Goal: Task Accomplishment & Management: Use online tool/utility

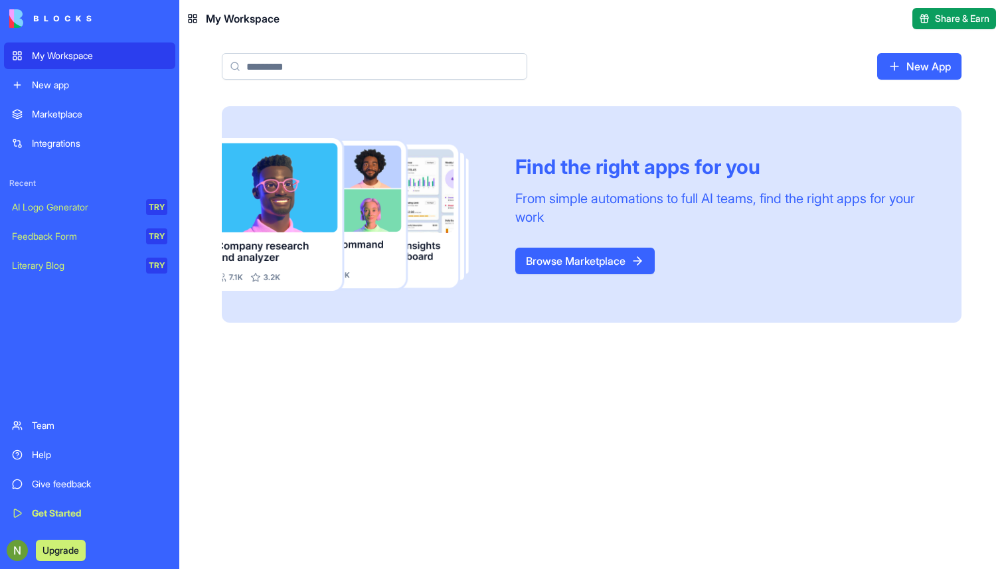
click at [62, 74] on link "New app" at bounding box center [89, 85] width 171 height 27
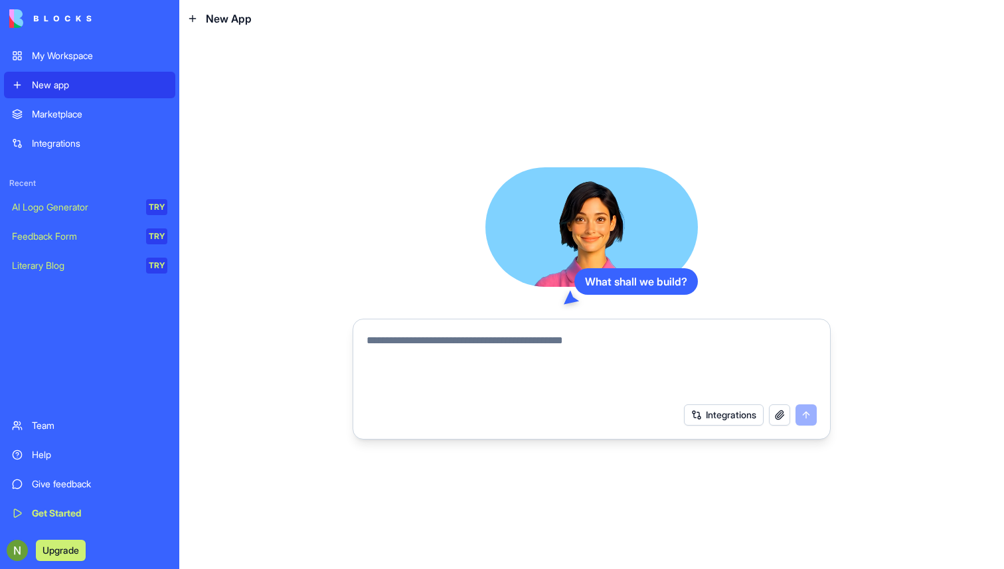
paste textarea "**********"
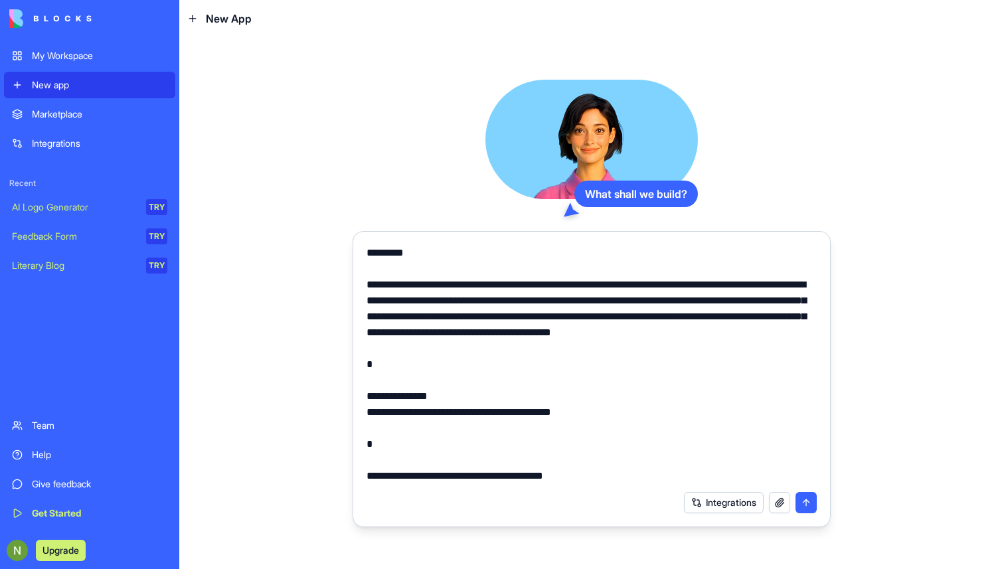
click at [404, 381] on textarea at bounding box center [592, 364] width 450 height 239
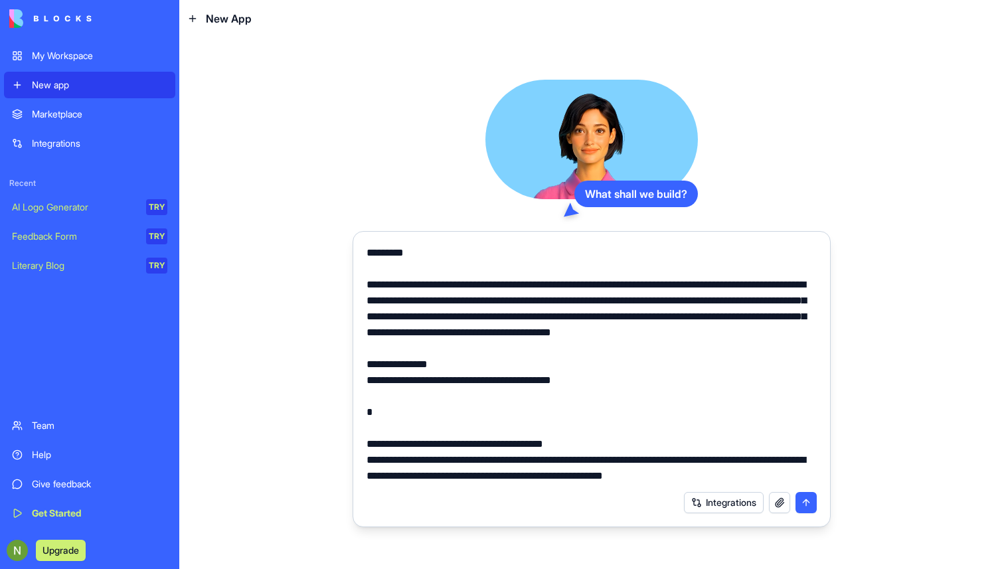
click at [377, 421] on textarea at bounding box center [592, 364] width 450 height 239
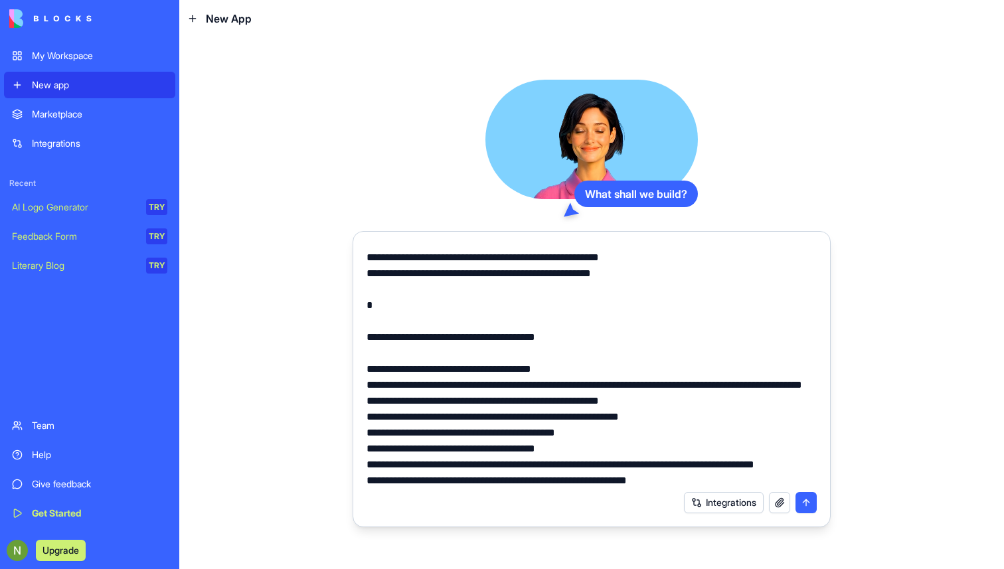
scroll to position [381, 0]
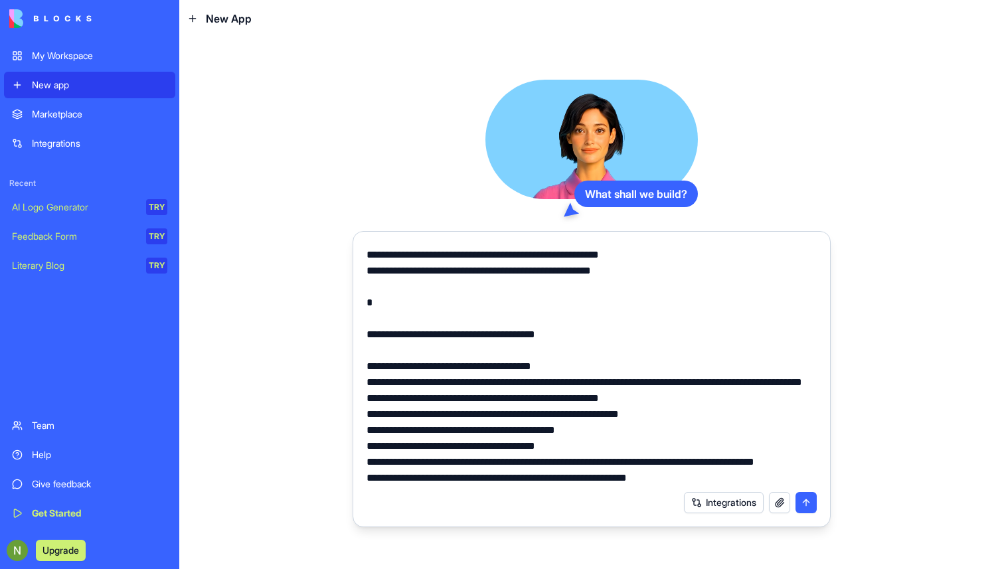
click at [416, 332] on textarea at bounding box center [592, 364] width 450 height 239
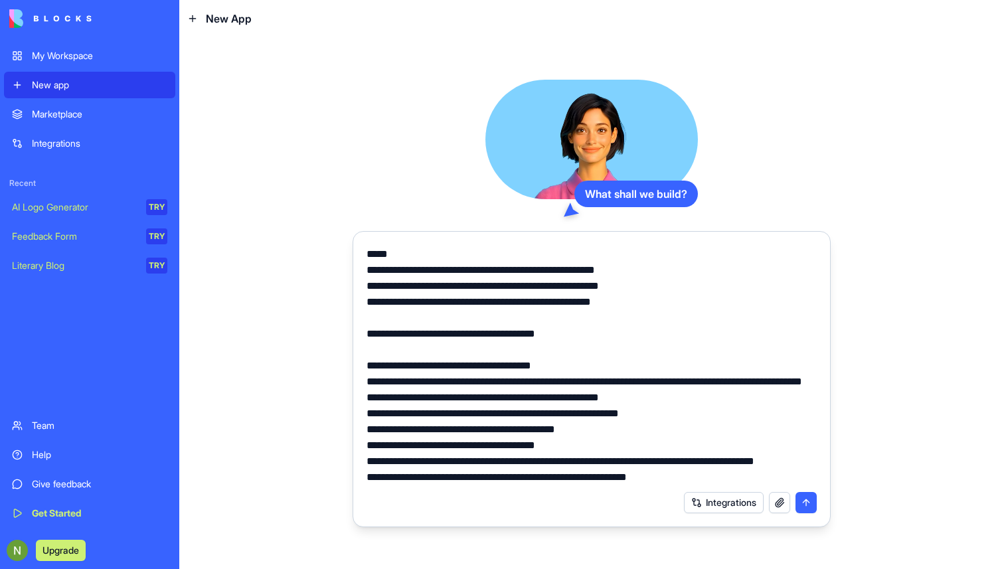
scroll to position [351, 0]
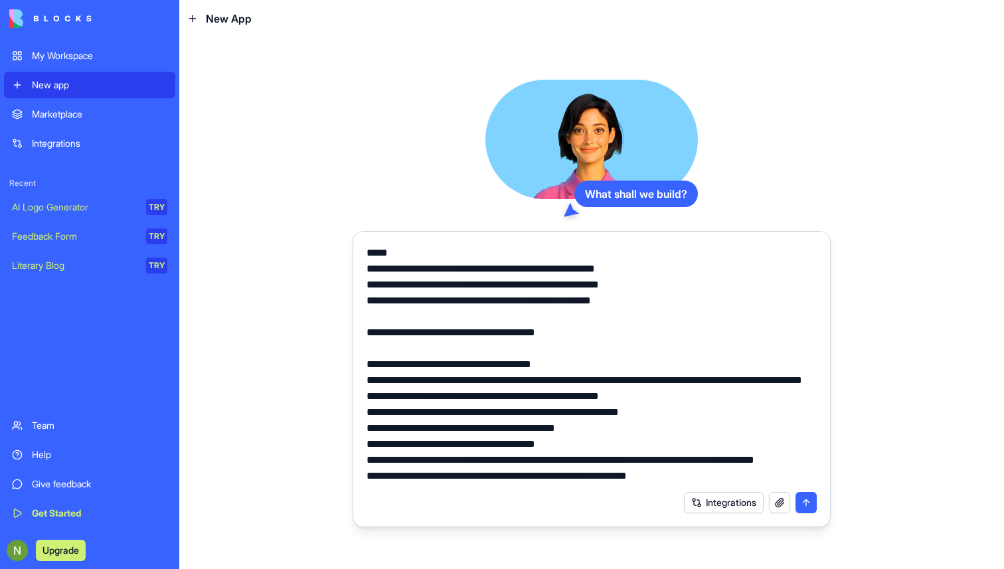
click at [436, 337] on textarea at bounding box center [592, 364] width 450 height 239
click at [448, 383] on textarea at bounding box center [592, 364] width 450 height 239
click at [448, 353] on textarea at bounding box center [592, 364] width 450 height 239
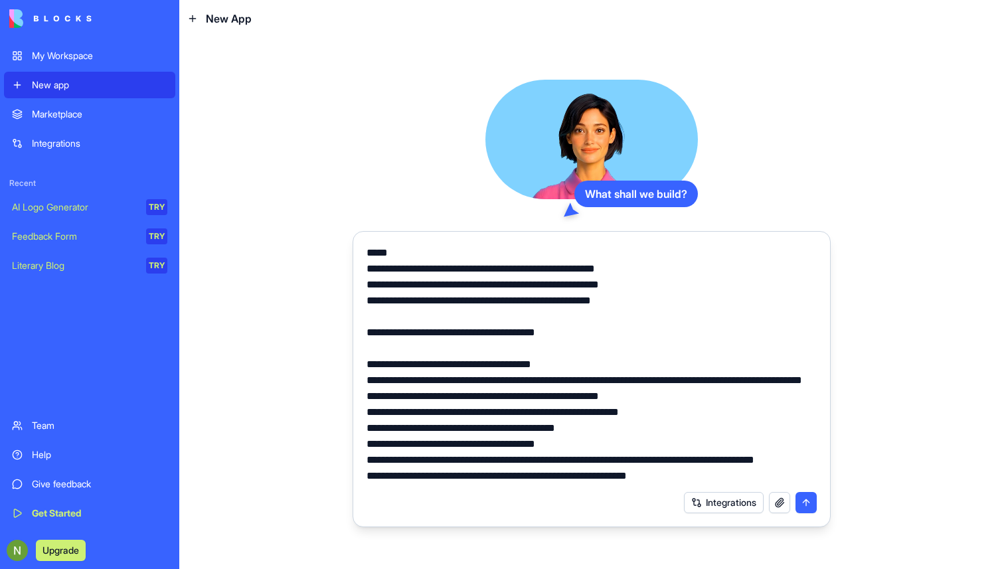
click at [418, 385] on textarea at bounding box center [592, 364] width 450 height 239
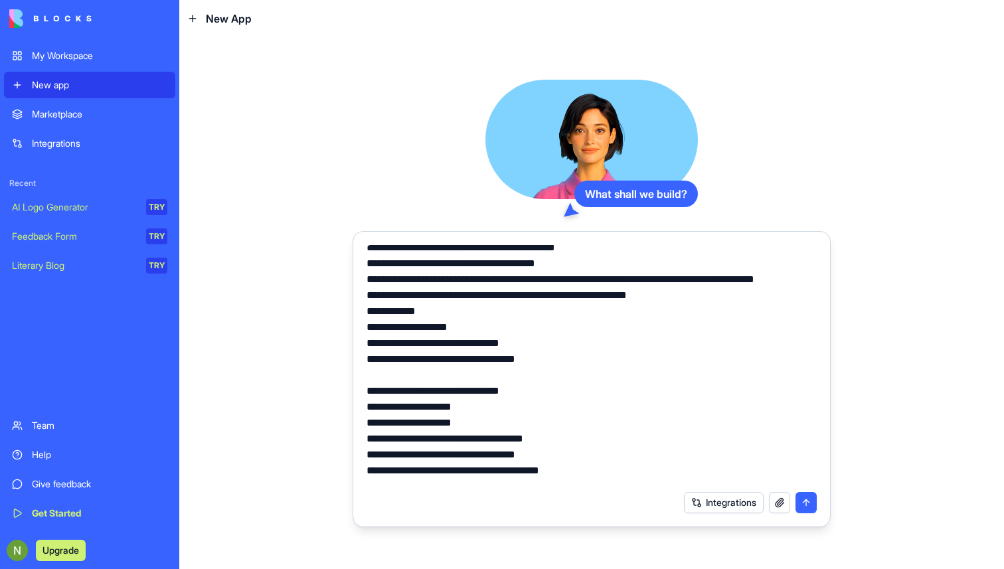
scroll to position [518, 0]
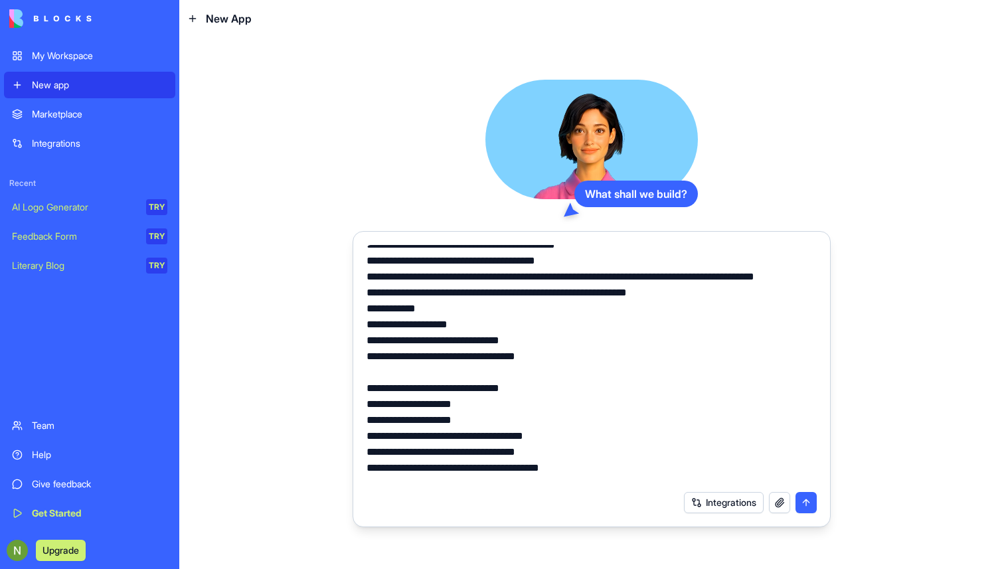
drag, startPoint x: 592, startPoint y: 428, endPoint x: 377, endPoint y: 358, distance: 225.6
click at [377, 358] on textarea at bounding box center [592, 364] width 450 height 239
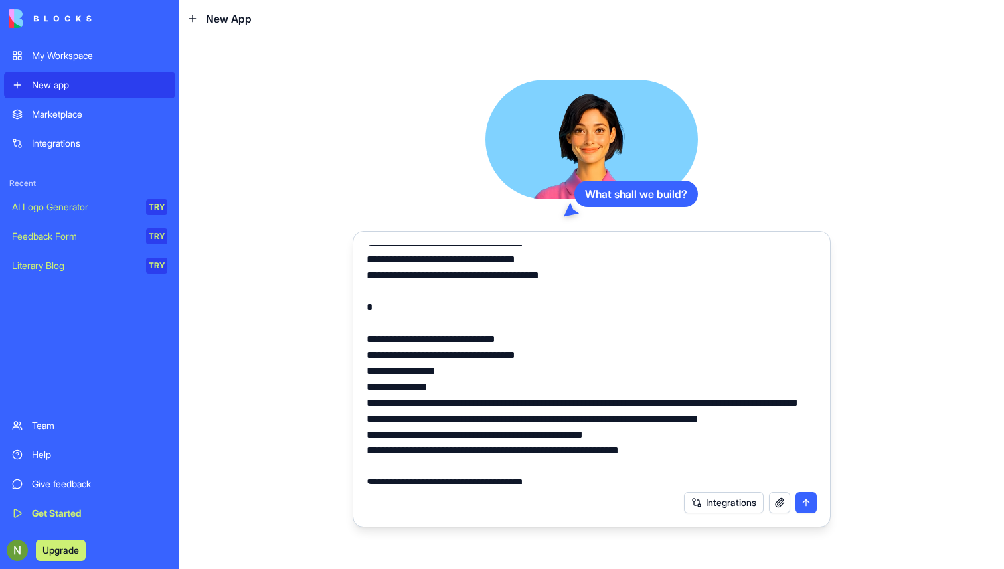
scroll to position [643, 0]
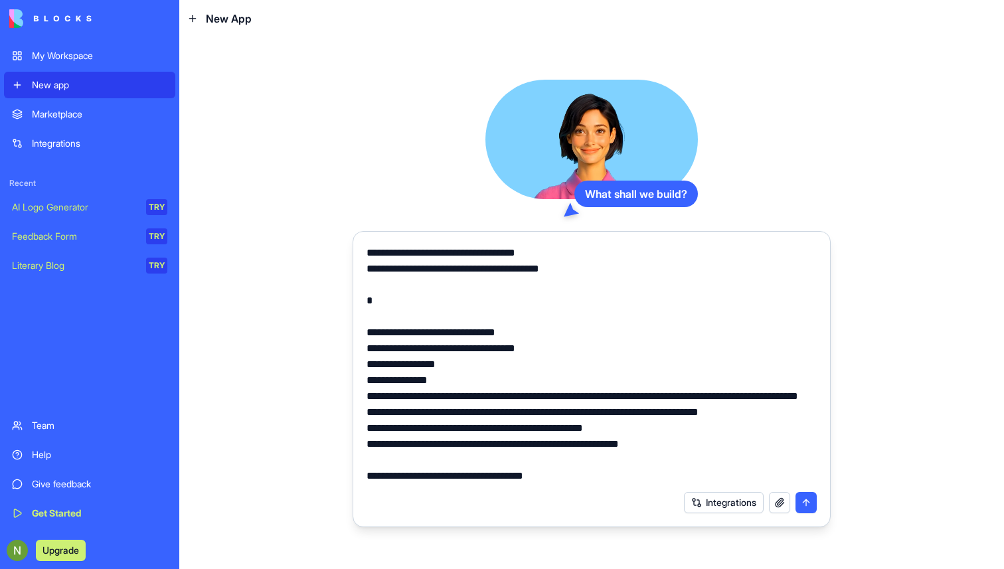
click at [417, 357] on textarea at bounding box center [592, 364] width 450 height 239
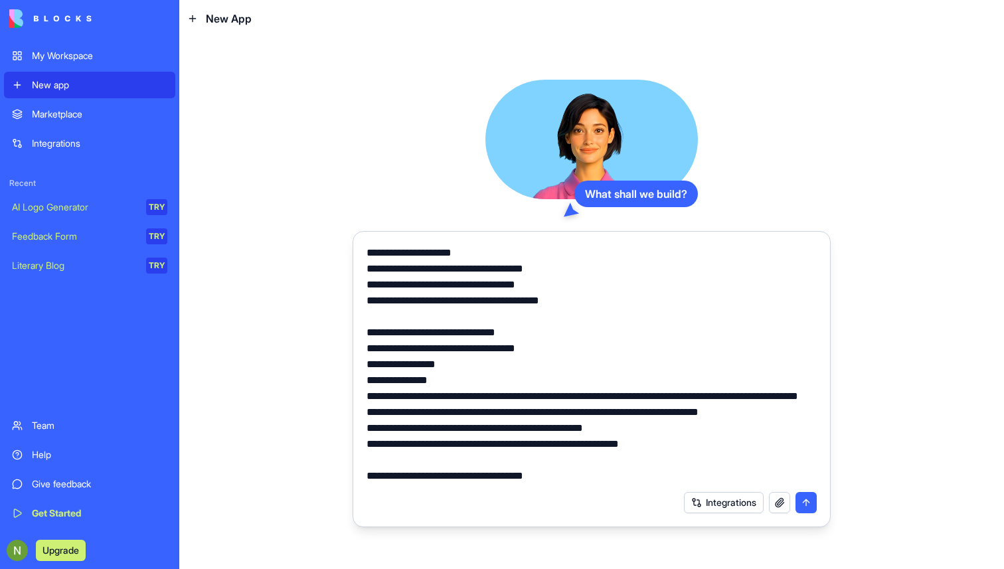
scroll to position [685, 0]
click at [590, 481] on textarea at bounding box center [592, 364] width 450 height 239
paste textarea "**********"
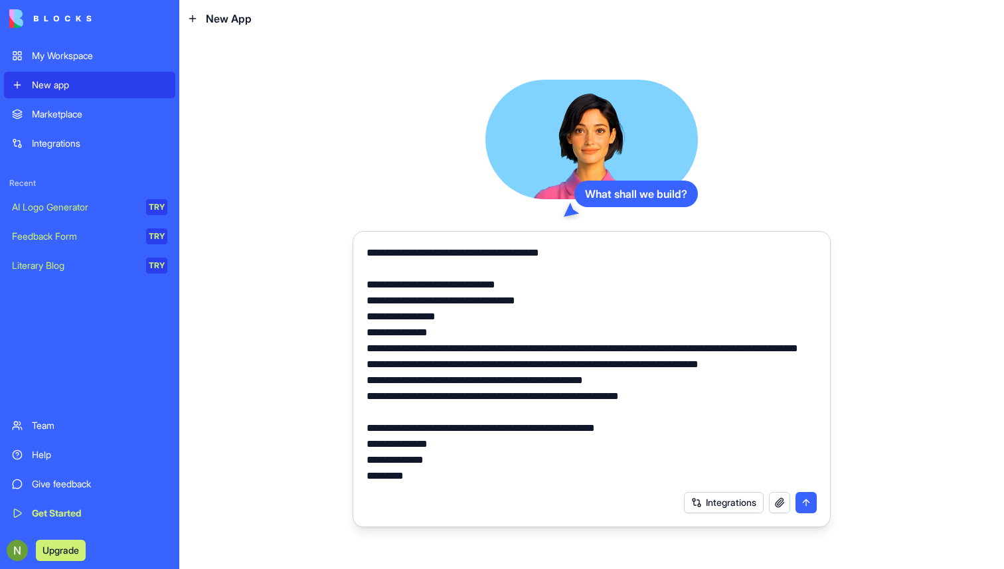
scroll to position [747, 0]
click at [368, 430] on textarea at bounding box center [592, 364] width 450 height 239
click at [551, 412] on textarea at bounding box center [592, 364] width 450 height 239
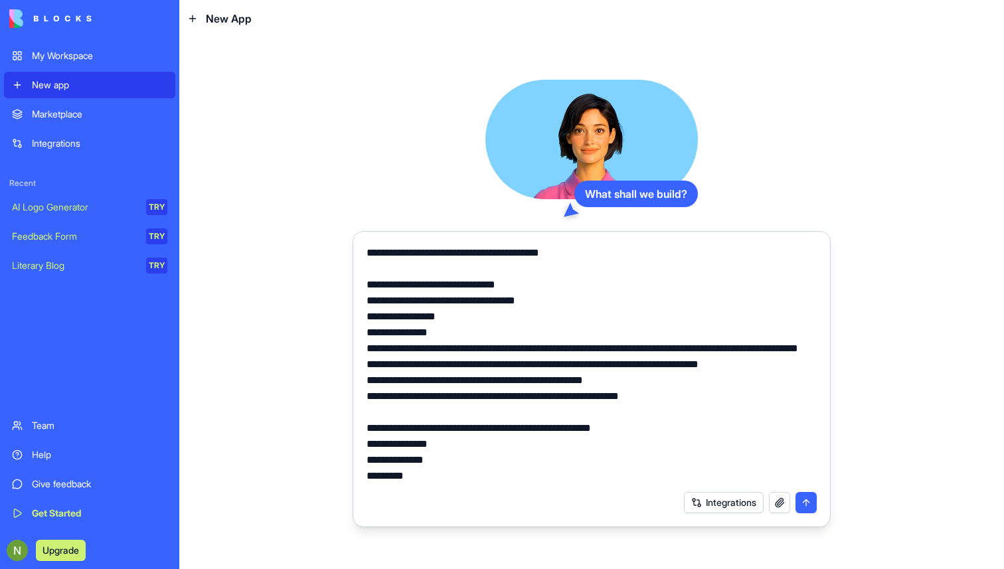
click at [656, 477] on textarea at bounding box center [592, 364] width 450 height 239
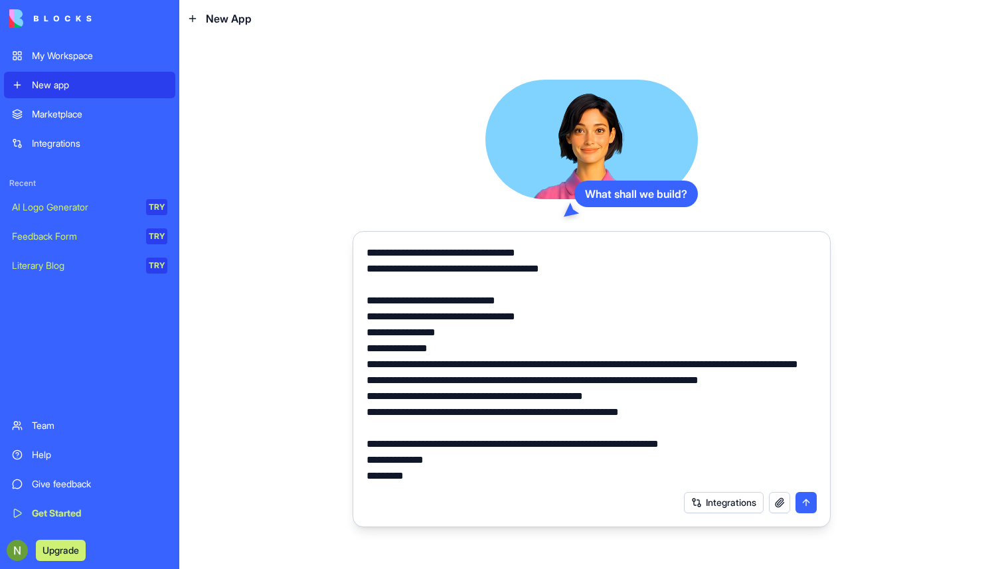
click at [755, 477] on textarea at bounding box center [592, 364] width 450 height 239
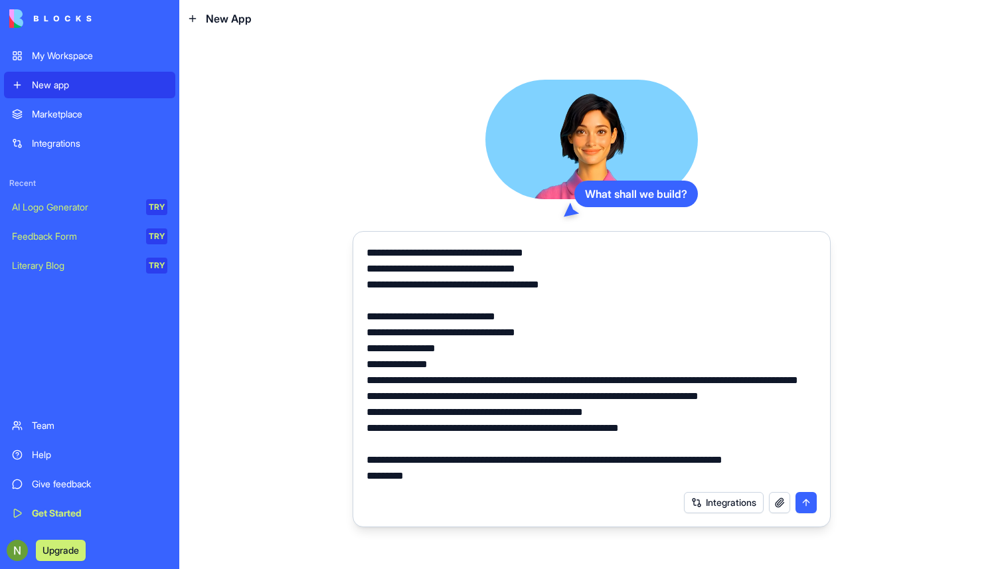
click at [814, 476] on textarea at bounding box center [592, 364] width 450 height 239
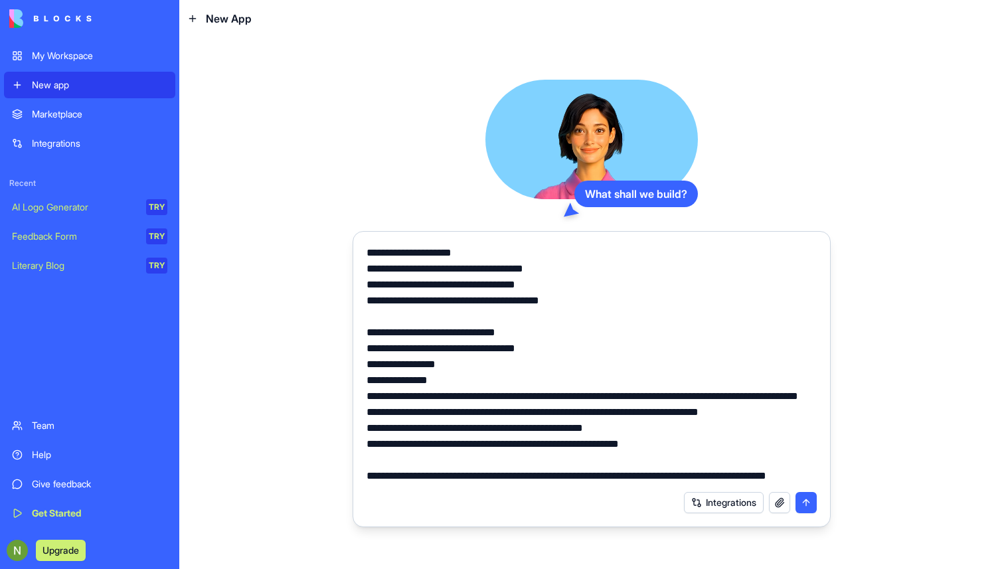
click at [473, 478] on textarea at bounding box center [592, 364] width 450 height 239
type textarea "**********"
click at [458, 473] on textarea at bounding box center [592, 364] width 450 height 239
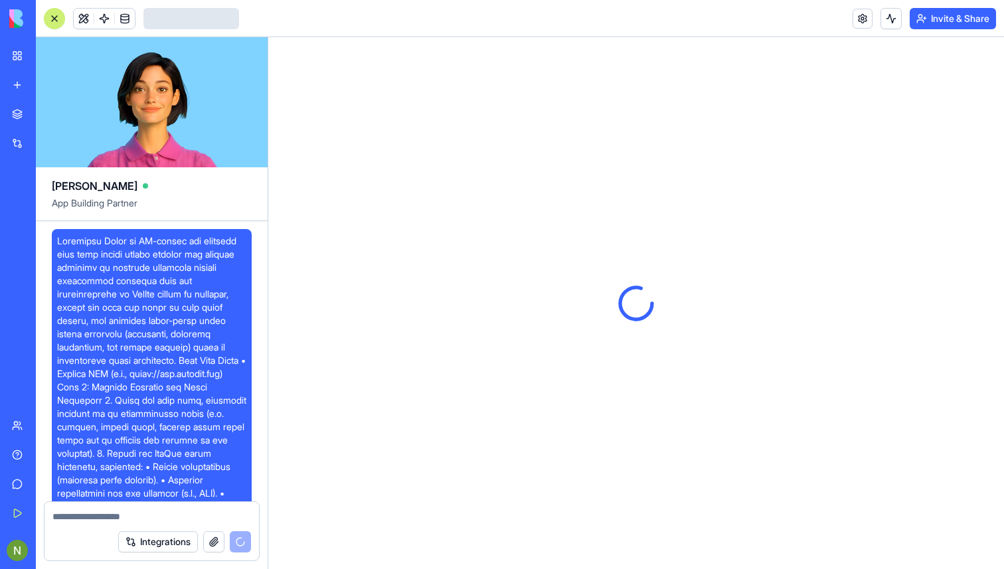
scroll to position [631, 0]
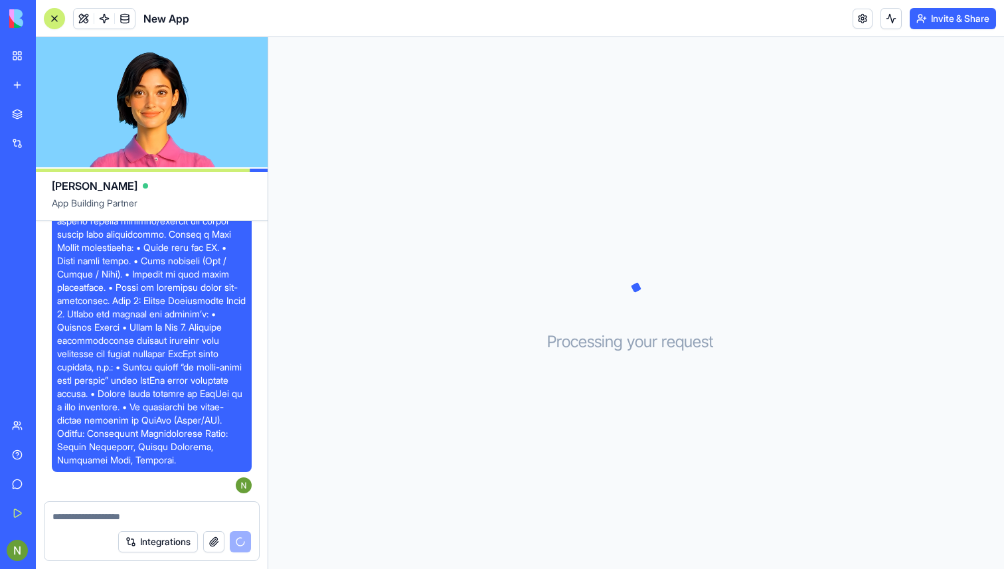
click at [596, 302] on div "Processing your request . . ." at bounding box center [636, 303] width 736 height 532
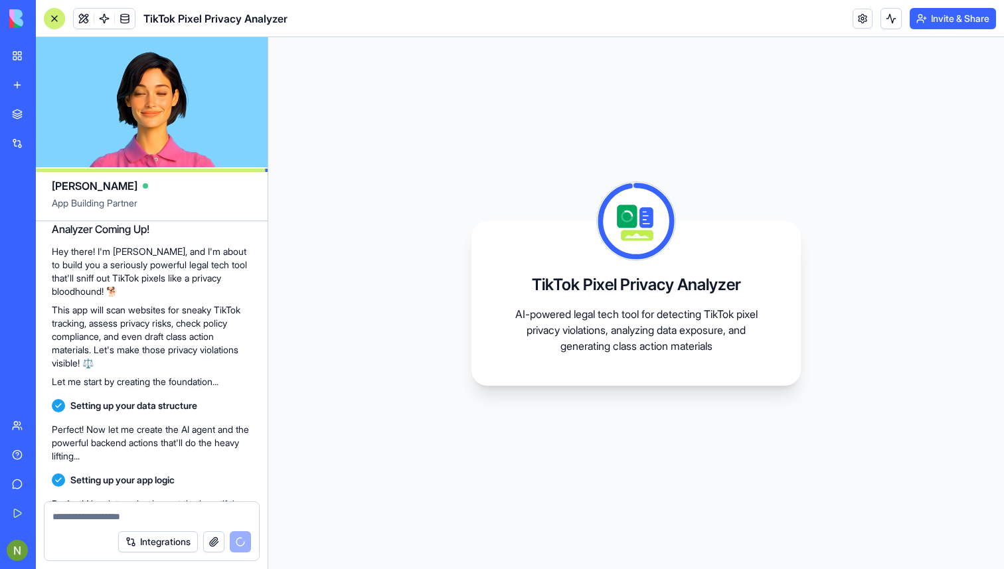
scroll to position [1083, 0]
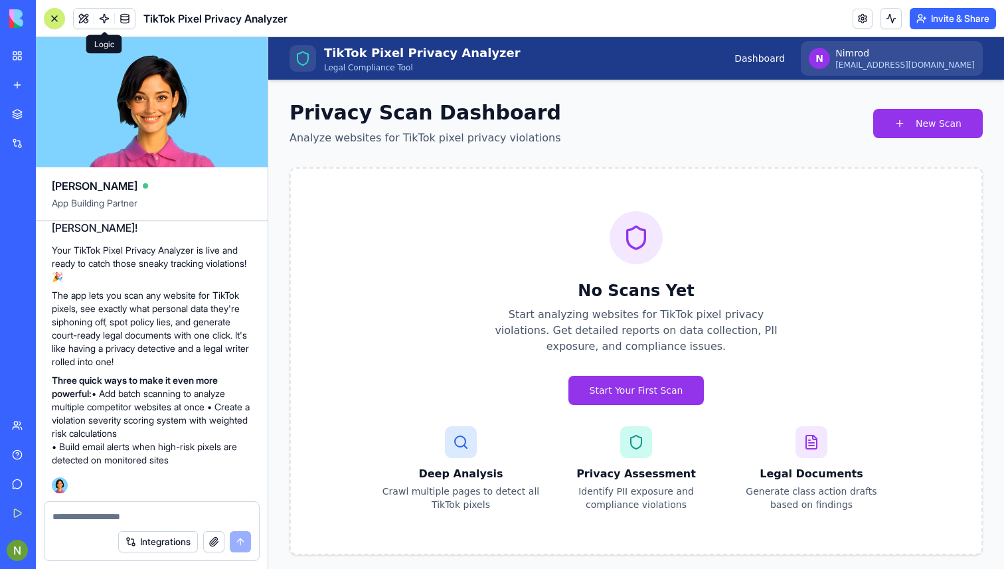
scroll to position [1380, 0]
click at [104, 21] on span at bounding box center [104, 18] width 37 height 37
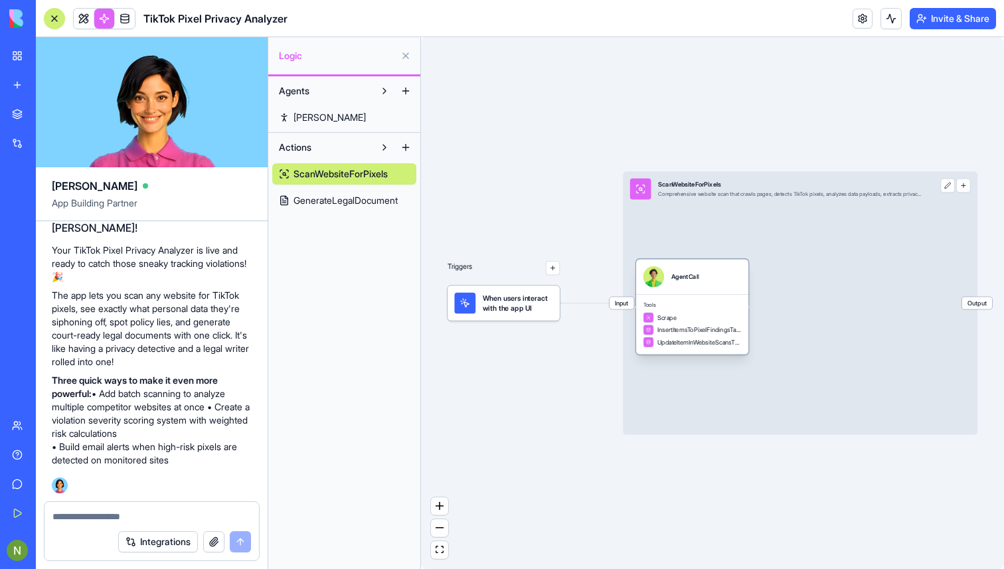
click at [678, 285] on div "AgentCall" at bounding box center [685, 276] width 28 height 21
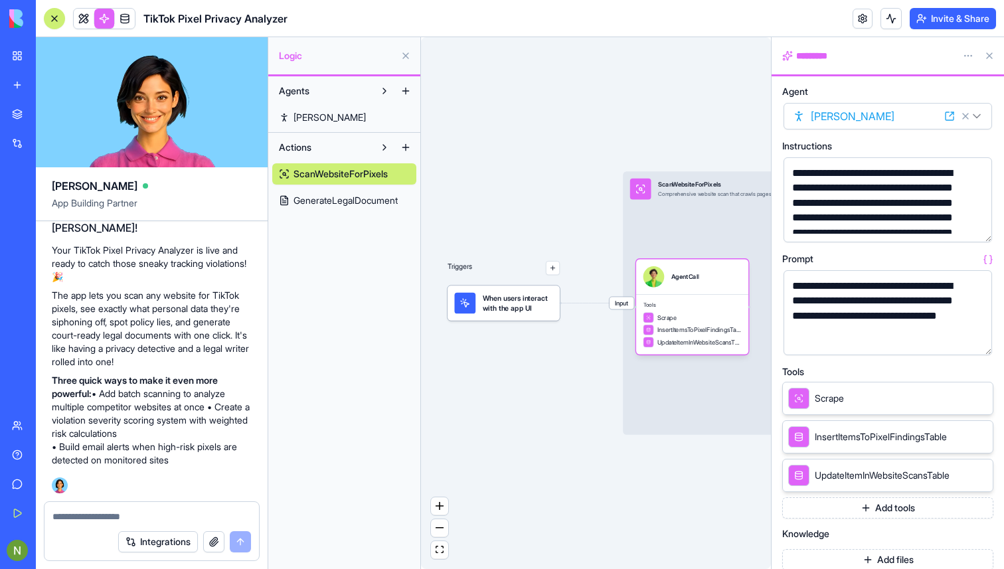
click at [337, 196] on span "GenerateLegalDocument" at bounding box center [346, 200] width 104 height 13
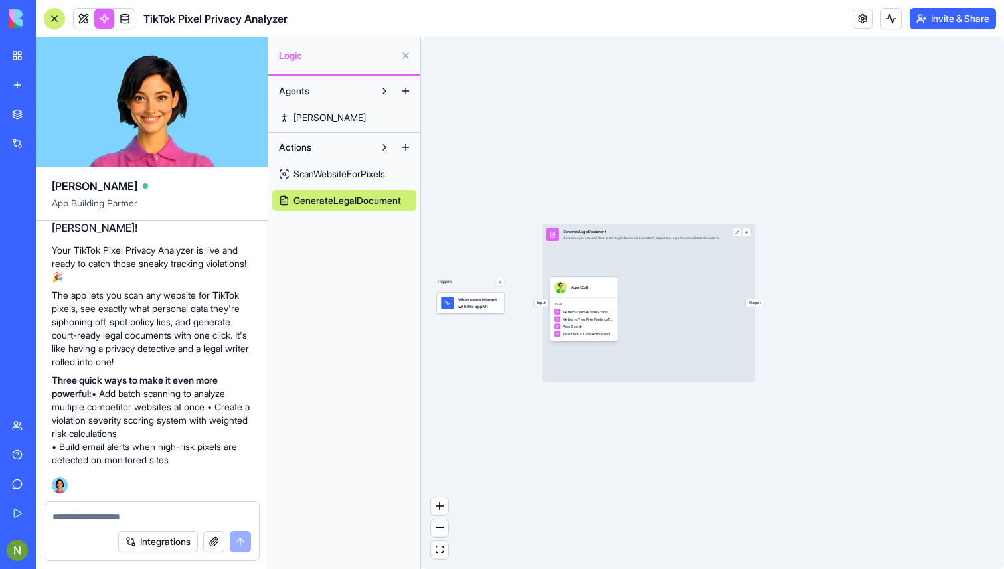
click at [323, 171] on span "ScanWebsiteForPixels" at bounding box center [340, 173] width 92 height 13
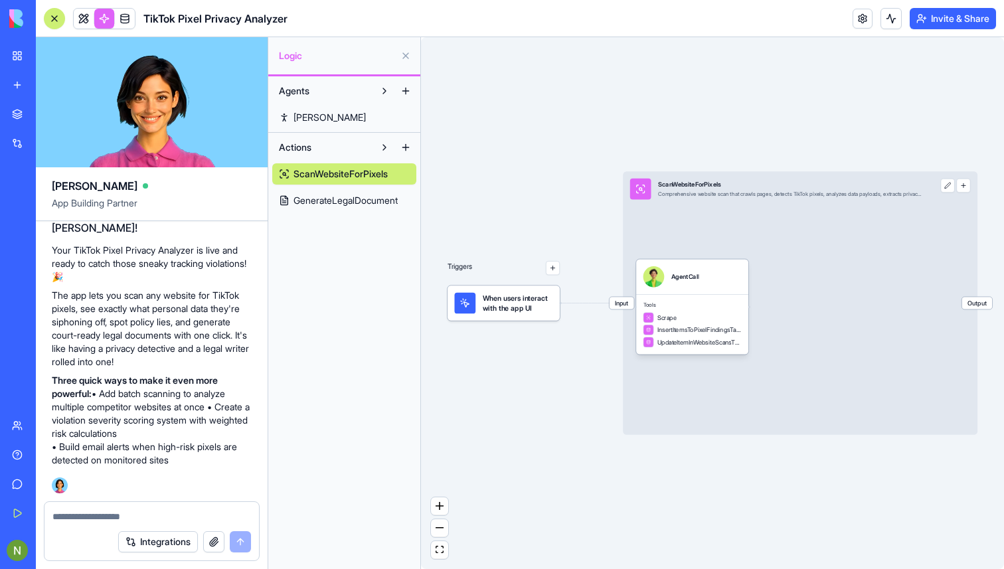
click at [321, 122] on span "[PERSON_NAME]" at bounding box center [330, 117] width 72 height 13
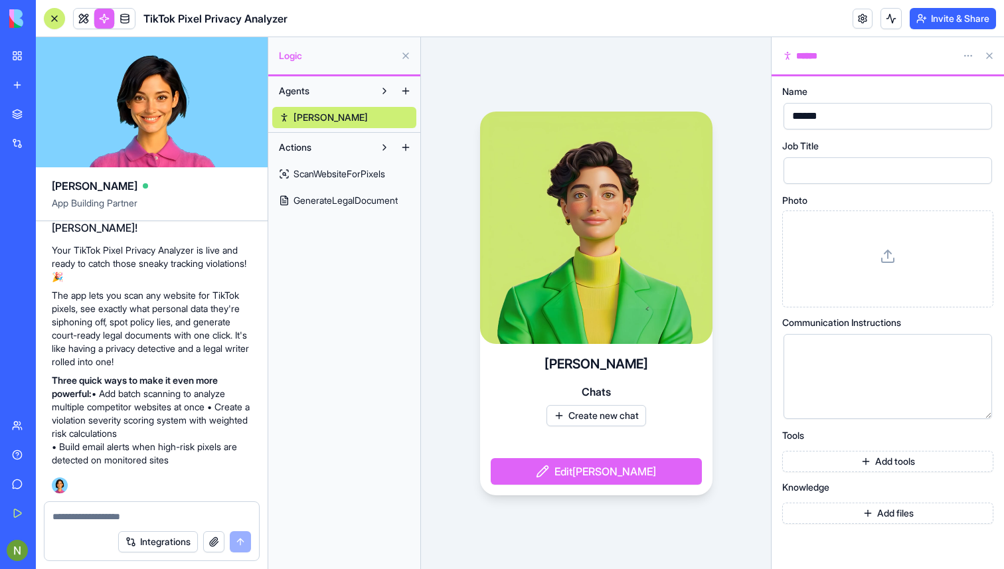
click at [381, 89] on button at bounding box center [384, 90] width 21 height 21
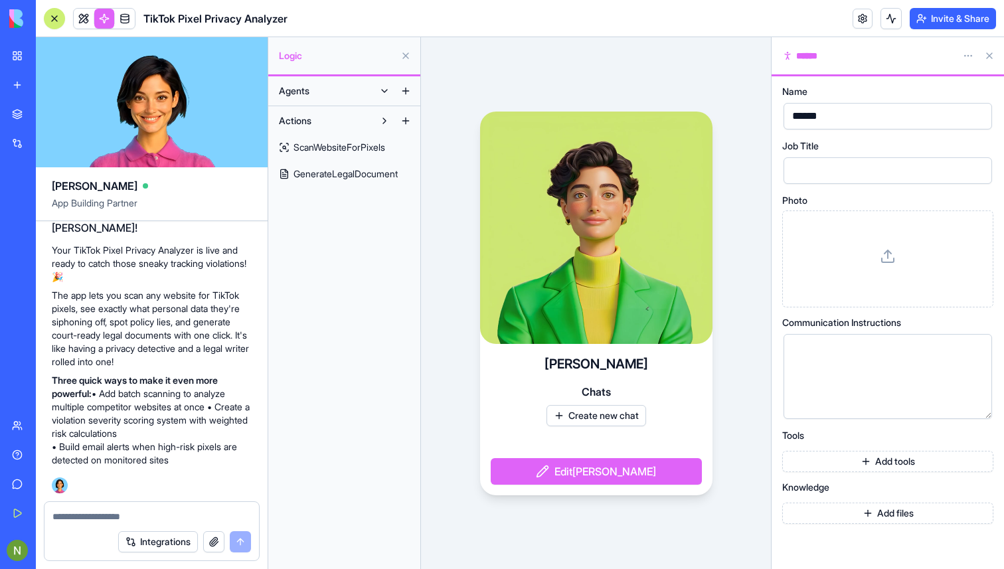
click at [381, 89] on button at bounding box center [384, 90] width 21 height 21
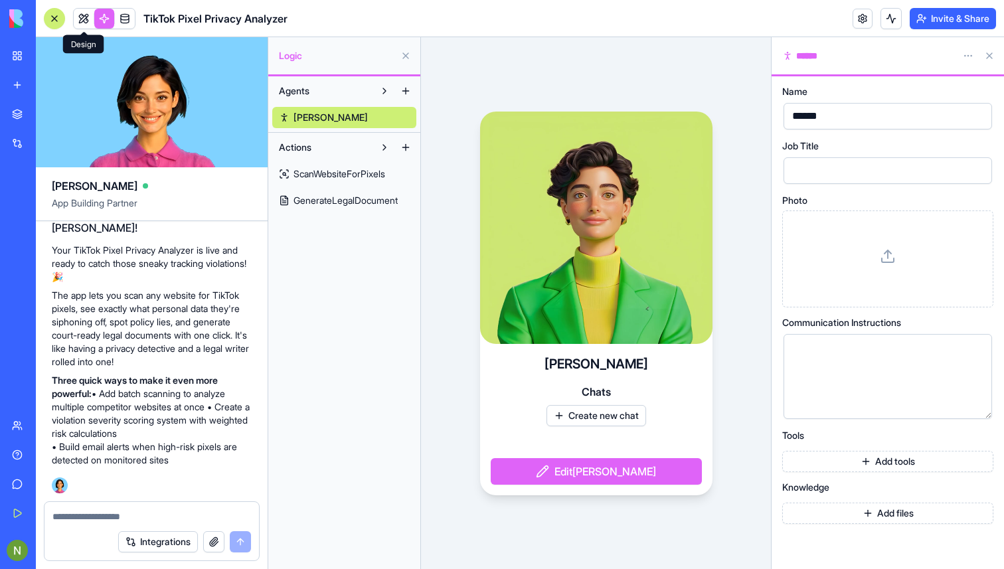
click at [82, 24] on link at bounding box center [84, 19] width 20 height 20
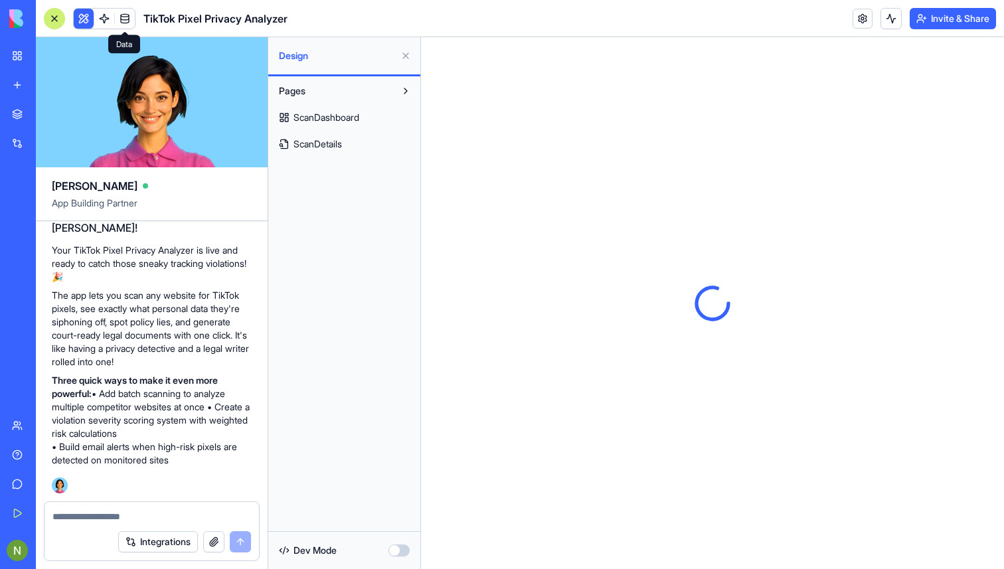
click at [106, 19] on span at bounding box center [124, 18] width 37 height 37
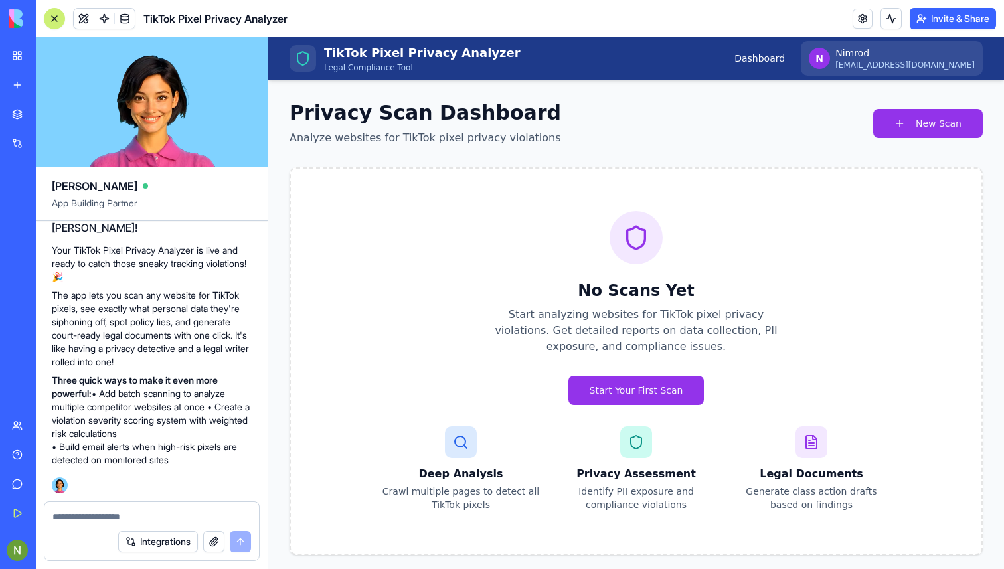
click at [124, 18] on link at bounding box center [125, 19] width 20 height 20
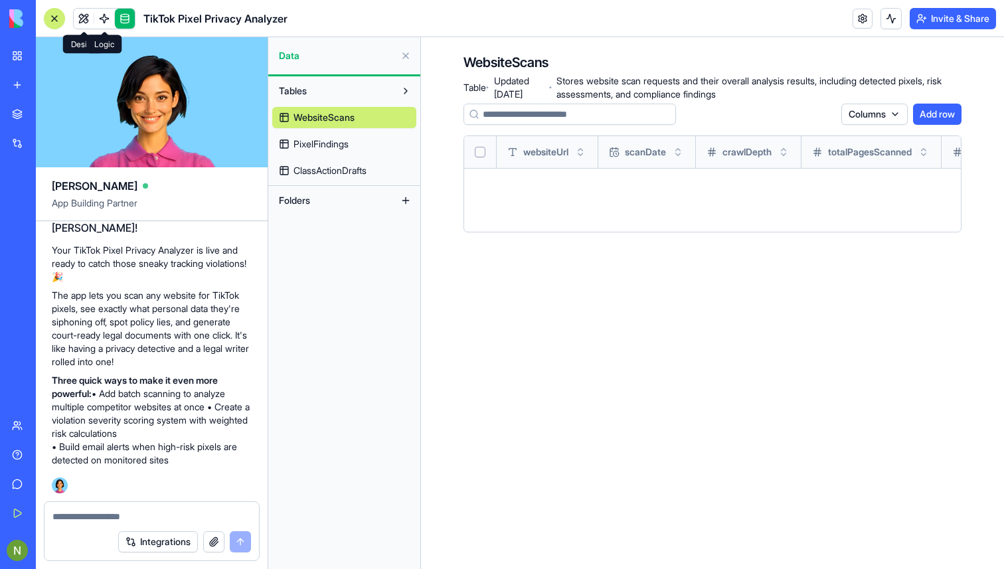
click at [110, 18] on link at bounding box center [104, 19] width 20 height 20
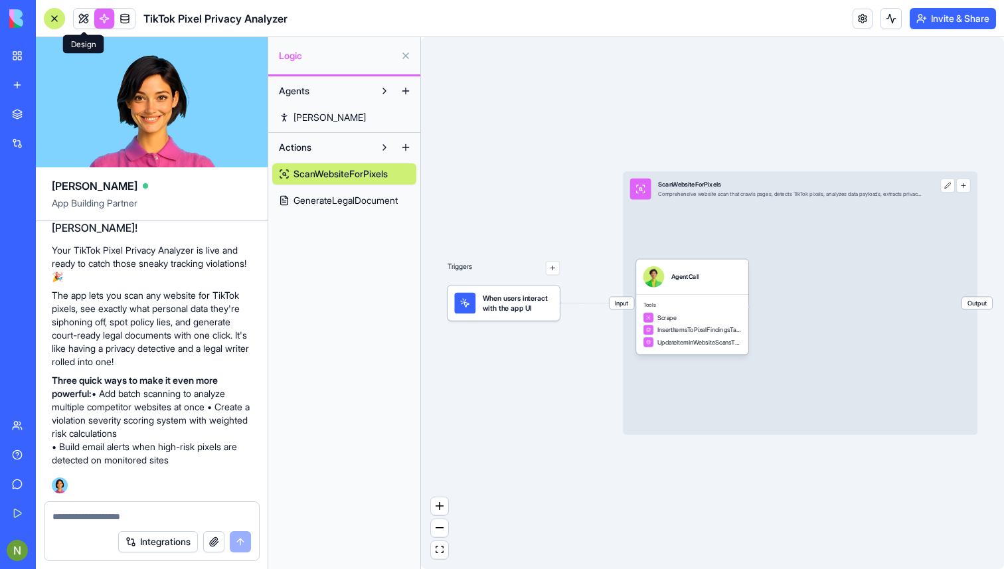
click at [80, 21] on link at bounding box center [84, 19] width 20 height 20
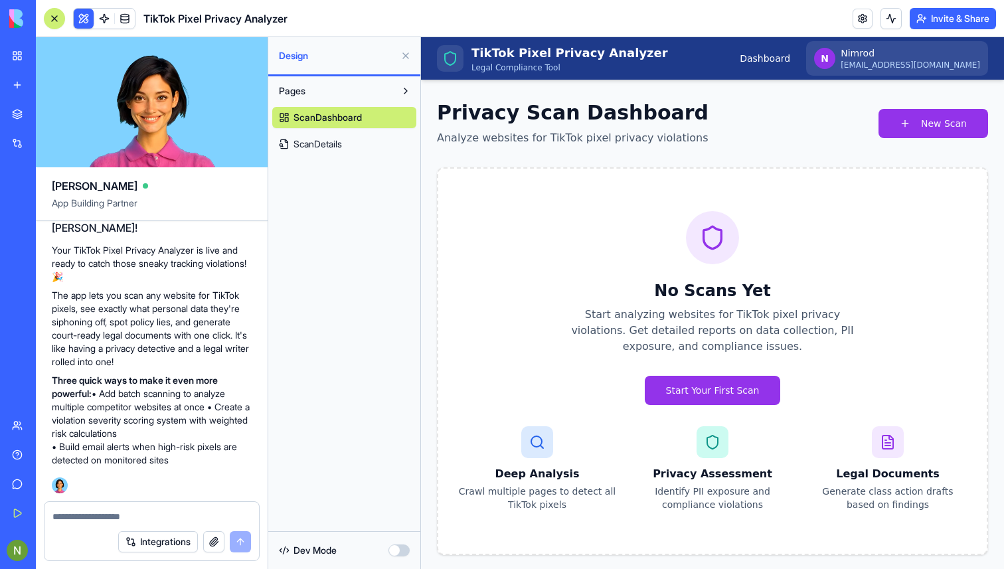
click at [404, 60] on button at bounding box center [405, 55] width 21 height 21
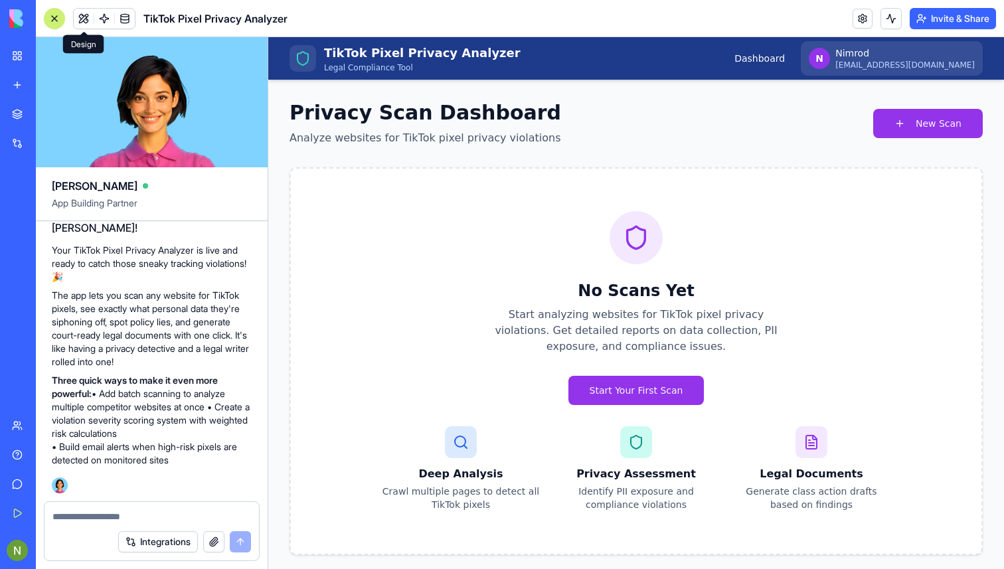
scroll to position [69, 0]
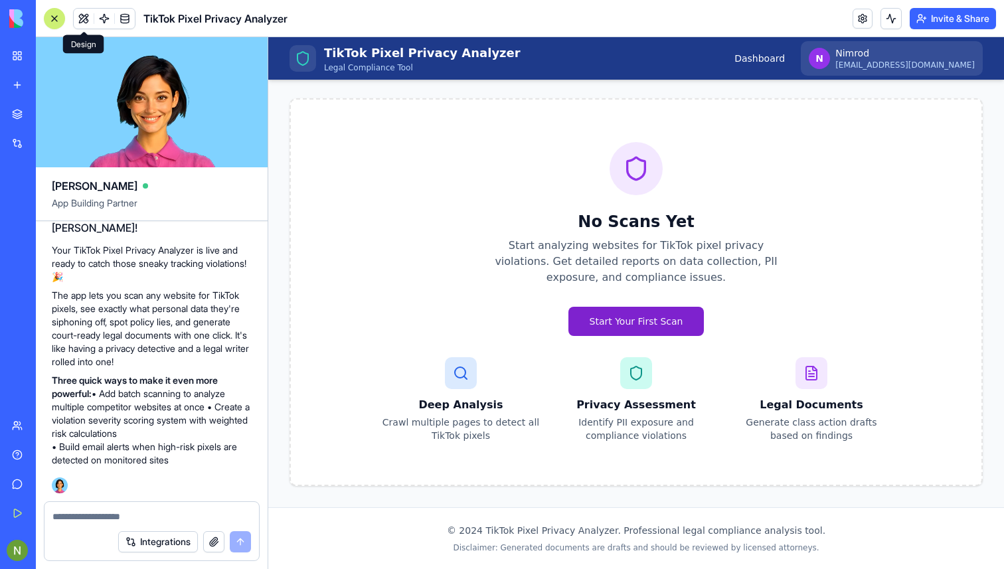
click at [630, 319] on button "Start Your First Scan" at bounding box center [637, 321] width 136 height 29
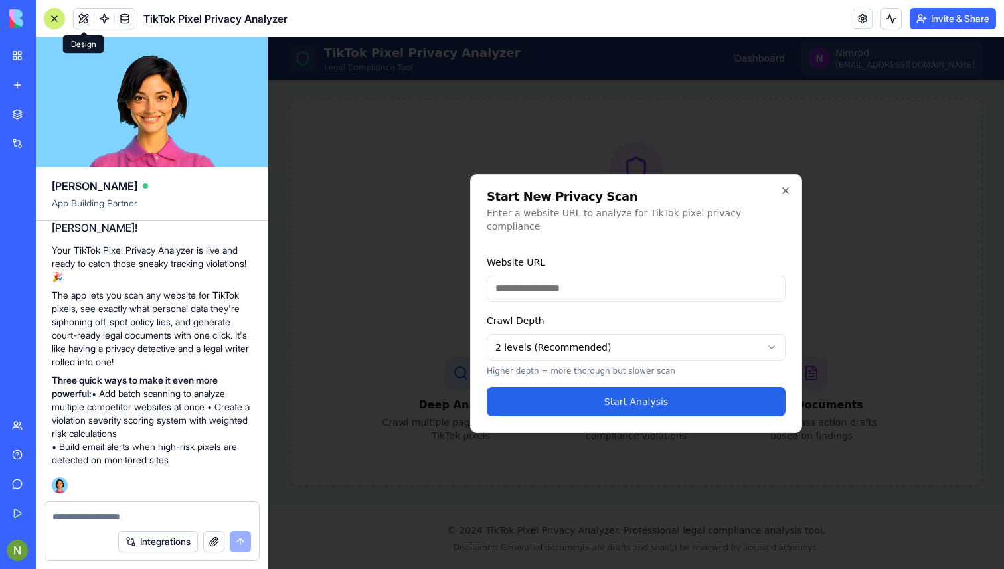
click at [588, 341] on body "TikTok Pixel Privacy Analyzer Legal Compliance Tool Dashboard N Nimrod aharon.n…" at bounding box center [636, 268] width 736 height 601
click at [539, 276] on input "Website URL" at bounding box center [636, 289] width 299 height 27
paste input "**********"
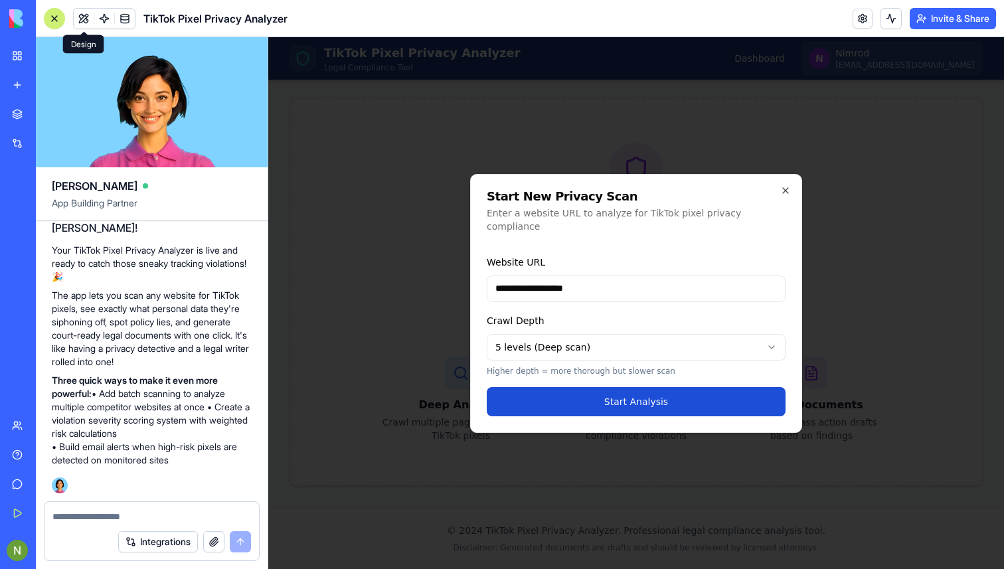
type input "**********"
click at [616, 405] on button "Start Analysis" at bounding box center [636, 401] width 299 height 29
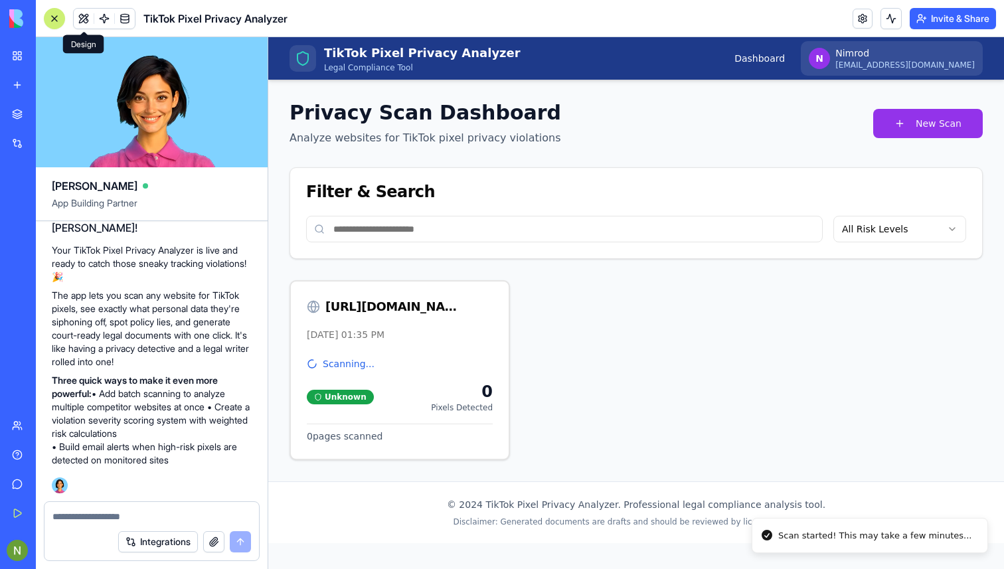
scroll to position [0, 0]
click at [785, 56] on link "Dashboard" at bounding box center [760, 58] width 50 height 13
click at [785, 55] on link "Dashboard" at bounding box center [760, 58] width 50 height 13
click at [369, 329] on div "[DATE] 01:35 PM" at bounding box center [400, 334] width 186 height 13
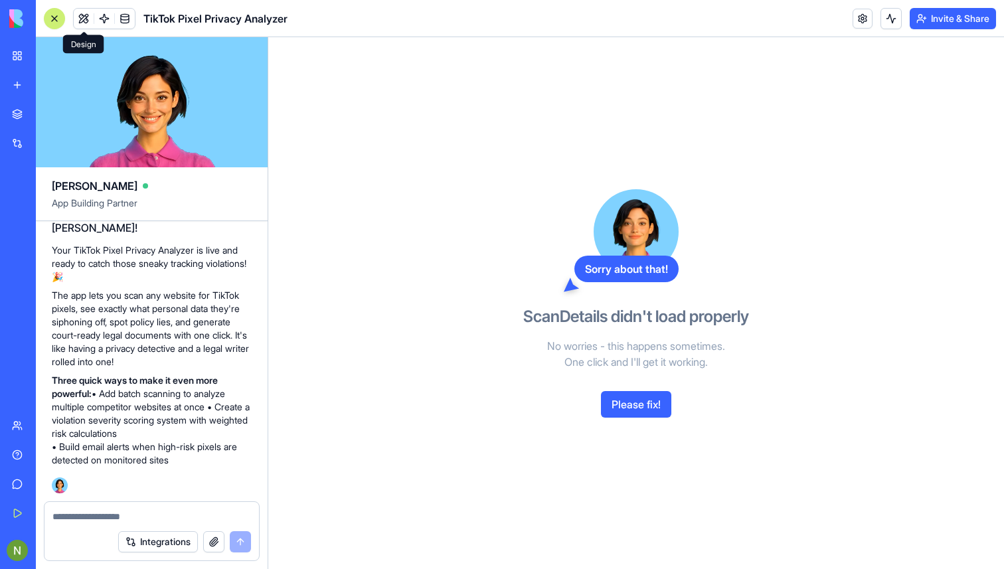
click at [634, 406] on button "Please fix!" at bounding box center [636, 404] width 70 height 27
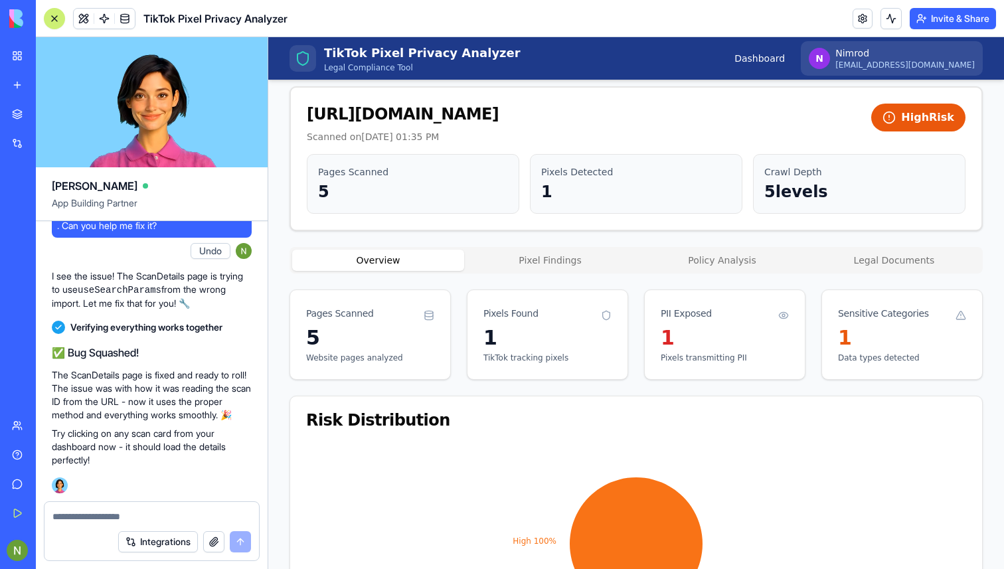
click at [542, 253] on div "Back to Dashboard https://buyme.co.il/ Scanned on October 7, 2025 at 01:35 PM H…" at bounding box center [636, 433] width 693 height 774
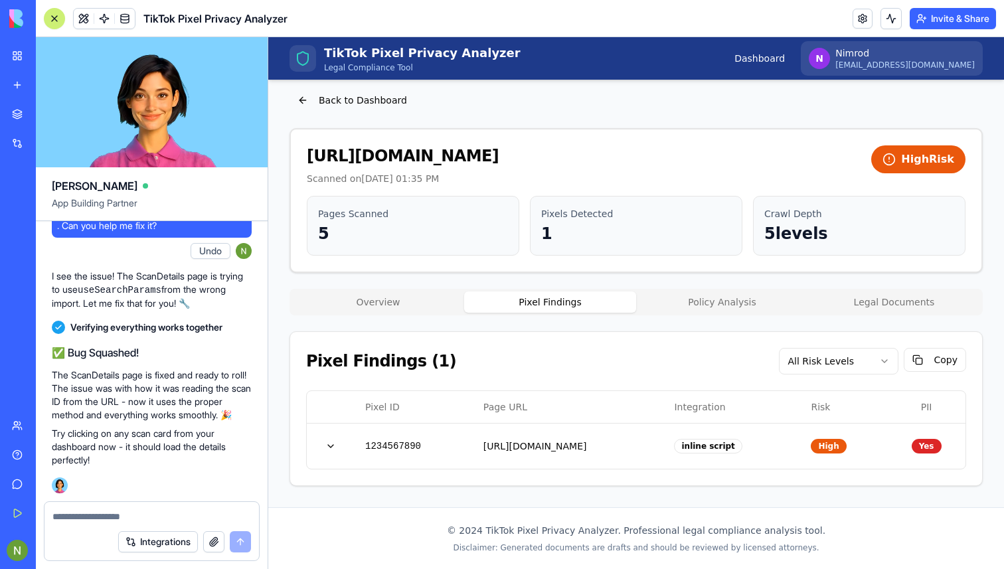
scroll to position [12, 0]
click at [609, 443] on td "[URL][DOMAIN_NAME]" at bounding box center [568, 447] width 191 height 46
click at [630, 448] on td "[URL][DOMAIN_NAME]" at bounding box center [568, 447] width 191 height 46
click at [330, 447] on button "button" at bounding box center [330, 447] width 27 height 24
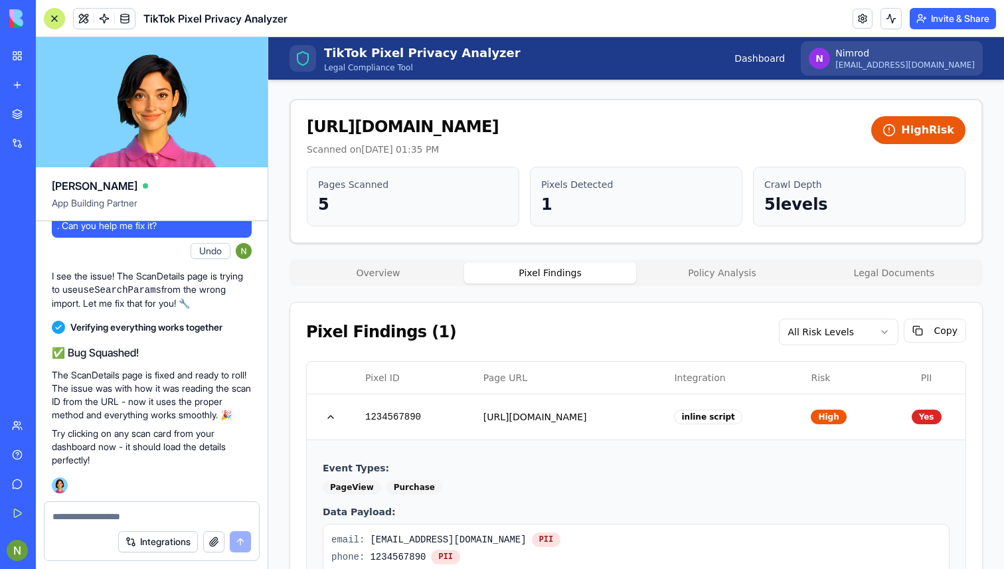
scroll to position [0, 0]
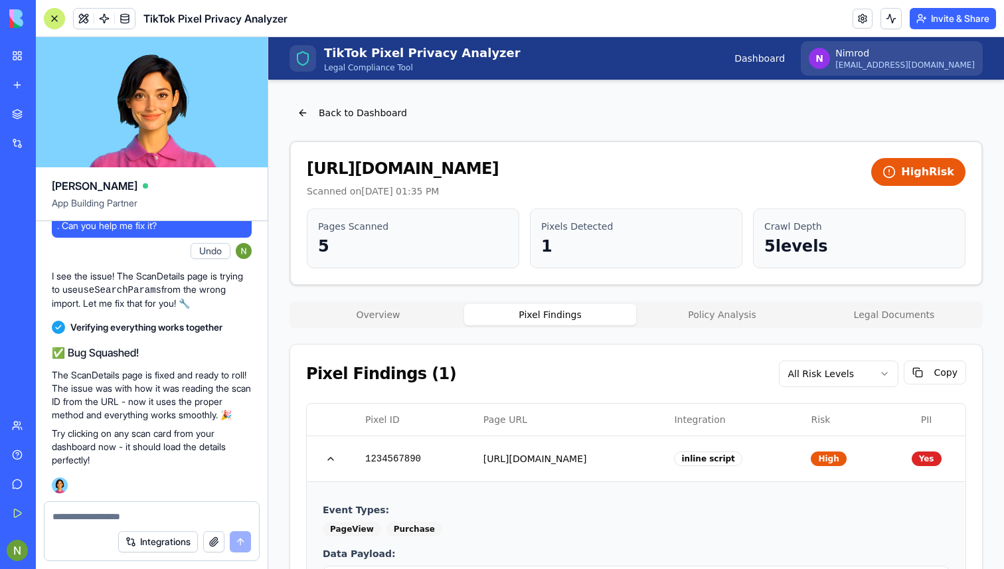
click at [726, 319] on button "Policy Analysis" at bounding box center [722, 314] width 172 height 21
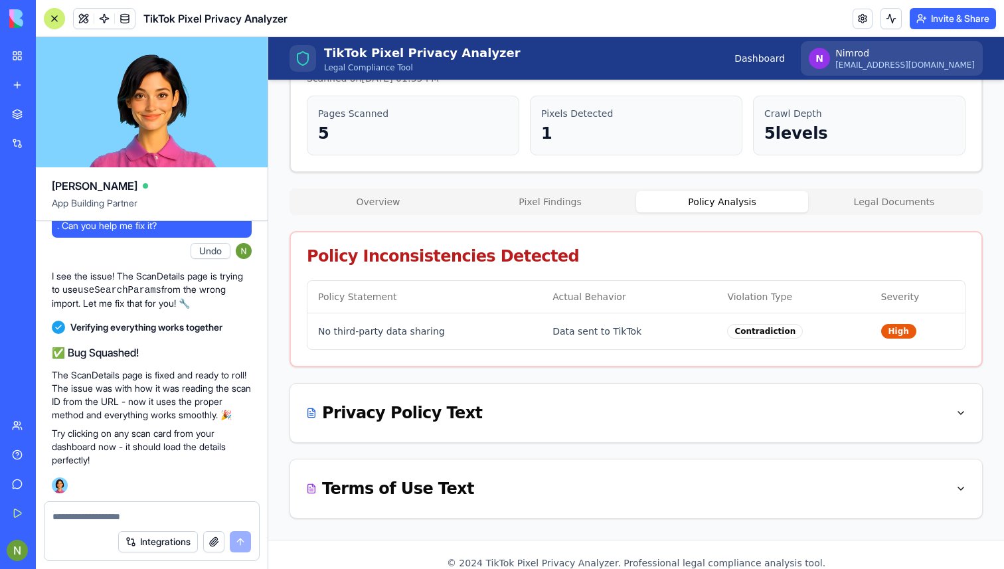
scroll to position [125, 0]
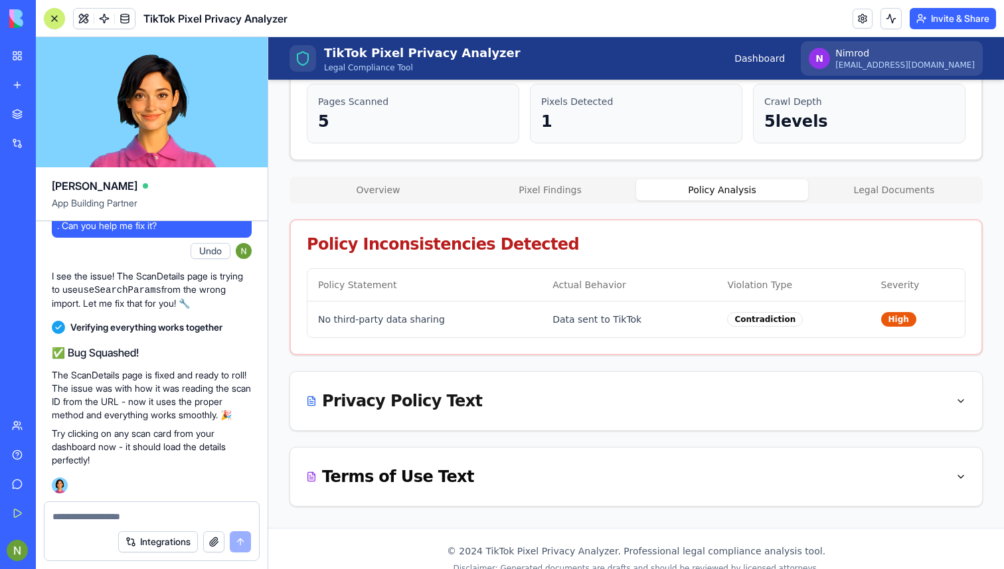
click at [673, 413] on button "Privacy Policy Text" at bounding box center [636, 401] width 660 height 27
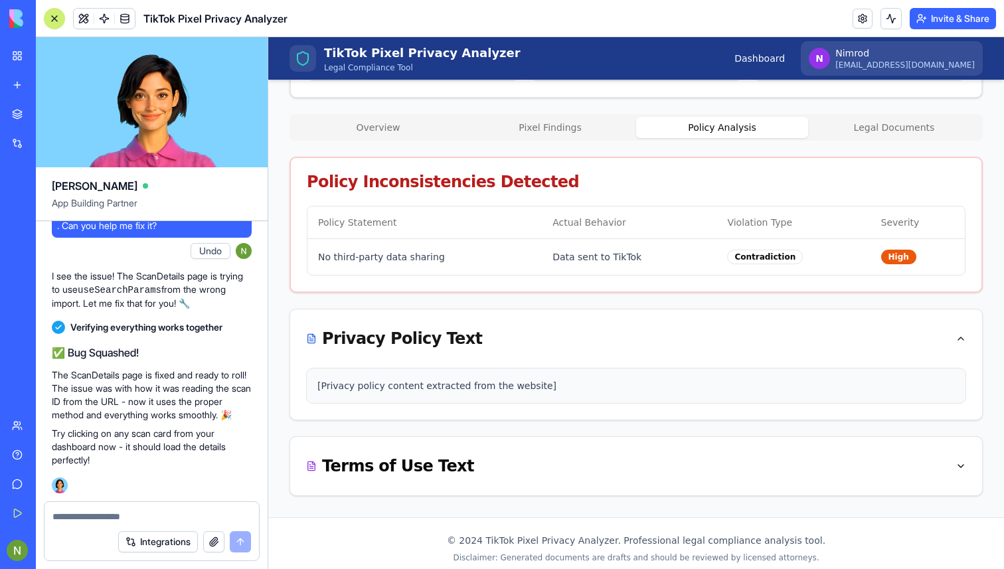
scroll to position [189, 0]
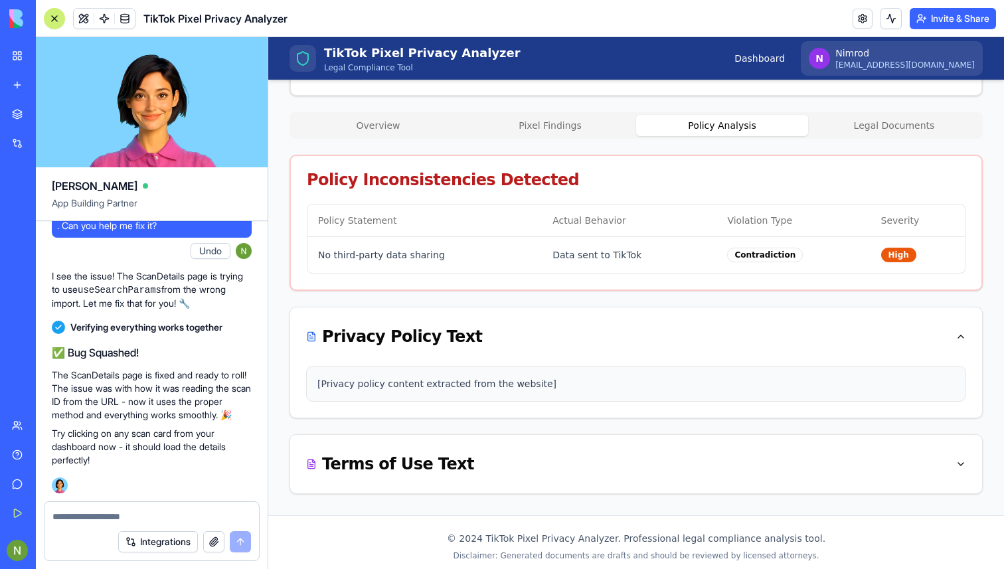
click at [533, 394] on div "[Privacy policy content extracted from the website]" at bounding box center [636, 384] width 660 height 36
click at [470, 366] on div "[Privacy policy content extracted from the website]" at bounding box center [636, 384] width 660 height 36
click at [545, 458] on button "Terms of Use Text" at bounding box center [636, 464] width 660 height 27
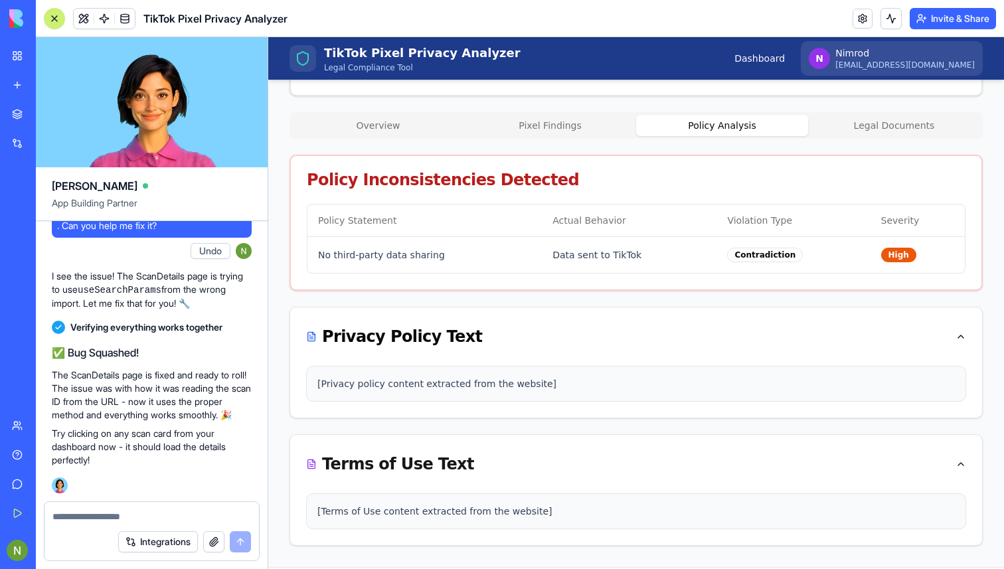
scroll to position [248, 0]
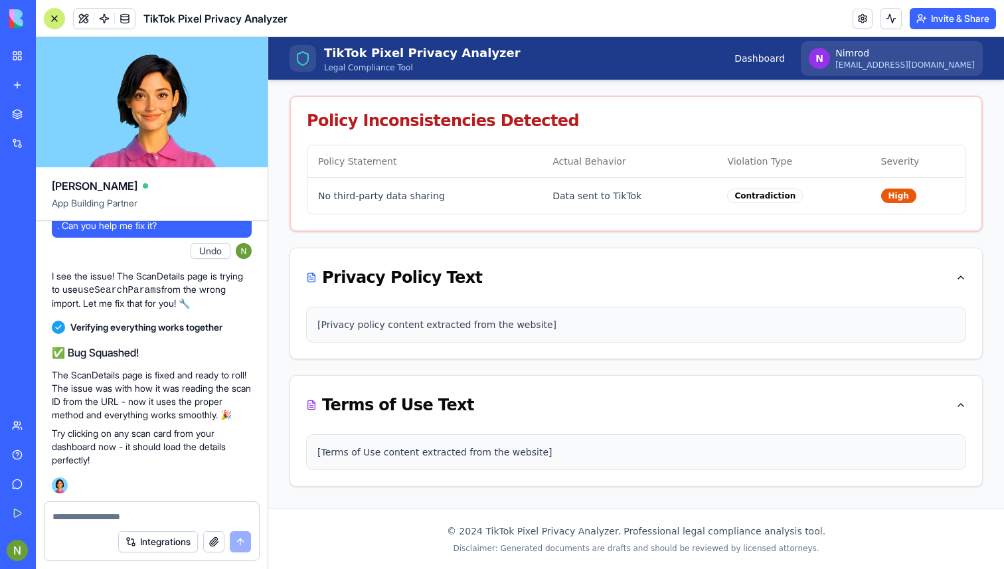
click at [417, 449] on pre "[Terms of Use content extracted from the website]" at bounding box center [636, 452] width 638 height 13
click at [418, 455] on pre "[Terms of Use content extracted from the website]" at bounding box center [636, 452] width 638 height 13
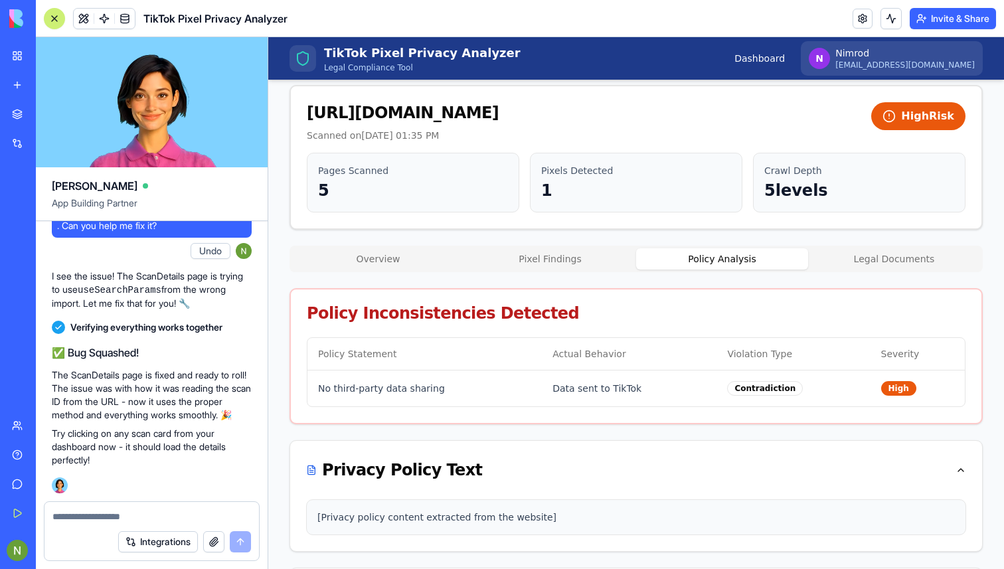
scroll to position [54, 0]
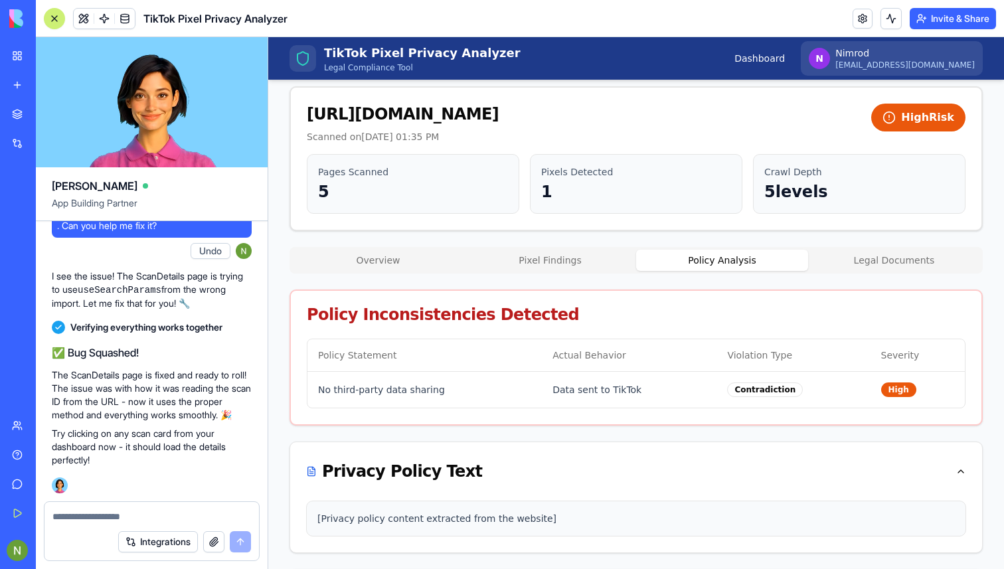
click at [864, 256] on div "Back to Dashboard https://buyme.co.il/ Scanned on October 7, 2025 at 01:35 PM H…" at bounding box center [636, 363] width 693 height 634
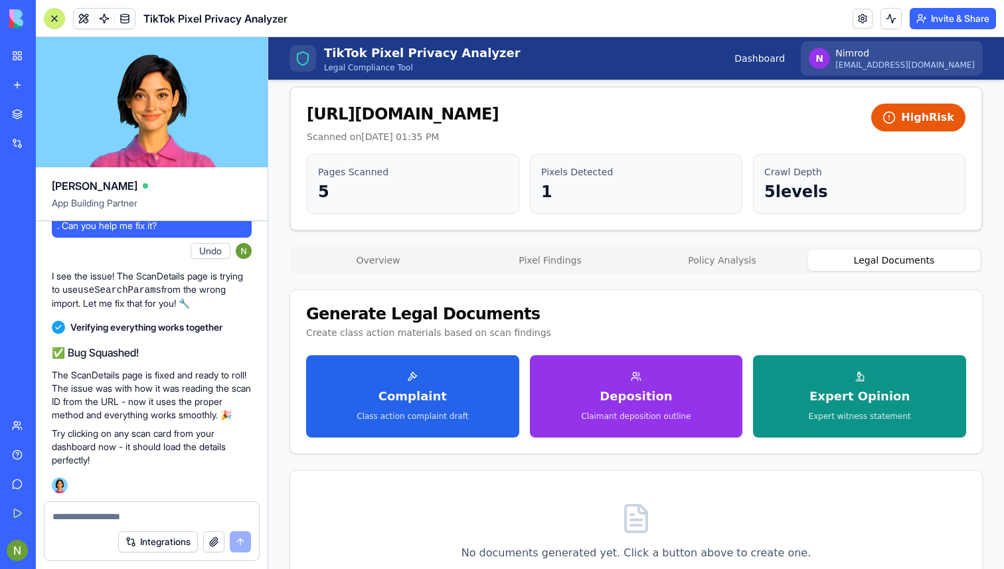
scroll to position [0, 0]
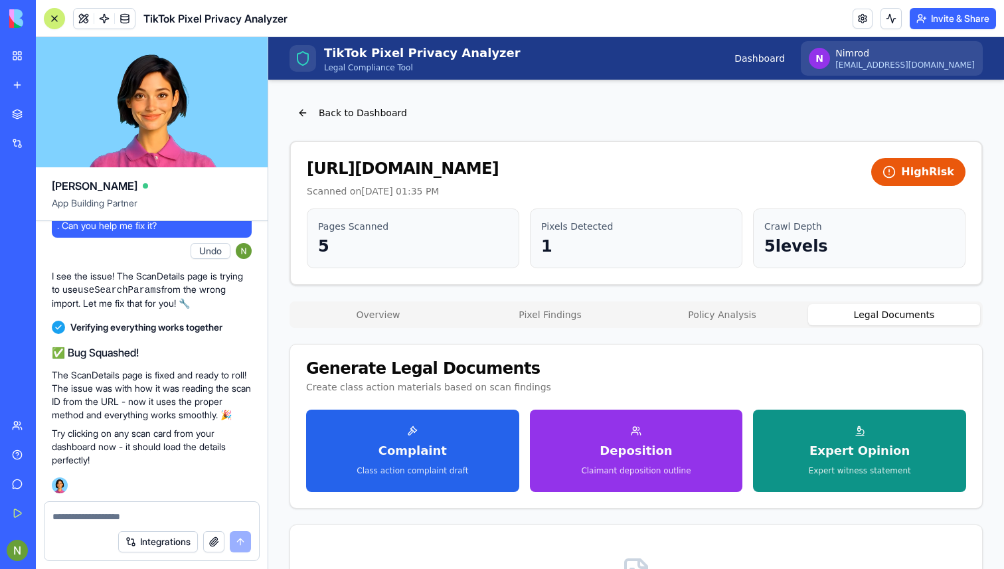
click at [659, 320] on button "Policy Analysis" at bounding box center [722, 314] width 172 height 21
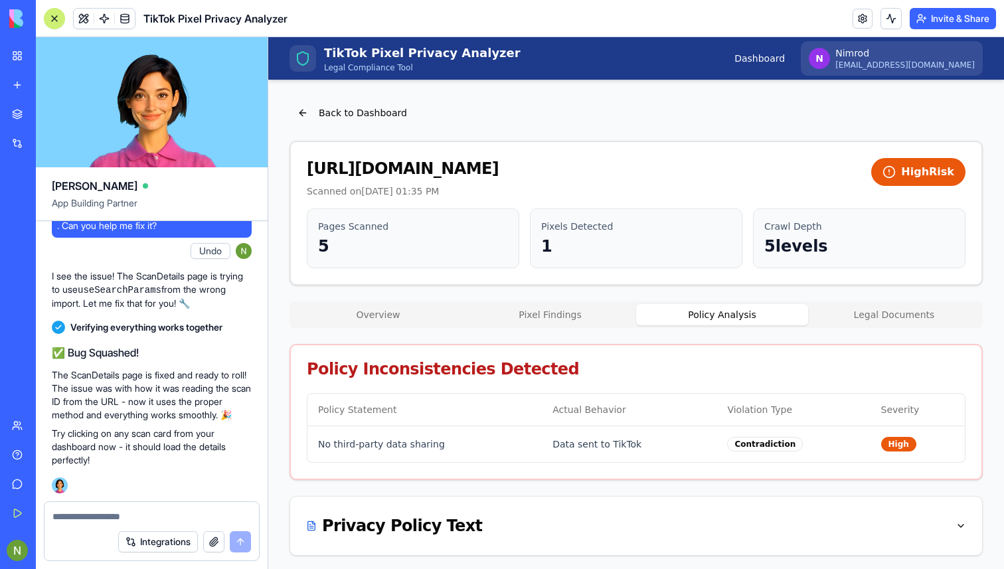
click at [537, 320] on button "Pixel Findings" at bounding box center [550, 314] width 172 height 21
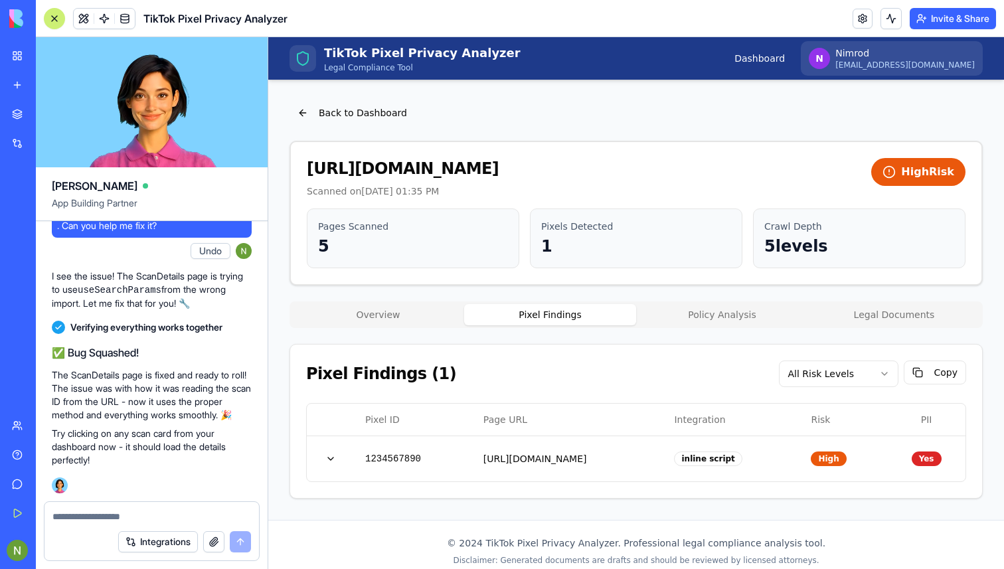
click at [369, 309] on button "Overview" at bounding box center [378, 314] width 172 height 21
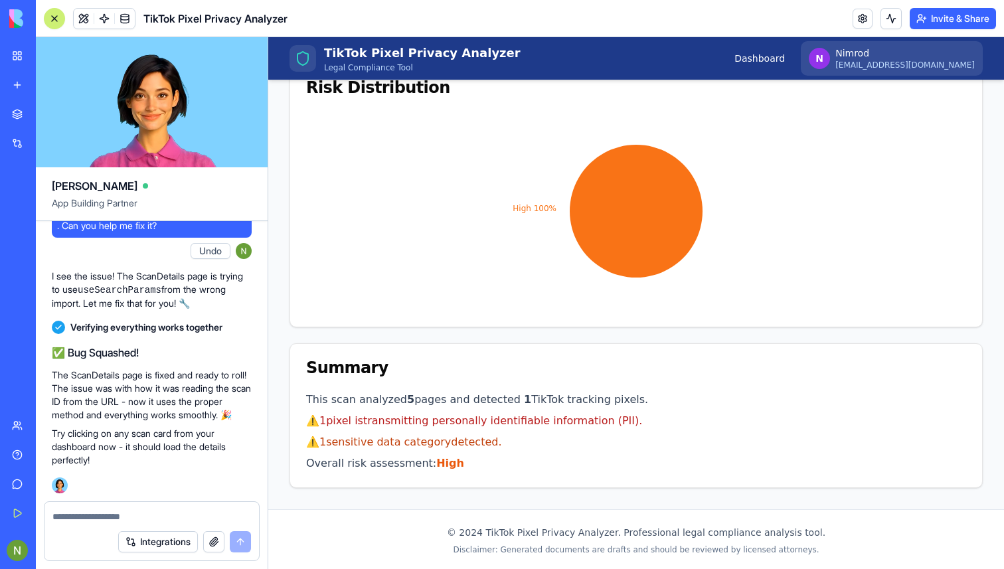
scroll to position [389, 0]
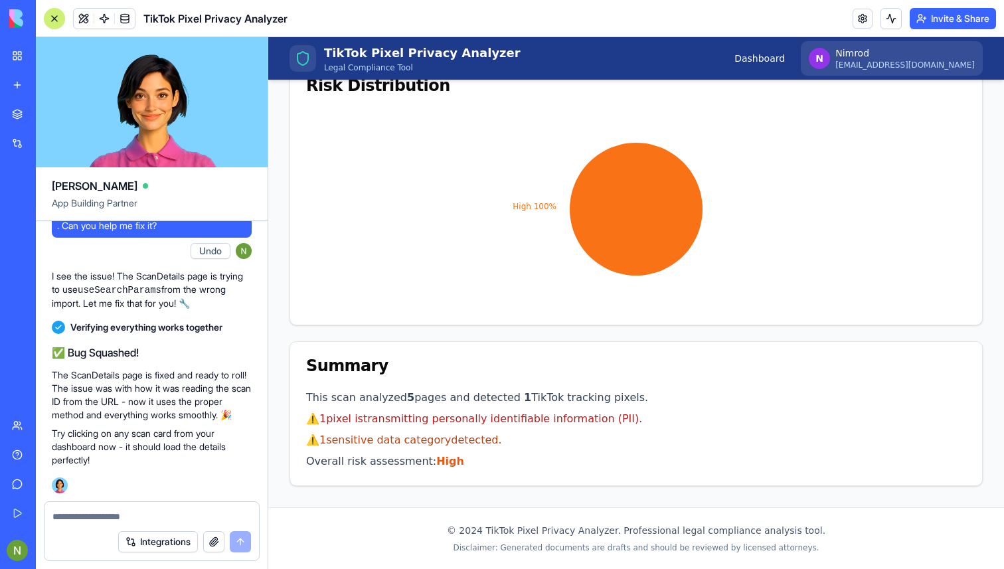
click at [399, 443] on p "⚠️ 1 sensitive data categor y detected." at bounding box center [636, 440] width 660 height 16
click at [74, 530] on div "Integrations" at bounding box center [151, 541] width 215 height 37
click at [91, 519] on textarea at bounding box center [151, 516] width 199 height 13
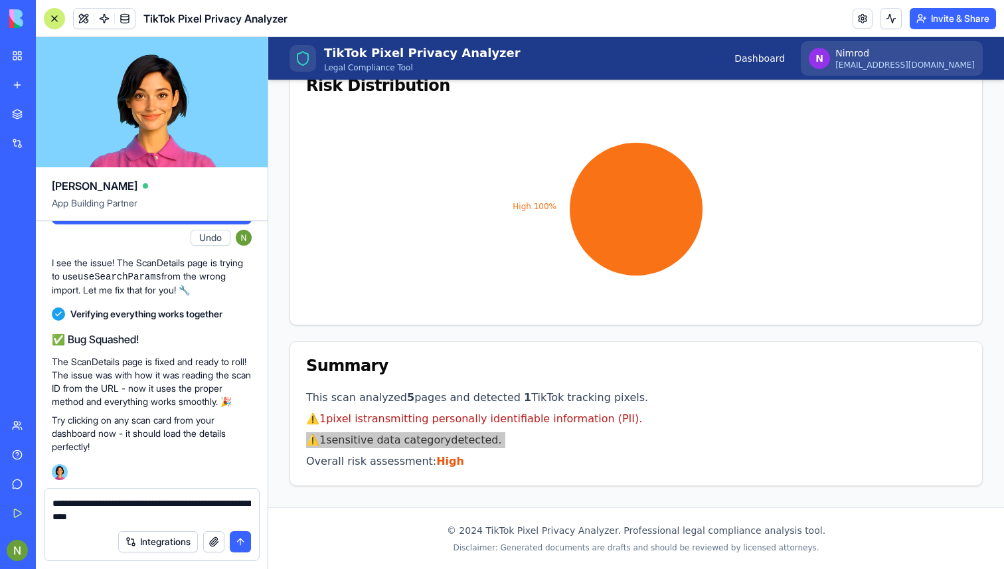
paste textarea "**********"
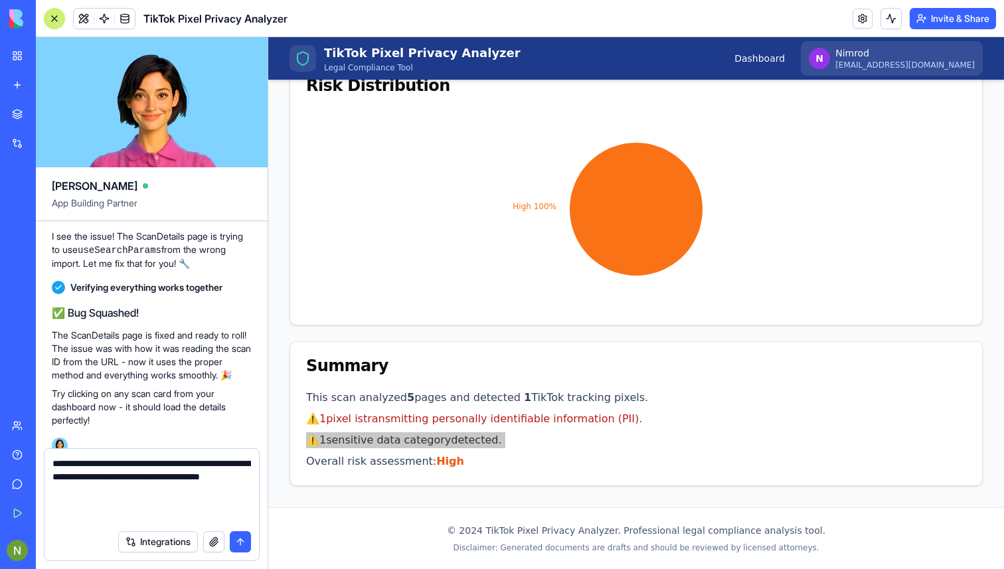
click at [201, 484] on textarea "**********" at bounding box center [151, 490] width 199 height 66
click at [130, 506] on textarea "**********" at bounding box center [151, 484] width 199 height 80
type textarea "**********"
click at [243, 537] on button "submit" at bounding box center [240, 541] width 21 height 21
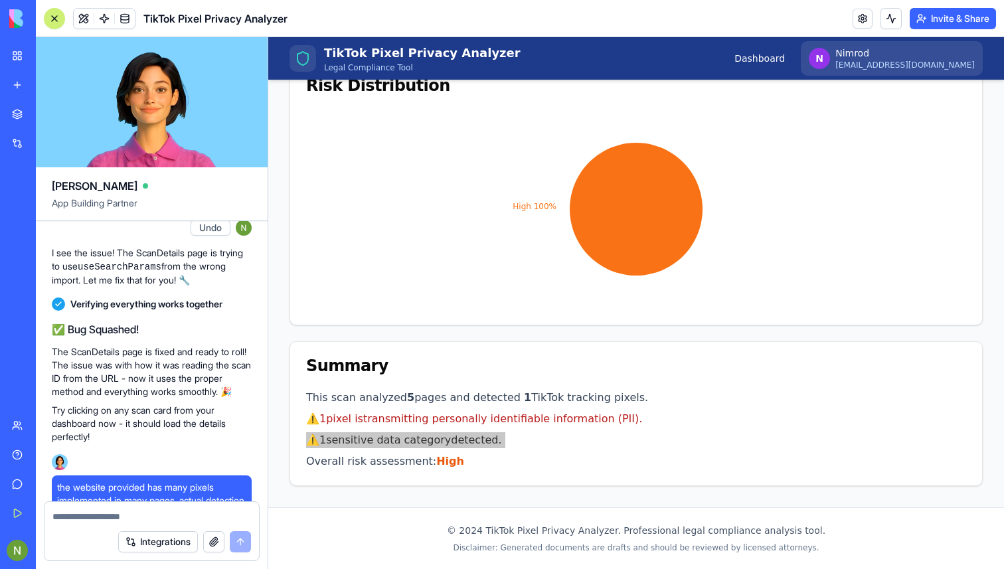
scroll to position [1601, 0]
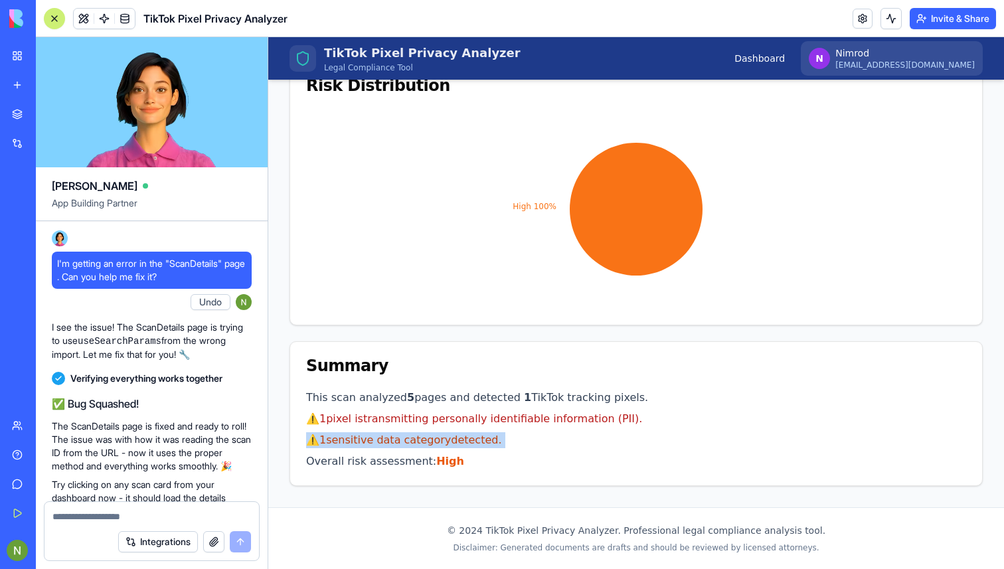
click at [363, 57] on h1 "TikTok Pixel Privacy Analyzer" at bounding box center [422, 53] width 197 height 19
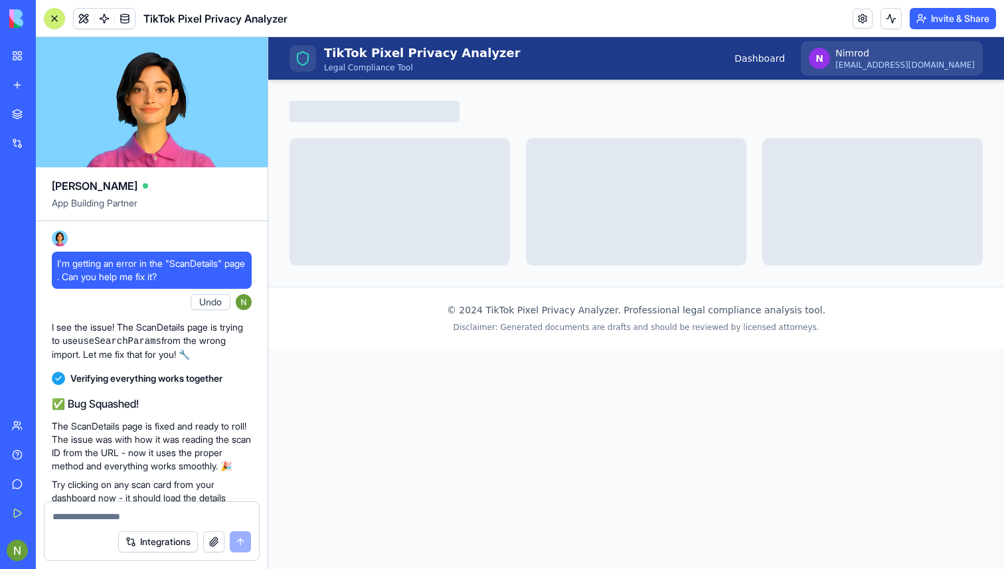
scroll to position [0, 0]
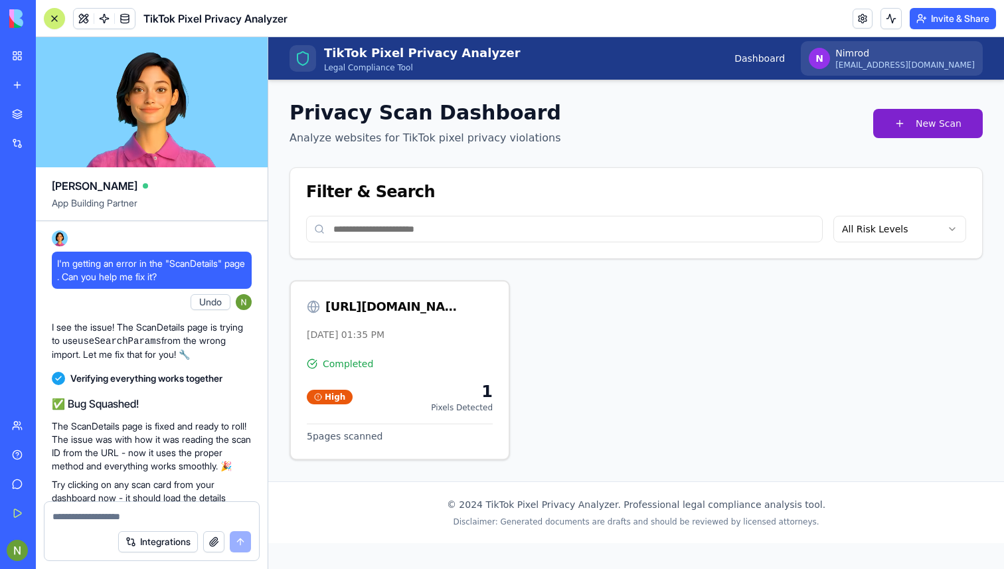
click at [929, 132] on button "New Scan" at bounding box center [928, 123] width 110 height 29
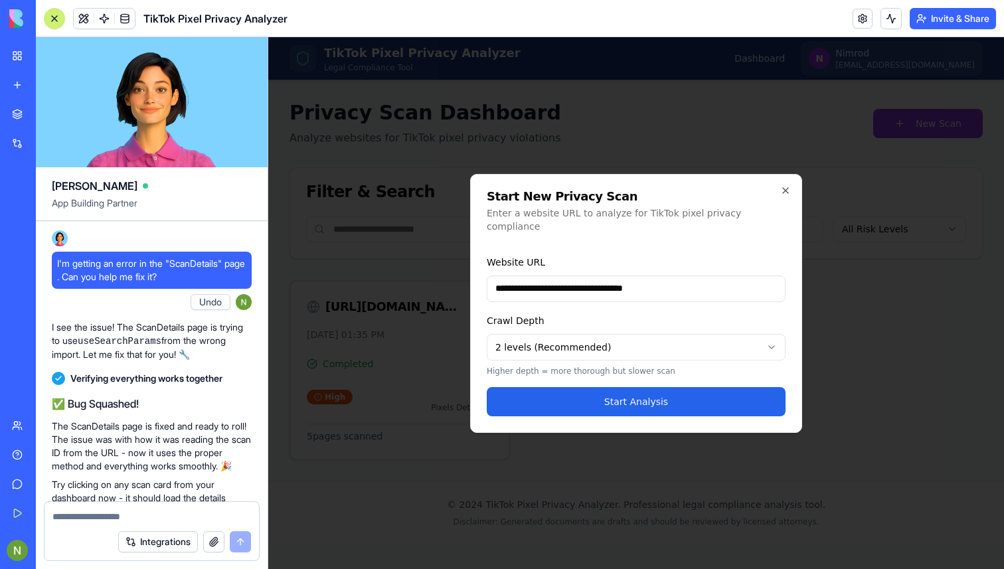
type input "**********"
click at [666, 327] on body "**********" at bounding box center [636, 303] width 736 height 532
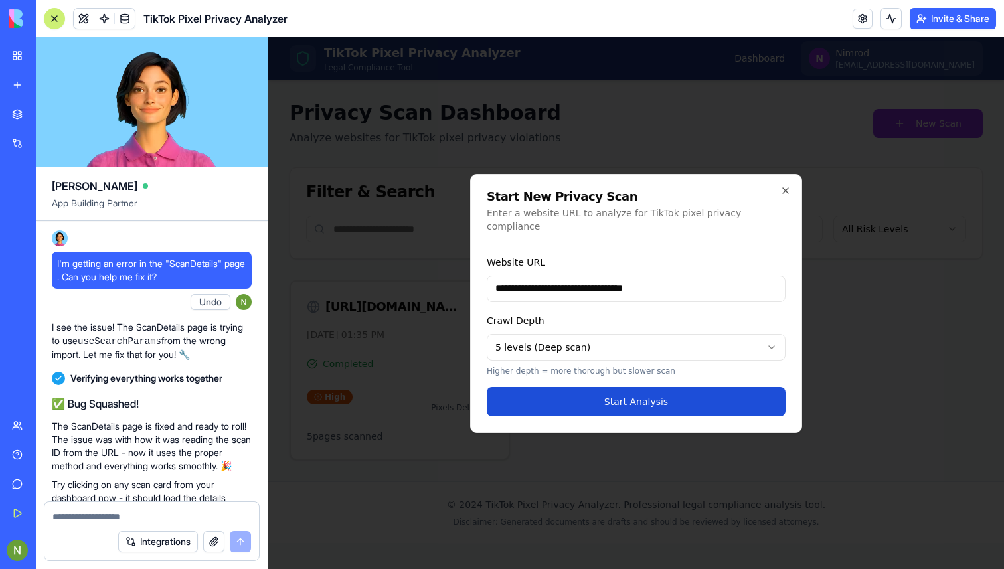
click at [583, 389] on button "Start Analysis" at bounding box center [636, 401] width 299 height 29
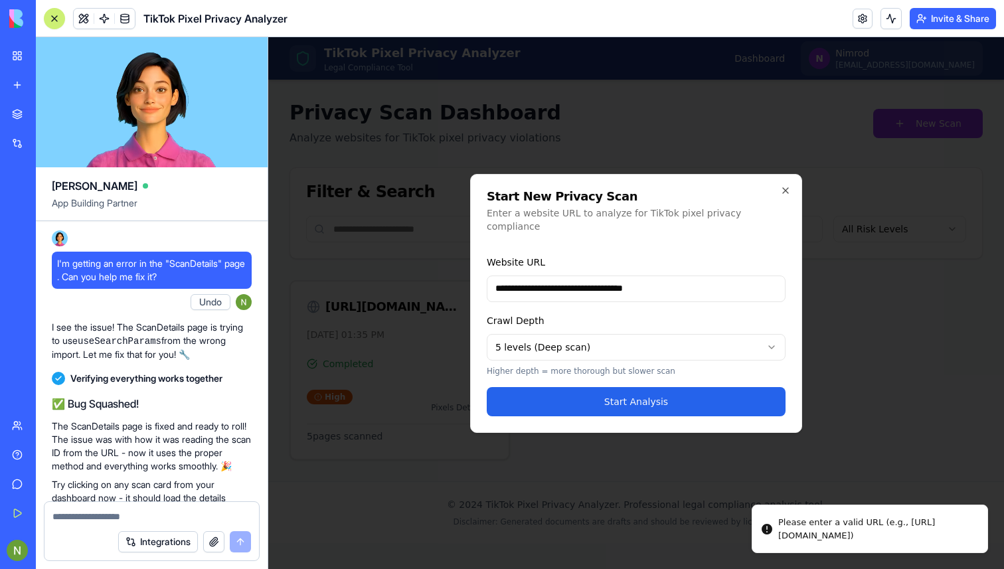
click at [624, 278] on input "**********" at bounding box center [636, 289] width 299 height 27
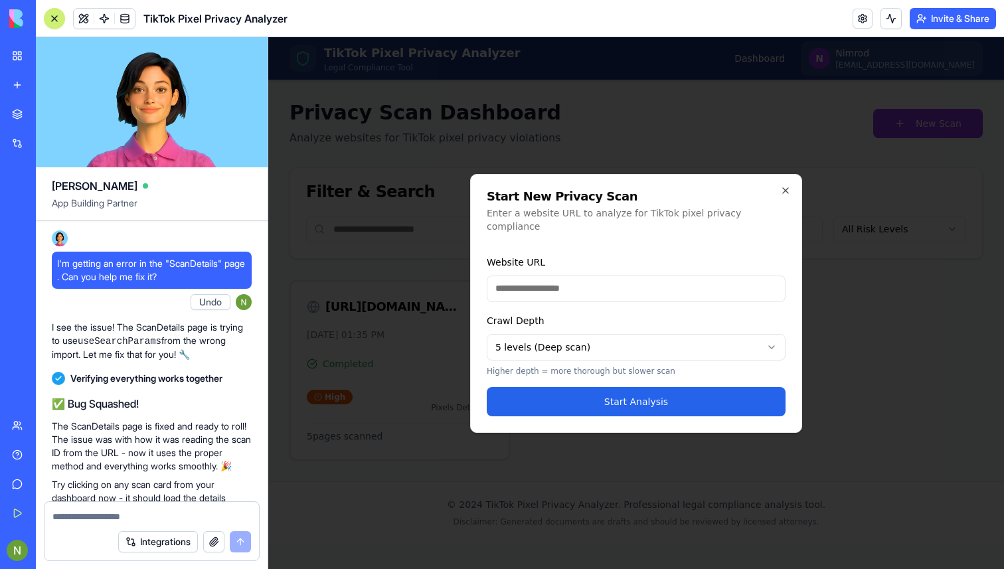
paste input "**********"
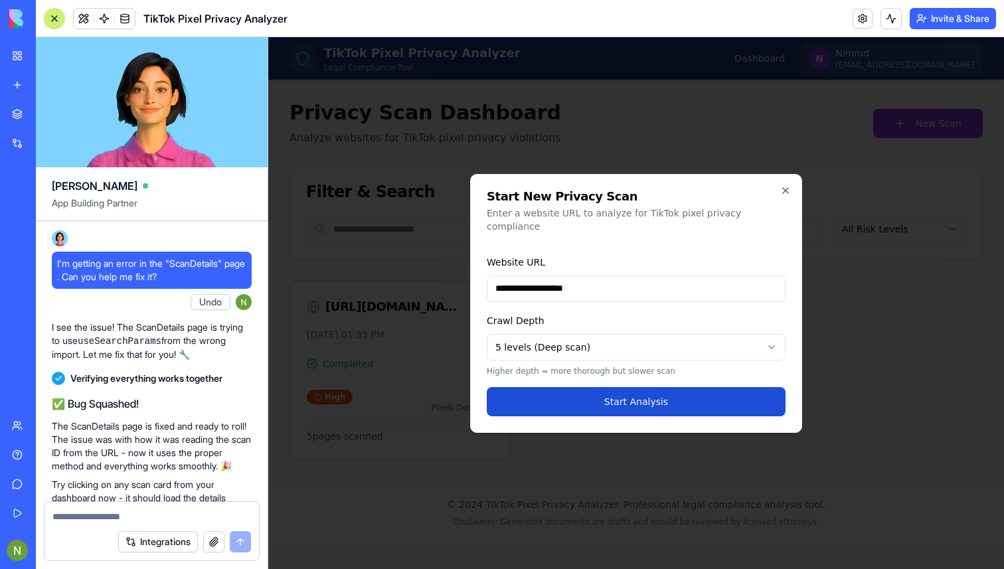
type input "**********"
click at [623, 394] on button "Start Analysis" at bounding box center [636, 401] width 299 height 29
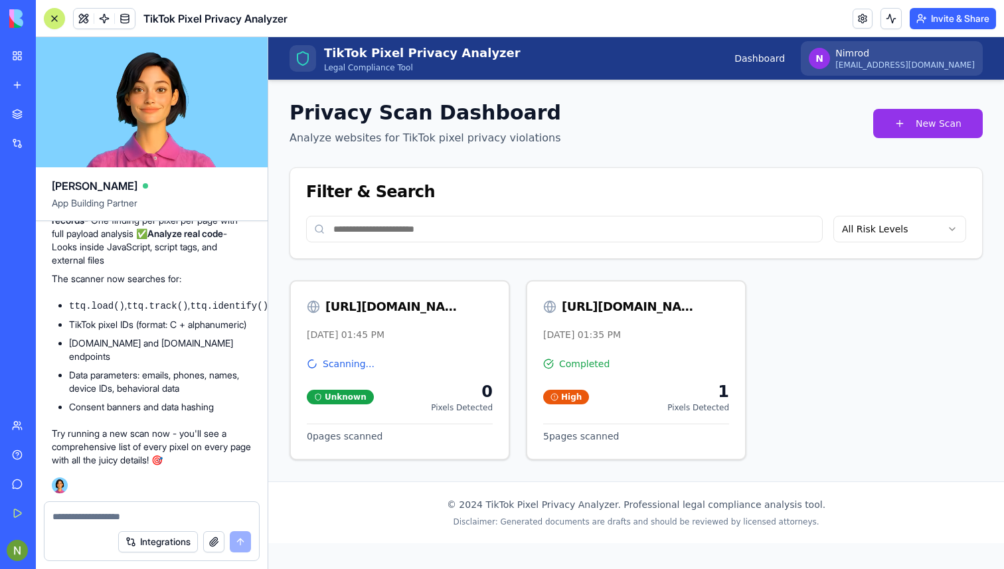
scroll to position [2348, 0]
click at [350, 334] on div "October 7, 2025 at 01:45 PM" at bounding box center [400, 334] width 186 height 13
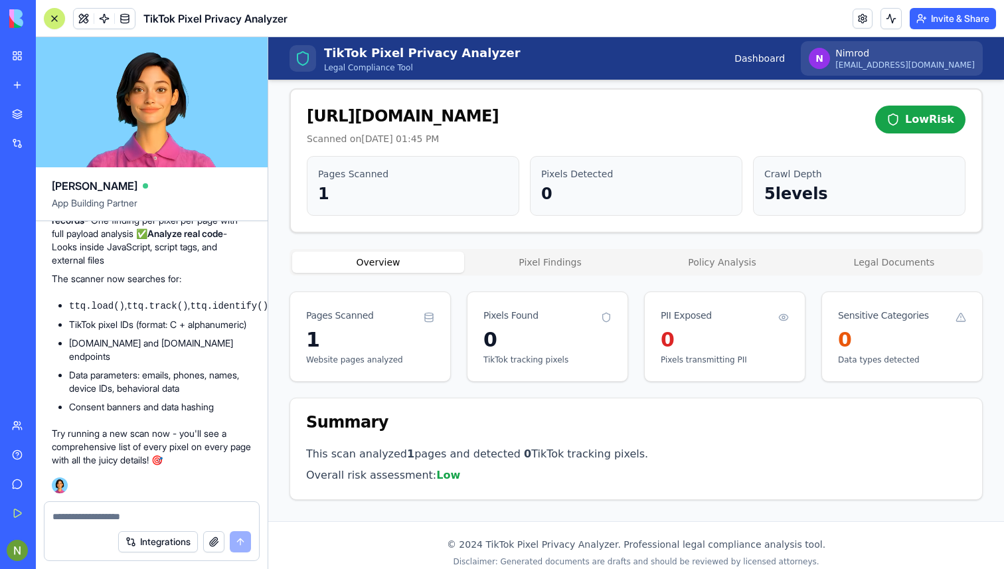
scroll to position [57, 0]
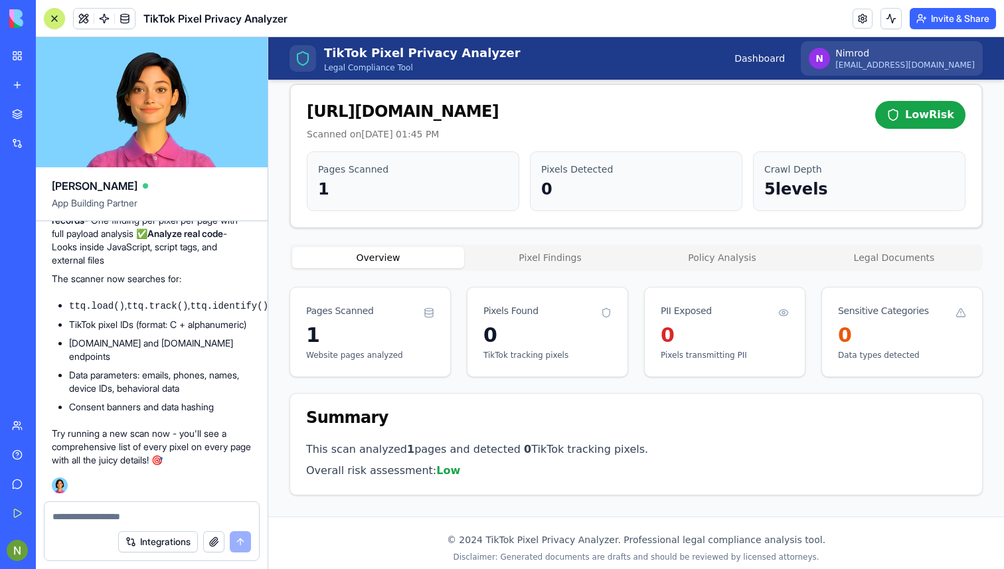
click at [537, 271] on div "Overview Pixel Findings Policy Analysis Legal Documents Pages Scanned 1 Website…" at bounding box center [636, 369] width 693 height 251
click at [578, 250] on div "Back to Dashboard https://buyme.co.il/ Scanned on October 7, 2025 at 01:45 PM L…" at bounding box center [636, 270] width 693 height 452
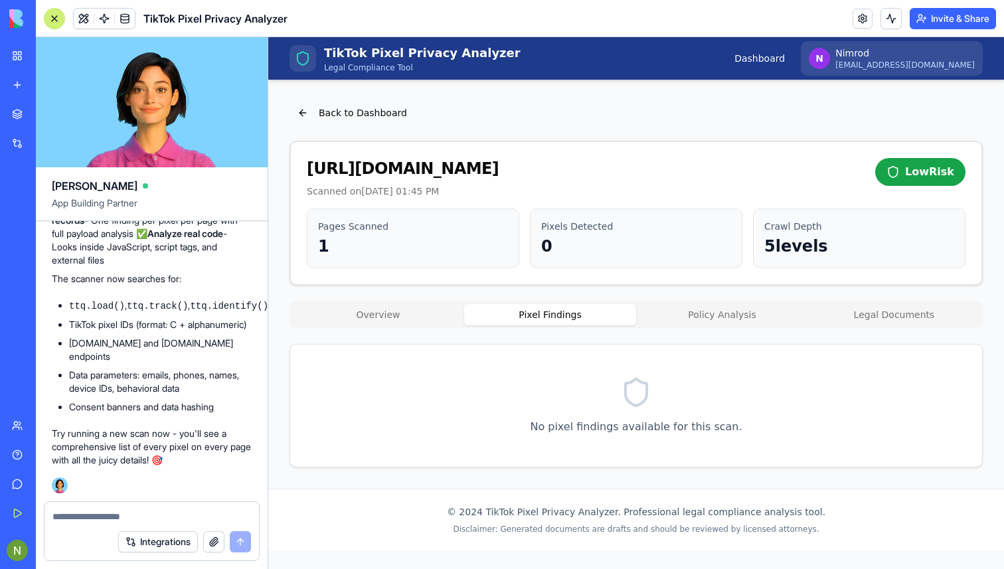
click at [687, 325] on button "Policy Analysis" at bounding box center [722, 314] width 172 height 21
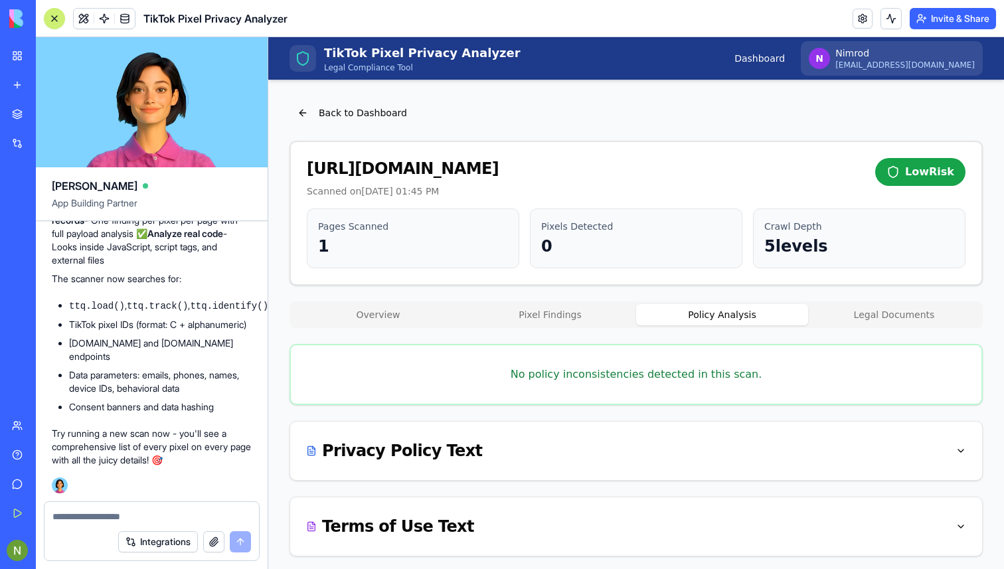
click at [881, 317] on button "Legal Documents" at bounding box center [894, 314] width 172 height 21
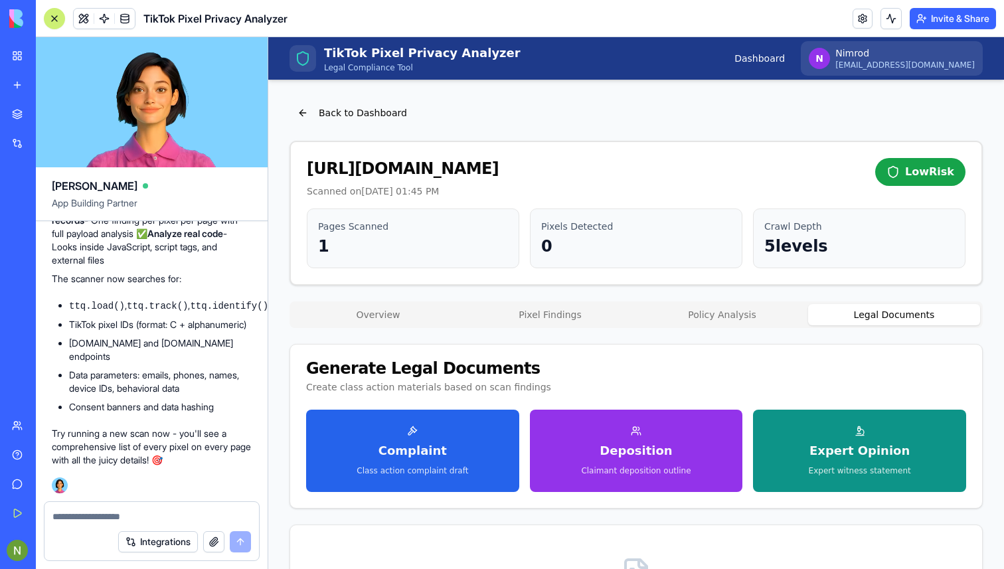
click at [373, 324] on button "Overview" at bounding box center [378, 314] width 172 height 21
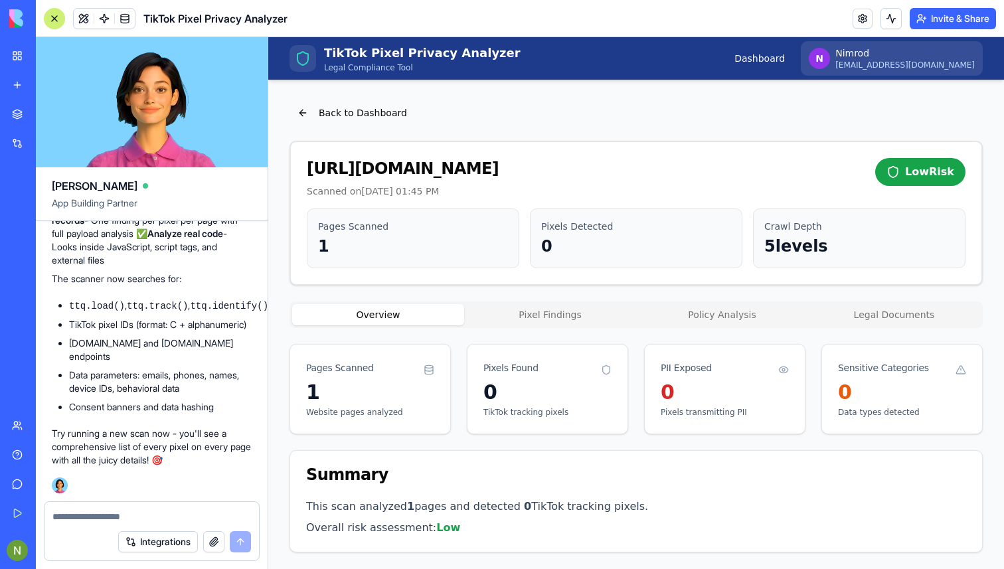
click at [116, 521] on textarea at bounding box center [151, 516] width 199 height 13
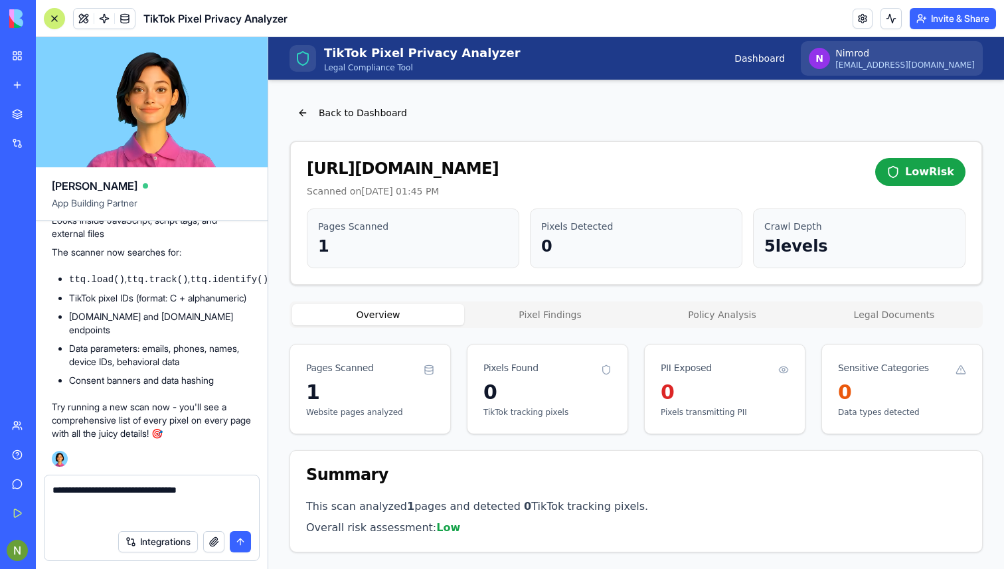
type textarea "**********"
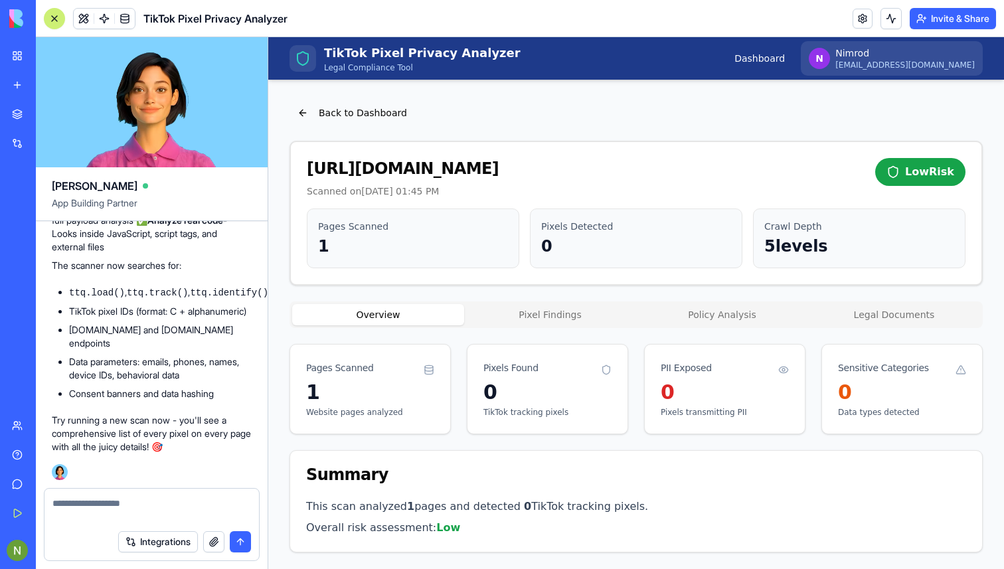
scroll to position [2399, 0]
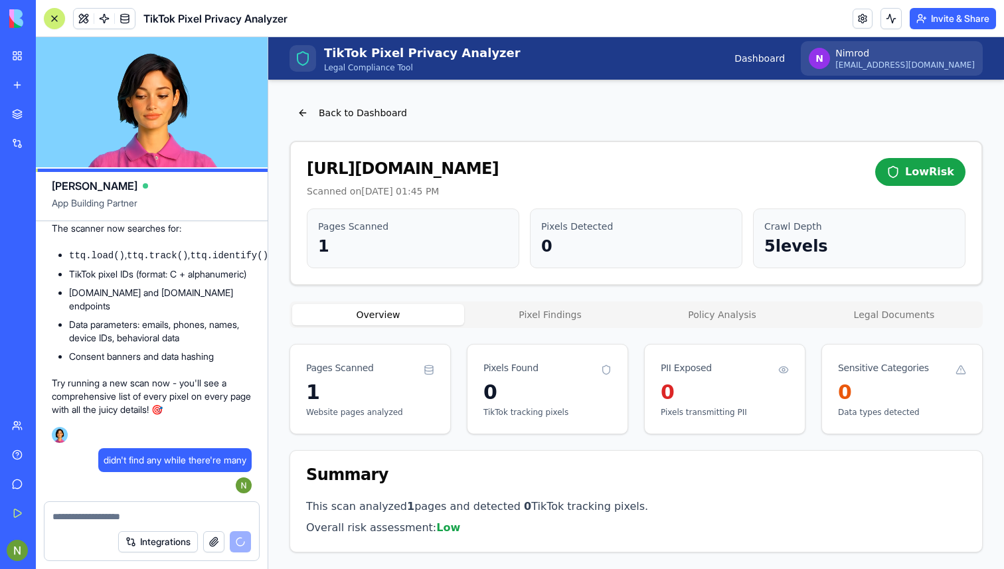
drag, startPoint x: 116, startPoint y: 521, endPoint x: 271, endPoint y: 333, distance: 243.9
click at [117, 519] on textarea at bounding box center [151, 516] width 199 height 13
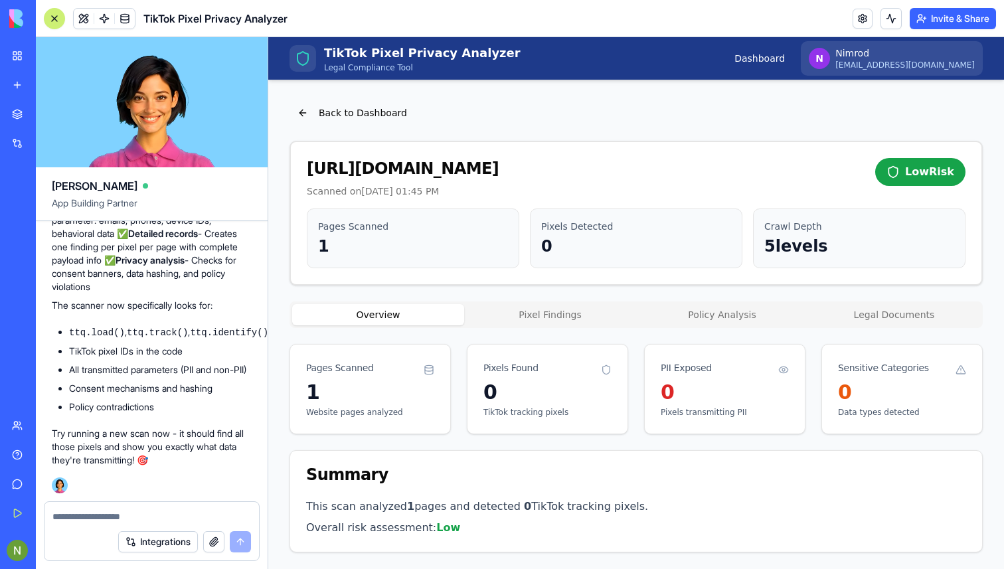
scroll to position [2952, 0]
click at [304, 118] on button "Back to Dashboard" at bounding box center [353, 113] width 126 height 24
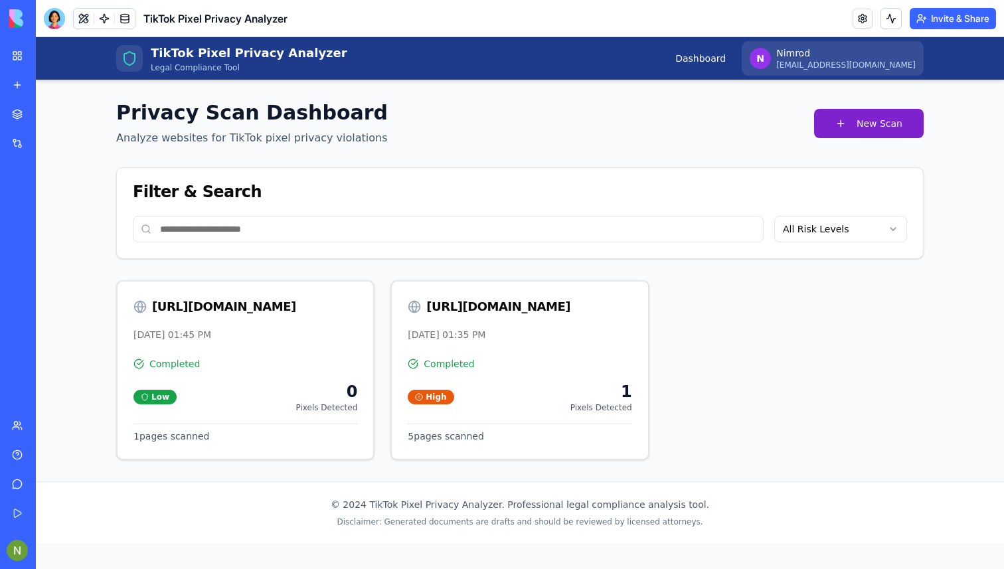
click at [886, 116] on button "New Scan" at bounding box center [869, 123] width 110 height 29
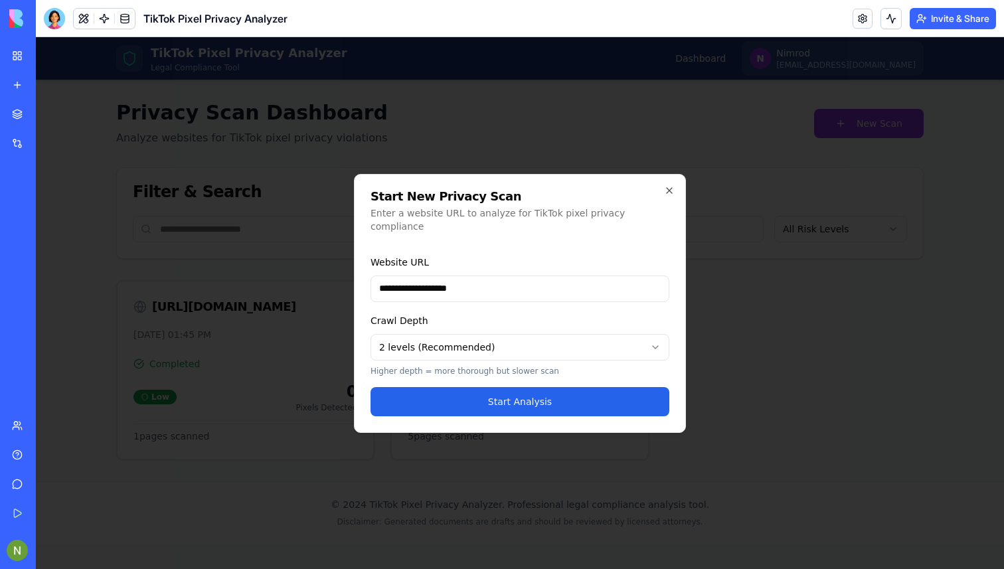
type input "**********"
click at [447, 325] on div "Crawl Depth 2 levels (Recommended) Higher depth = more thorough but slower scan" at bounding box center [520, 345] width 299 height 64
click at [417, 350] on body "**********" at bounding box center [520, 303] width 968 height 532
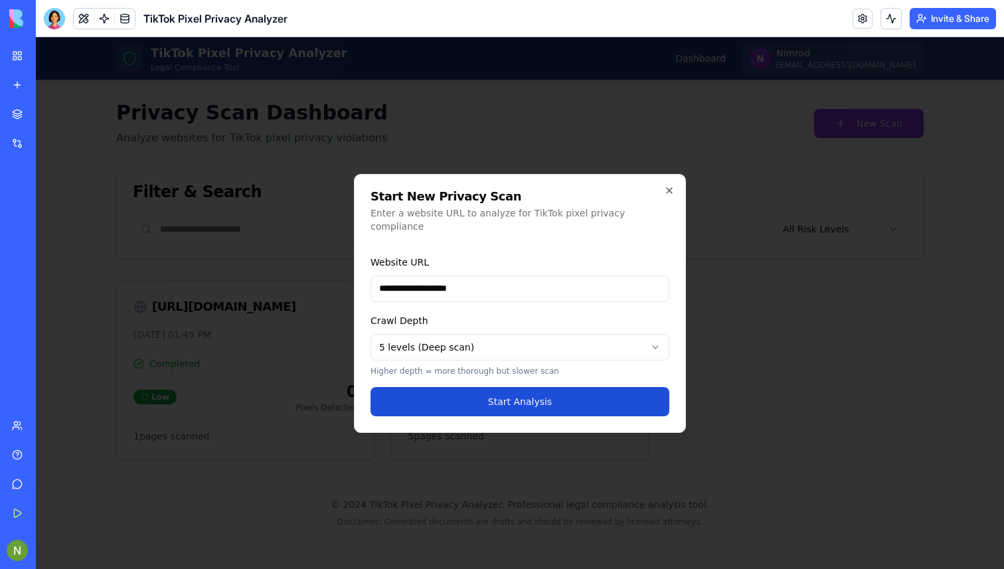
click at [501, 387] on button "Start Analysis" at bounding box center [520, 401] width 299 height 29
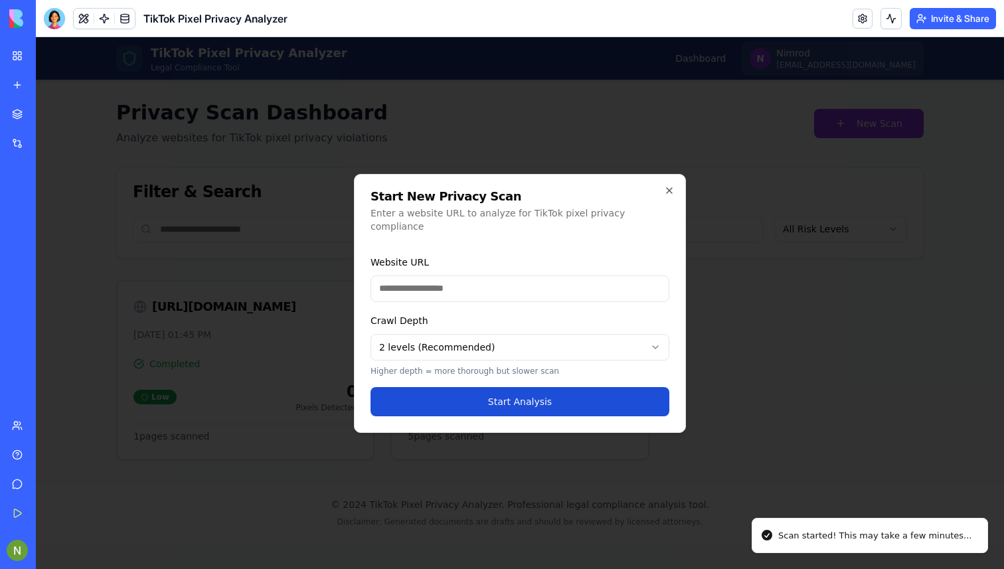
click at [556, 386] on div "High 1 Pixels Detected" at bounding box center [520, 397] width 224 height 32
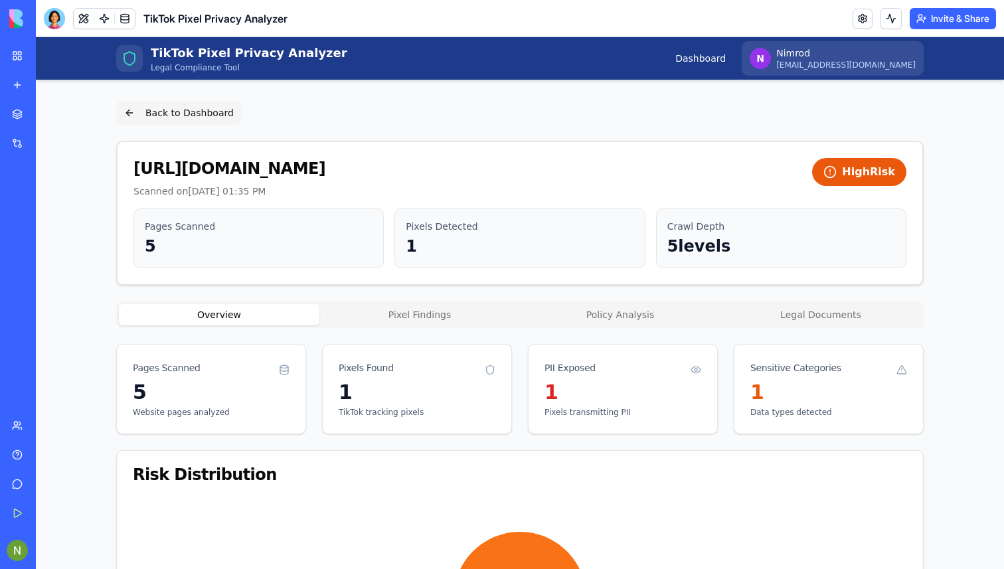
click at [125, 112] on button "Back to Dashboard" at bounding box center [179, 113] width 126 height 24
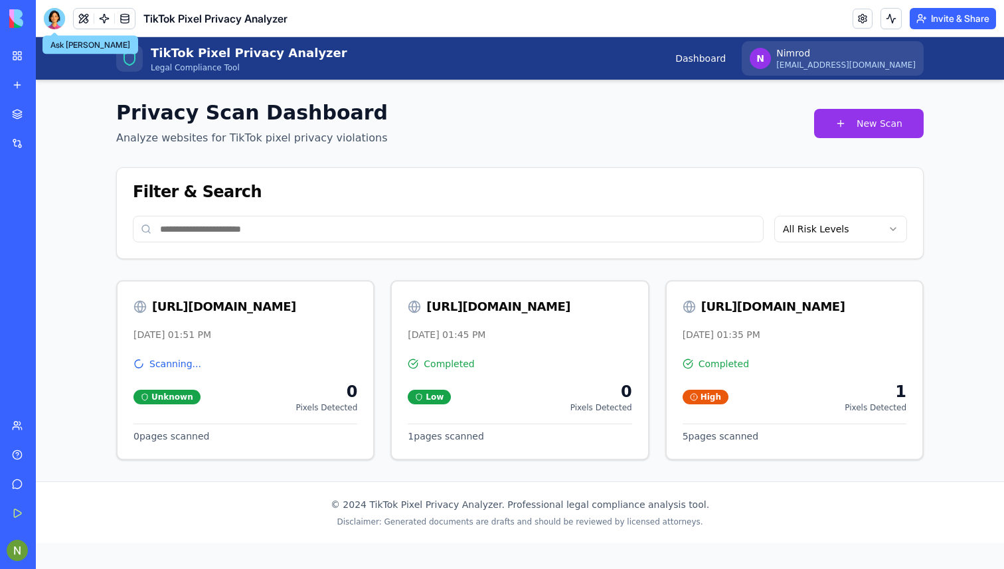
click at [57, 13] on div at bounding box center [54, 18] width 21 height 21
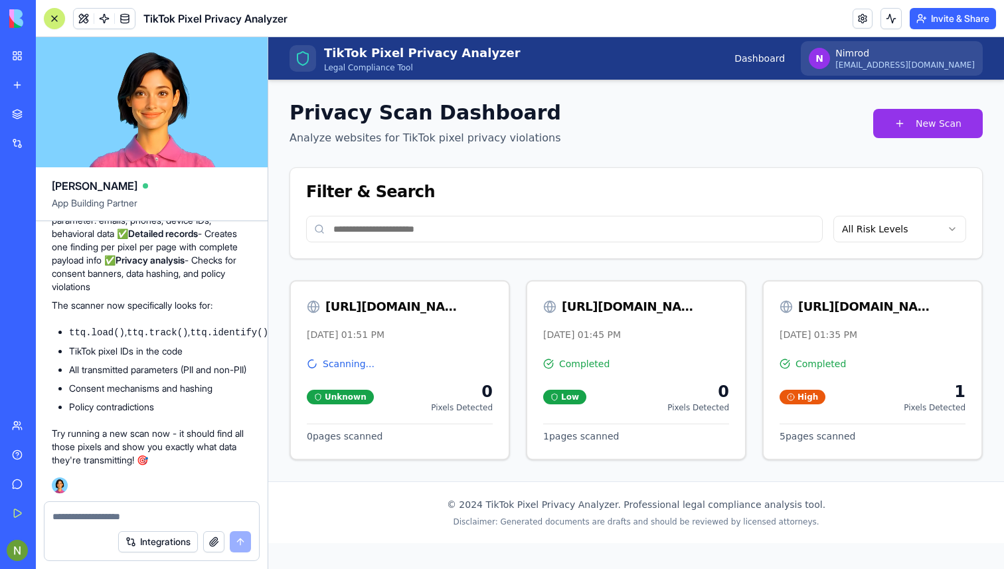
scroll to position [2863, 0]
click at [103, 18] on link at bounding box center [104, 19] width 20 height 20
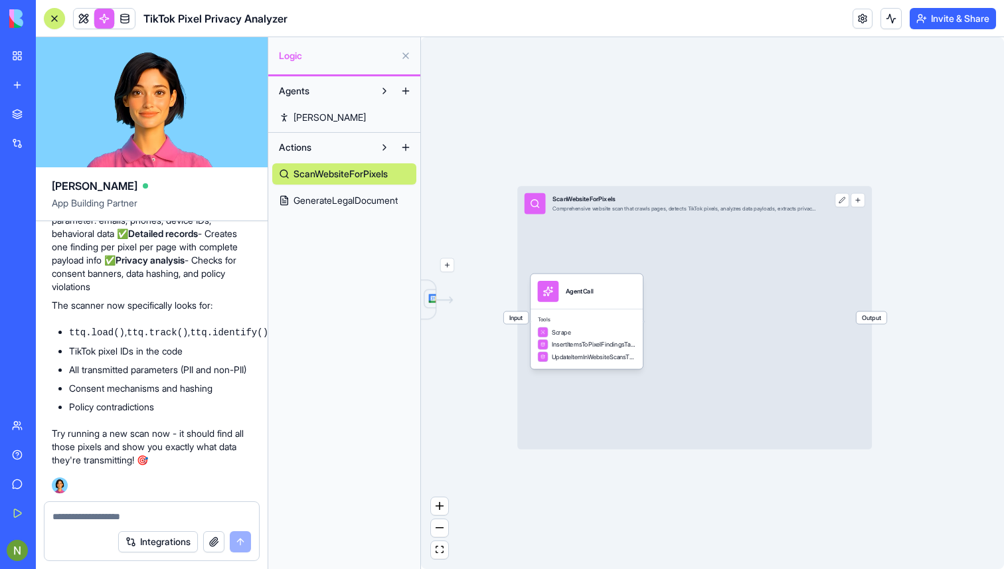
click at [102, 20] on link at bounding box center [104, 19] width 20 height 20
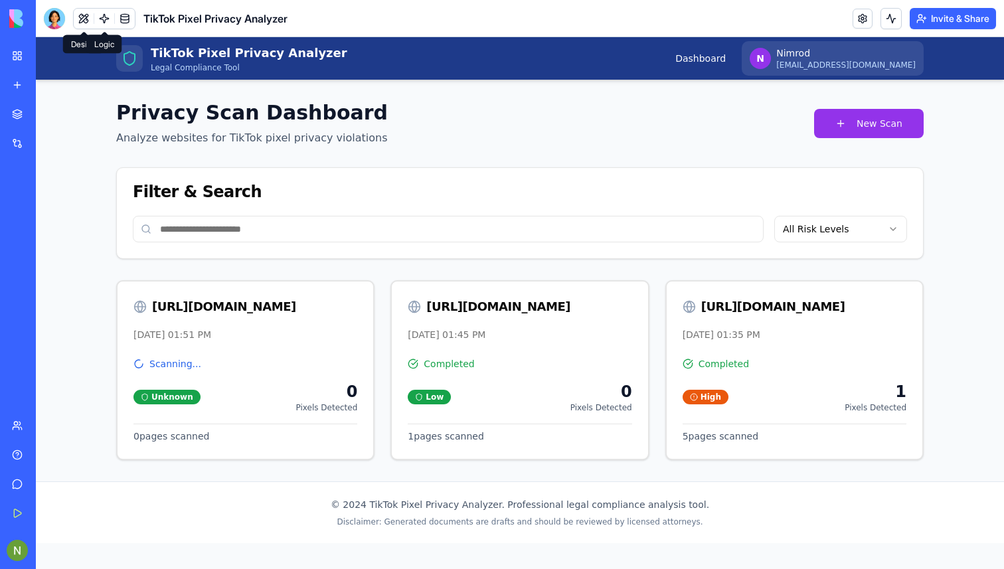
click at [106, 14] on link at bounding box center [104, 19] width 20 height 20
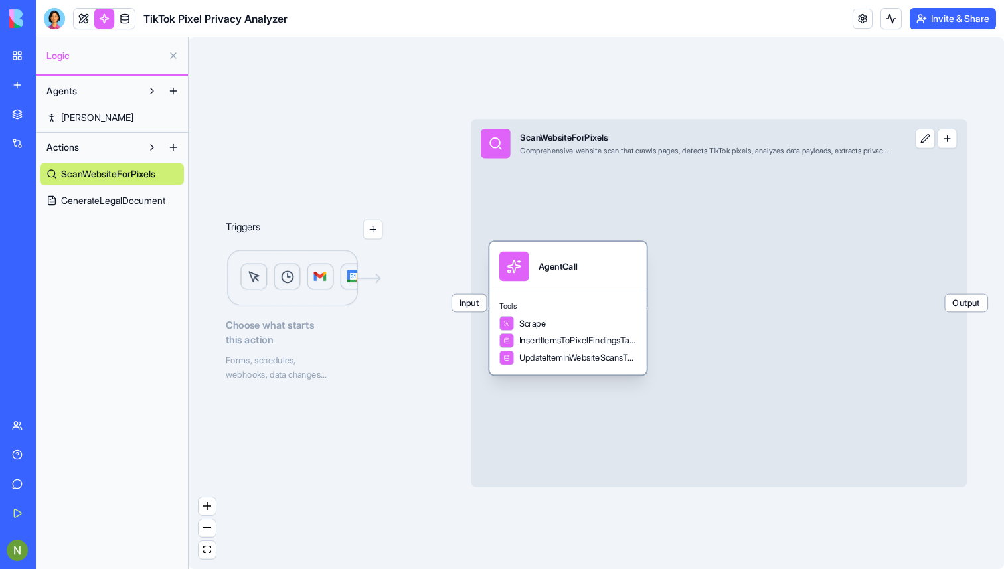
click at [600, 296] on div "Tools Scrape InsertItemsToPixelFindingsTable UpdateItemInWebsiteScansTable" at bounding box center [567, 333] width 157 height 84
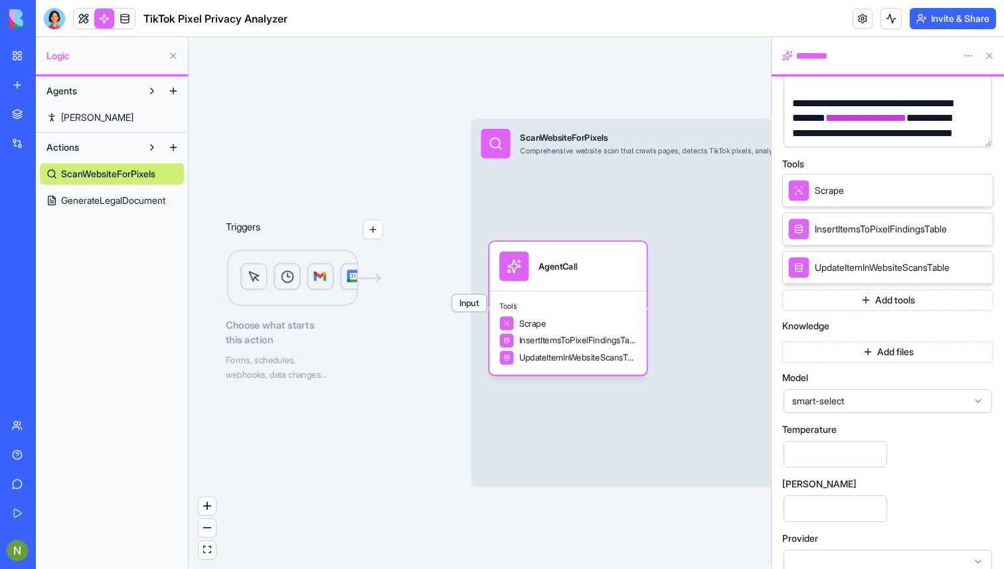
scroll to position [224, 0]
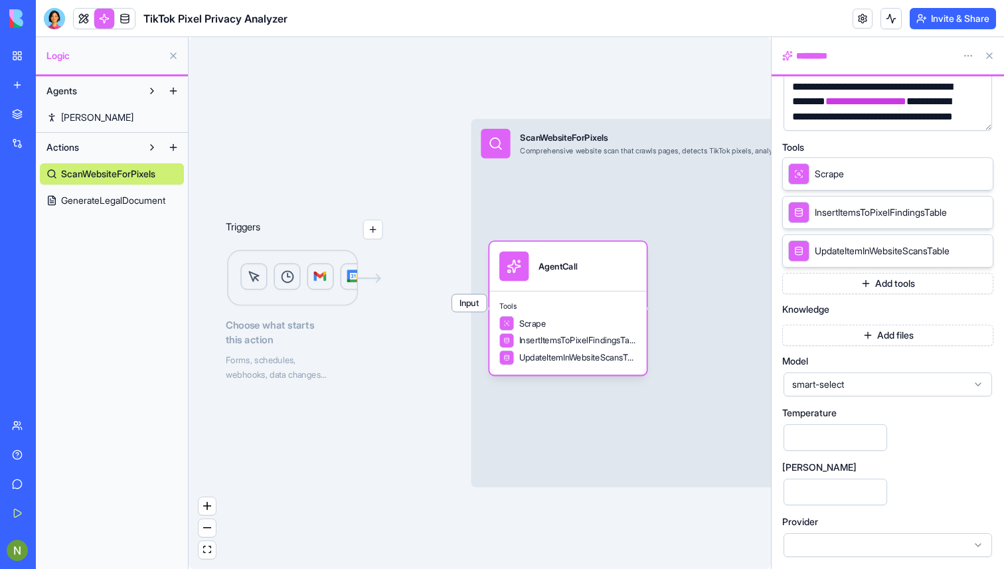
click at [122, 196] on span "GenerateLegalDocument" at bounding box center [113, 200] width 104 height 13
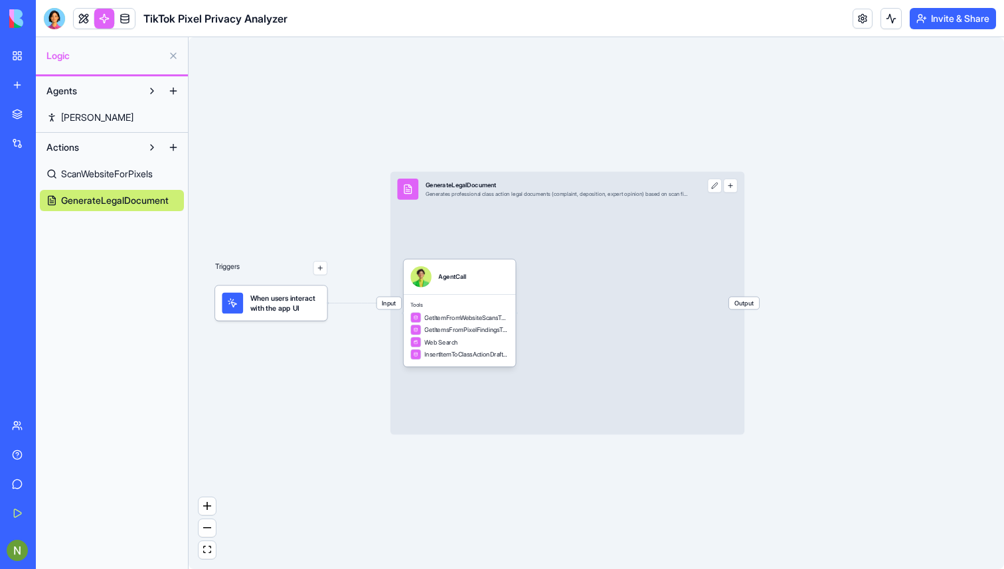
click at [112, 176] on span "ScanWebsiteForPixels" at bounding box center [107, 173] width 92 height 13
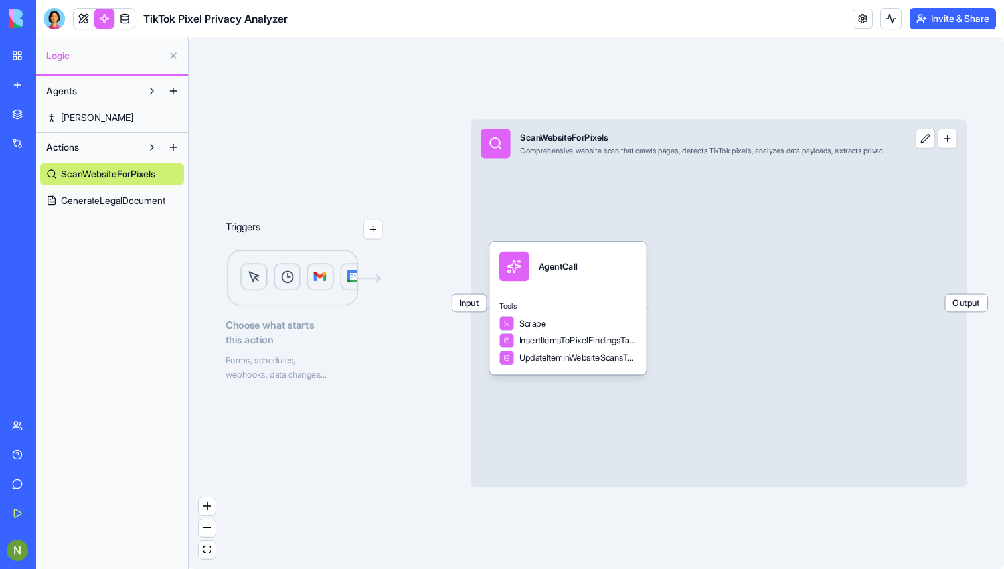
click at [147, 140] on button at bounding box center [151, 147] width 21 height 21
click at [119, 208] on link "GenerateLegalDocument" at bounding box center [112, 200] width 144 height 21
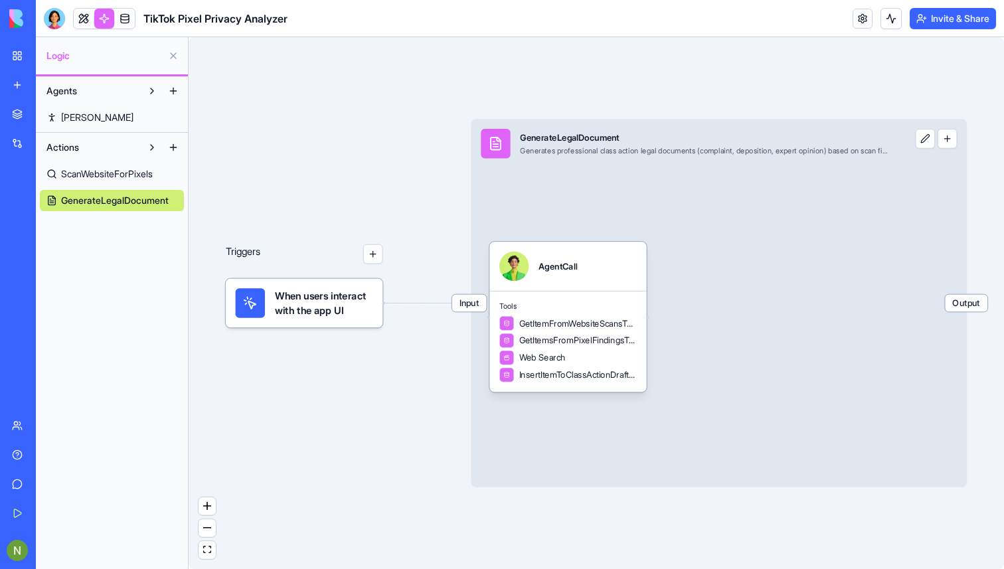
click at [96, 165] on link "ScanWebsiteForPixels" at bounding box center [112, 173] width 144 height 21
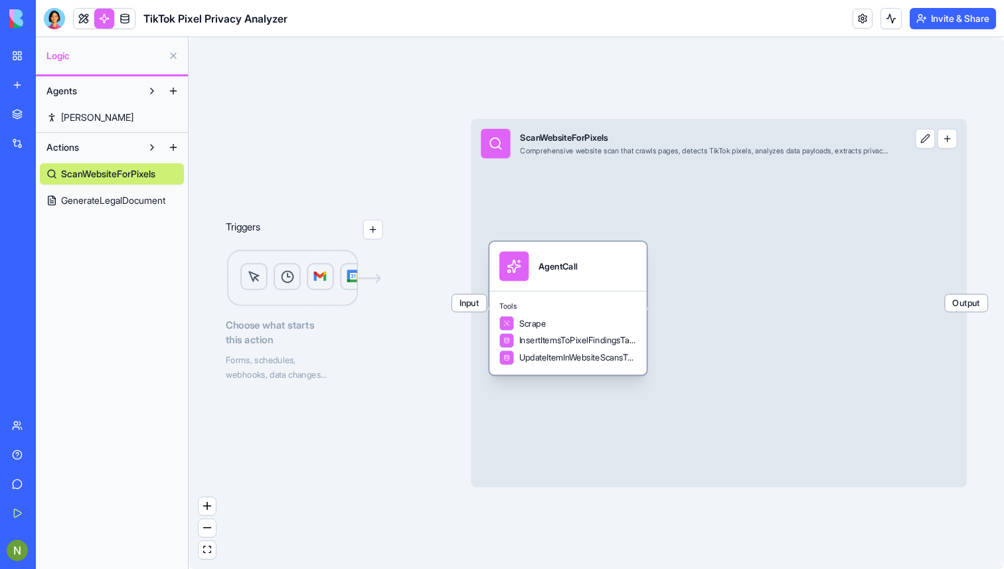
click at [607, 303] on span "Tools" at bounding box center [567, 307] width 137 height 10
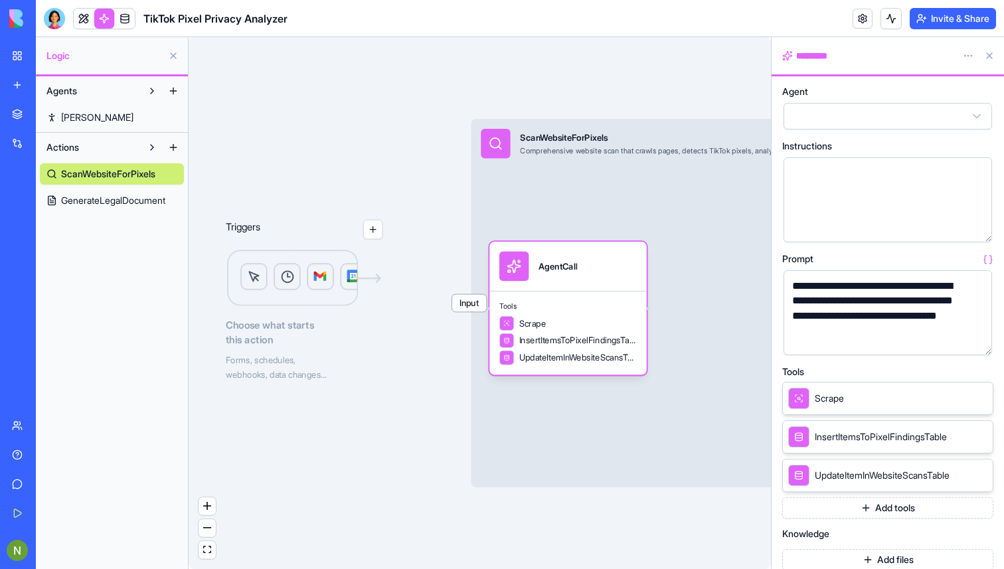
click at [992, 54] on button at bounding box center [989, 55] width 21 height 21
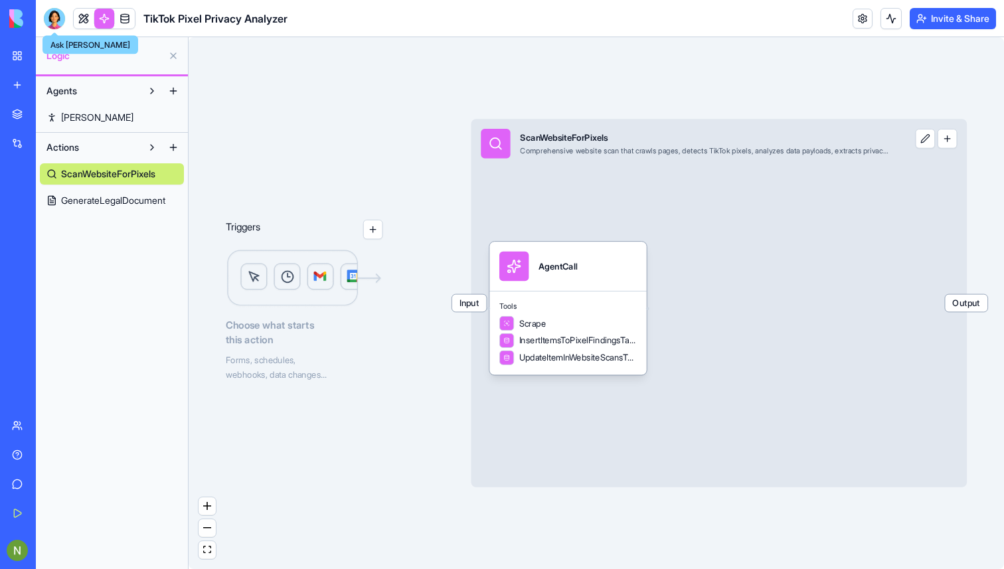
click at [54, 21] on div at bounding box center [54, 18] width 21 height 21
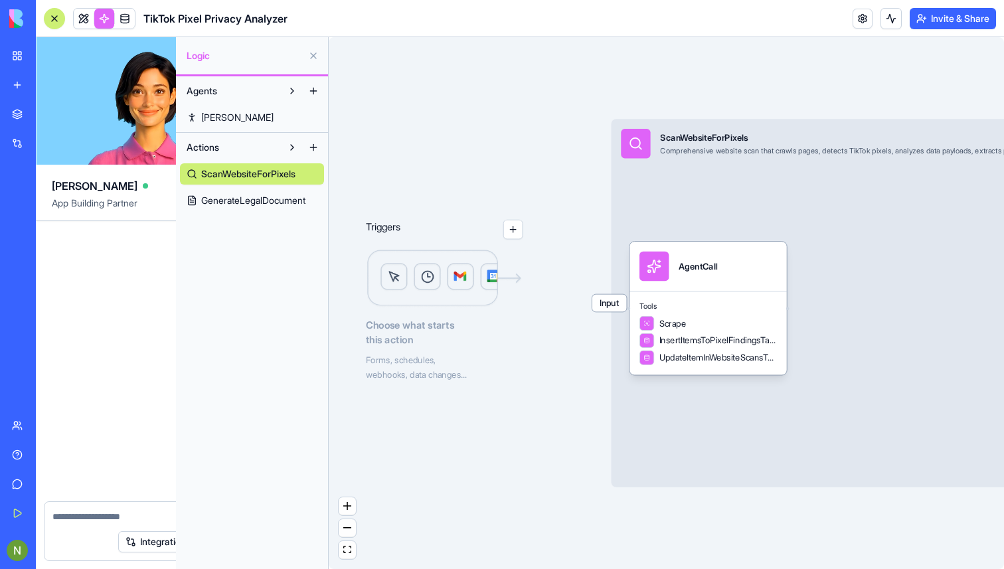
scroll to position [2952, 0]
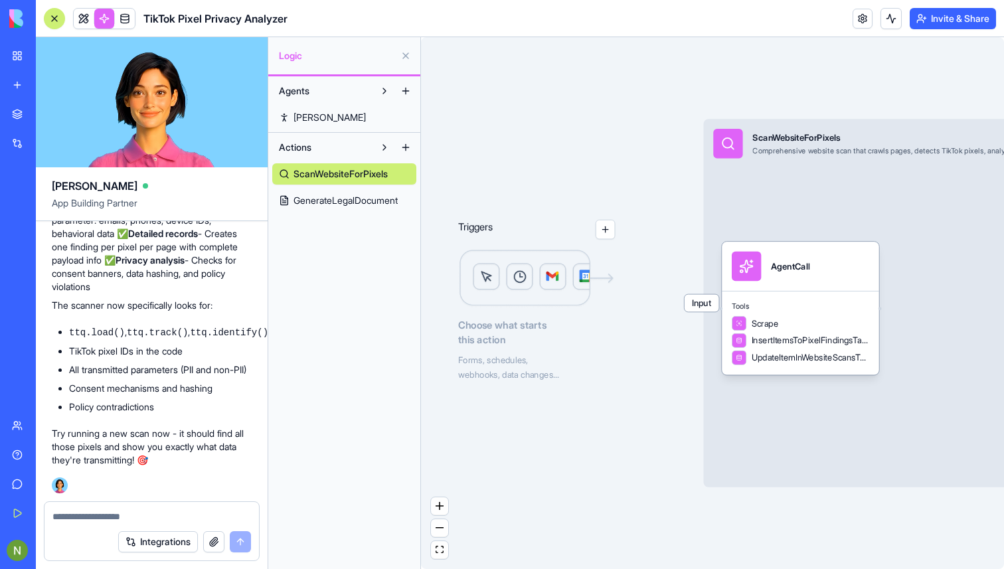
click at [404, 58] on button at bounding box center [405, 55] width 21 height 21
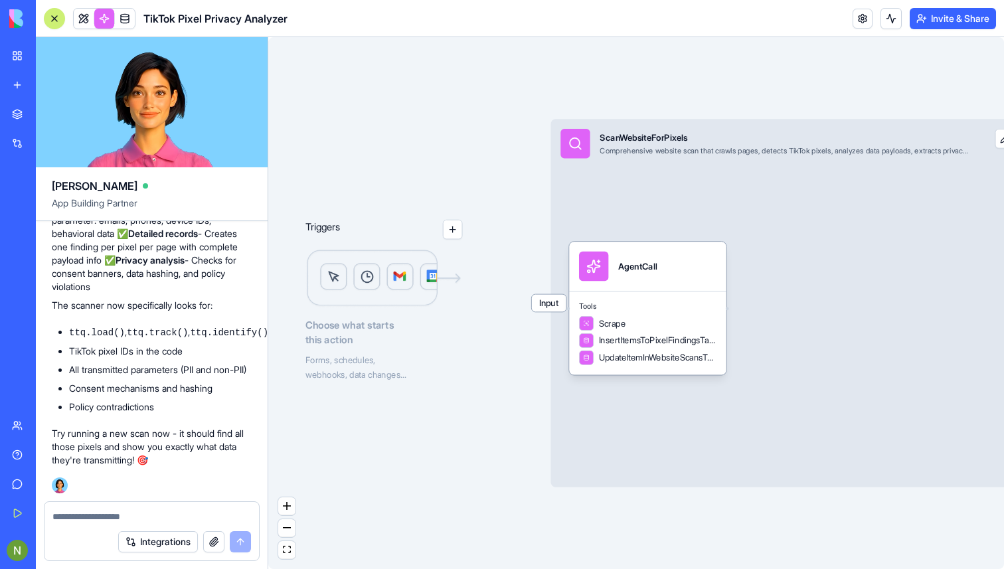
click at [113, 17] on link at bounding box center [104, 19] width 20 height 20
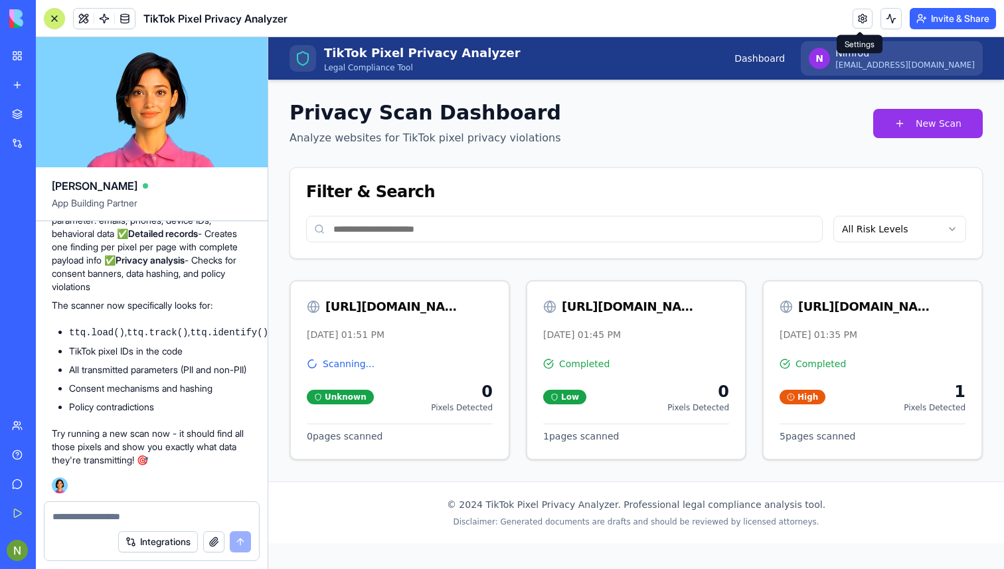
click at [864, 17] on link at bounding box center [863, 19] width 20 height 20
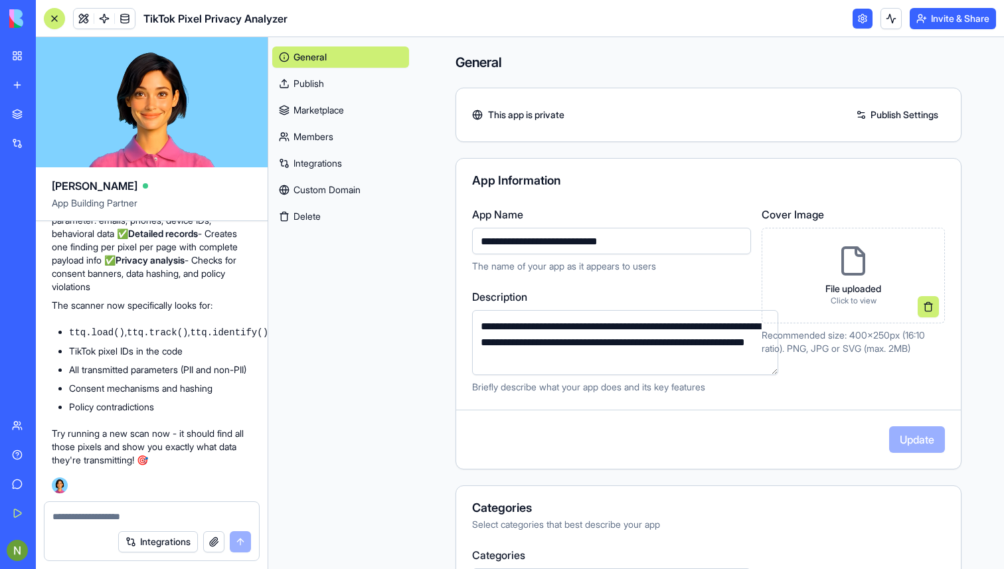
click at [317, 73] on link "Publish" at bounding box center [340, 83] width 137 height 21
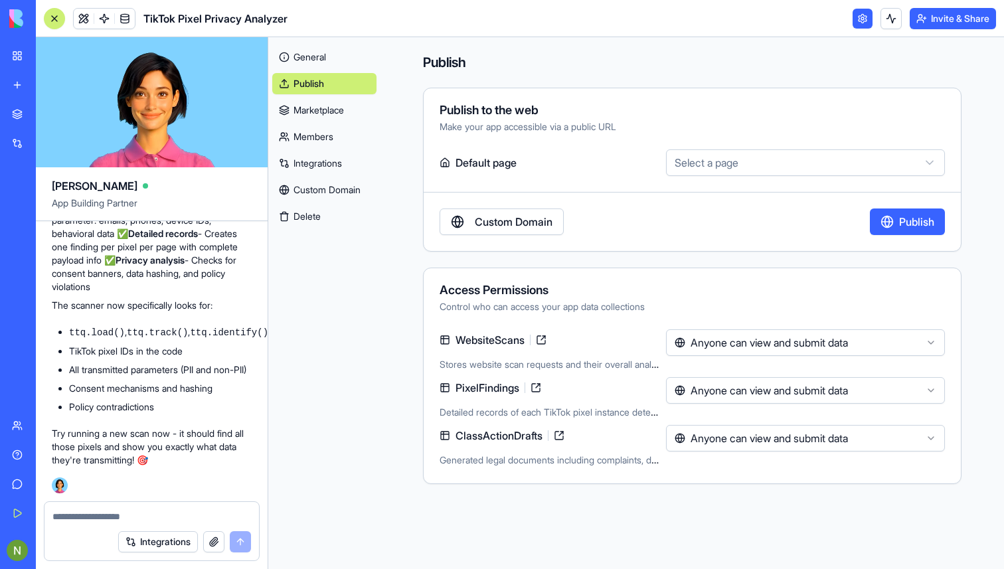
click at [887, 335] on html "My Workspace New app Marketplace Integrations Recent TikTok Pixel Privacy Analy…" at bounding box center [502, 284] width 1004 height 569
click at [870, 387] on html "My Workspace New app Marketplace Integrations Recent TikTok Pixel Privacy Analy…" at bounding box center [502, 284] width 1004 height 569
click at [787, 451] on body "My Workspace New app Marketplace Integrations Recent TikTok Pixel Privacy Analy…" at bounding box center [502, 284] width 1004 height 569
click at [321, 116] on link "Marketplace" at bounding box center [324, 110] width 104 height 21
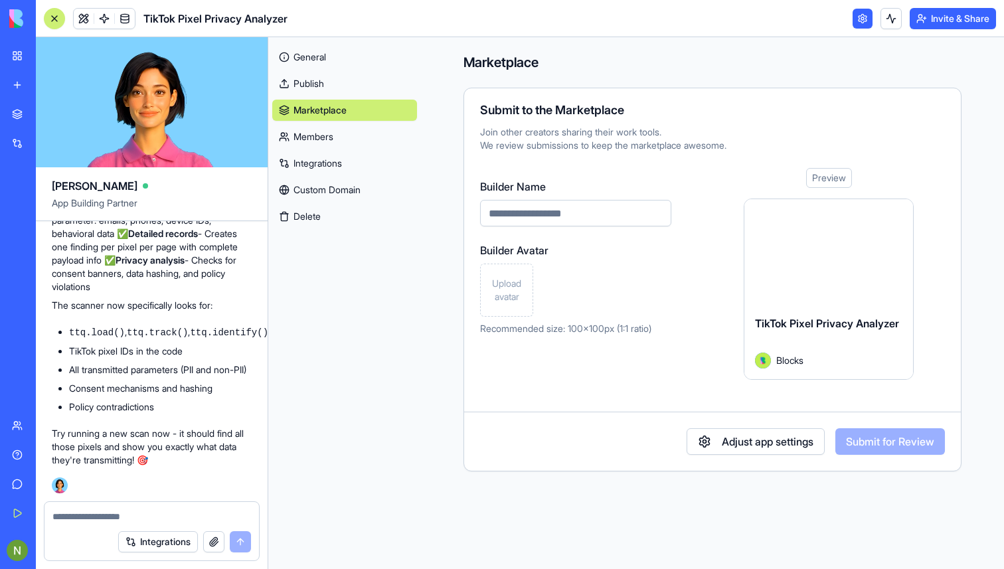
click at [315, 131] on link "Members" at bounding box center [344, 136] width 145 height 21
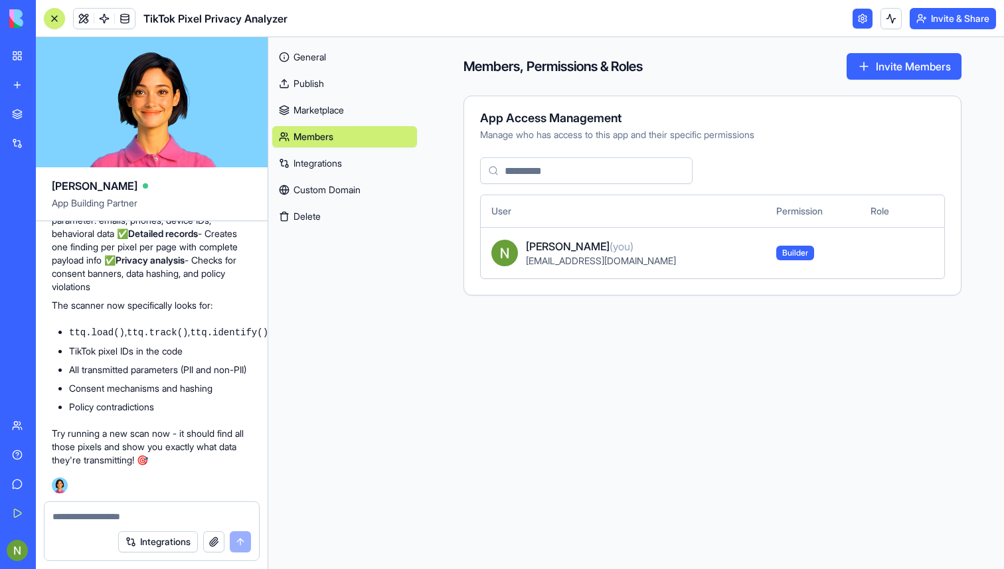
click at [325, 168] on link "Integrations" at bounding box center [344, 163] width 145 height 21
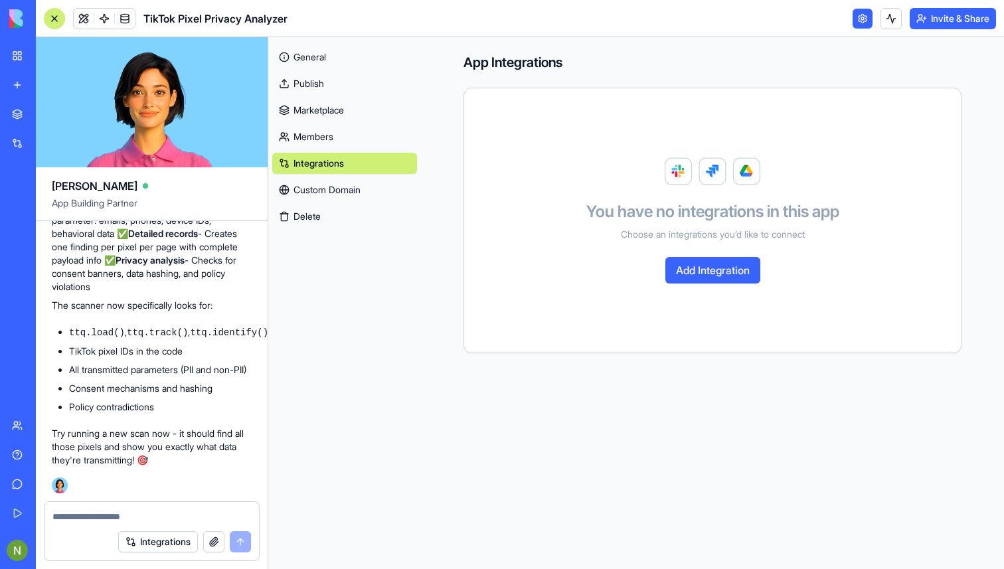
click at [338, 192] on link "Custom Domain" at bounding box center [344, 189] width 145 height 21
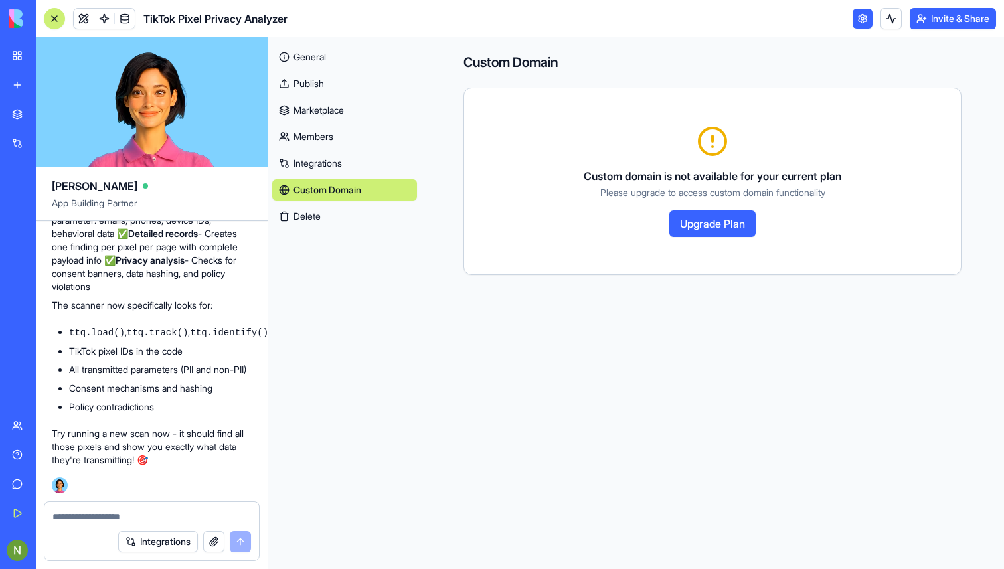
click at [323, 161] on link "Integrations" at bounding box center [344, 163] width 145 height 21
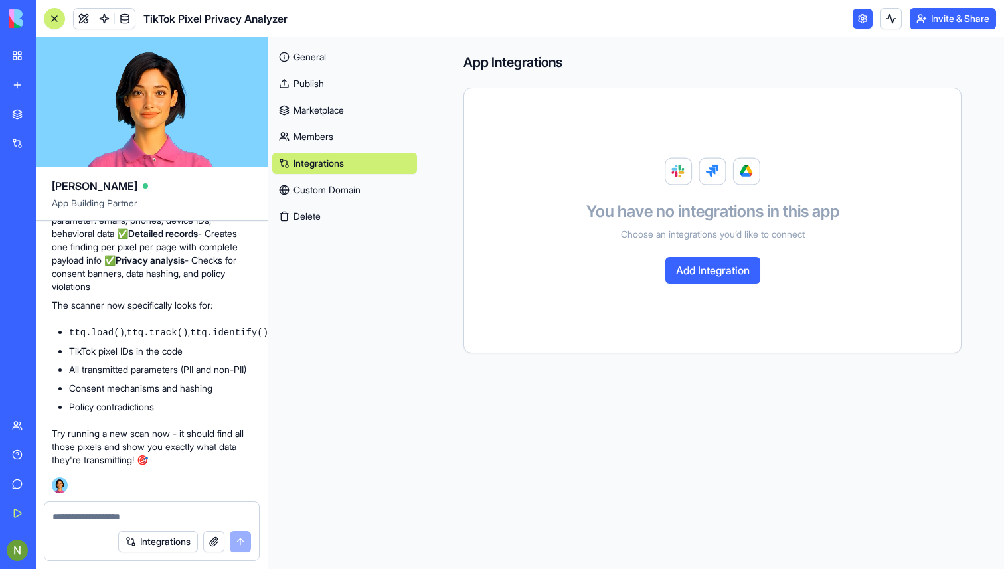
click at [317, 50] on link "General" at bounding box center [344, 56] width 145 height 21
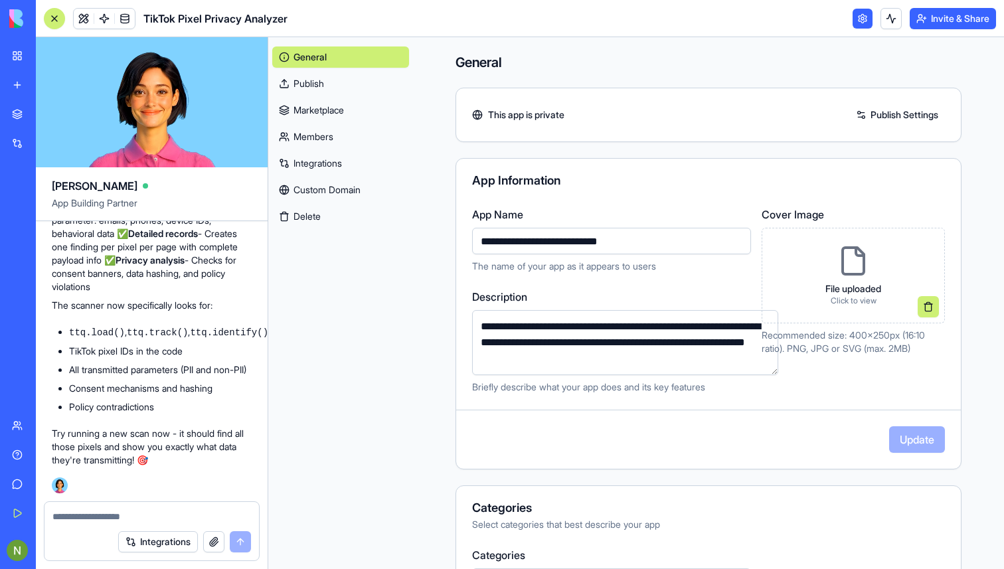
click at [856, 19] on link at bounding box center [863, 19] width 20 height 20
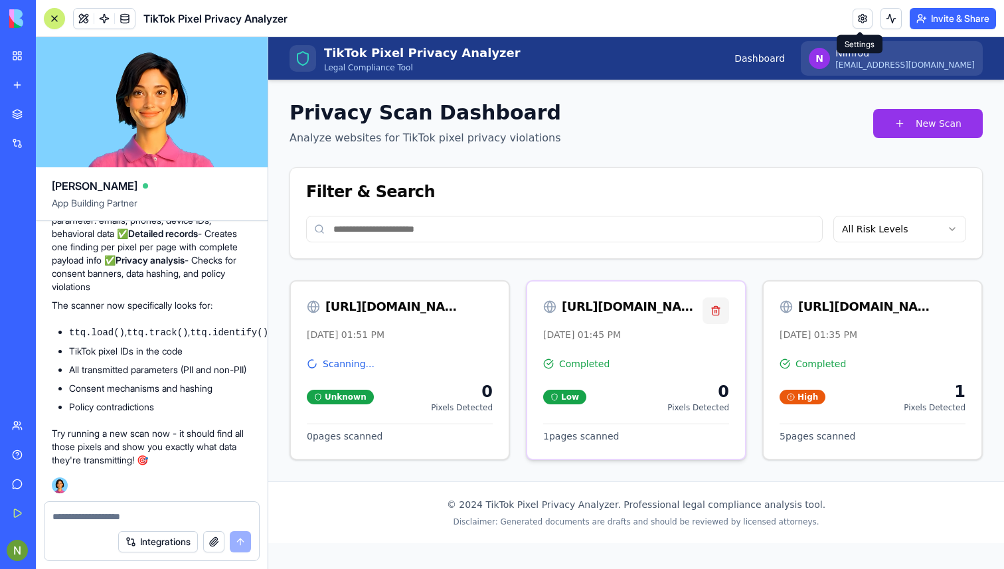
click at [711, 311] on button "button" at bounding box center [716, 311] width 27 height 27
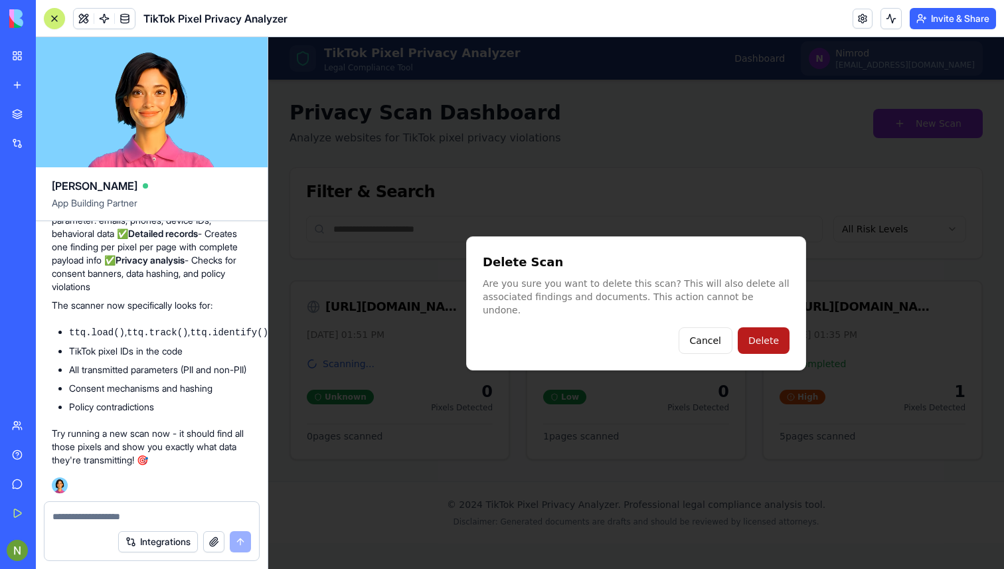
click at [784, 331] on button "Delete" at bounding box center [764, 340] width 52 height 27
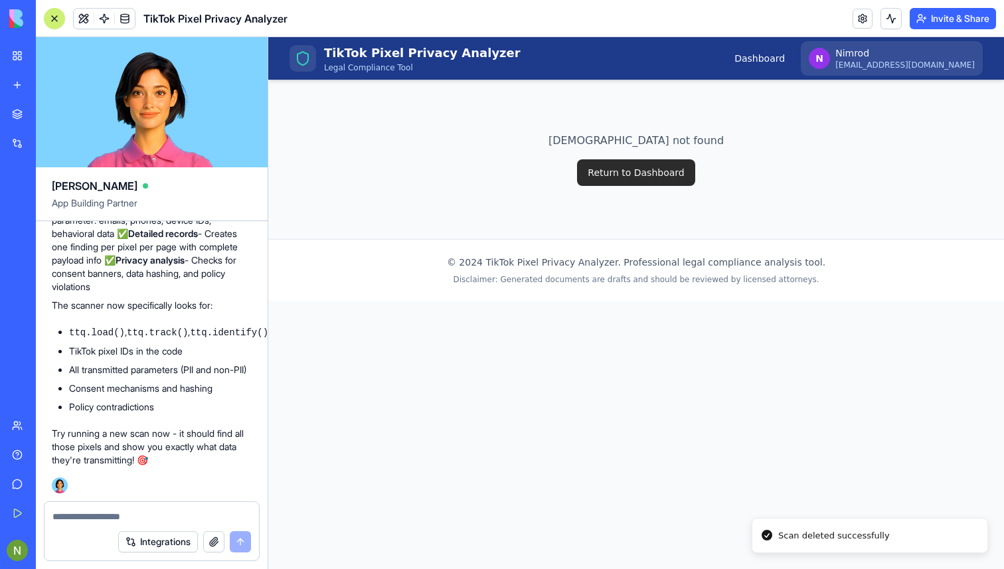
click at [616, 165] on button "Return to Dashboard" at bounding box center [636, 172] width 118 height 27
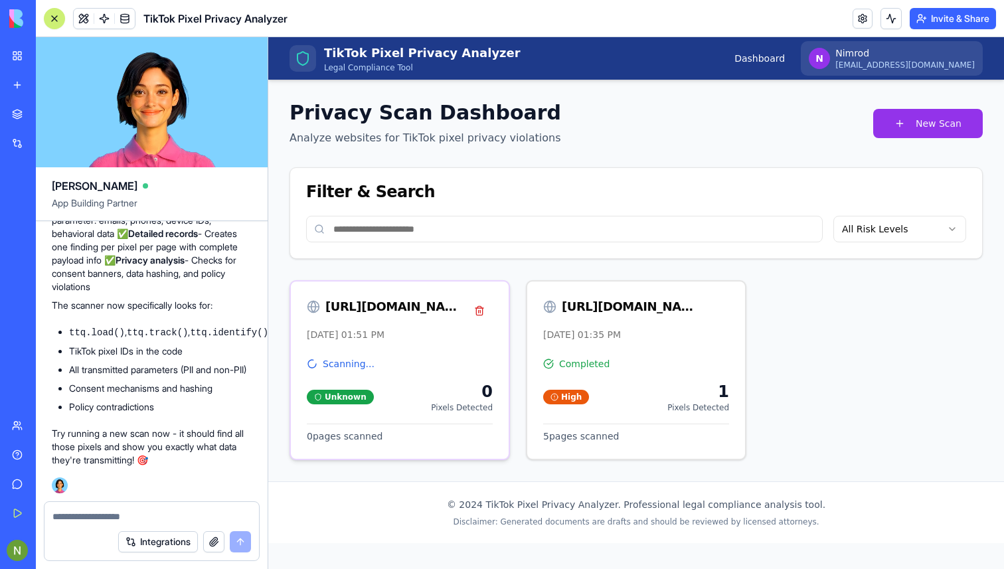
click at [372, 355] on div "https://buyme.co.il/ October 7, 2025 at 01:51 PM" at bounding box center [400, 320] width 218 height 76
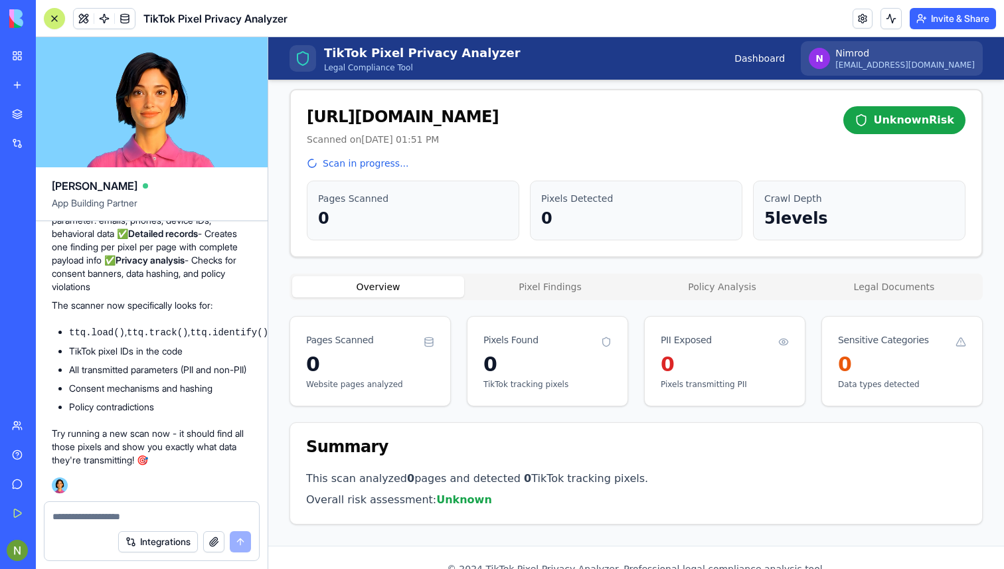
scroll to position [58, 0]
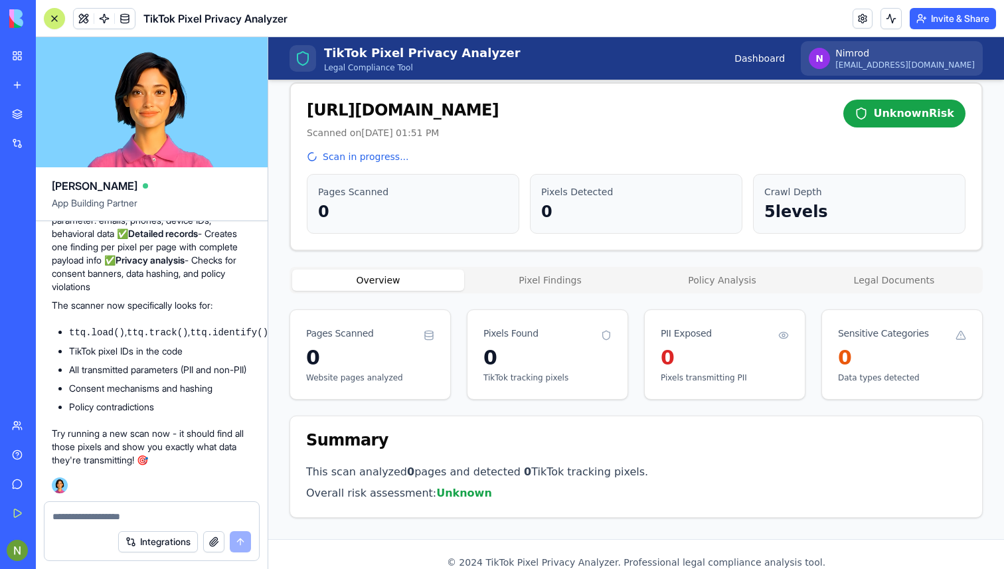
click at [347, 159] on span "Scan in progress..." at bounding box center [366, 156] width 86 height 13
click at [373, 154] on span "Scan in progress..." at bounding box center [366, 156] width 86 height 13
click at [524, 151] on div "Scan in progress..." at bounding box center [636, 156] width 659 height 13
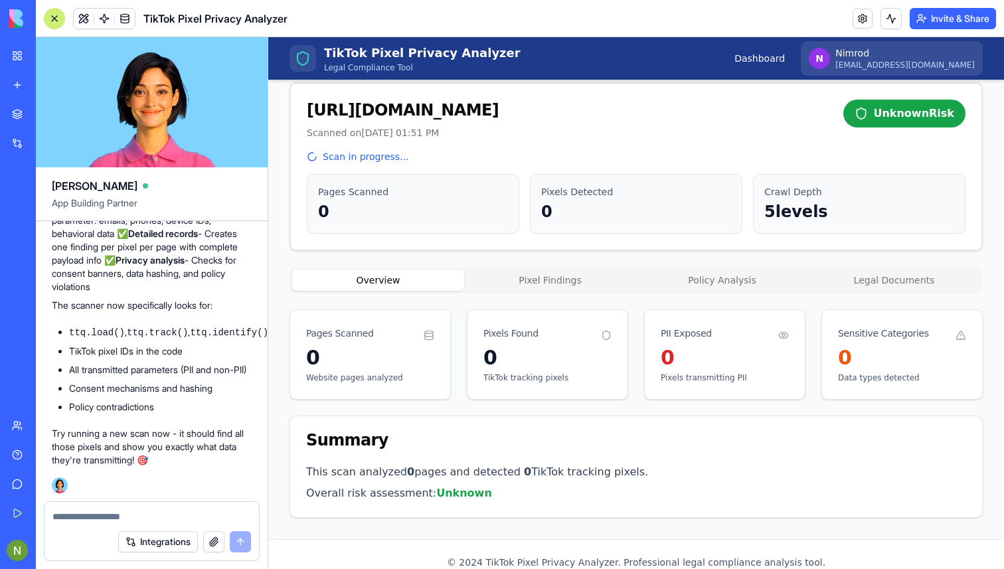
scroll to position [2952, 0]
click at [364, 58] on h1 "TikTok Pixel Privacy Analyzer" at bounding box center [422, 53] width 197 height 19
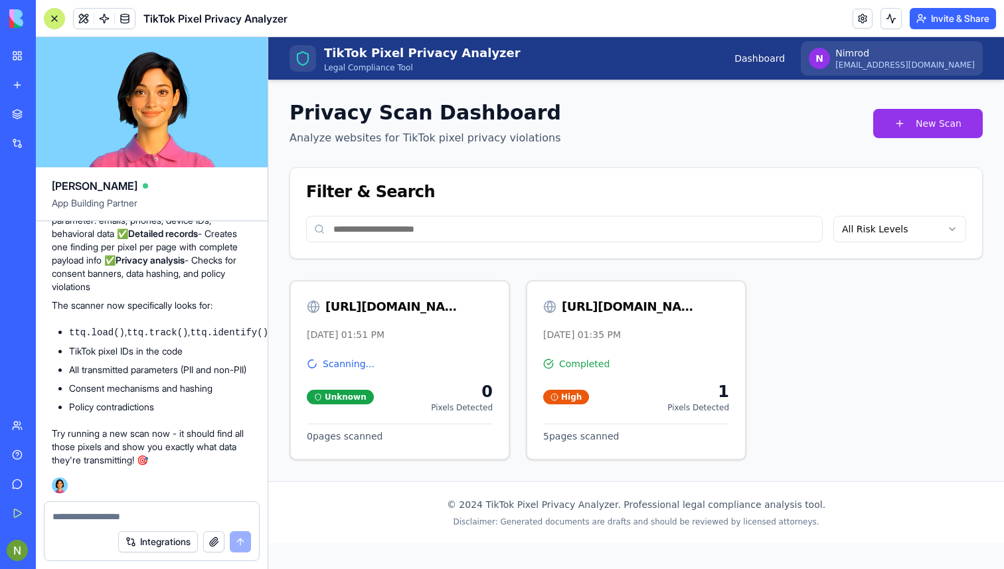
click at [96, 520] on textarea at bounding box center [151, 516] width 199 height 13
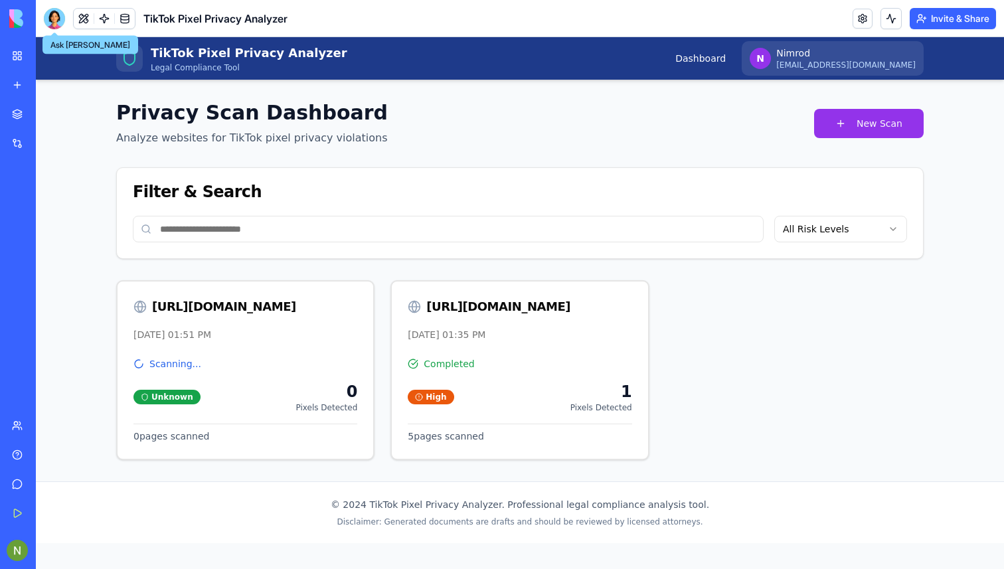
click at [53, 15] on div at bounding box center [54, 18] width 21 height 21
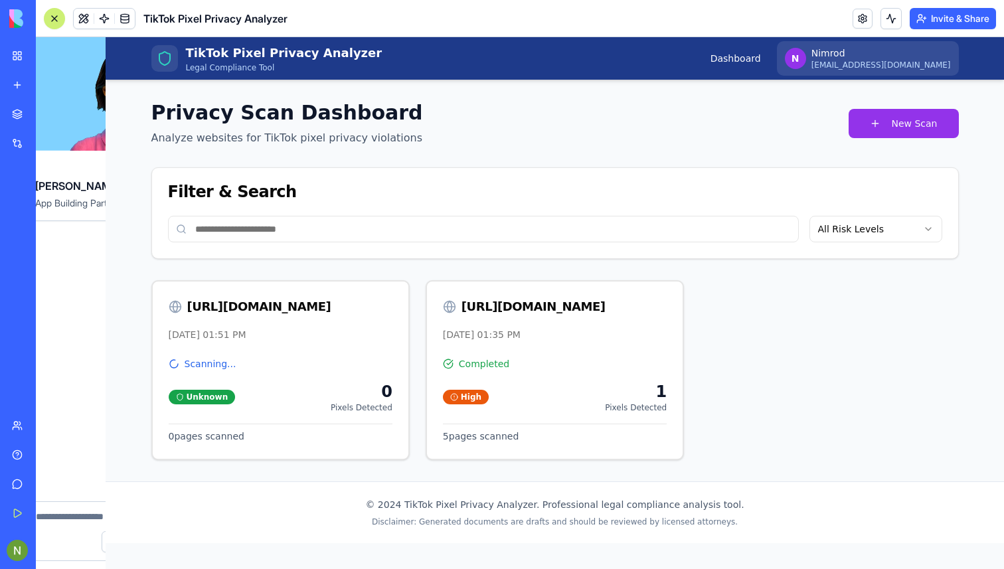
scroll to position [2952, 0]
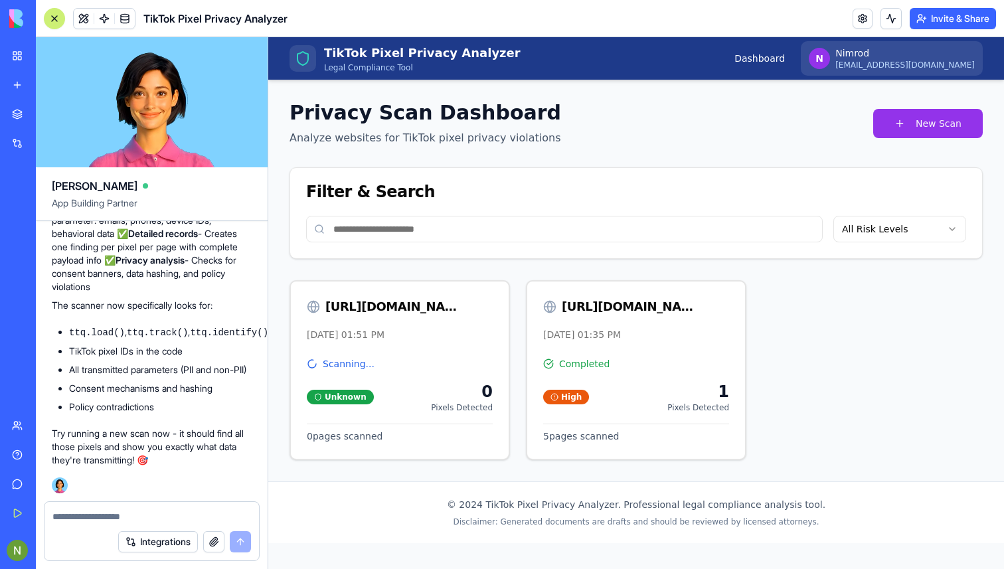
click at [167, 542] on button "Integrations" at bounding box center [158, 541] width 80 height 21
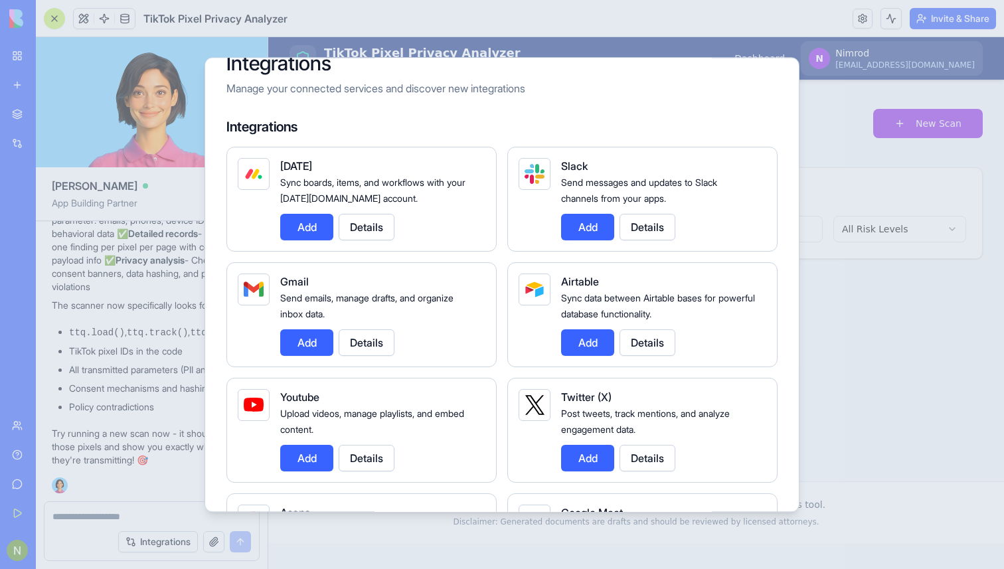
scroll to position [0, 0]
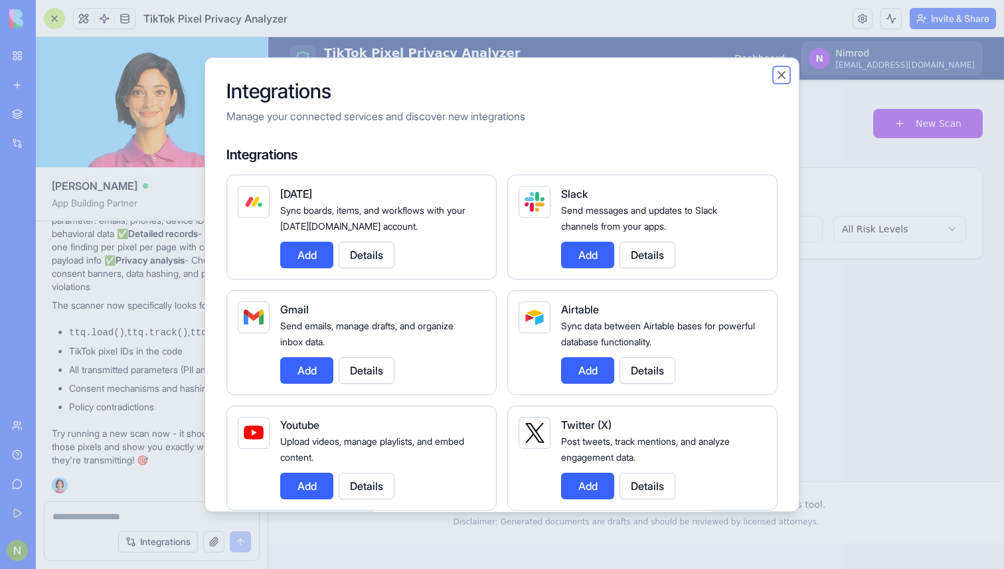
click at [781, 72] on button "Close" at bounding box center [781, 74] width 13 height 13
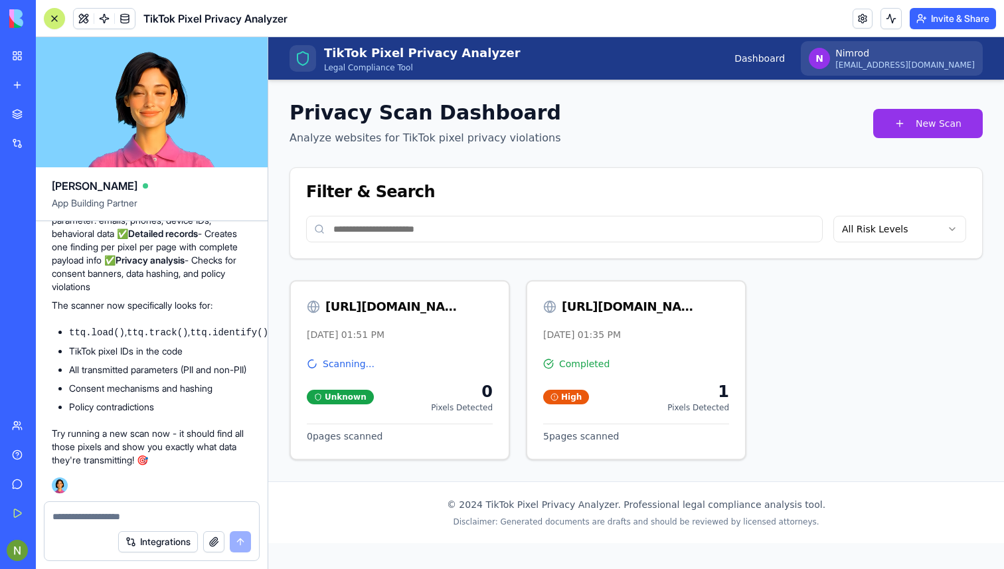
click at [80, 517] on textarea at bounding box center [151, 516] width 199 height 13
click at [94, 516] on textarea "**********" at bounding box center [151, 516] width 199 height 13
click at [176, 513] on textarea "**********" at bounding box center [151, 516] width 199 height 13
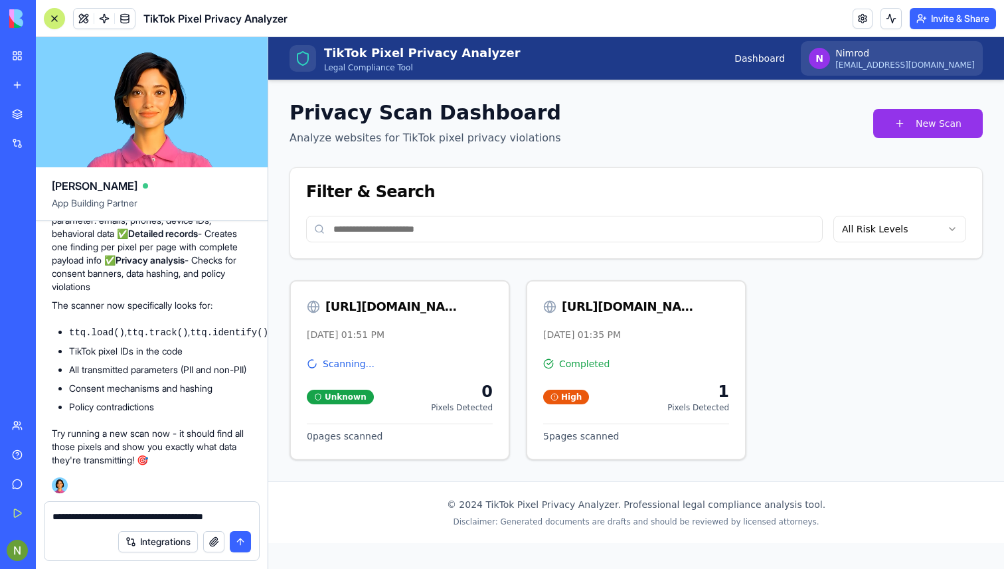
type textarea "**********"
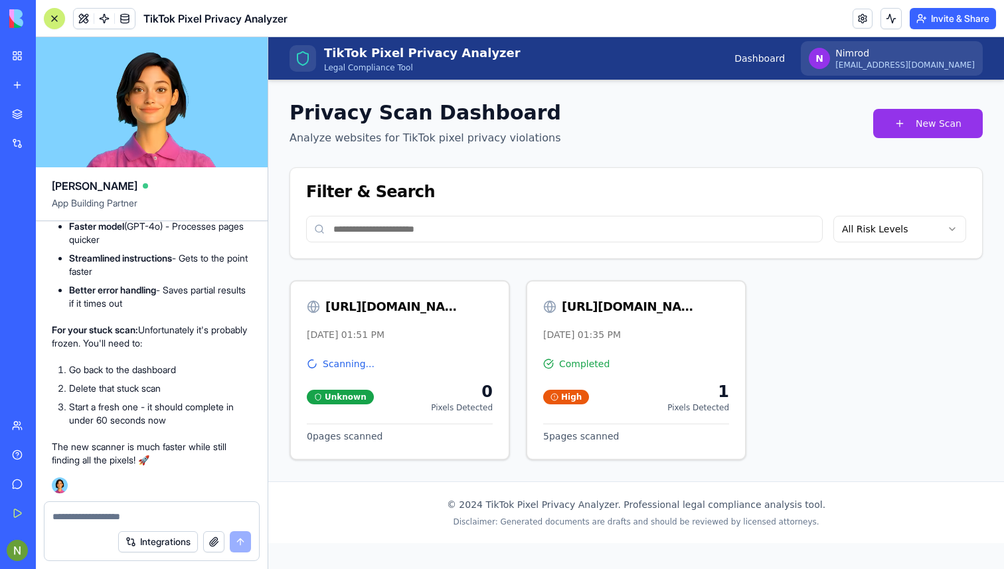
scroll to position [3476, 0]
click at [58, 518] on textarea at bounding box center [151, 516] width 199 height 13
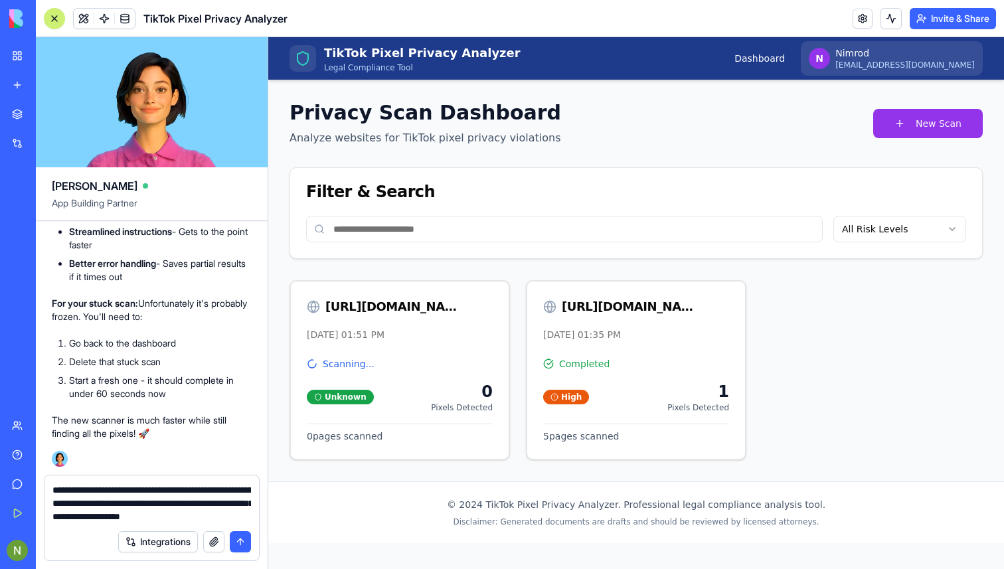
type textarea "**********"
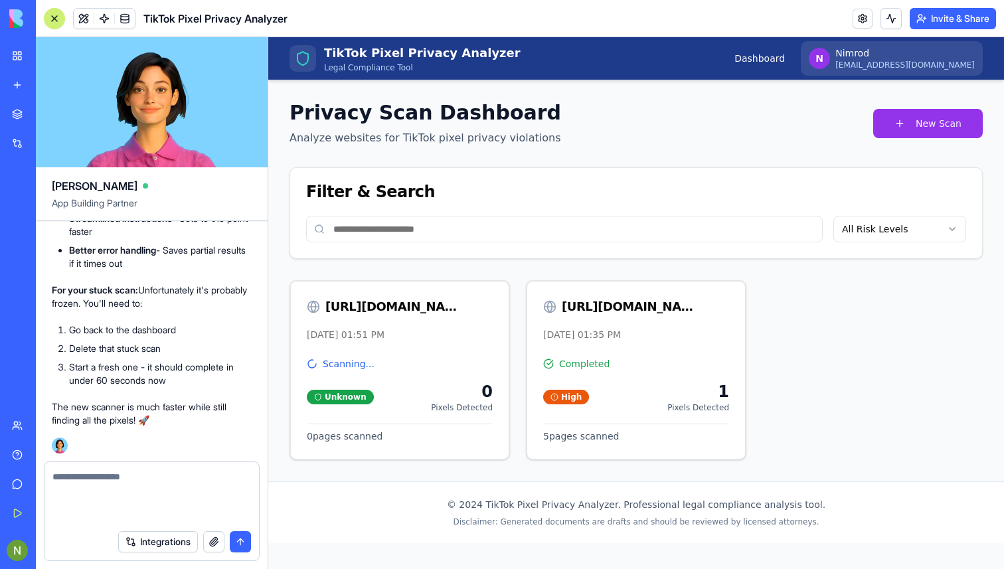
scroll to position [3566, 0]
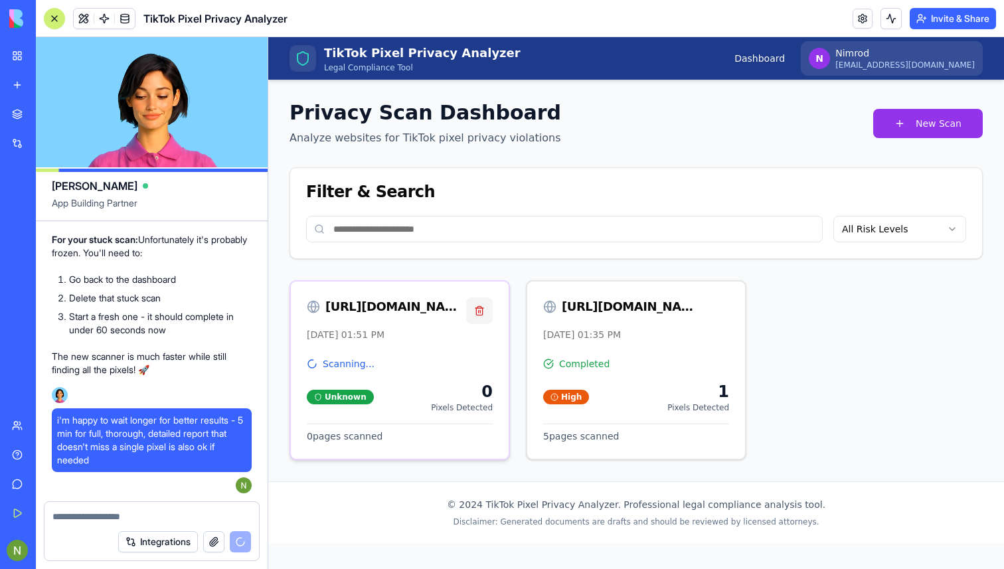
click at [482, 308] on button "button" at bounding box center [479, 311] width 27 height 27
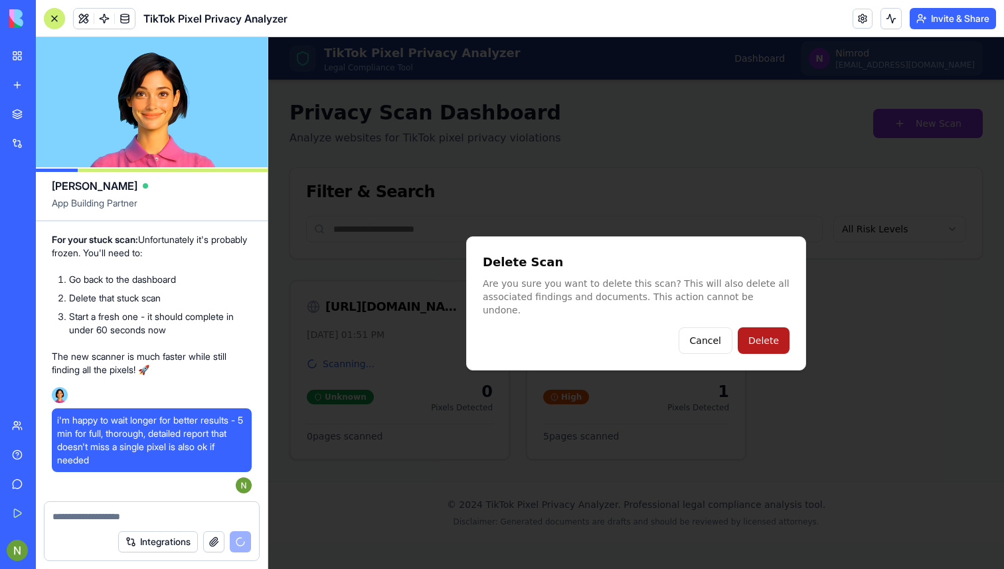
click at [756, 329] on button "Delete" at bounding box center [764, 340] width 52 height 27
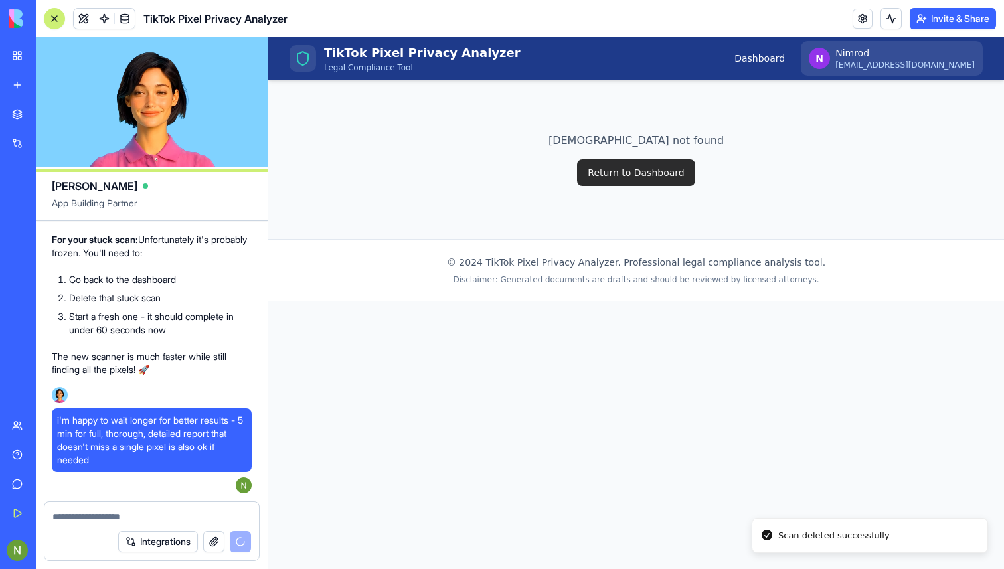
click at [624, 179] on button "Return to Dashboard" at bounding box center [636, 172] width 118 height 27
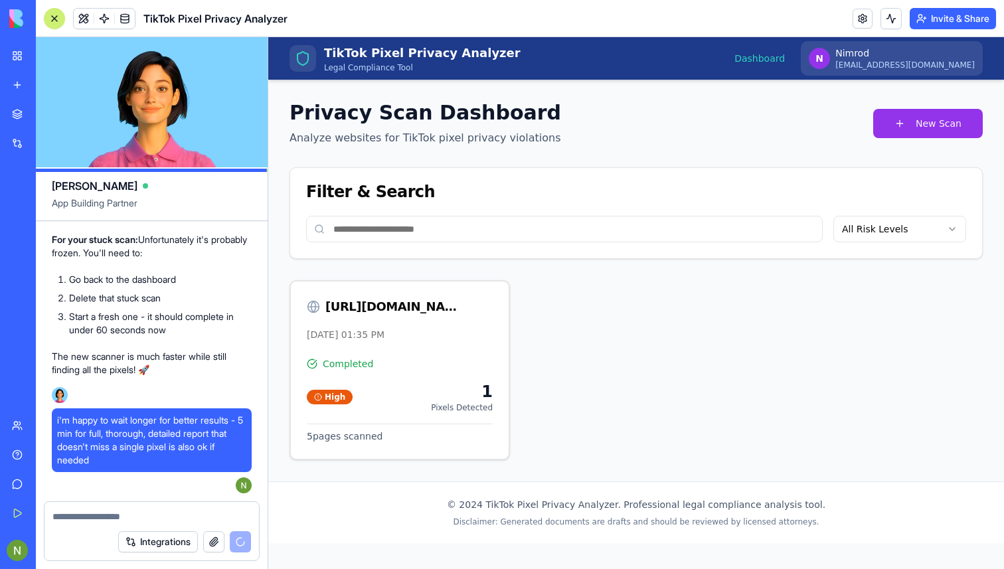
click at [778, 61] on link "Dashboard" at bounding box center [760, 58] width 50 height 13
click at [785, 56] on link "Dashboard" at bounding box center [760, 58] width 50 height 13
click at [302, 59] on icon at bounding box center [303, 58] width 16 height 16
click at [368, 308] on div "[URL][DOMAIN_NAME]" at bounding box center [392, 307] width 135 height 19
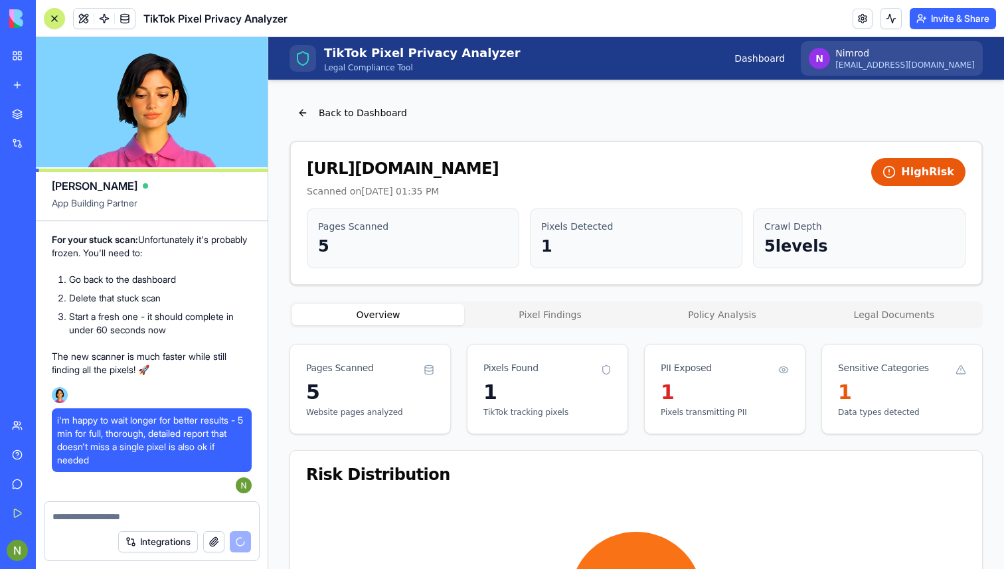
click at [790, 66] on nav "Dashboard N Nimrod aharon.nimrod@gmail.com" at bounding box center [859, 58] width 248 height 35
click at [785, 59] on link "Dashboard" at bounding box center [760, 58] width 50 height 13
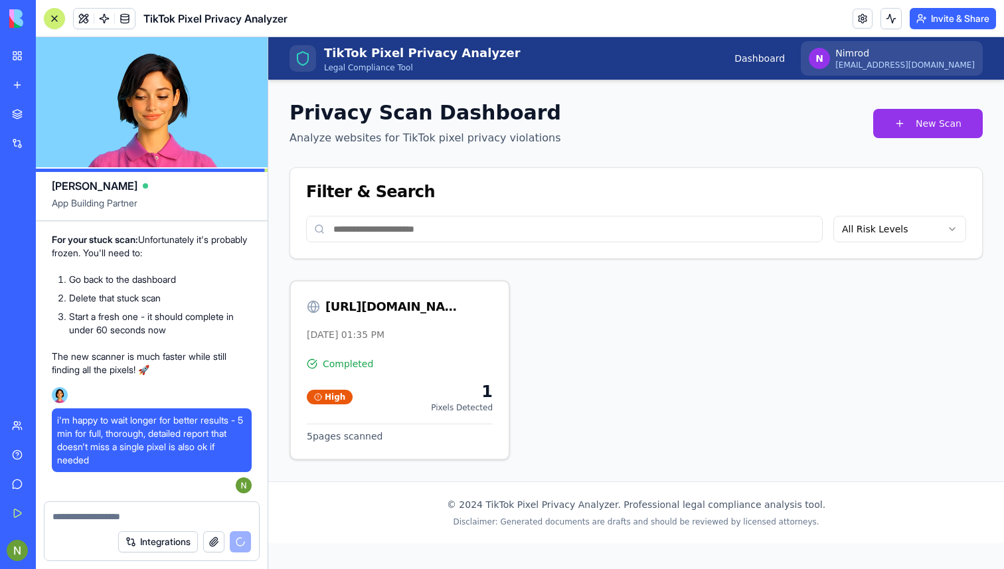
click at [422, 232] on input at bounding box center [564, 229] width 517 height 27
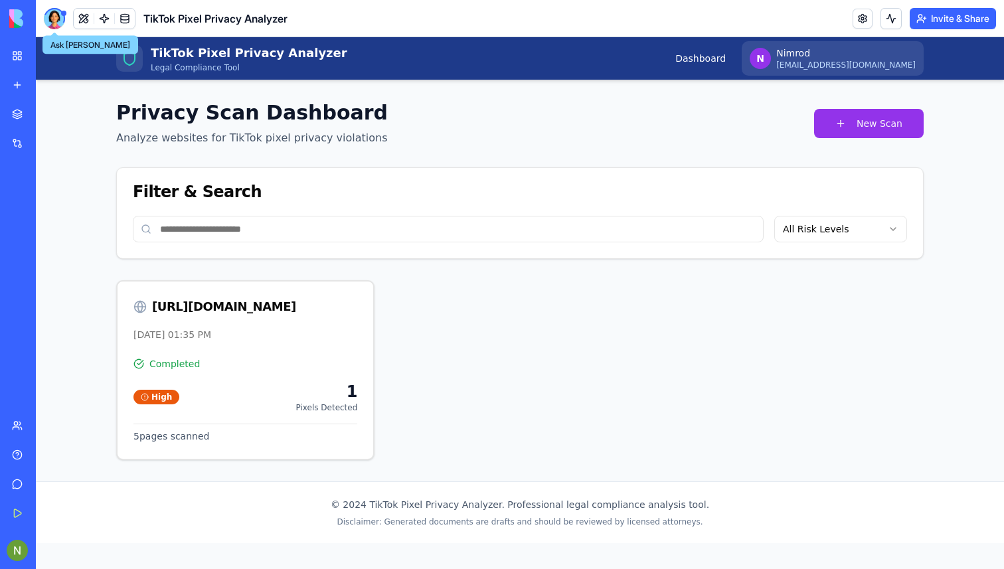
click at [56, 17] on div at bounding box center [54, 18] width 21 height 21
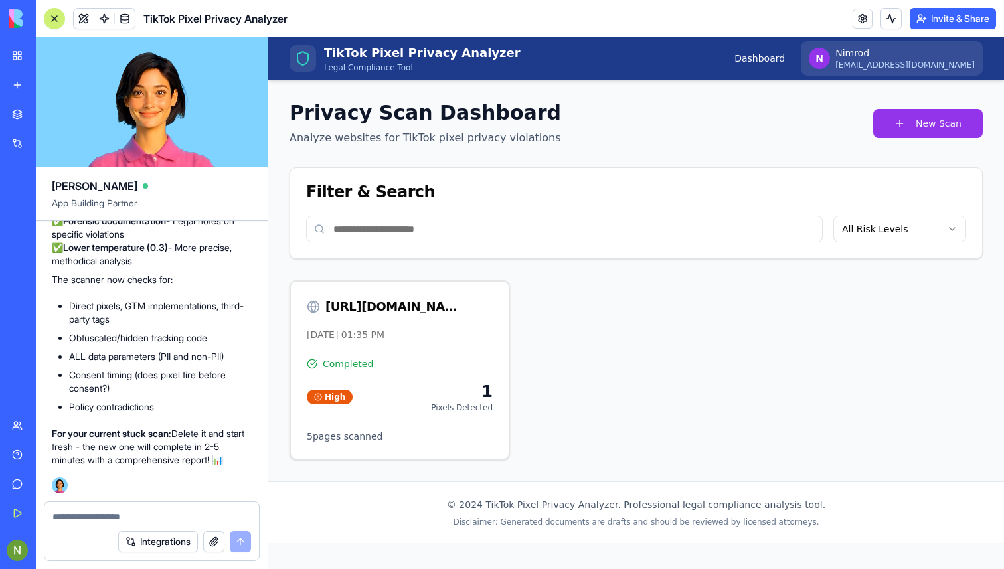
scroll to position [4116, 0]
click at [385, 228] on input at bounding box center [564, 229] width 517 height 27
type input "**********"
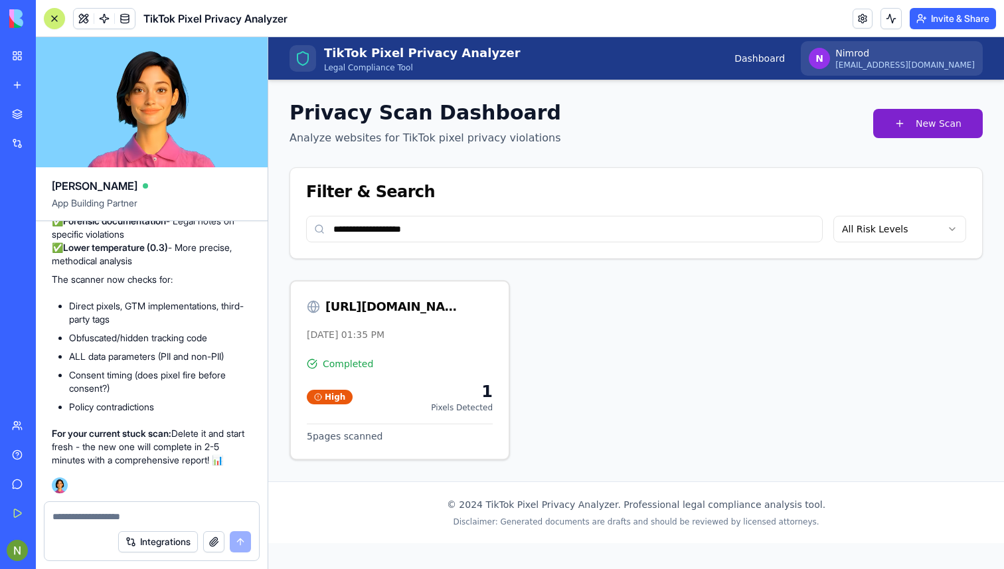
click at [930, 129] on button "New Scan" at bounding box center [928, 123] width 110 height 29
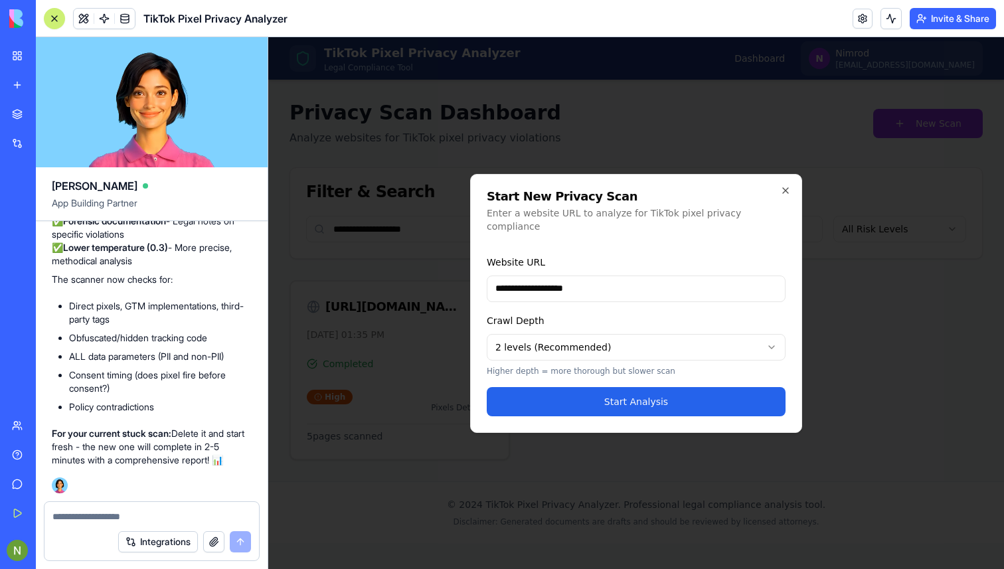
type input "**********"
click at [611, 346] on body "**********" at bounding box center [636, 303] width 736 height 532
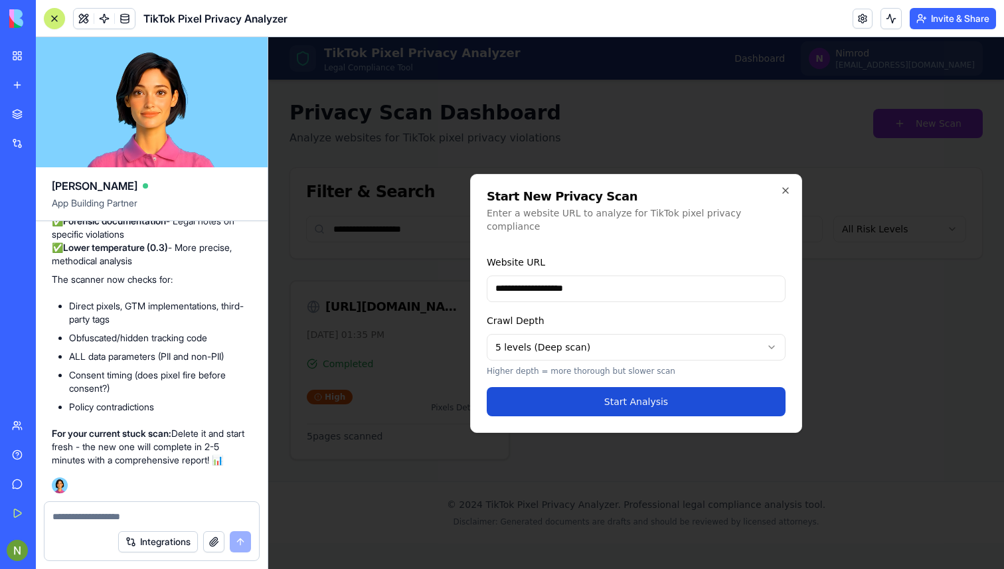
click at [610, 393] on button "Start Analysis" at bounding box center [636, 401] width 299 height 29
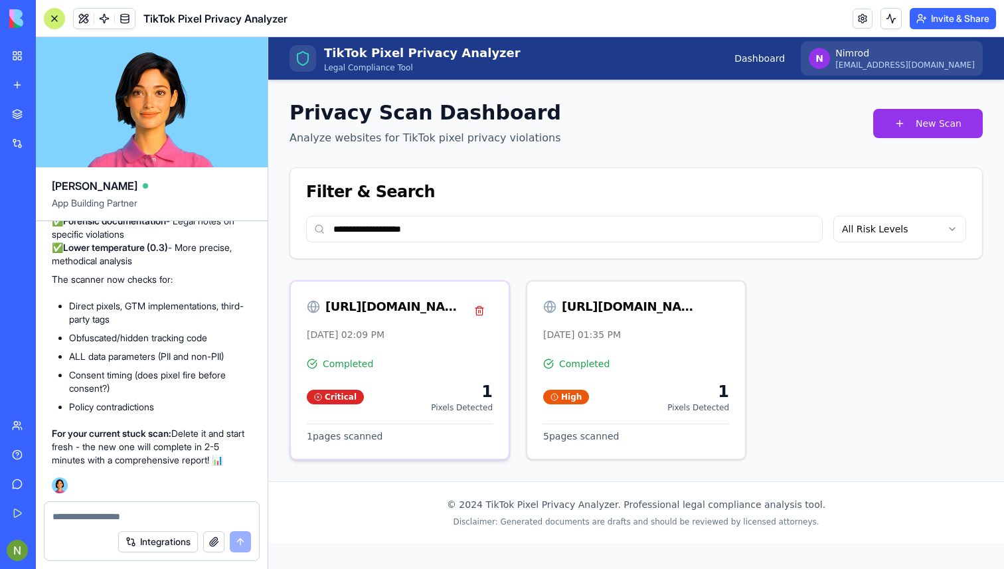
click at [365, 310] on div "[URL][DOMAIN_NAME]" at bounding box center [392, 307] width 135 height 19
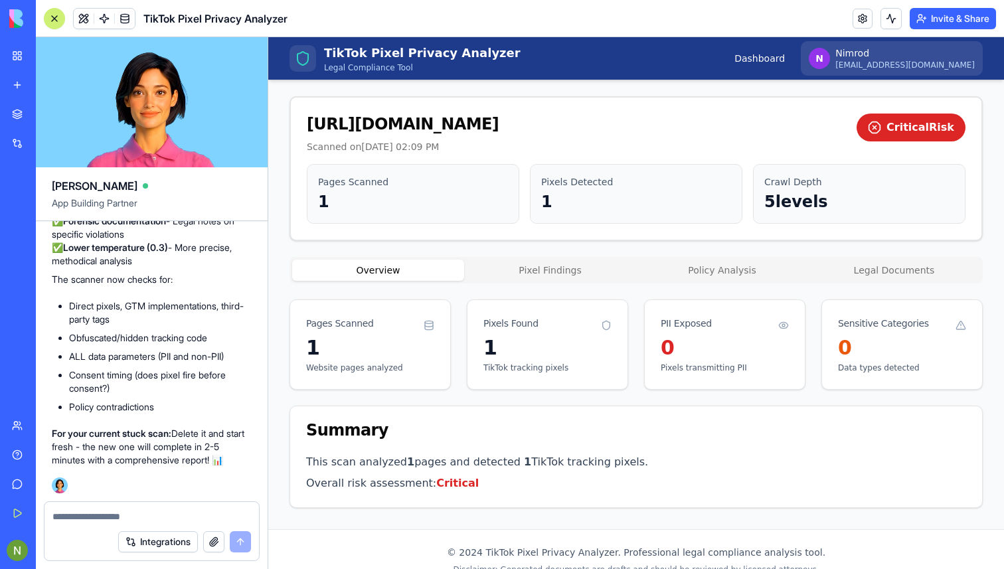
scroll to position [66, 0]
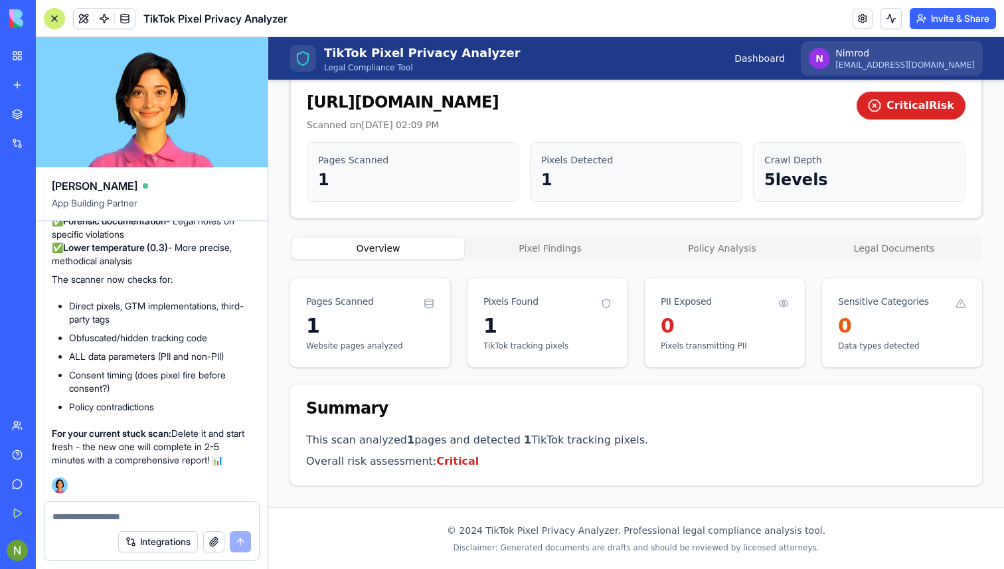
click at [549, 252] on div "Back to Dashboard [URL][DOMAIN_NAME] Scanned on [DATE] 02:09 PM Critical Risk P…" at bounding box center [636, 261] width 693 height 452
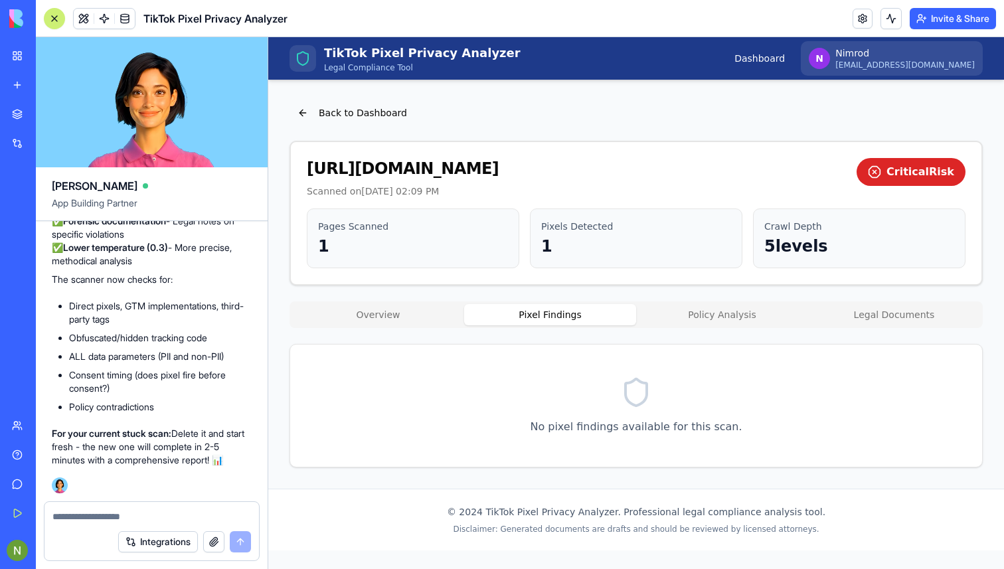
scroll to position [0, 0]
click at [685, 321] on button "Policy Analysis" at bounding box center [722, 314] width 172 height 21
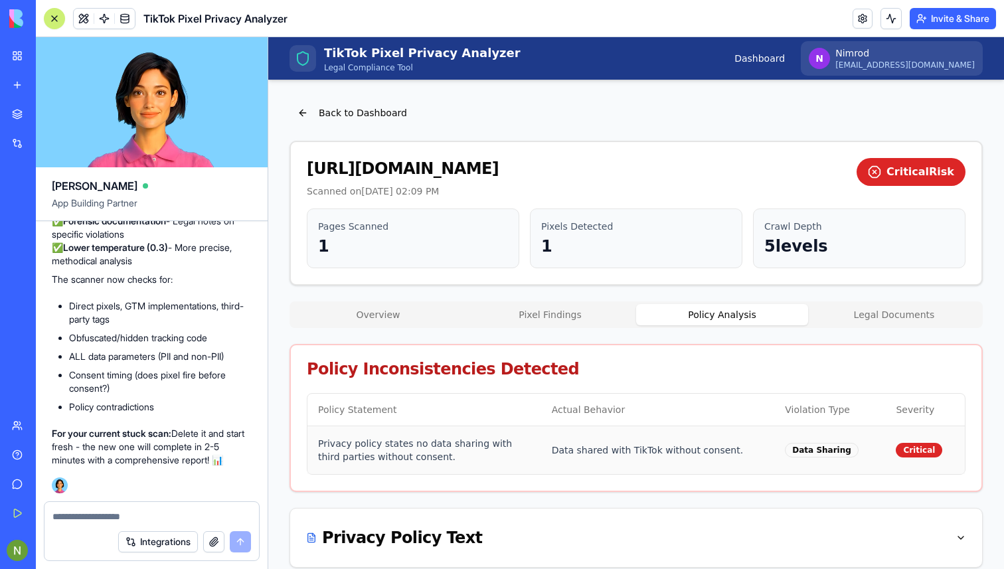
click at [416, 449] on p "Privacy policy states no data sharing with third parties without consent." at bounding box center [424, 450] width 213 height 27
click at [592, 451] on p "Data shared with TikTok without consent." at bounding box center [658, 450] width 213 height 13
click at [838, 450] on div "Data Sharing" at bounding box center [822, 450] width 74 height 15
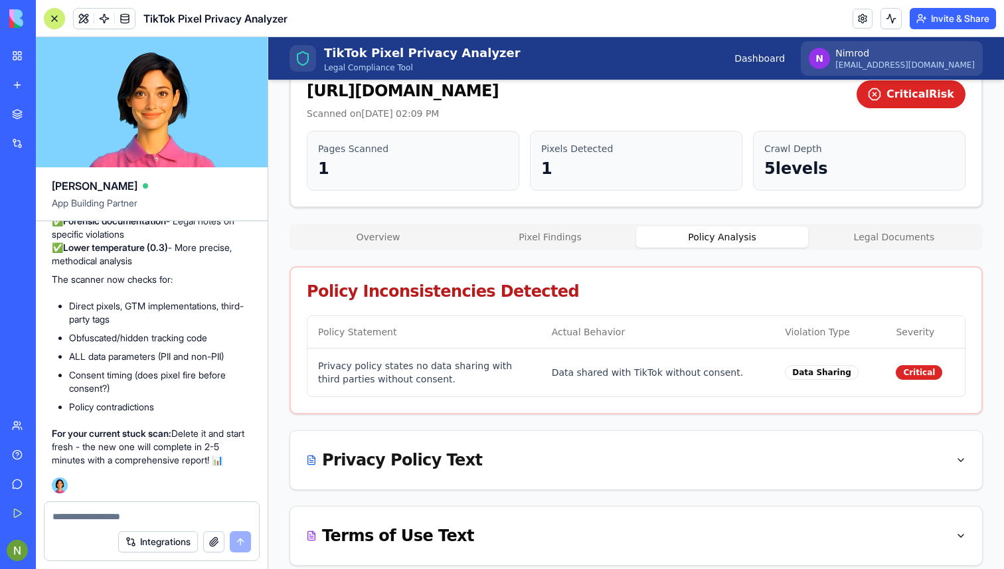
scroll to position [58, 0]
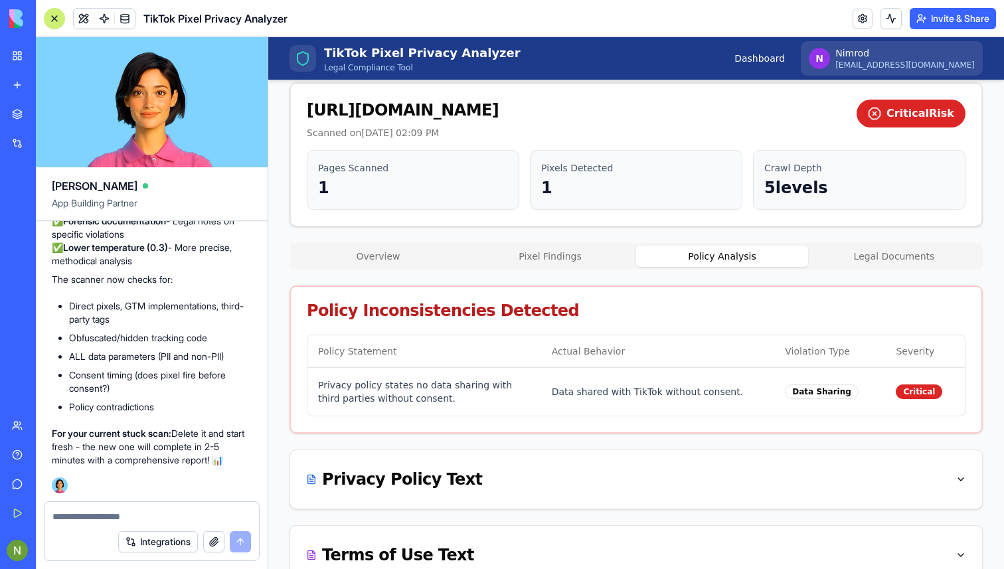
click at [555, 252] on div "Back to Dashboard [URL][DOMAIN_NAME] Scanned on [DATE] 02:09 PM Critical Risk P…" at bounding box center [636, 314] width 693 height 543
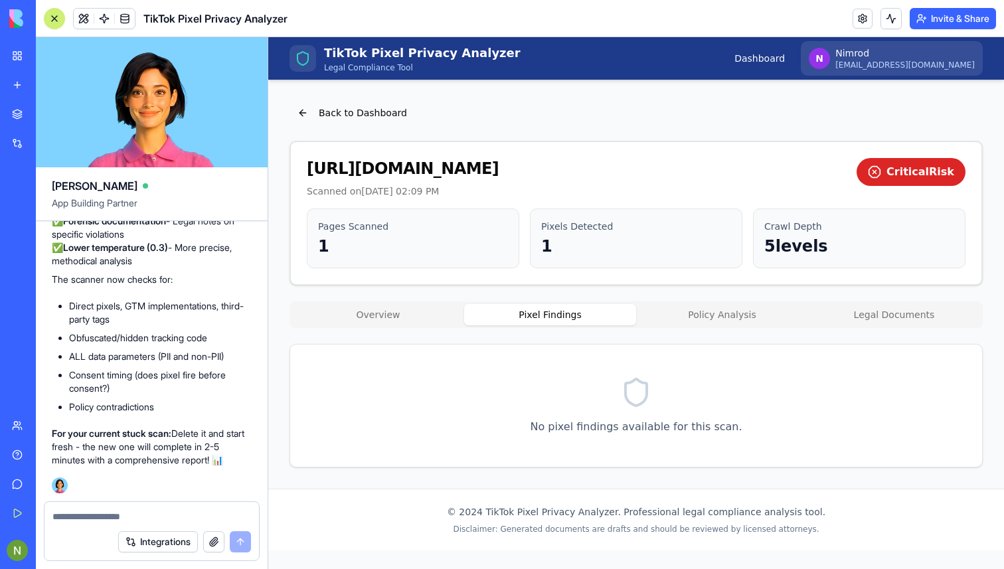
click at [446, 306] on button "Overview" at bounding box center [378, 314] width 172 height 21
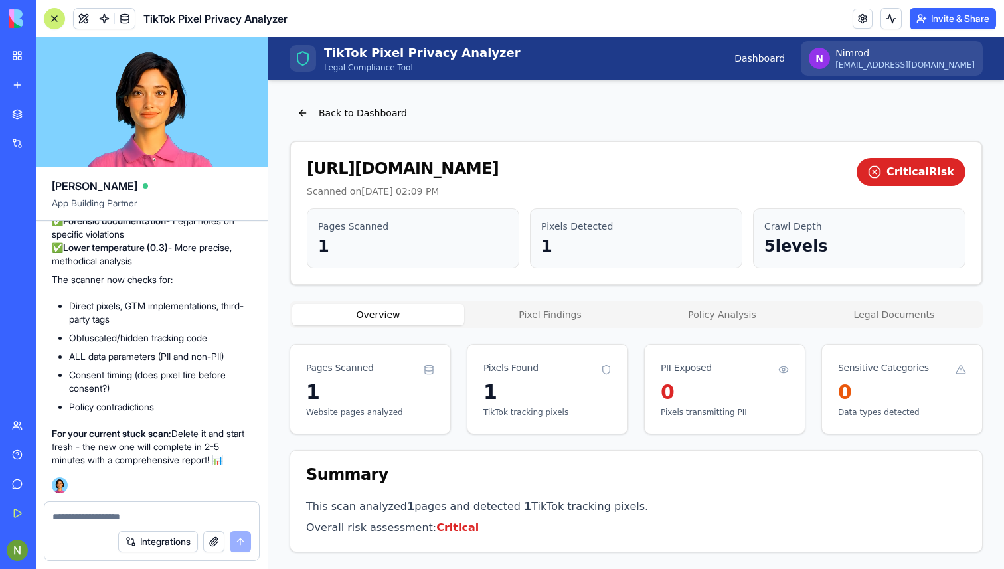
click at [513, 319] on button "Pixel Findings" at bounding box center [550, 314] width 172 height 21
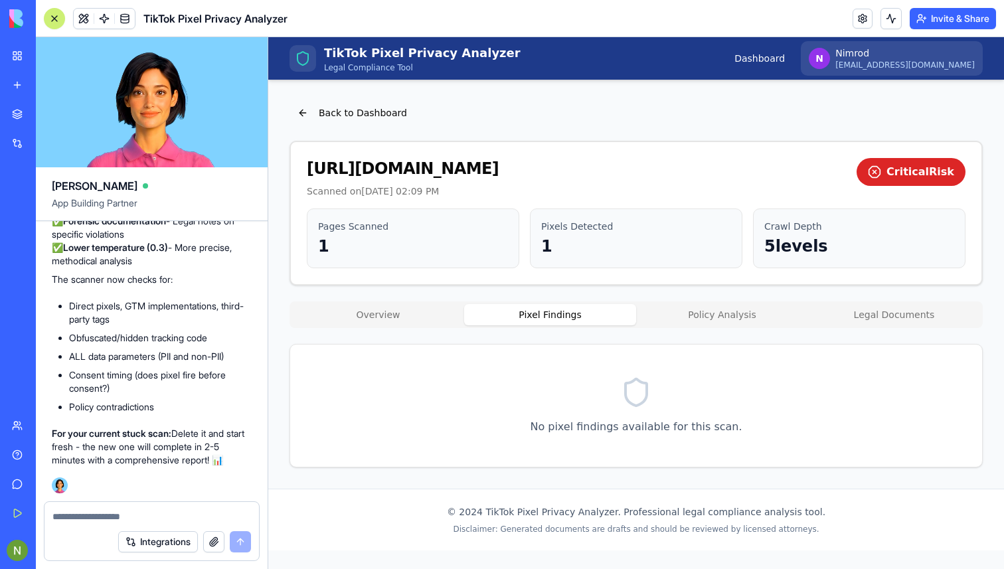
click at [781, 247] on p "5 levels" at bounding box center [859, 246] width 190 height 21
click at [428, 318] on button "Overview" at bounding box center [378, 314] width 172 height 21
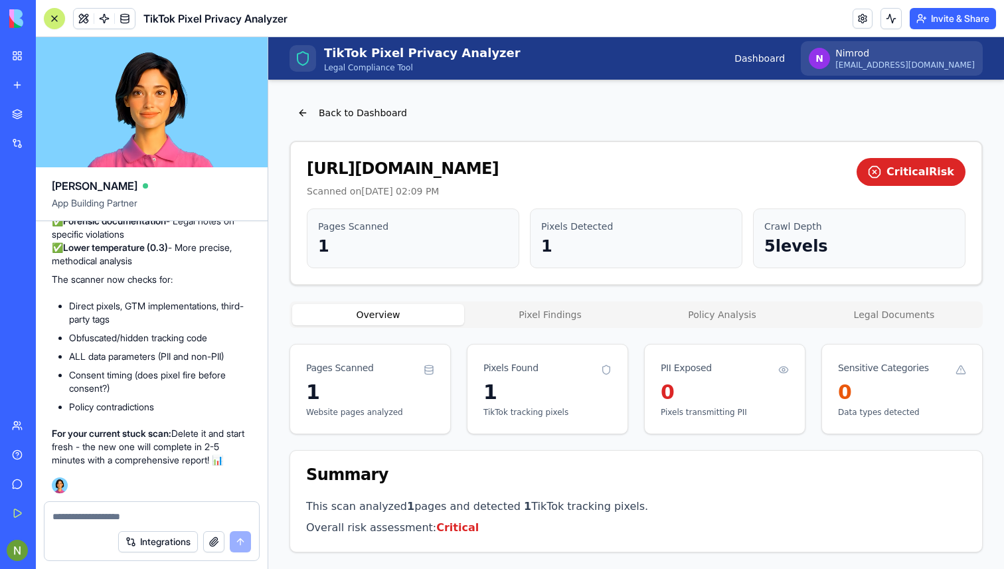
click at [537, 316] on button "Pixel Findings" at bounding box center [550, 314] width 172 height 21
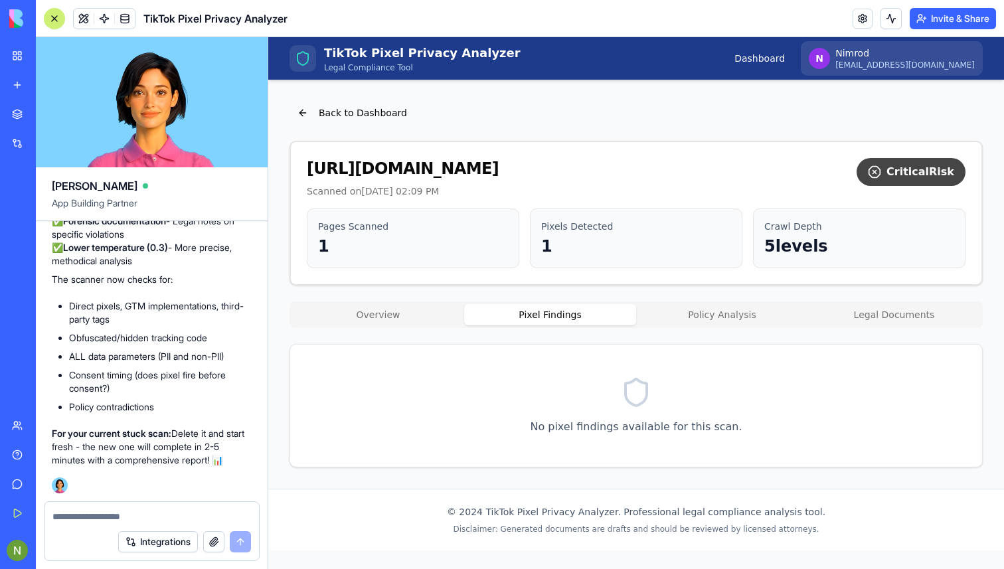
click at [895, 177] on div "Critical Risk" at bounding box center [911, 172] width 109 height 28
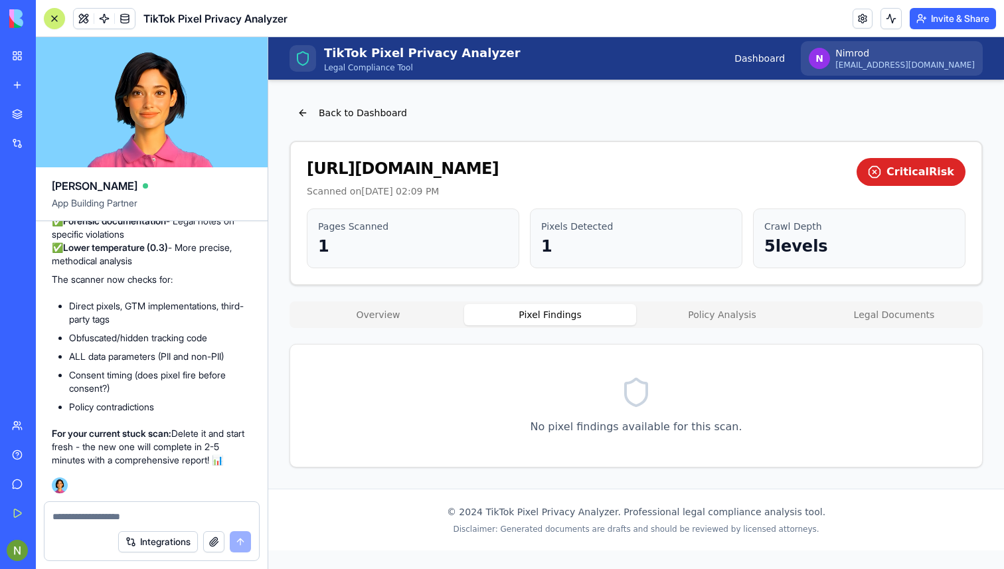
click at [686, 299] on div "Back to Dashboard [URL][DOMAIN_NAME] Scanned on [DATE] 02:09 PM Critical Risk P…" at bounding box center [636, 284] width 693 height 367
click at [718, 318] on button "Policy Analysis" at bounding box center [722, 314] width 172 height 21
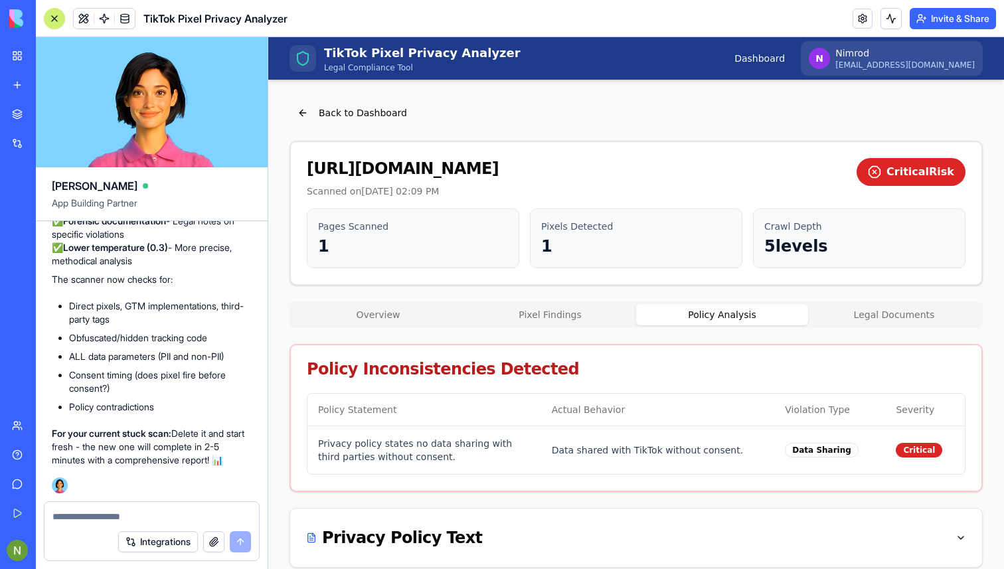
click at [893, 319] on button "Legal Documents" at bounding box center [894, 314] width 172 height 21
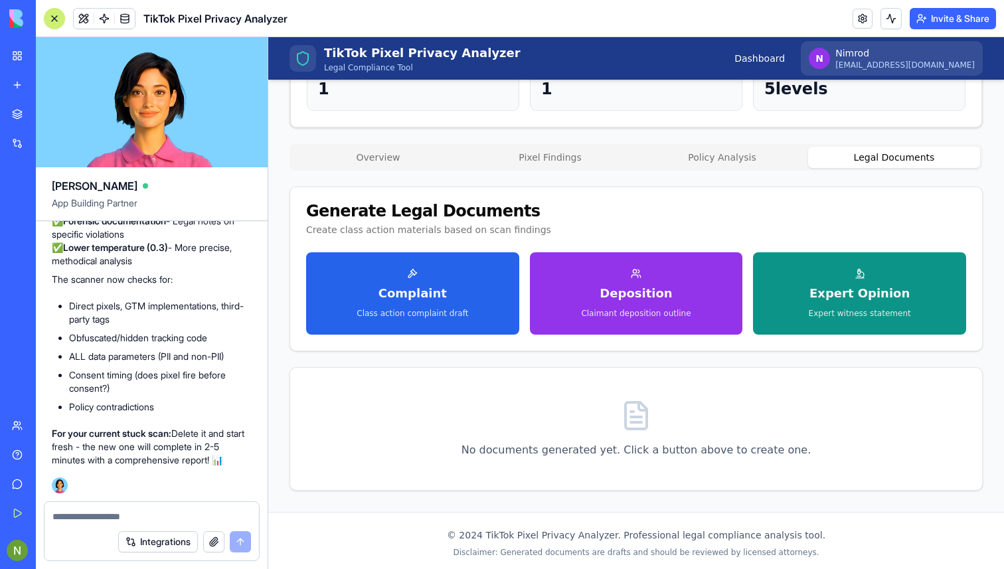
scroll to position [162, 0]
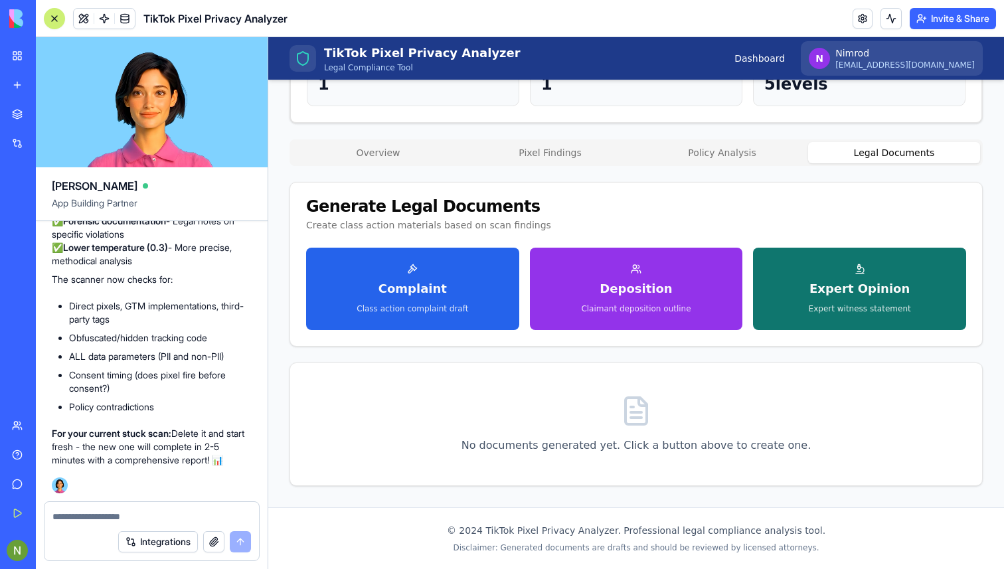
click at [821, 280] on span "Expert Opinion" at bounding box center [860, 289] width 100 height 19
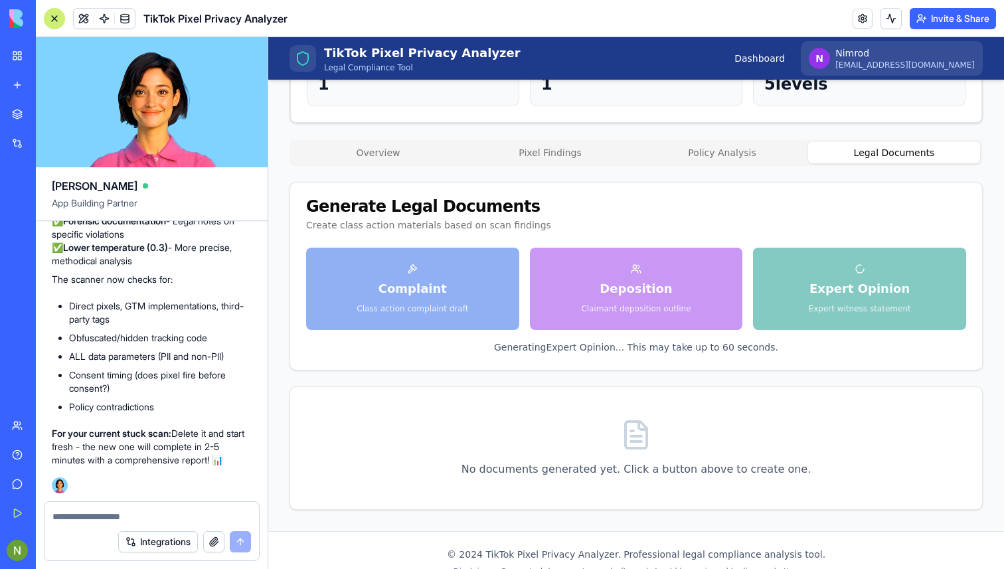
click at [660, 294] on div "Complaint Class action complaint draft Deposition Claimant deposition outline E…" at bounding box center [636, 289] width 660 height 82
click at [758, 460] on div "No documents generated yet. Click a button above to create one." at bounding box center [636, 448] width 692 height 122
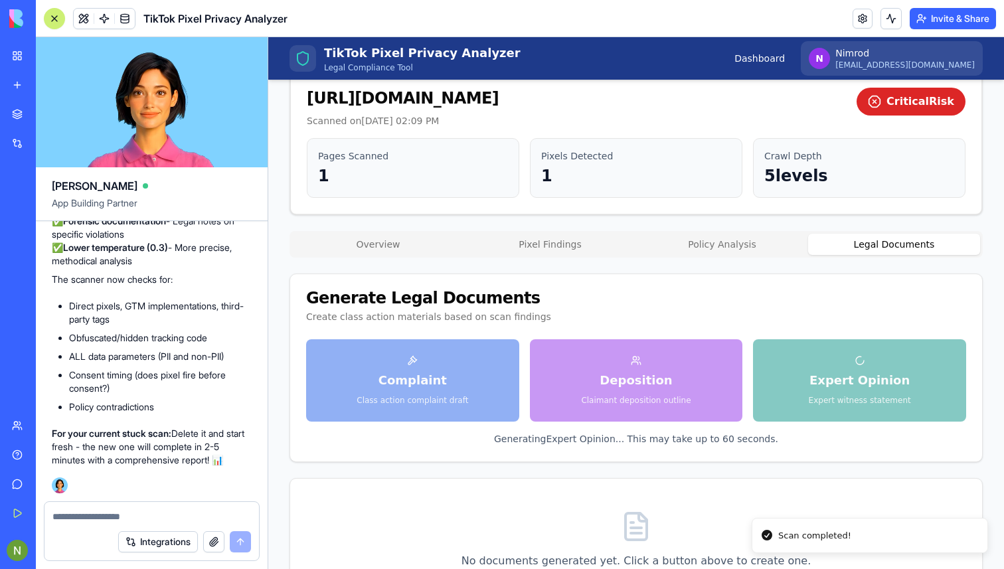
scroll to position [0, 0]
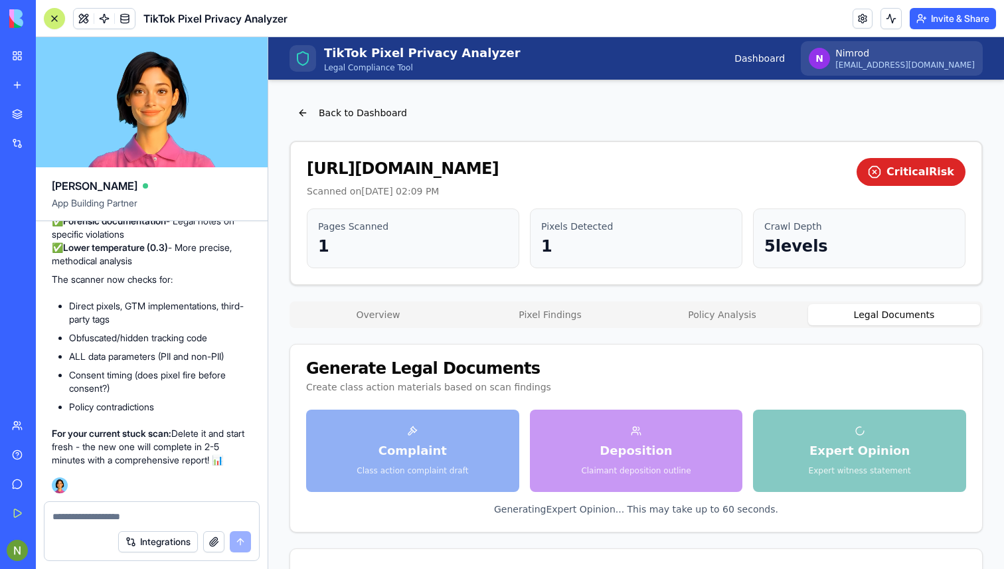
click at [355, 307] on button "Overview" at bounding box center [378, 314] width 172 height 21
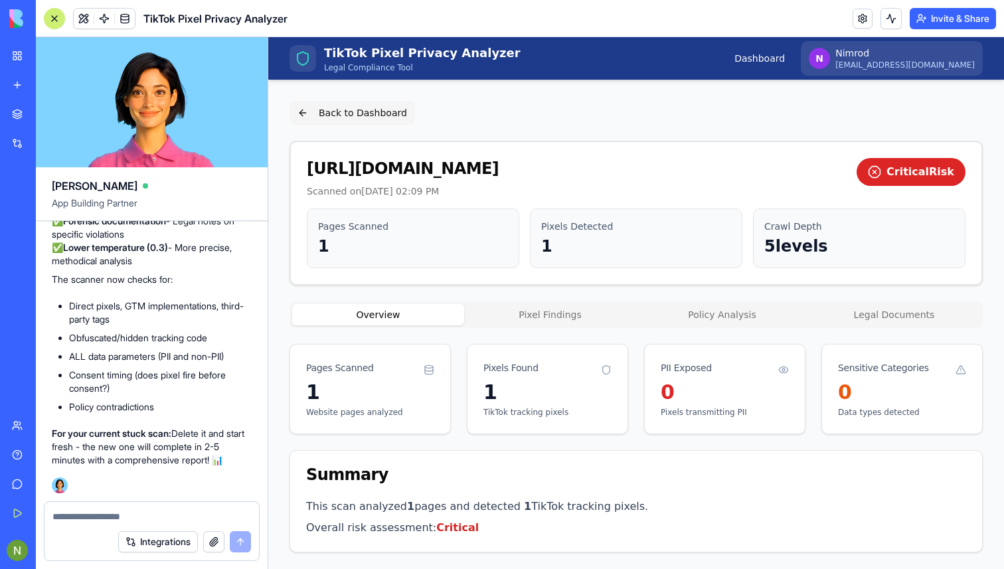
click at [304, 105] on button "Back to Dashboard" at bounding box center [353, 113] width 126 height 24
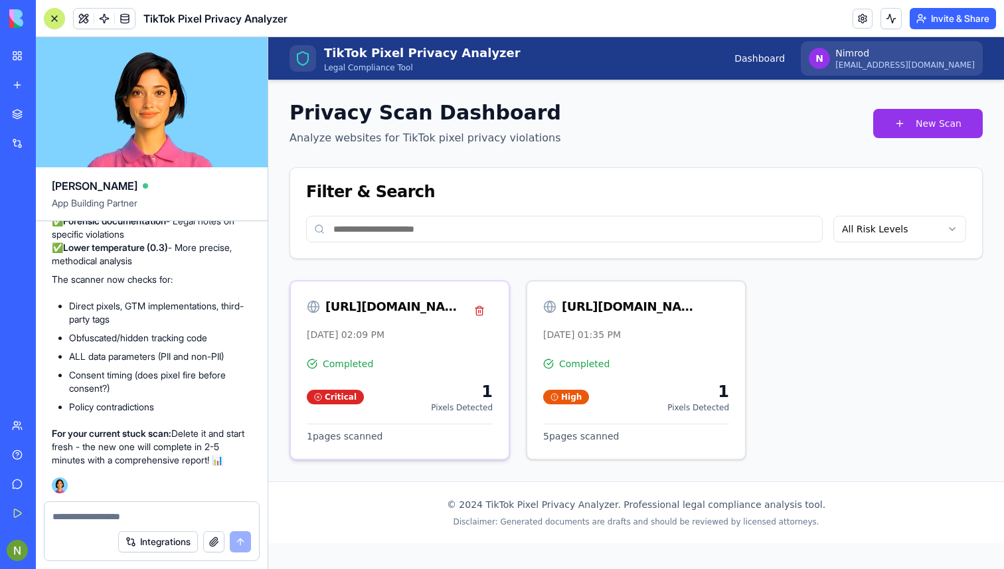
click at [404, 300] on div "[URL][DOMAIN_NAME]" at bounding box center [392, 307] width 135 height 19
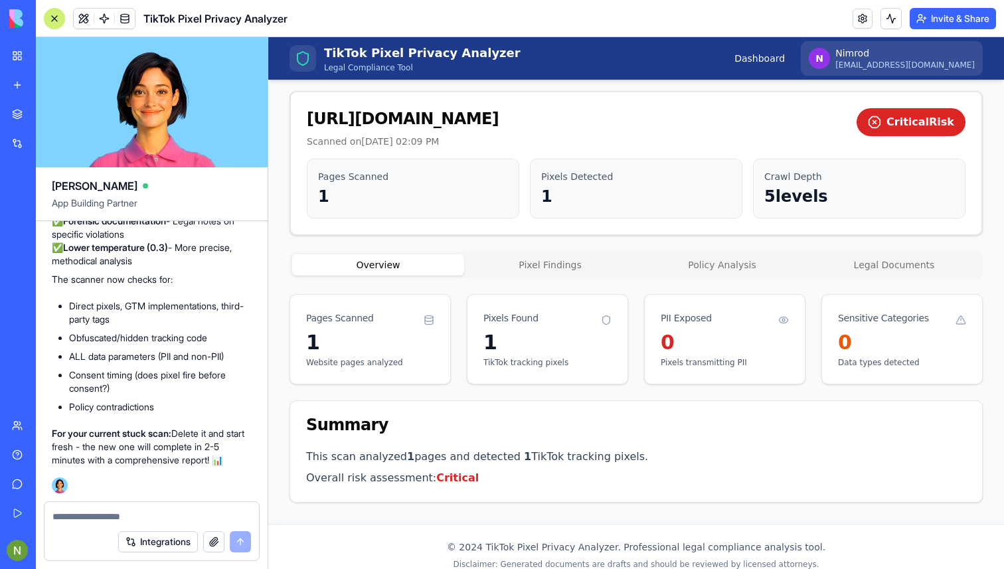
scroll to position [66, 0]
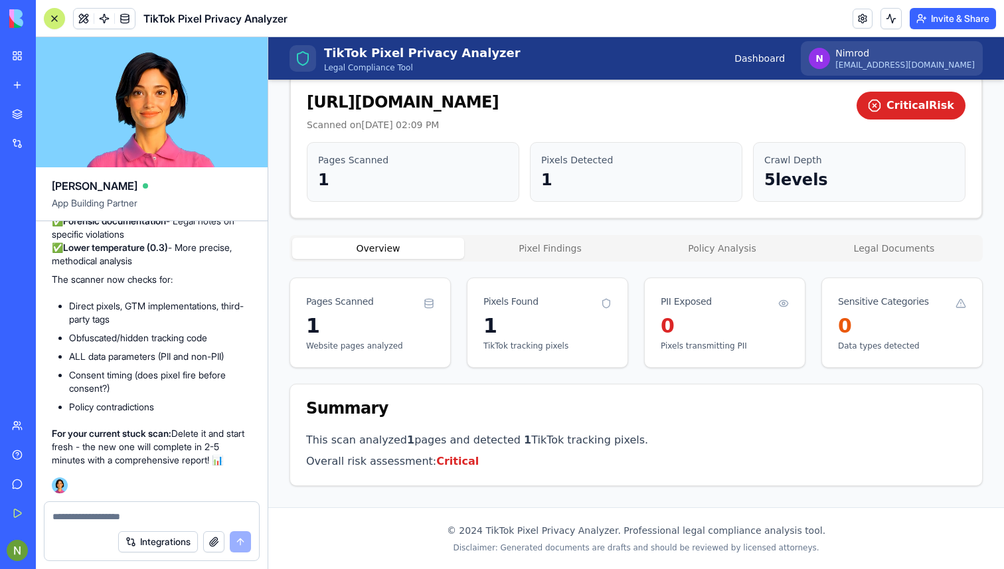
click at [877, 302] on div "Sensitive Categories" at bounding box center [883, 301] width 91 height 13
click at [575, 311] on div "Pixels Found" at bounding box center [548, 296] width 160 height 36
click at [521, 304] on div "Pixels Found" at bounding box center [511, 301] width 55 height 13
click at [494, 300] on div "Pixels Found" at bounding box center [511, 301] width 55 height 13
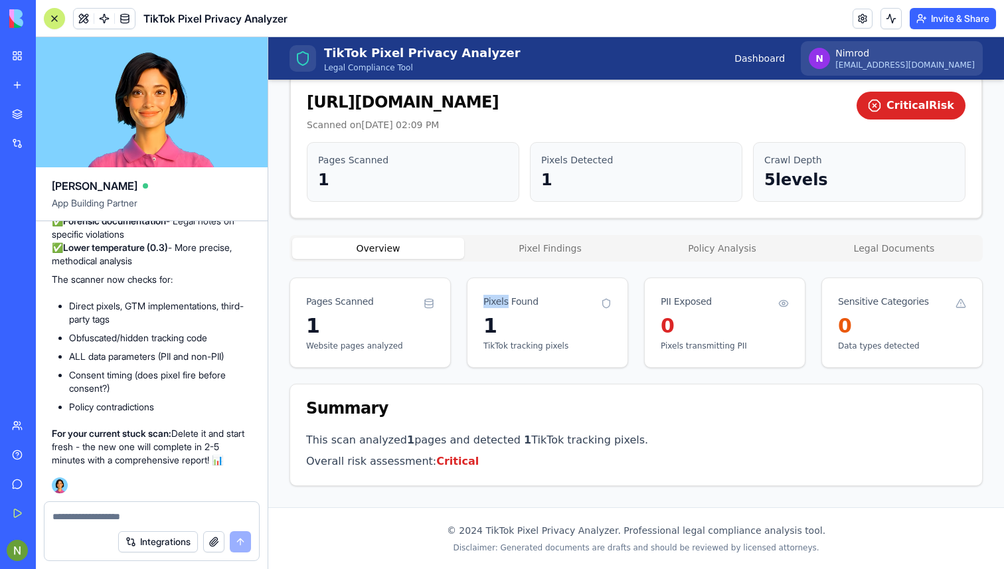
click at [494, 300] on div "Pixels Found" at bounding box center [511, 301] width 55 height 13
click at [562, 345] on p "TikTok tracking pixels" at bounding box center [548, 346] width 128 height 11
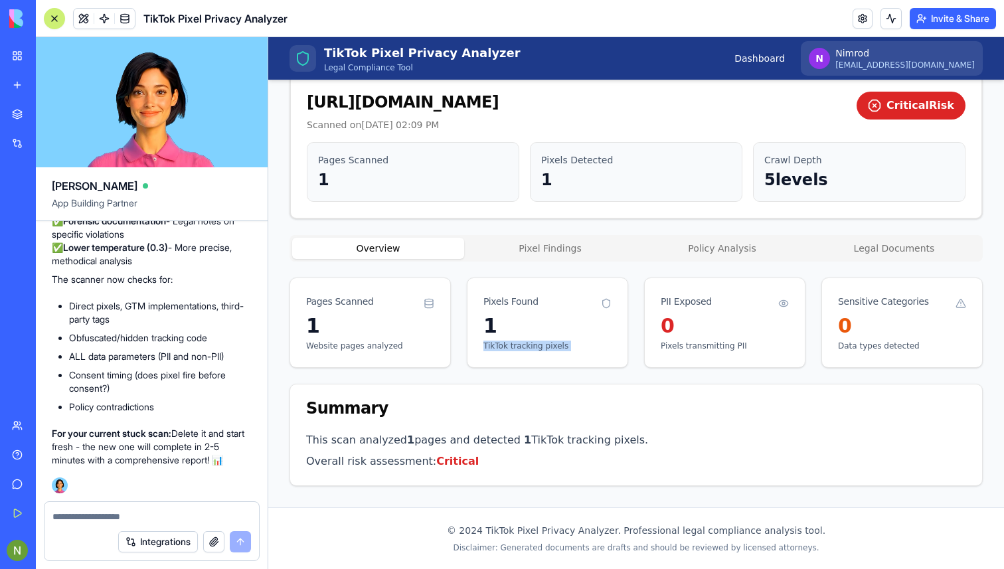
click at [521, 298] on div "Pixels Found" at bounding box center [511, 301] width 55 height 13
click at [551, 236] on div "Overview Pixel Findings Policy Analysis Legal Documents" at bounding box center [636, 248] width 693 height 27
click at [540, 243] on div "Back to Dashboard [URL][DOMAIN_NAME] Scanned on [DATE] 02:09 PM Critical Risk P…" at bounding box center [636, 261] width 693 height 452
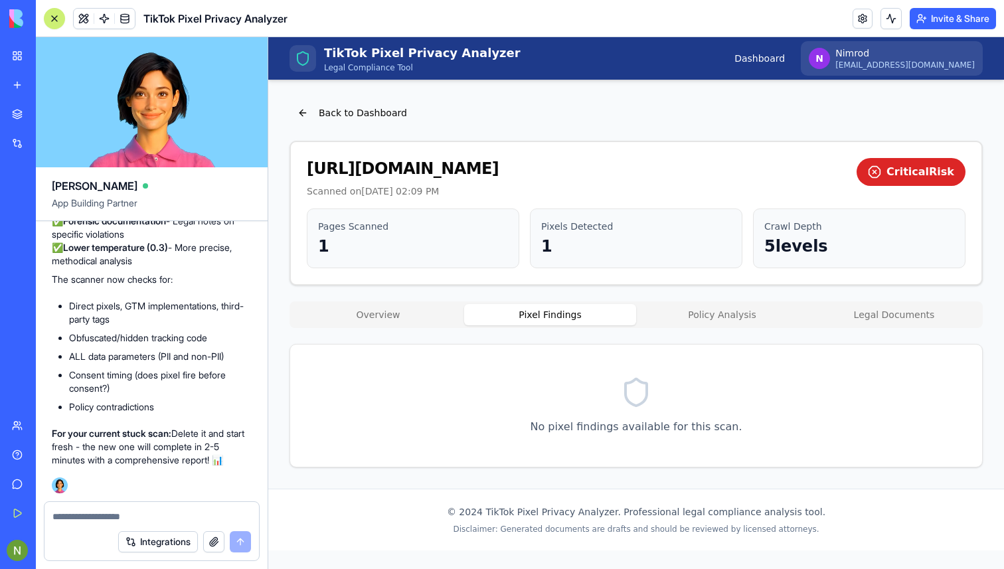
click at [382, 311] on button "Overview" at bounding box center [378, 314] width 172 height 21
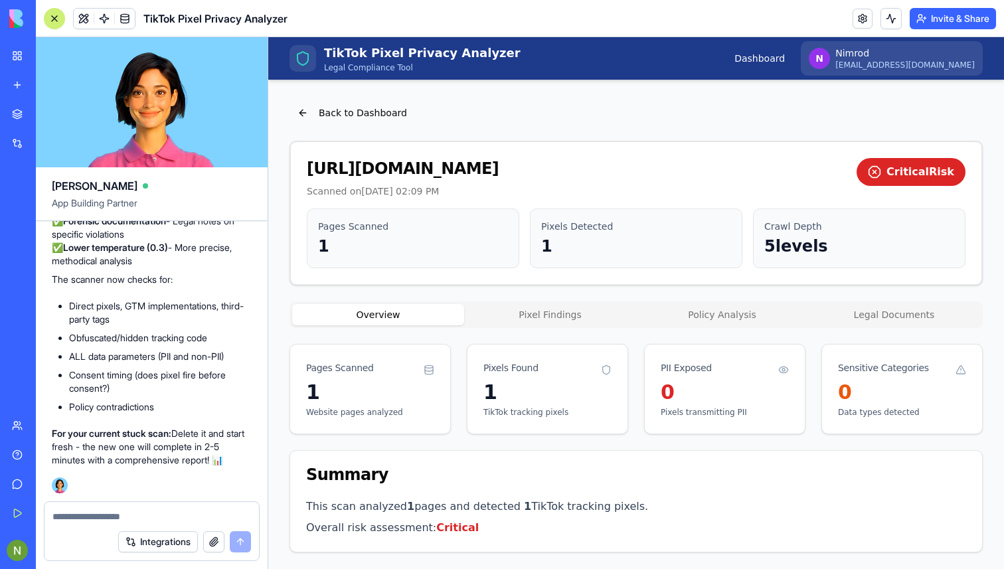
click at [98, 509] on div at bounding box center [151, 512] width 215 height 21
click at [86, 518] on textarea at bounding box center [151, 516] width 199 height 13
type textarea "**********"
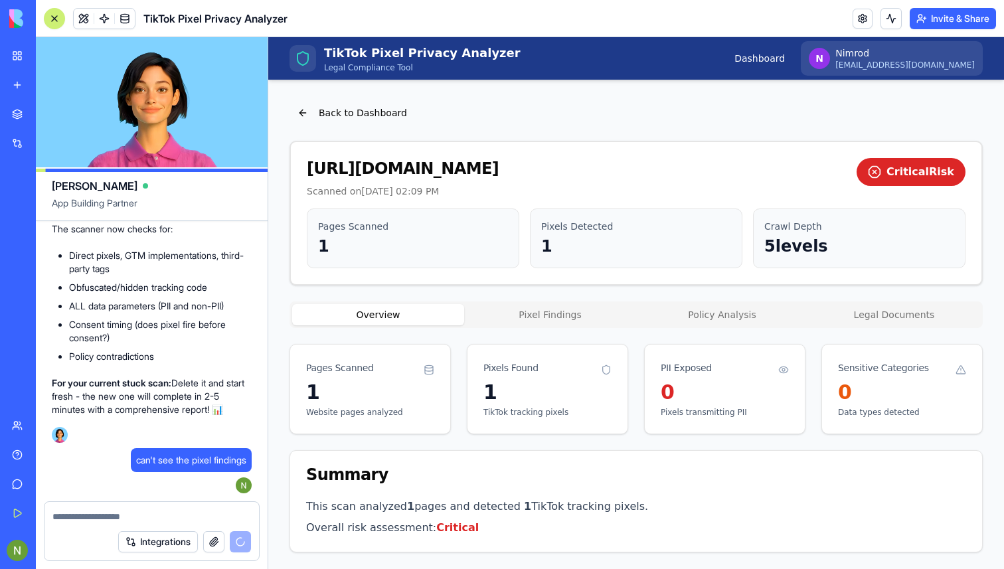
scroll to position [66, 0]
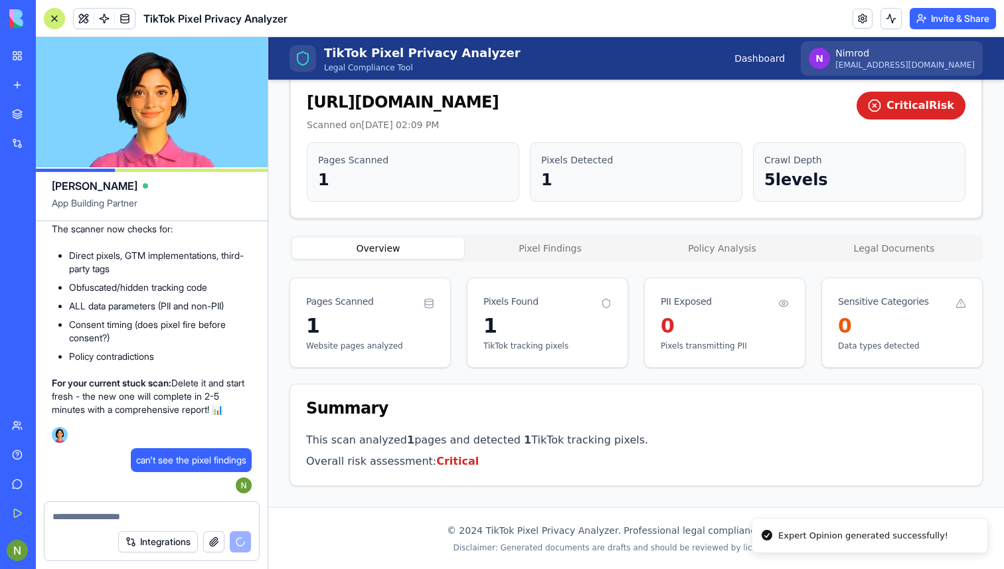
click at [885, 251] on button "Legal Documents" at bounding box center [894, 248] width 172 height 21
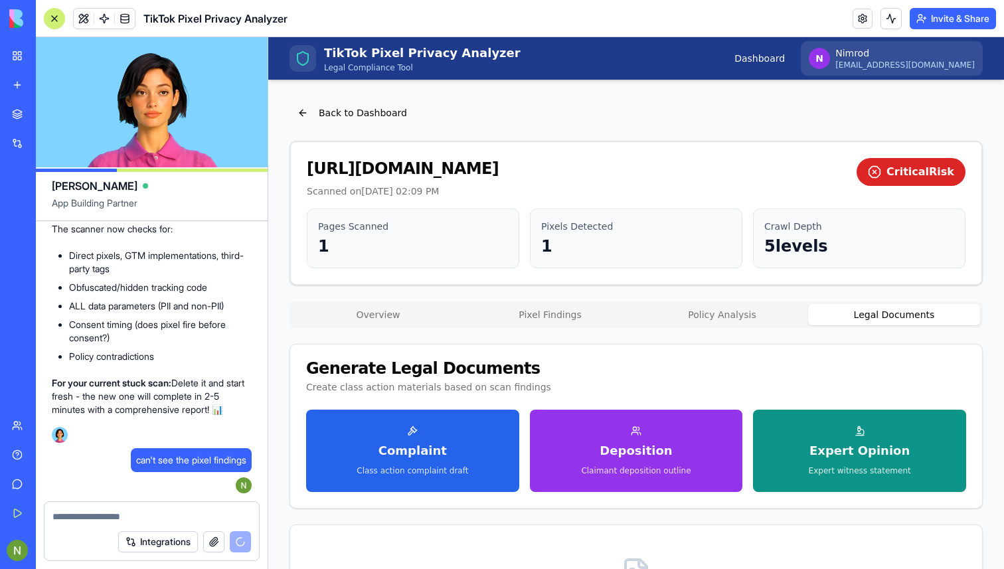
scroll to position [4243, 0]
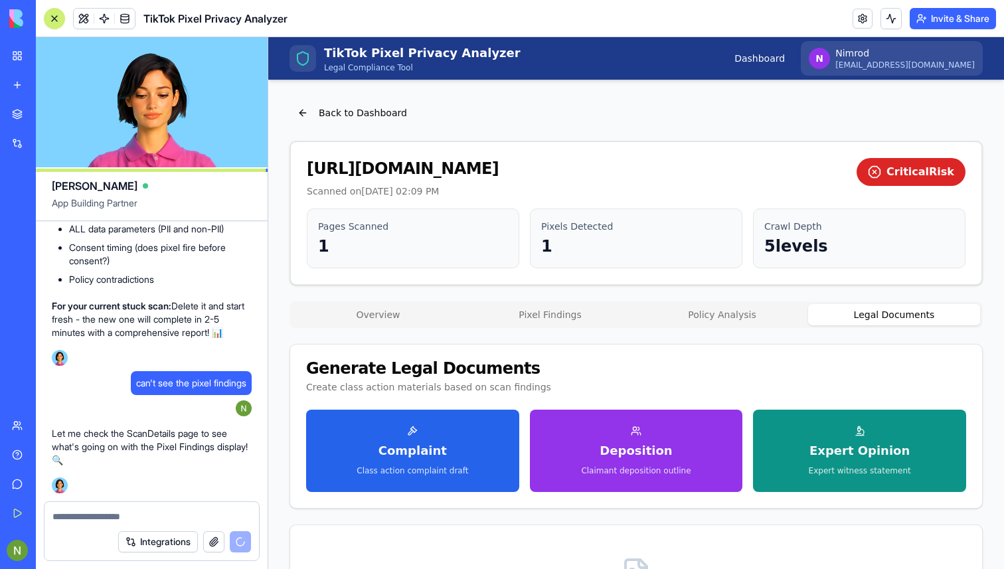
click at [377, 316] on button "Overview" at bounding box center [378, 314] width 172 height 21
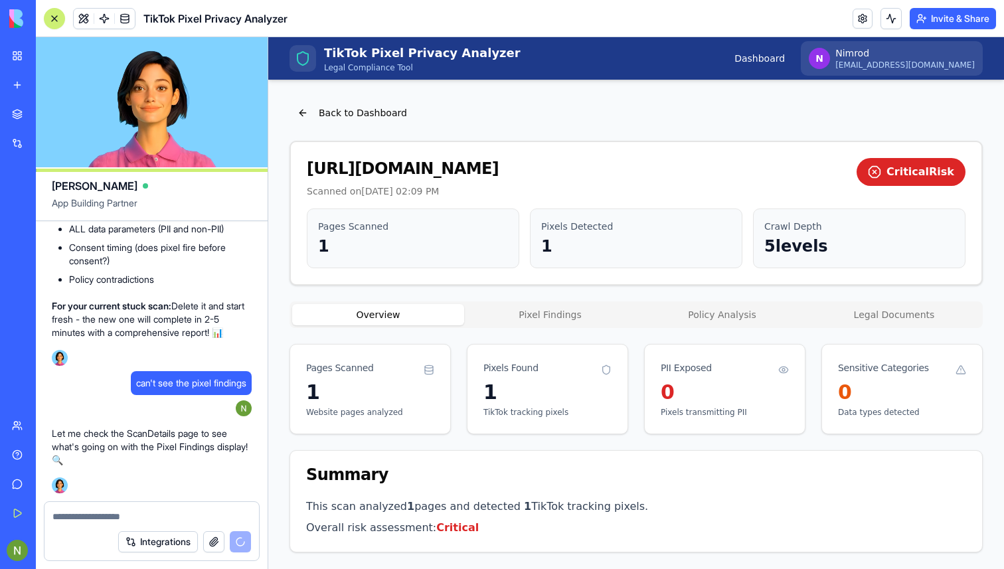
click at [526, 319] on button "Pixel Findings" at bounding box center [550, 314] width 172 height 21
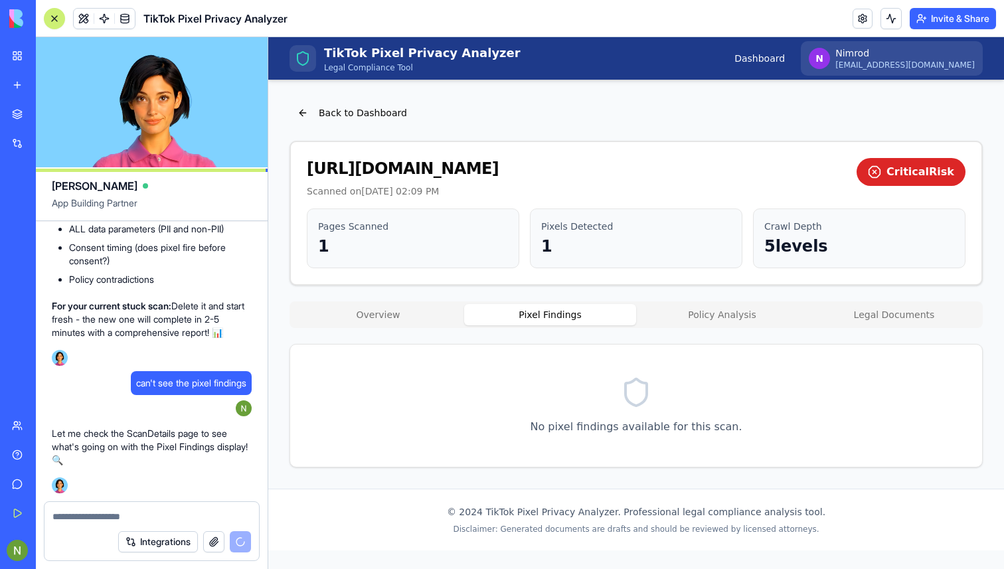
scroll to position [4320, 0]
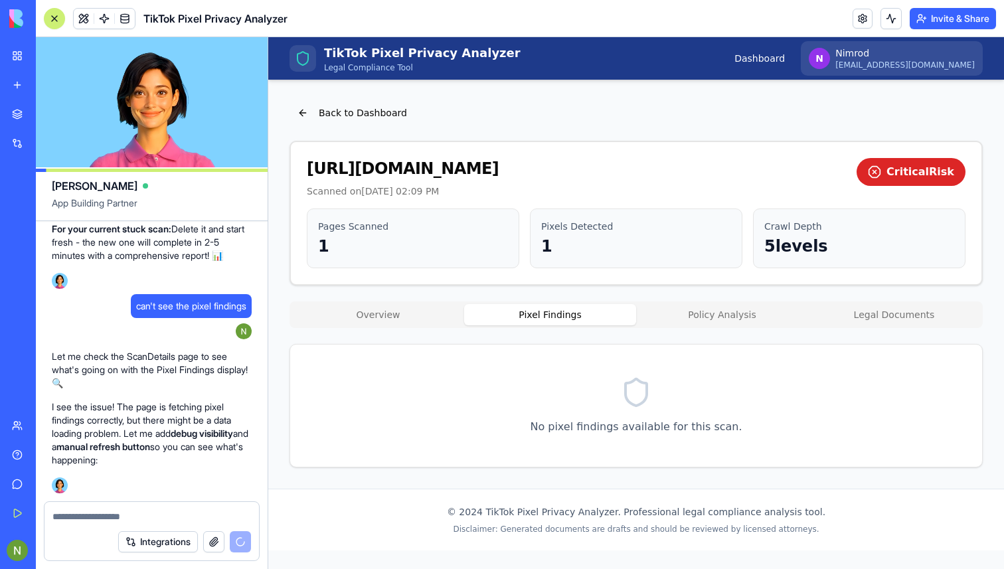
click at [358, 313] on button "Overview" at bounding box center [378, 314] width 172 height 21
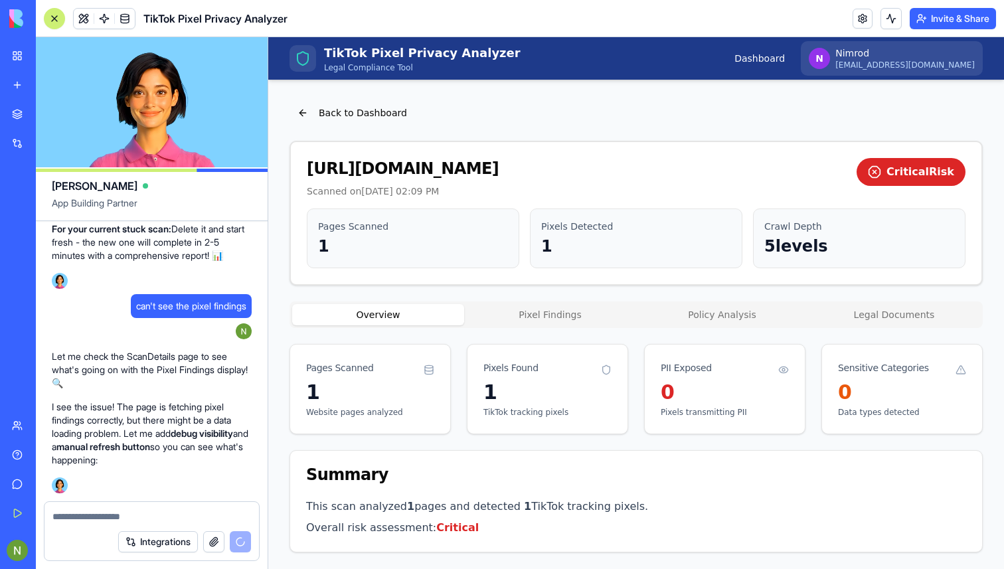
click at [501, 320] on button "Pixel Findings" at bounding box center [550, 314] width 172 height 21
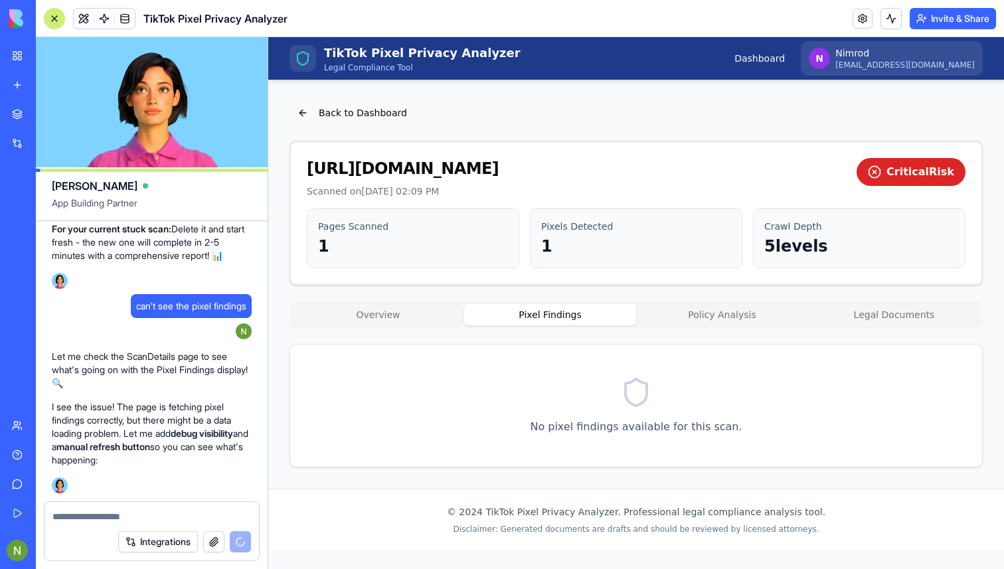
click at [368, 311] on button "Overview" at bounding box center [378, 314] width 172 height 21
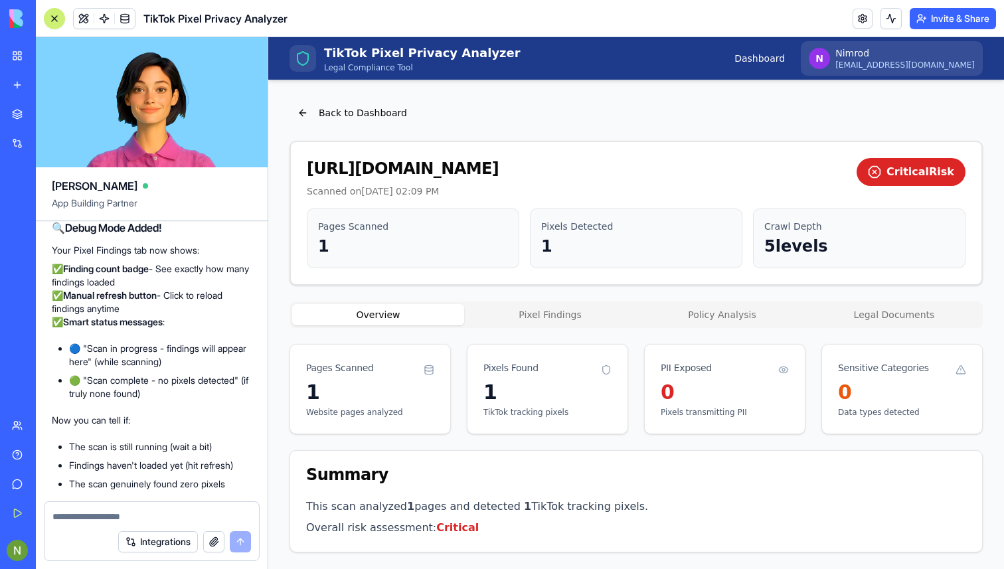
scroll to position [4470, 0]
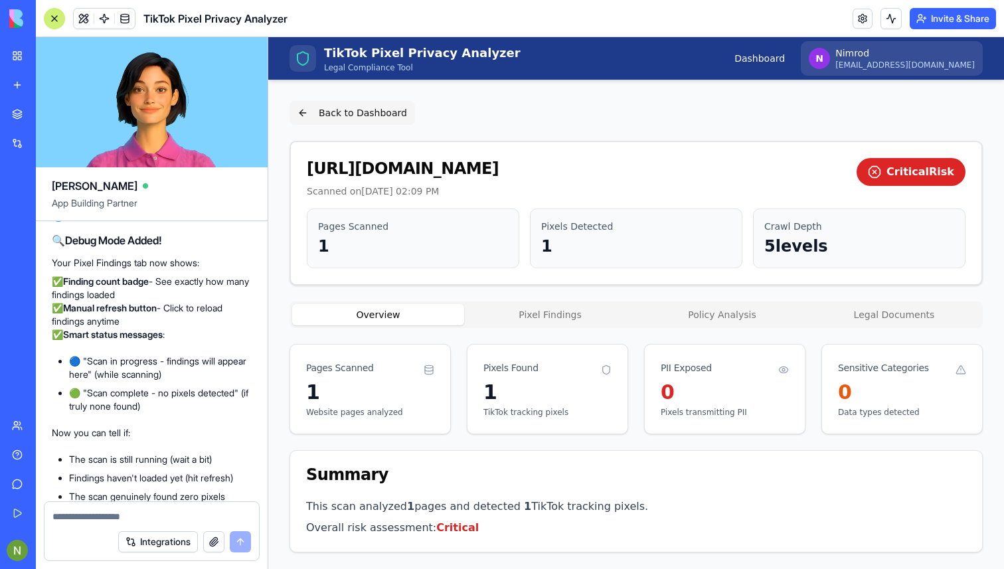
click at [311, 112] on button "Back to Dashboard" at bounding box center [353, 113] width 126 height 24
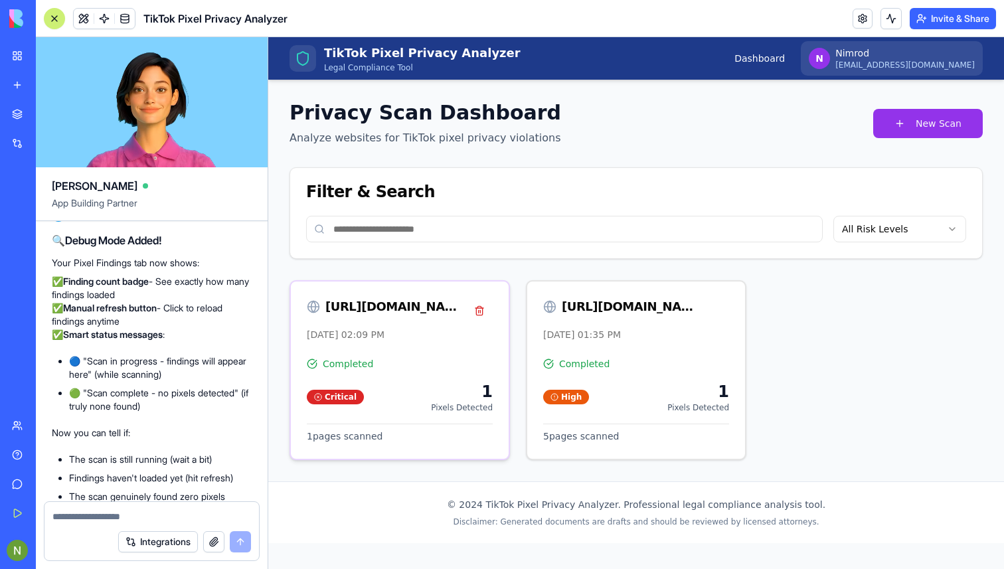
click at [392, 357] on div "Completed" at bounding box center [400, 363] width 186 height 13
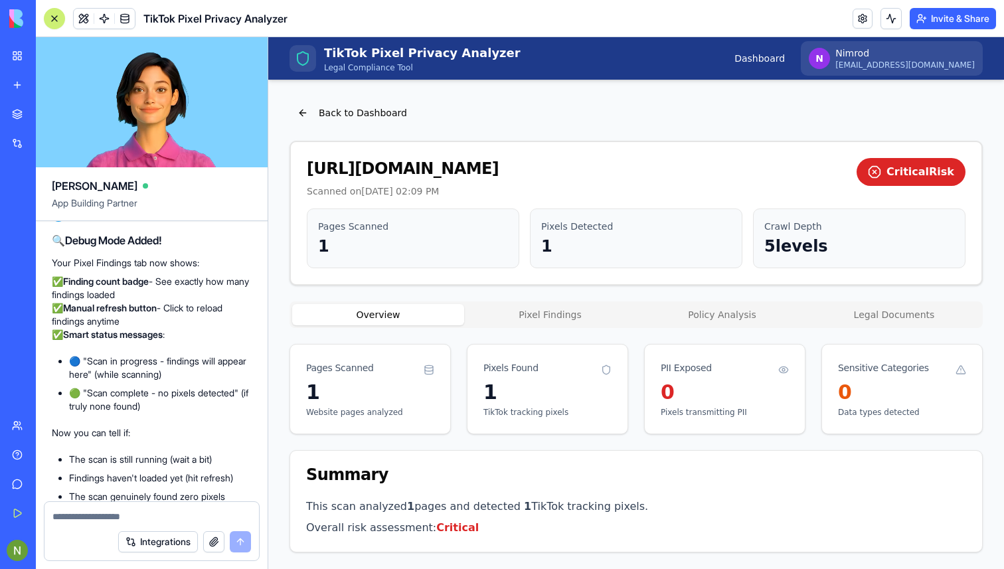
scroll to position [66, 0]
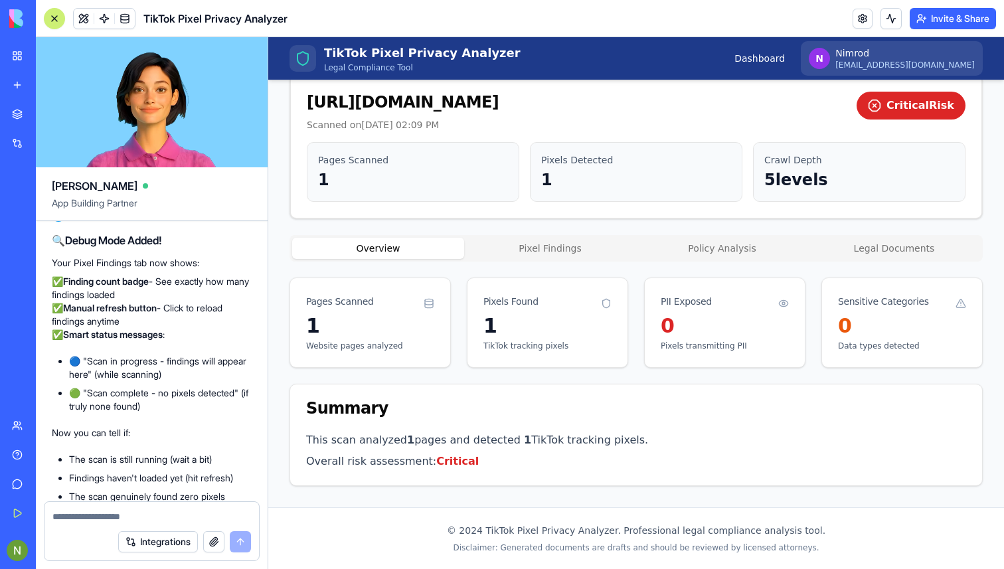
click at [538, 246] on div "Back to Dashboard [URL][DOMAIN_NAME] Scanned on [DATE] 02:09 PM Critical Risk P…" at bounding box center [636, 261] width 693 height 452
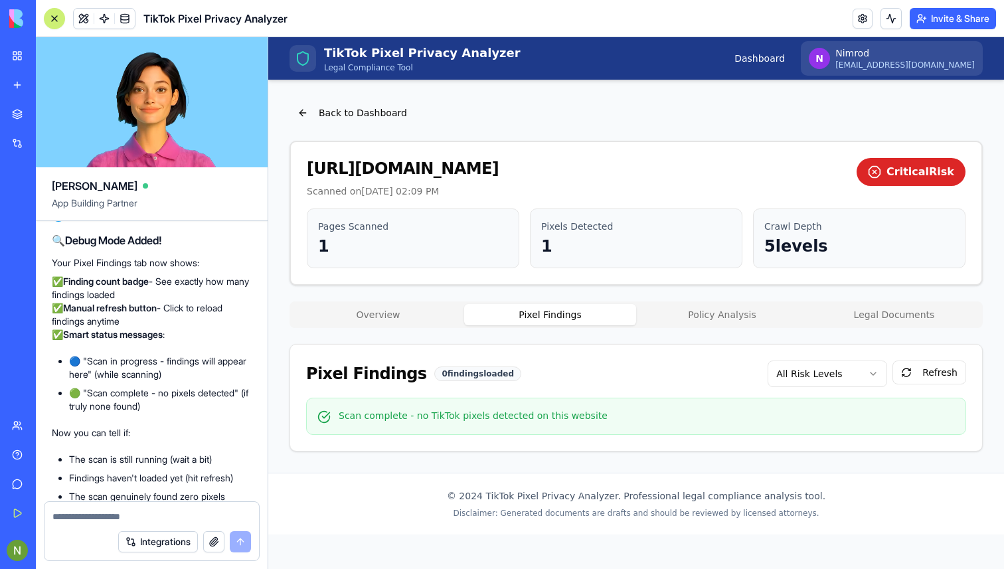
scroll to position [0, 0]
click at [555, 410] on p "Scan complete - no TikTok pixels detected on this website" at bounding box center [473, 415] width 269 height 13
click at [557, 228] on p "Pixels Detected" at bounding box center [636, 226] width 190 height 13
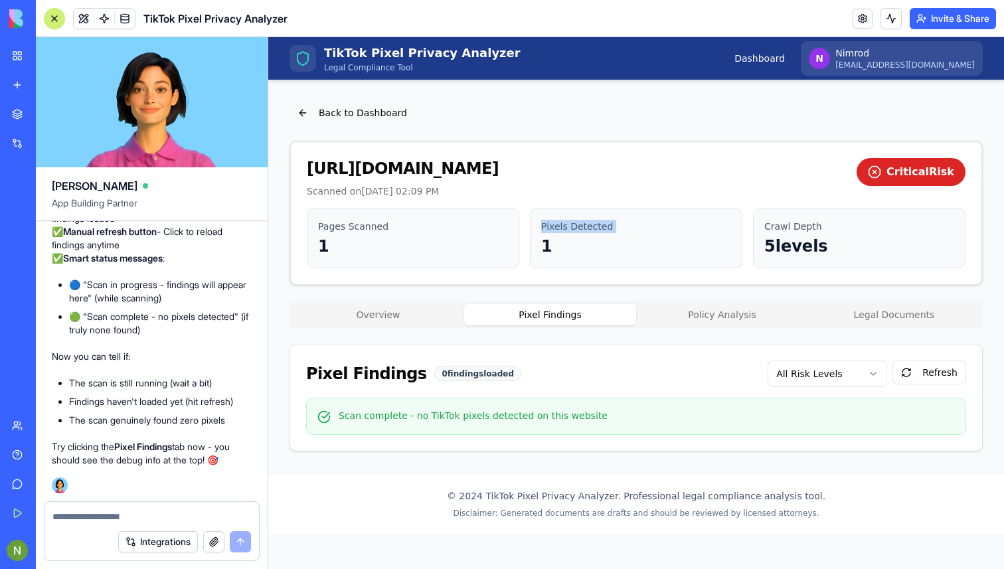
scroll to position [4666, 0]
click at [930, 369] on button "Refresh" at bounding box center [930, 373] width 74 height 24
click at [86, 503] on div at bounding box center [151, 512] width 215 height 21
click at [423, 414] on p "Scan complete - no TikTok pixels detected on this website" at bounding box center [473, 415] width 269 height 13
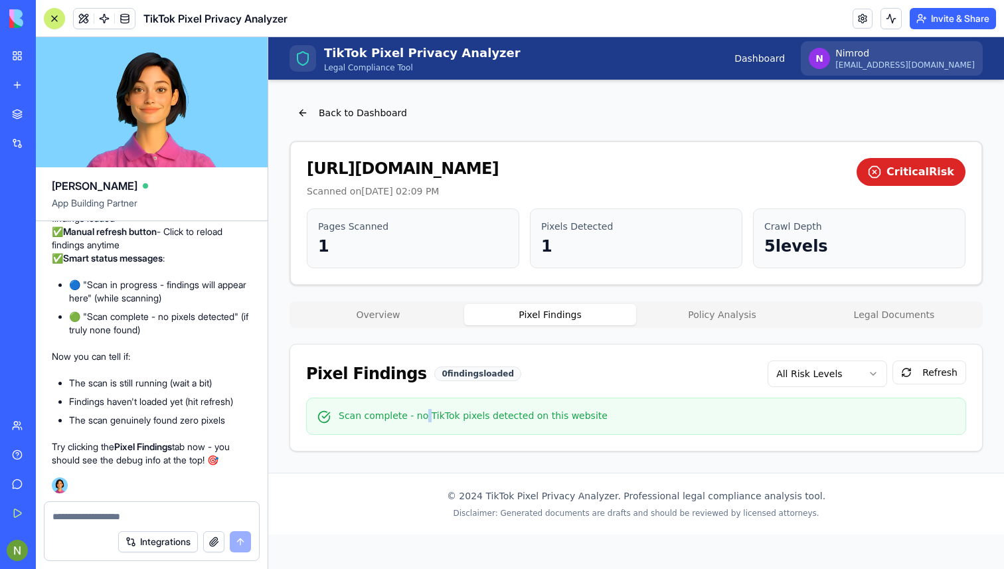
click at [423, 414] on p "Scan complete - no TikTok pixels detected on this website" at bounding box center [473, 415] width 269 height 13
click at [785, 54] on link "Dashboard" at bounding box center [760, 58] width 50 height 13
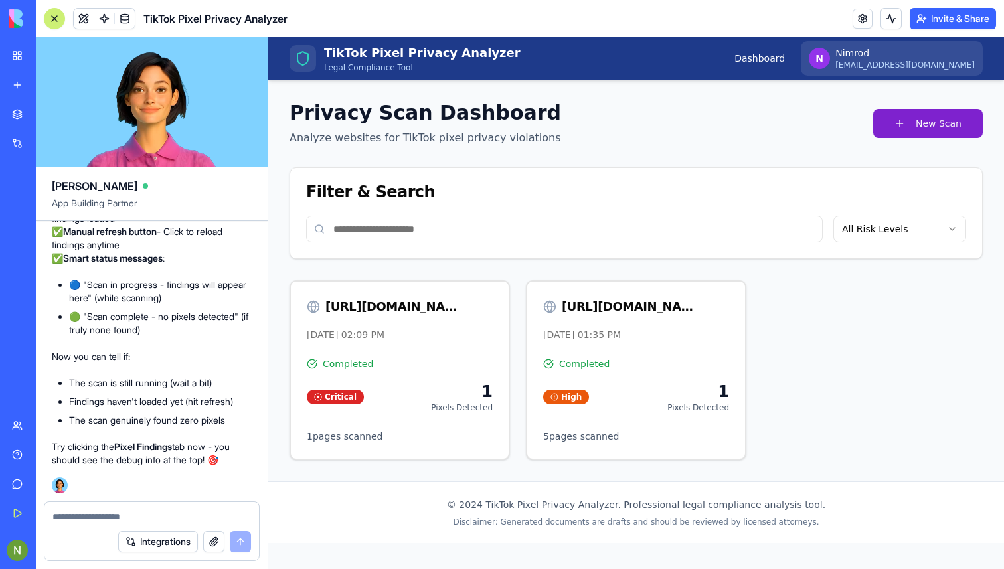
click at [934, 116] on button "New Scan" at bounding box center [928, 123] width 110 height 29
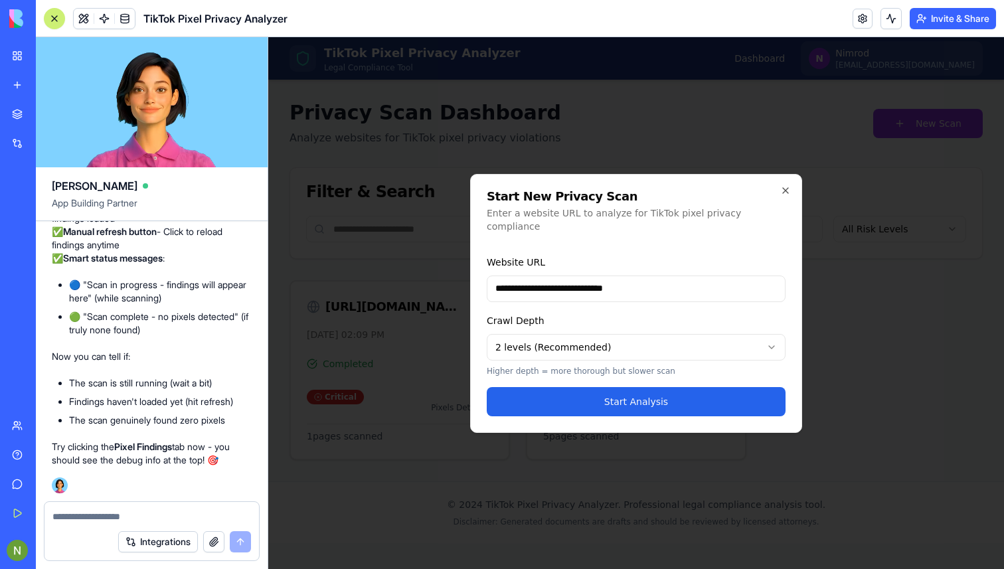
type input "**********"
click at [574, 345] on body "**********" at bounding box center [636, 303] width 736 height 532
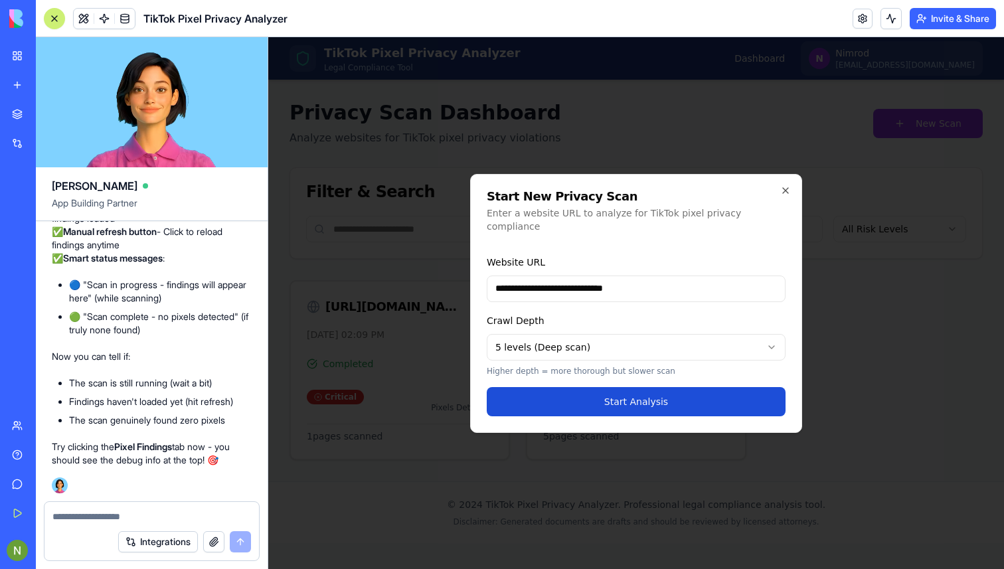
click at [594, 393] on button "Start Analysis" at bounding box center [636, 401] width 299 height 29
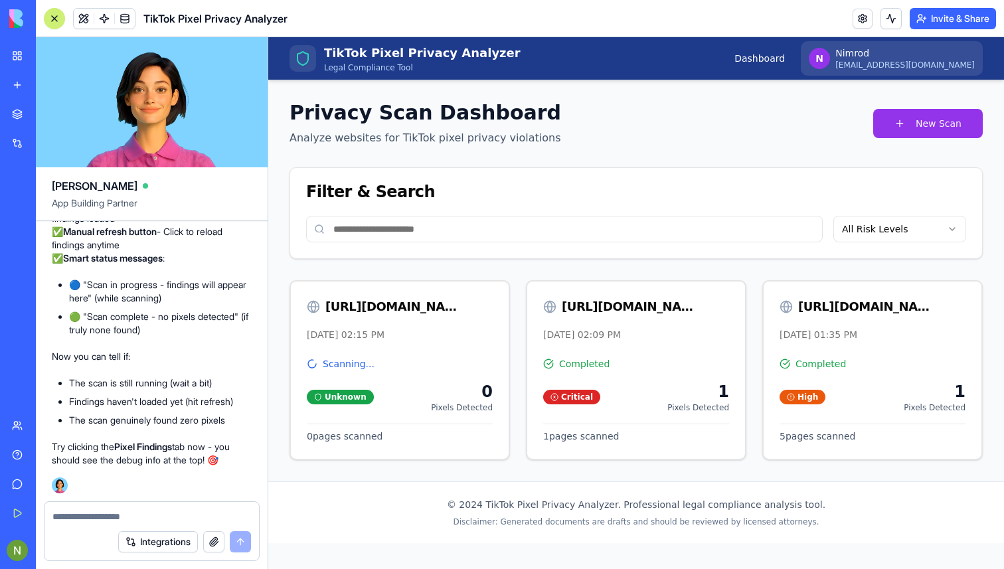
click at [57, 466] on link "Help" at bounding box center [30, 455] width 53 height 27
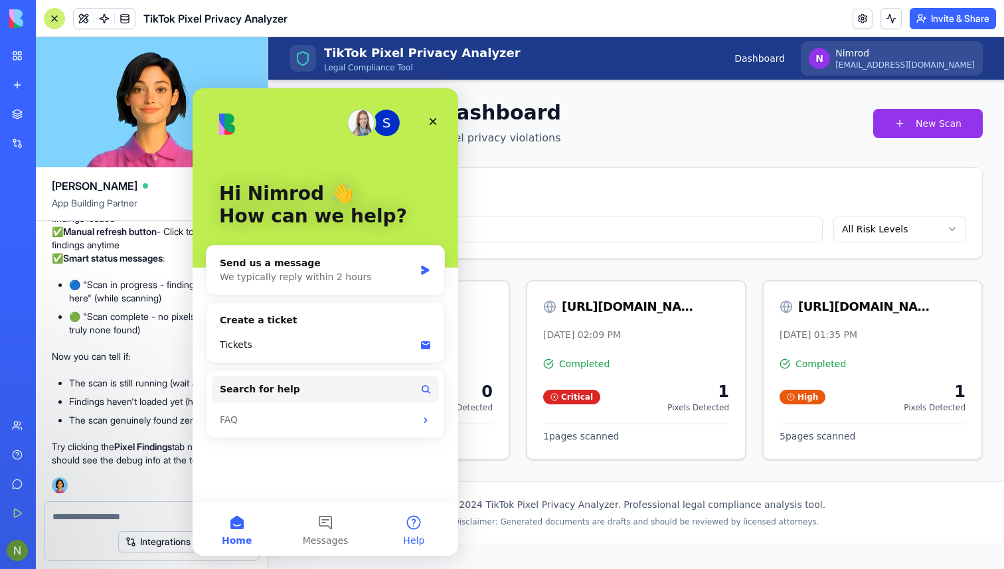
click at [400, 526] on button "Help" at bounding box center [414, 529] width 88 height 53
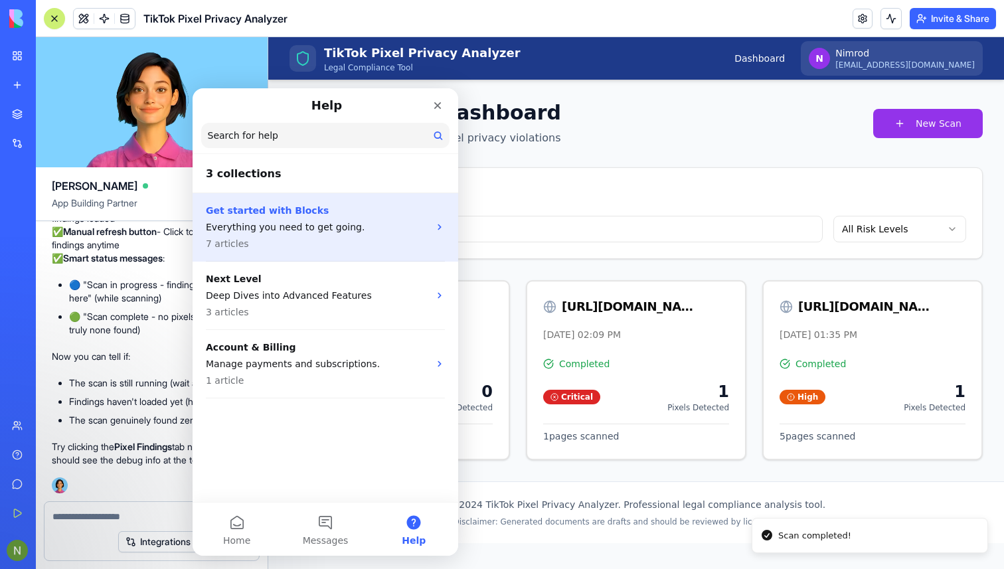
click at [406, 228] on p "Everything you need to get going." at bounding box center [317, 228] width 223 height 14
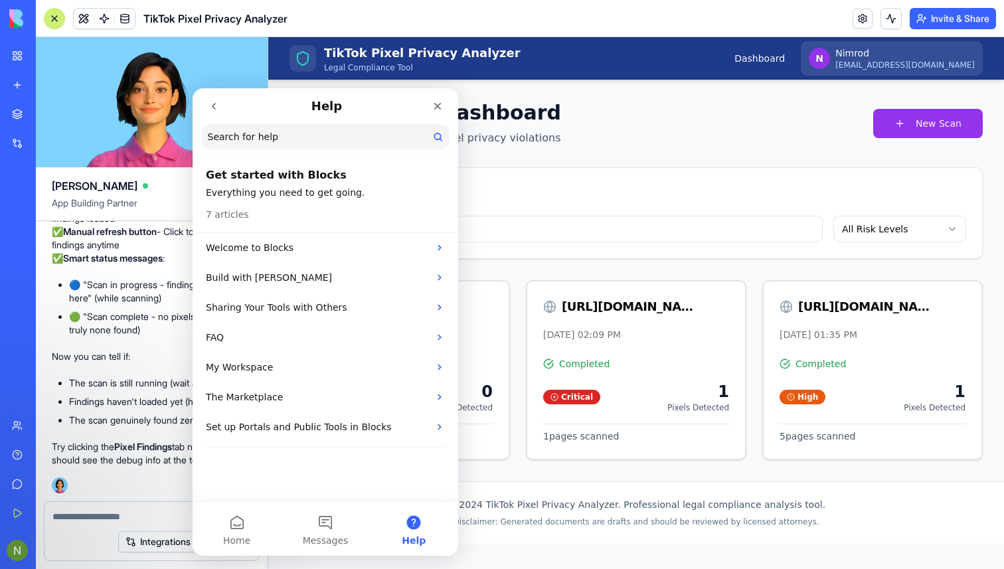
click at [213, 108] on icon "go back" at bounding box center [214, 106] width 11 height 11
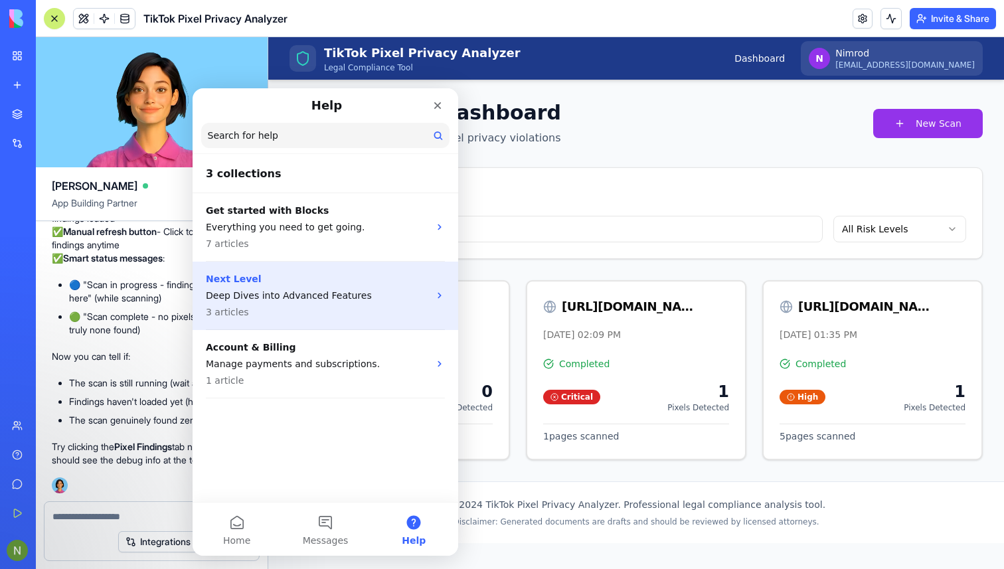
click at [321, 308] on p "3 articles" at bounding box center [317, 313] width 223 height 14
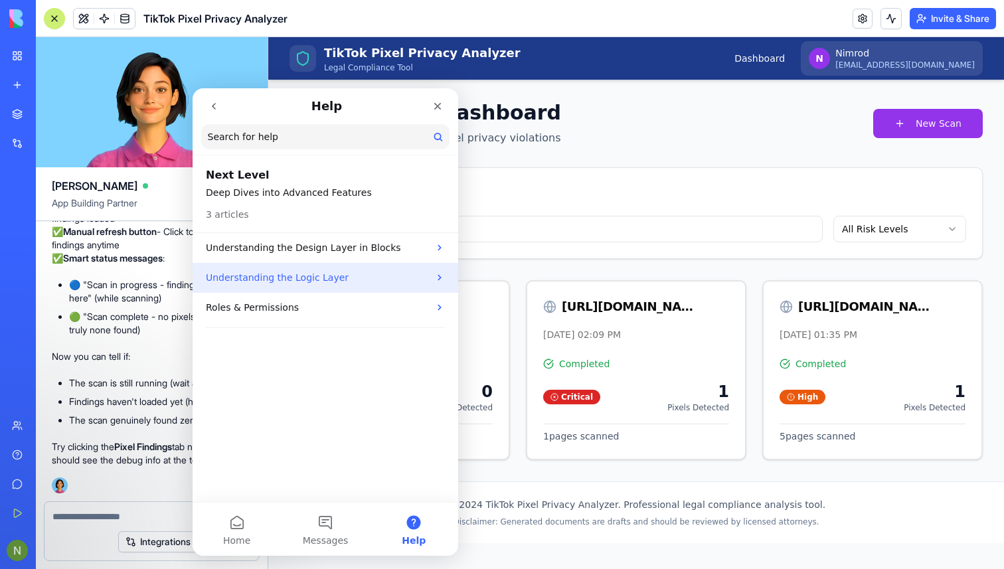
click at [350, 284] on p "Understanding the Logic Layer" at bounding box center [317, 278] width 223 height 14
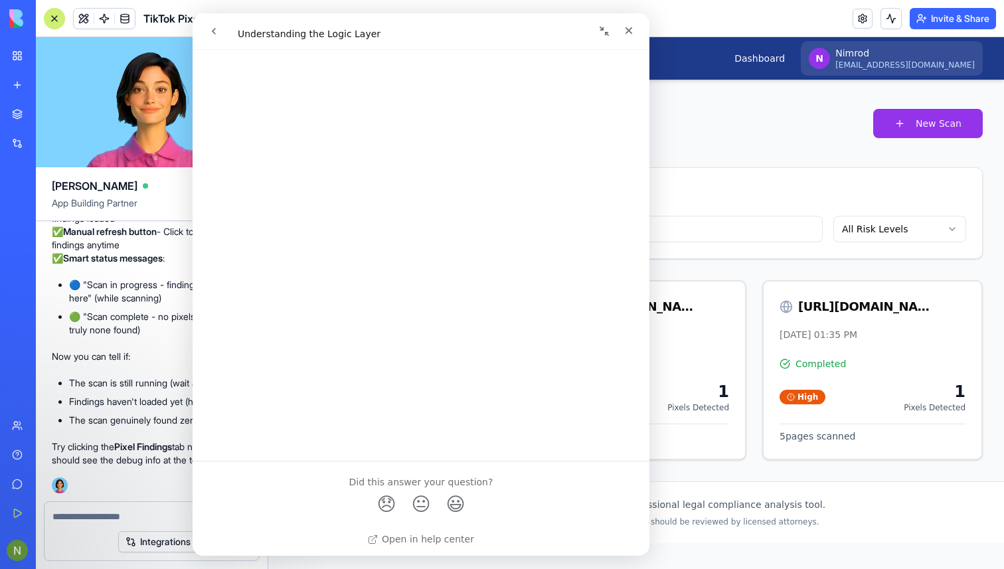
scroll to position [846, 0]
click at [630, 31] on icon "Close" at bounding box center [629, 30] width 7 height 7
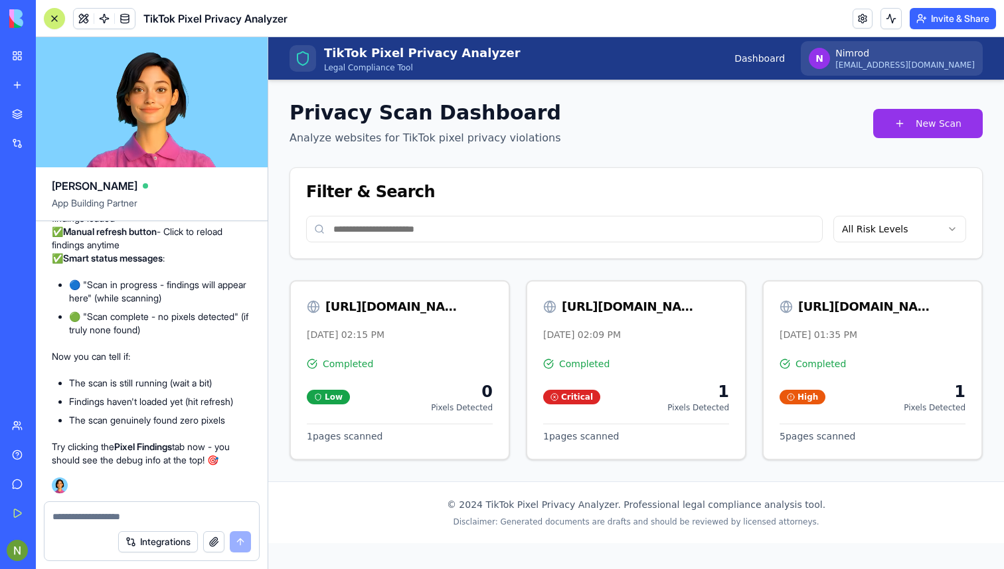
scroll to position [0, 0]
click at [106, 19] on span at bounding box center [104, 18] width 37 height 37
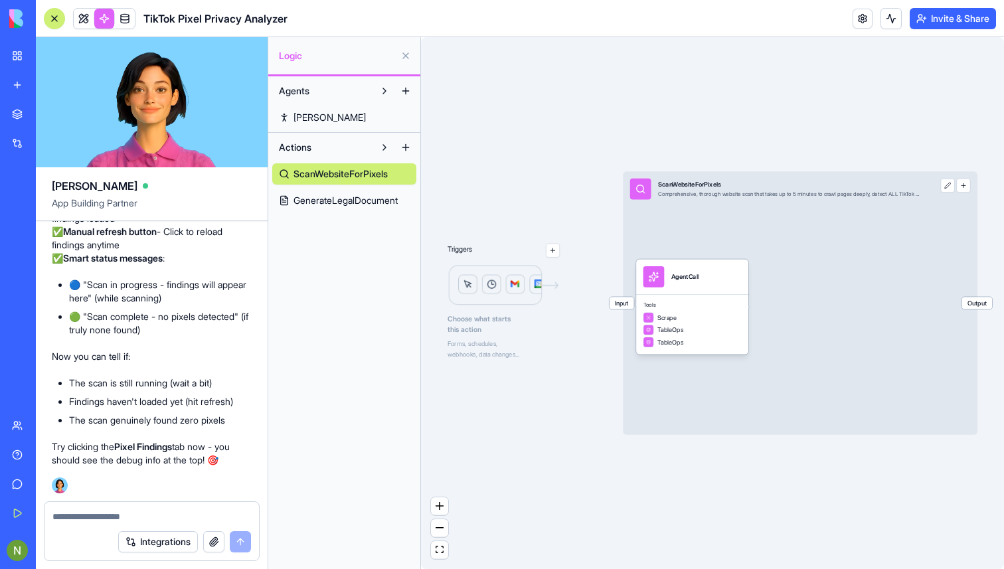
click at [618, 308] on span "Input" at bounding box center [622, 303] width 25 height 13
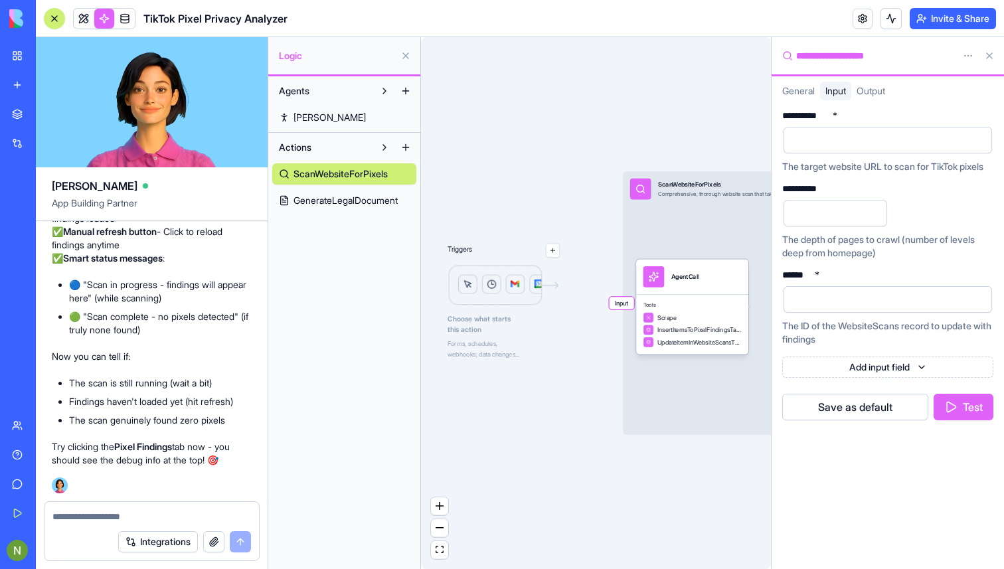
click at [874, 224] on input "*" at bounding box center [836, 213] width 104 height 27
click at [807, 340] on div "The ID of the WebsiteScans record to update with findings" at bounding box center [887, 332] width 211 height 27
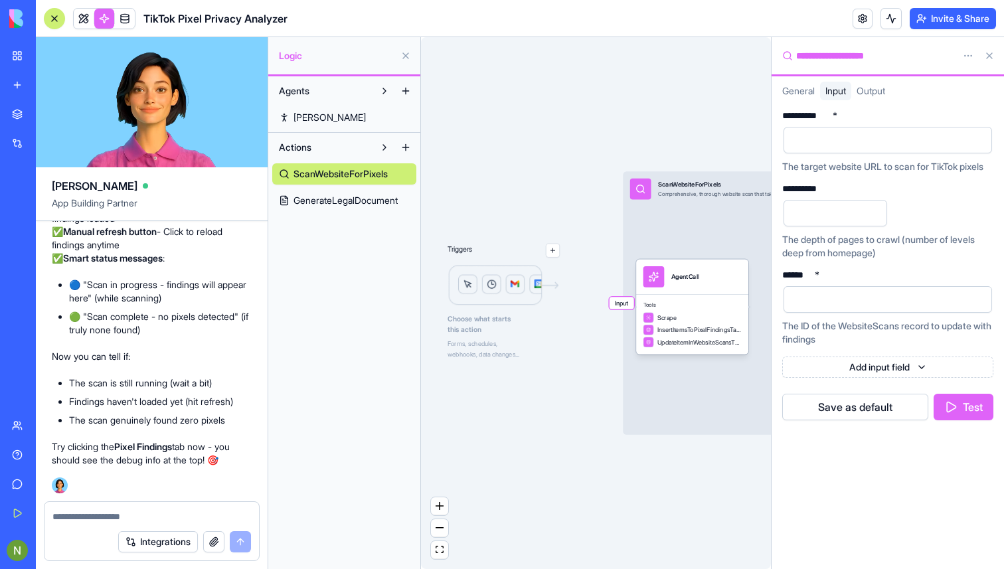
click at [814, 226] on input "*" at bounding box center [836, 213] width 104 height 27
click at [875, 225] on input "*" at bounding box center [836, 213] width 104 height 27
click at [875, 225] on input "**" at bounding box center [836, 213] width 104 height 27
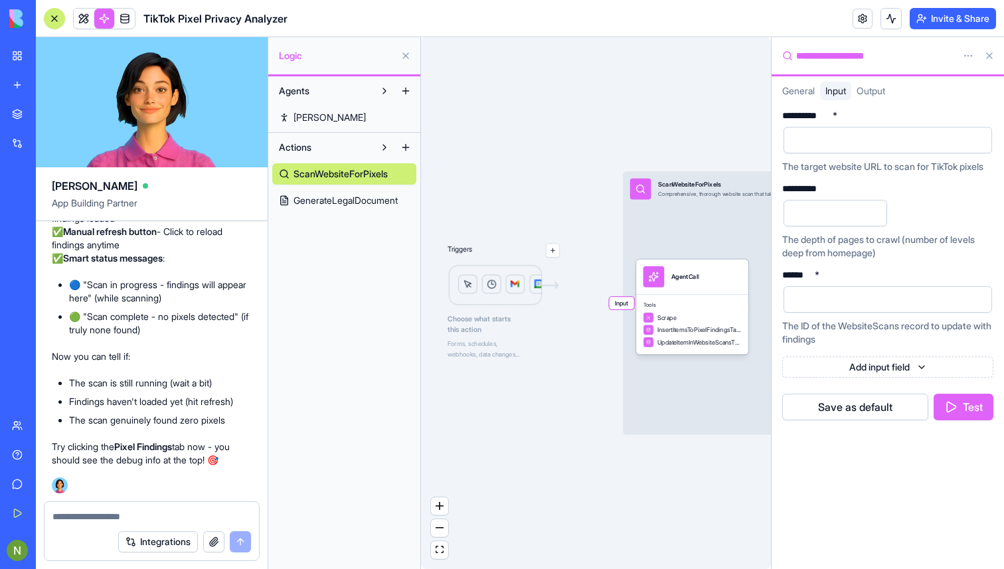
click at [875, 225] on input "**" at bounding box center [836, 213] width 104 height 27
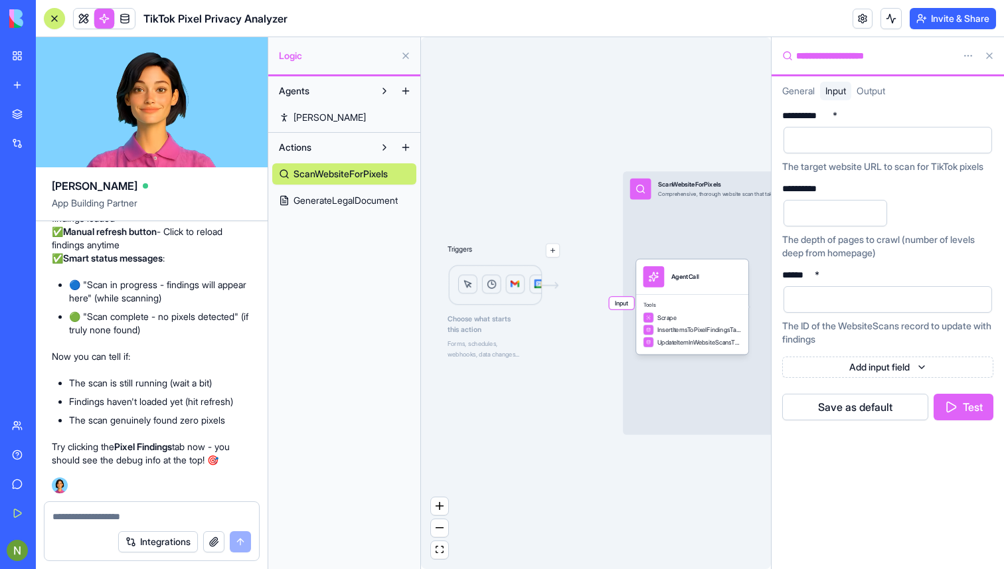
click at [875, 225] on input "**" at bounding box center [836, 213] width 104 height 27
type input "**"
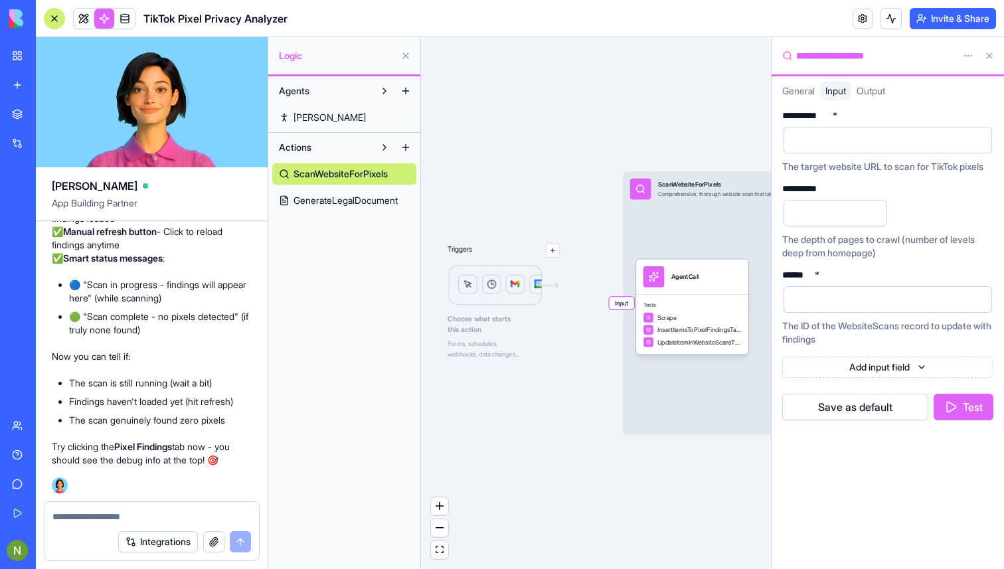
click at [875, 225] on input "**" at bounding box center [836, 213] width 104 height 27
click at [851, 417] on button "Save as default" at bounding box center [855, 407] width 146 height 27
click at [555, 541] on div "Triggers Choose what starts this action Forms, schedules, webhooks, data change…" at bounding box center [596, 303] width 350 height 532
click at [874, 86] on span "Output" at bounding box center [871, 90] width 29 height 11
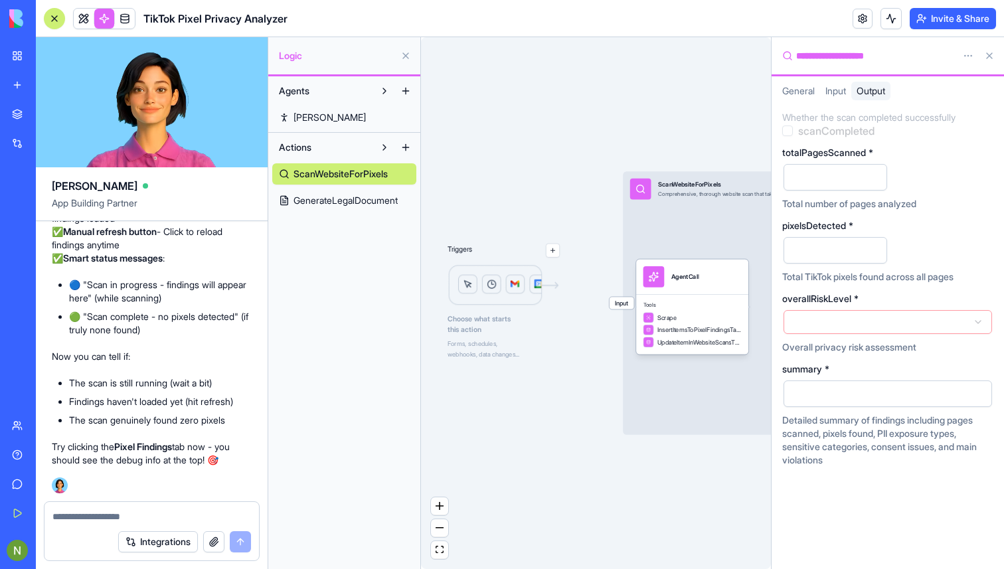
click at [812, 92] on span "General" at bounding box center [798, 90] width 33 height 11
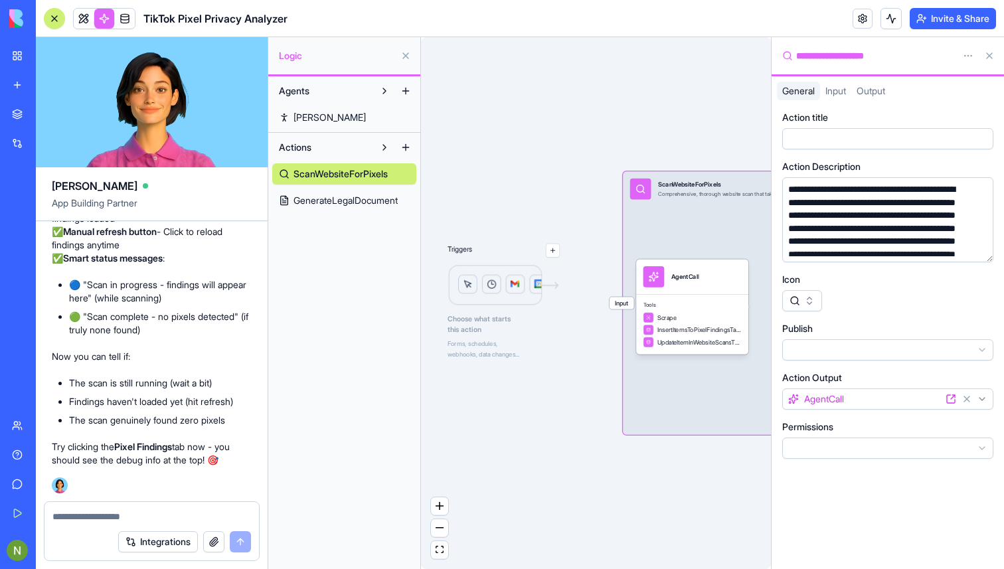
click at [814, 201] on div "**********" at bounding box center [875, 241] width 182 height 117
click at [811, 199] on div "**********" at bounding box center [875, 241] width 182 height 117
click at [925, 203] on div "**********" at bounding box center [875, 241] width 182 height 117
click at [866, 221] on div "**********" at bounding box center [875, 235] width 182 height 104
click at [801, 215] on div "**********" at bounding box center [875, 235] width 182 height 104
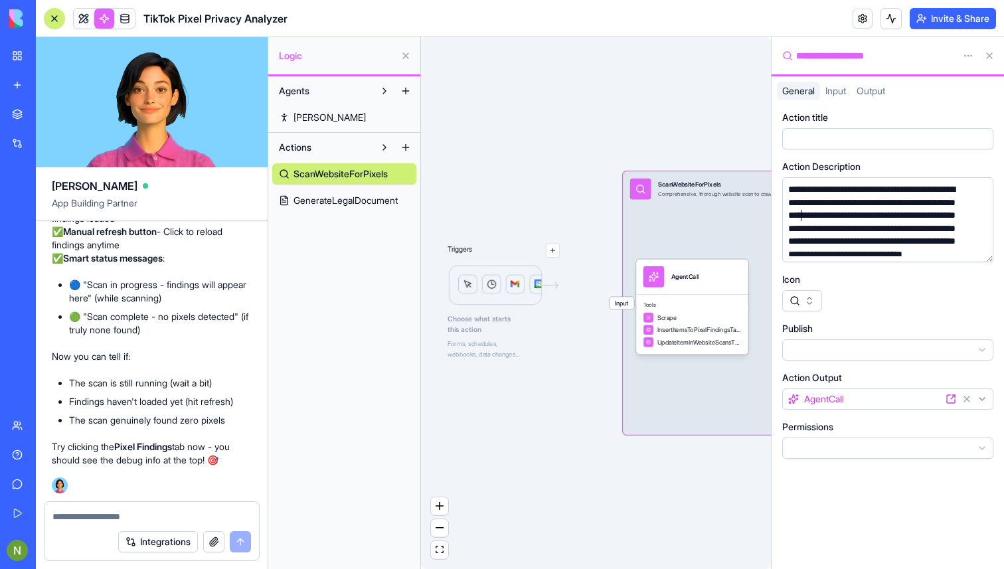
click at [863, 221] on div "**********" at bounding box center [875, 235] width 182 height 104
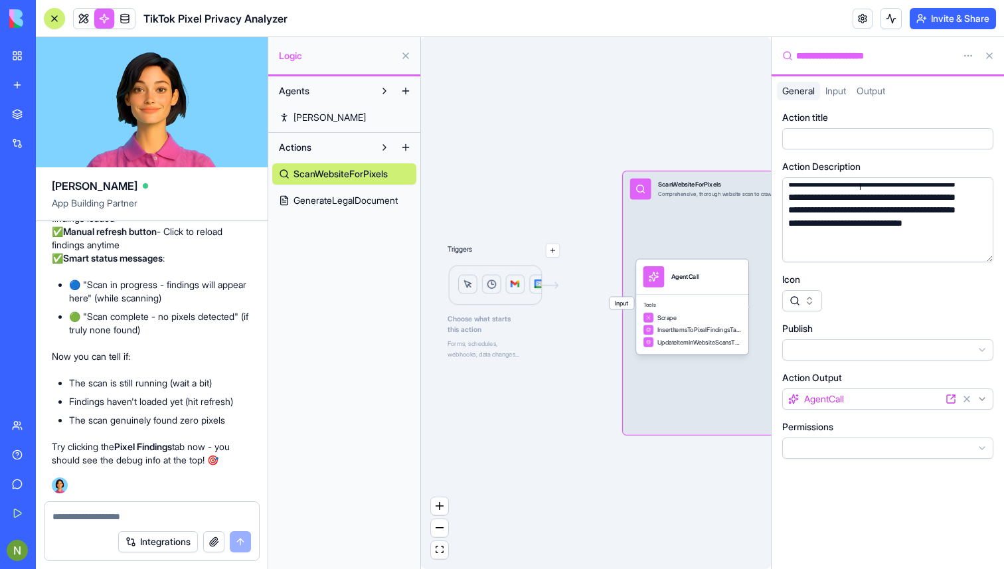
click at [954, 248] on div "**********" at bounding box center [875, 204] width 182 height 104
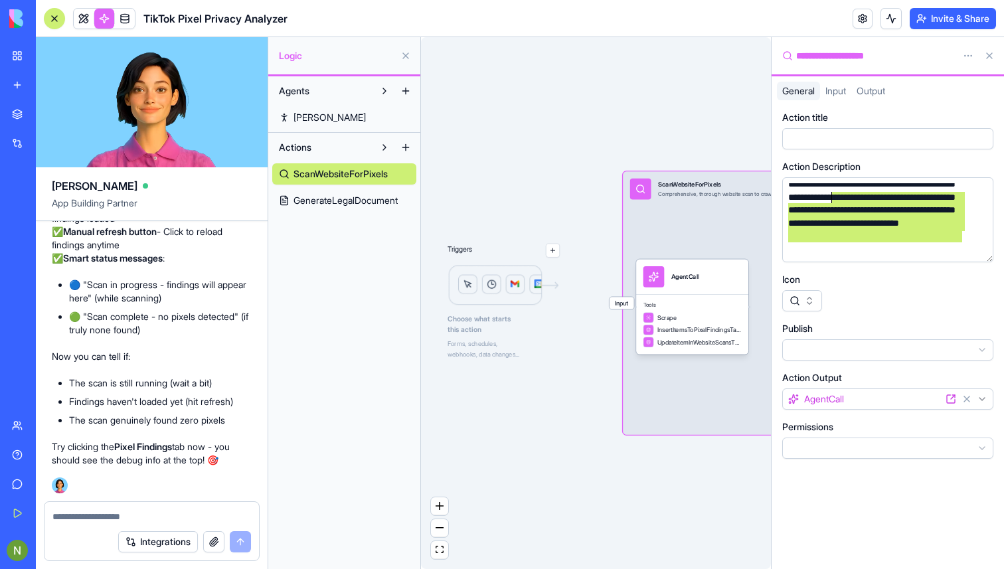
drag, startPoint x: 961, startPoint y: 235, endPoint x: 832, endPoint y: 197, distance: 134.3
click at [832, 197] on div "**********" at bounding box center [875, 204] width 182 height 104
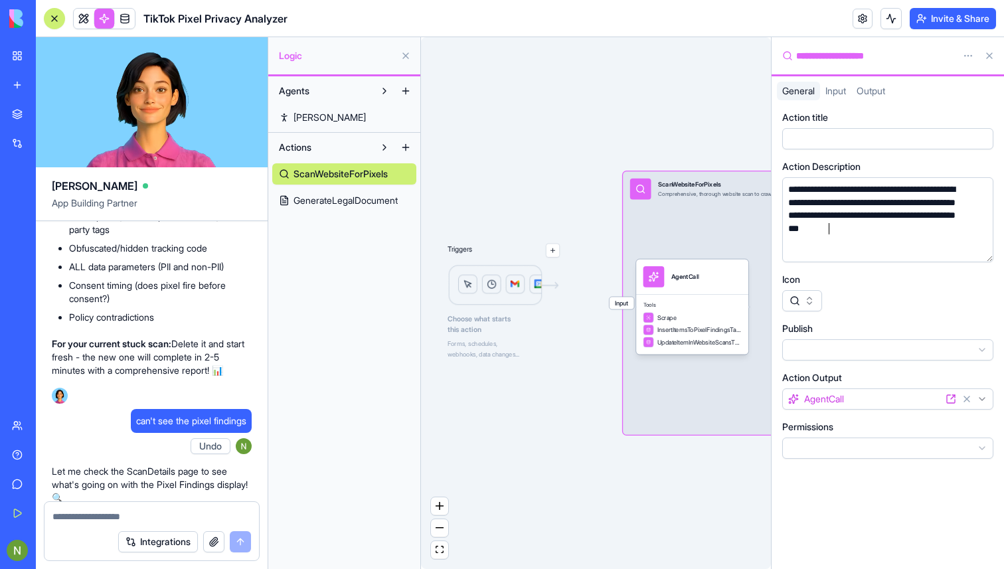
scroll to position [4087, 0]
drag, startPoint x: 71, startPoint y: 386, endPoint x: 238, endPoint y: 383, distance: 167.4
click at [238, 273] on li "ALL data parameters (PII and non-PII)" at bounding box center [160, 266] width 183 height 13
copy li "ALL data parameters (PII and non-PII)"
click at [847, 218] on div "**********" at bounding box center [875, 215] width 182 height 65
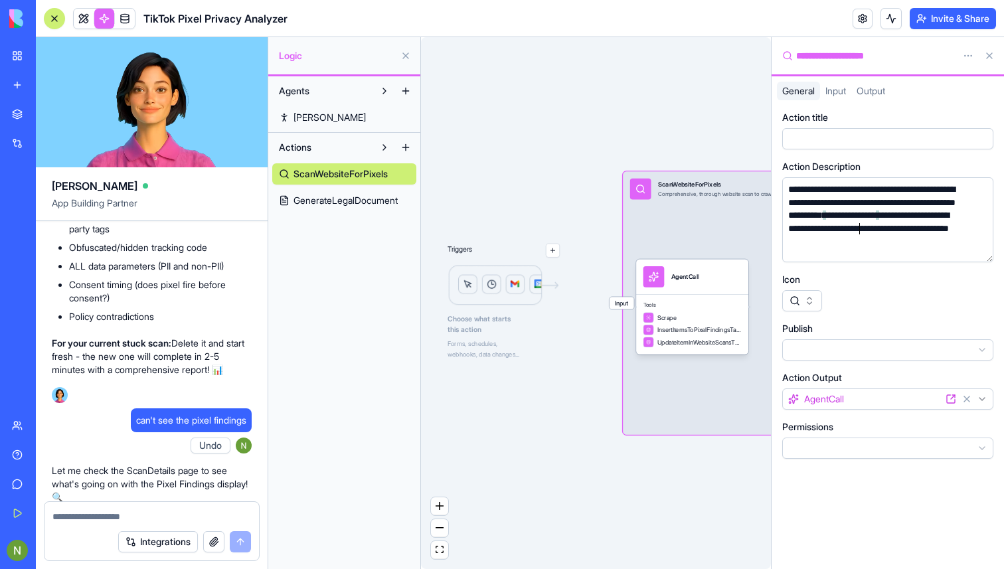
click at [904, 238] on div "**********" at bounding box center [875, 222] width 182 height 78
click at [856, 253] on div "**********" at bounding box center [875, 218] width 182 height 78
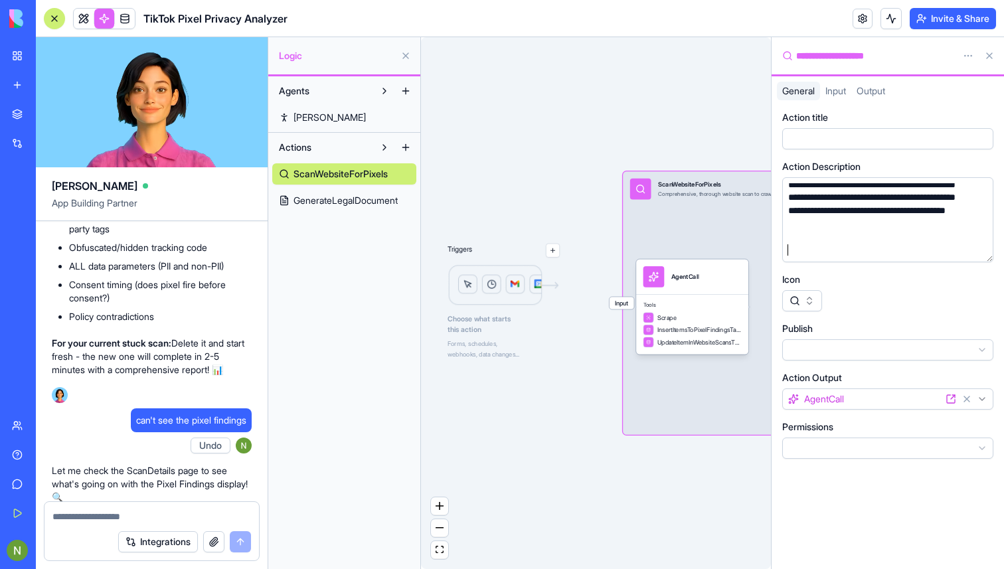
click at [669, 515] on div "Triggers Choose what starts this action Forms, schedules, webhooks, data change…" at bounding box center [596, 303] width 350 height 532
click at [841, 94] on span "Input" at bounding box center [836, 90] width 21 height 11
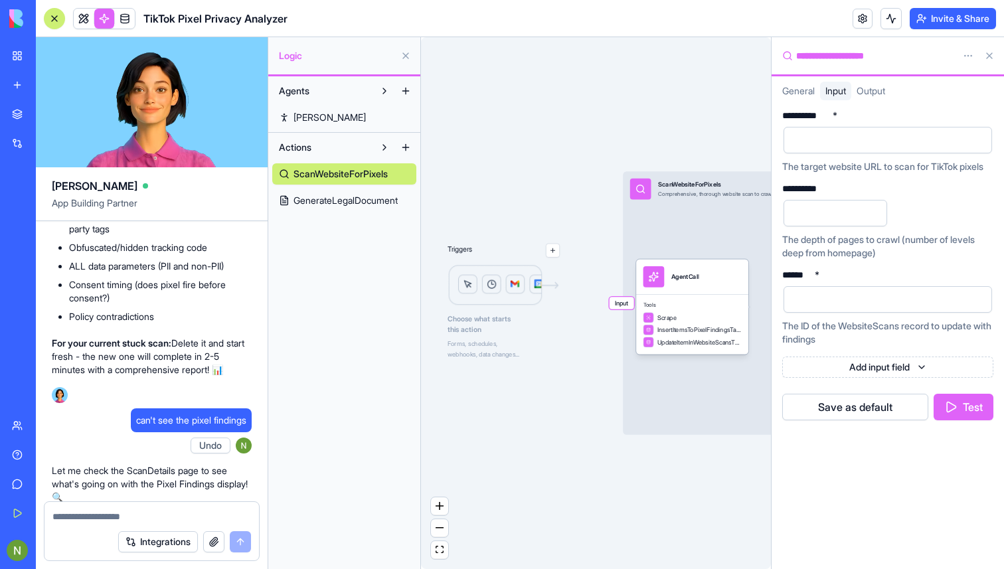
click at [794, 92] on span "General" at bounding box center [798, 90] width 33 height 11
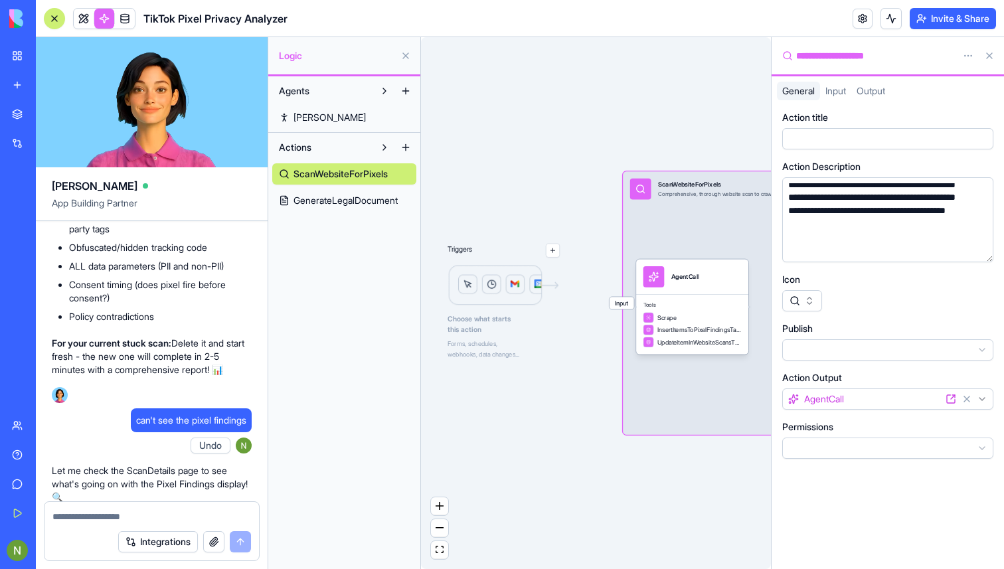
click at [988, 56] on button at bounding box center [989, 55] width 21 height 21
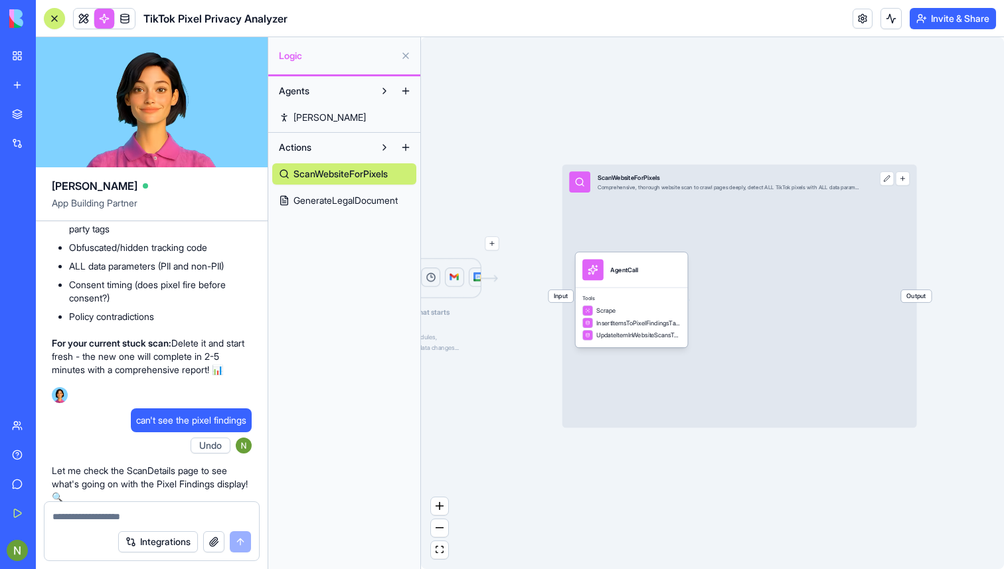
click at [743, 311] on div "Input ScanWebsiteForPixels Comprehensive, thorough website scan to crawl pages …" at bounding box center [740, 296] width 355 height 263
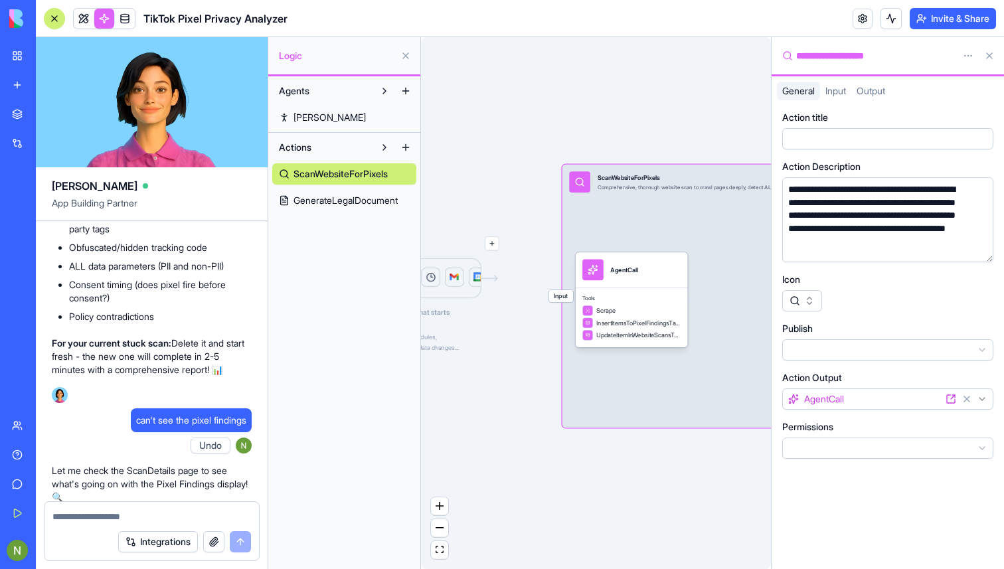
click at [996, 46] on button at bounding box center [989, 55] width 21 height 21
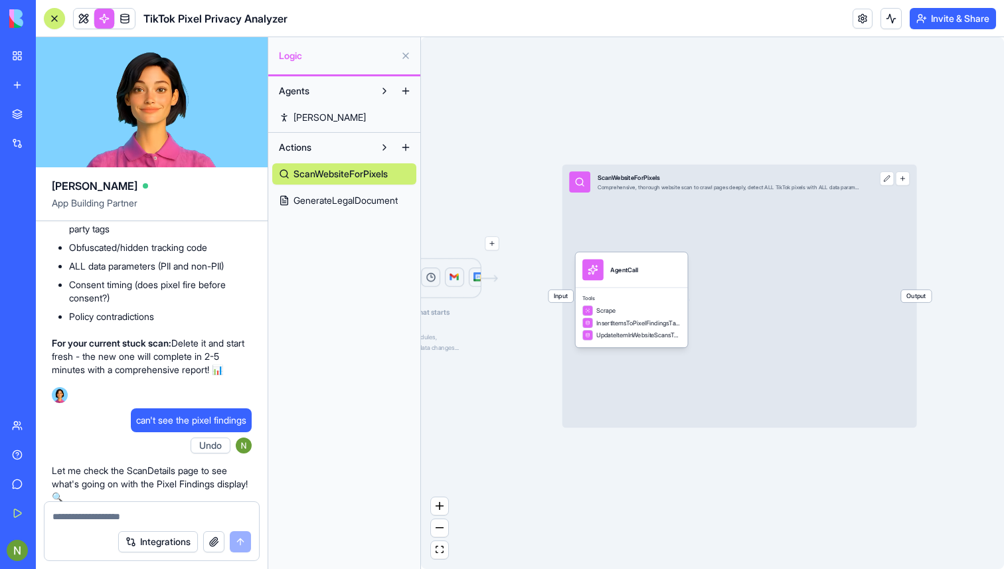
click at [492, 246] on button "button" at bounding box center [492, 243] width 14 height 14
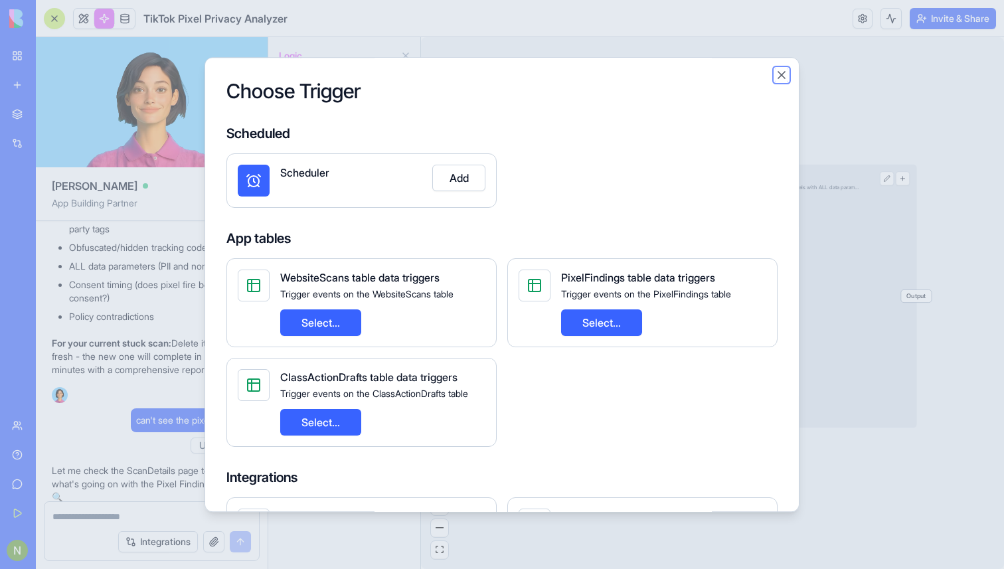
click at [778, 72] on button "Close" at bounding box center [781, 74] width 13 height 13
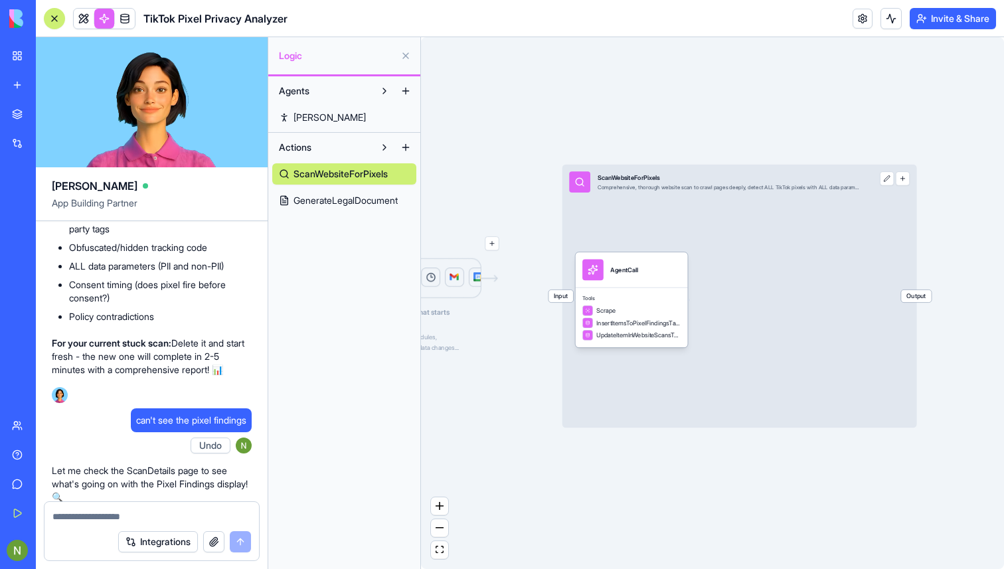
click at [557, 298] on span "Input" at bounding box center [561, 296] width 25 height 13
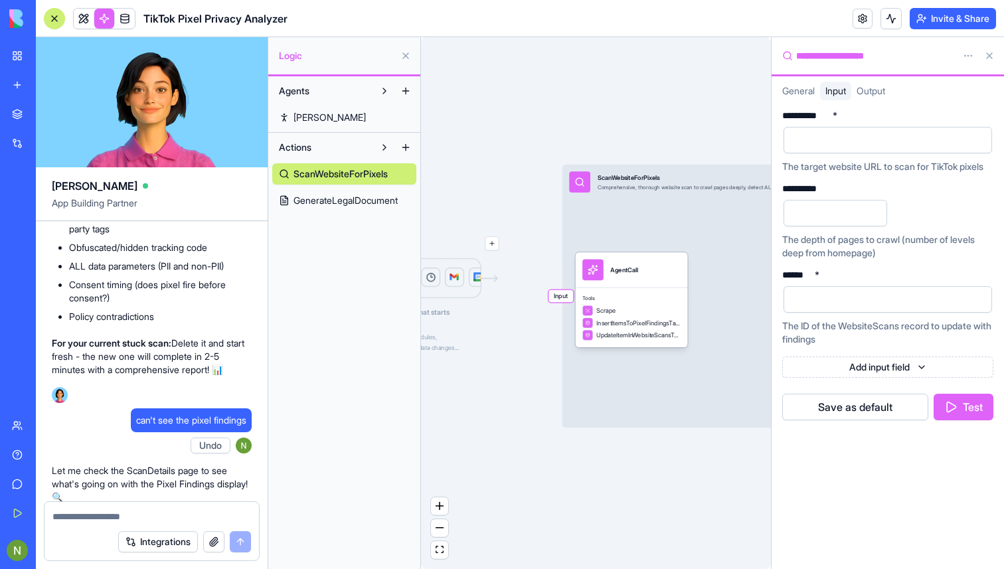
click at [992, 50] on button at bounding box center [989, 55] width 21 height 21
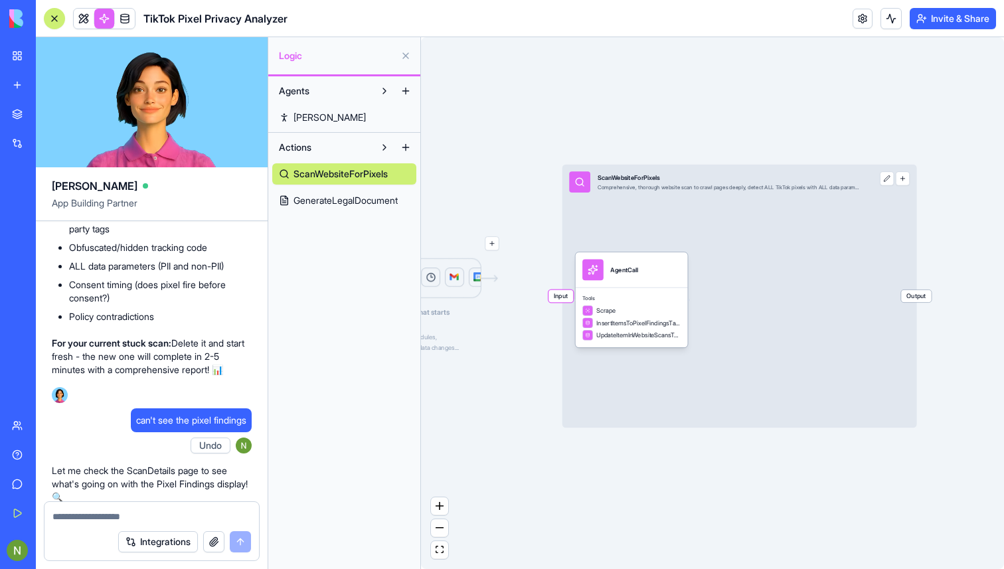
click at [886, 181] on button at bounding box center [887, 178] width 14 height 14
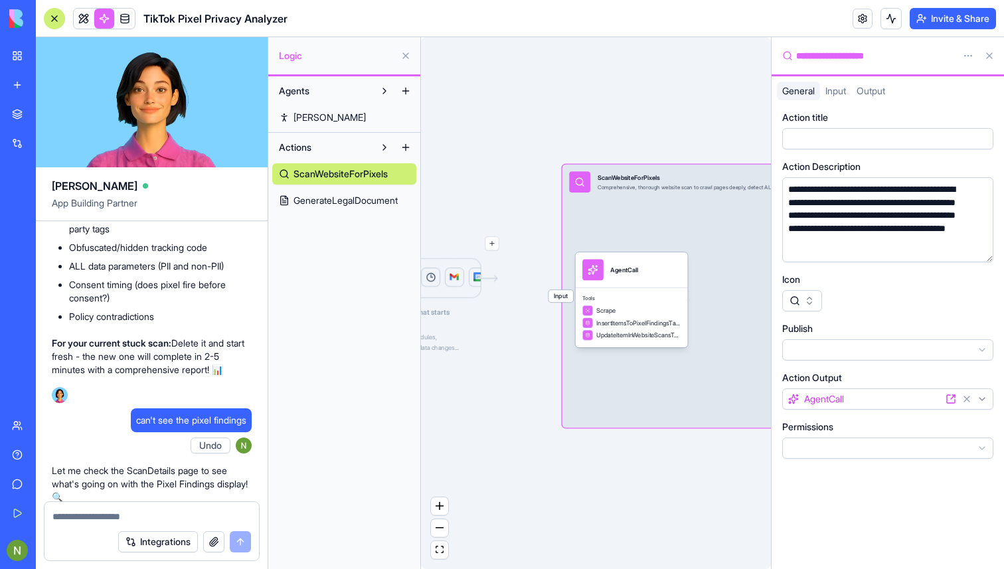
click at [992, 56] on button at bounding box center [989, 55] width 21 height 21
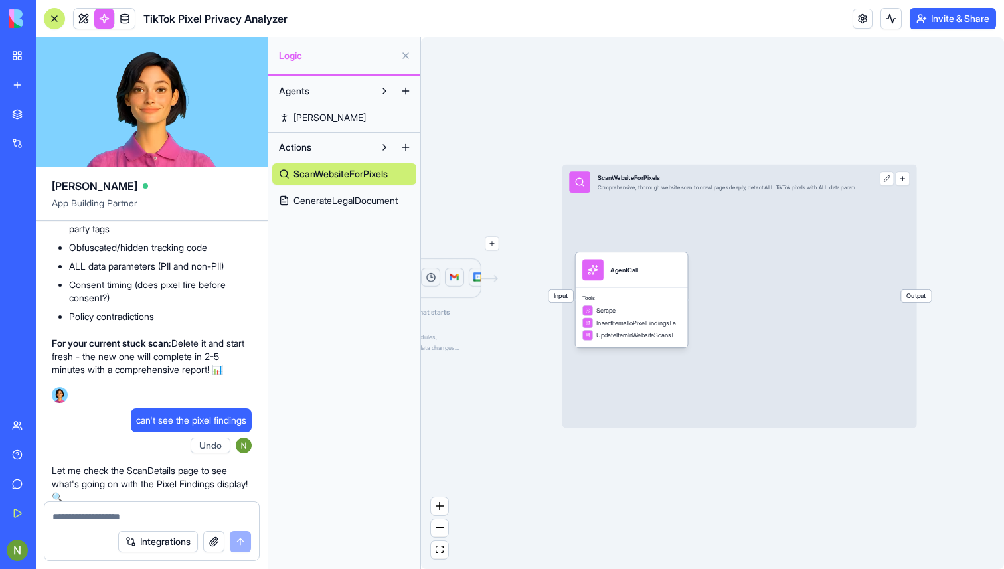
click at [903, 181] on button "button" at bounding box center [903, 178] width 14 height 14
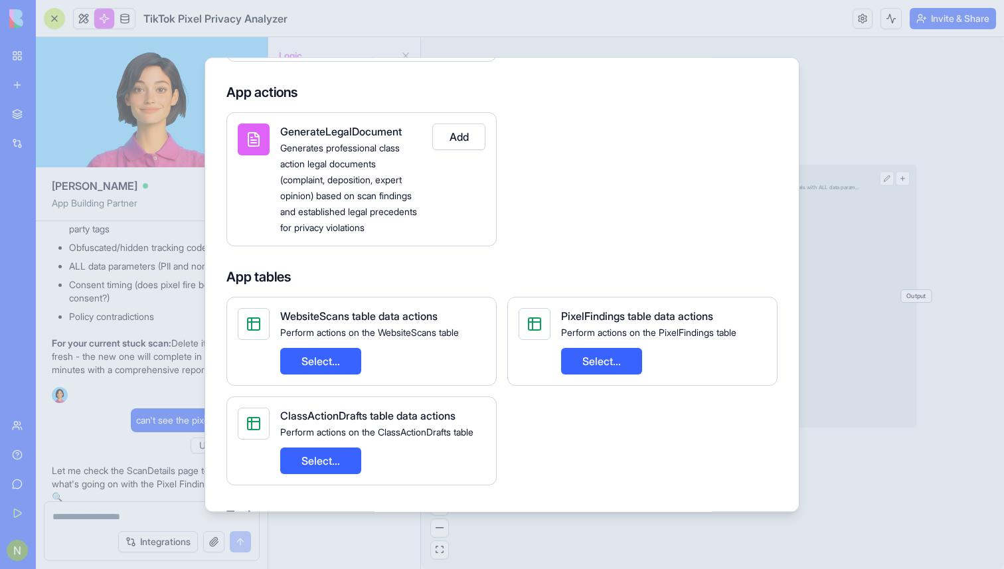
scroll to position [0, 0]
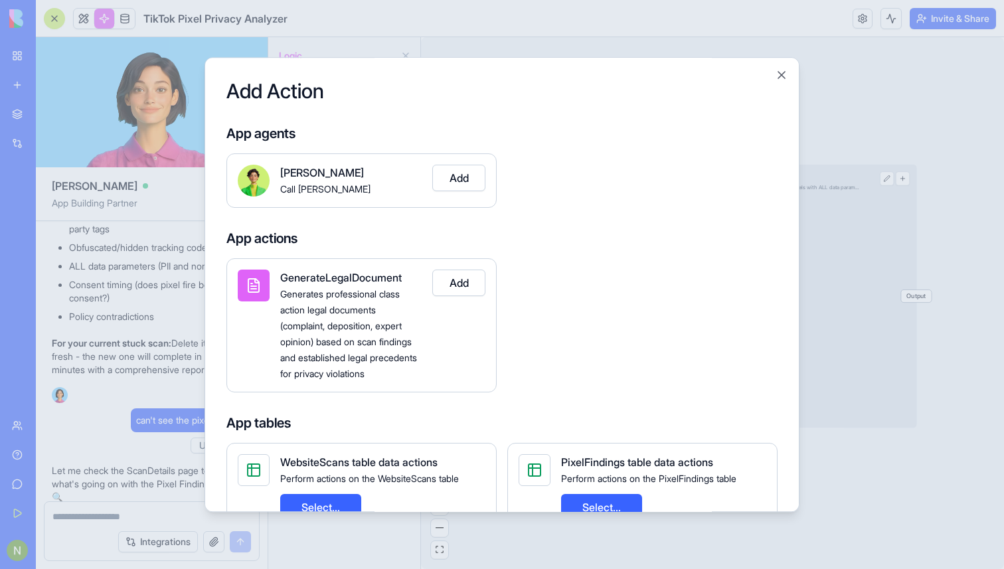
click at [484, 174] on button "Add" at bounding box center [458, 178] width 53 height 27
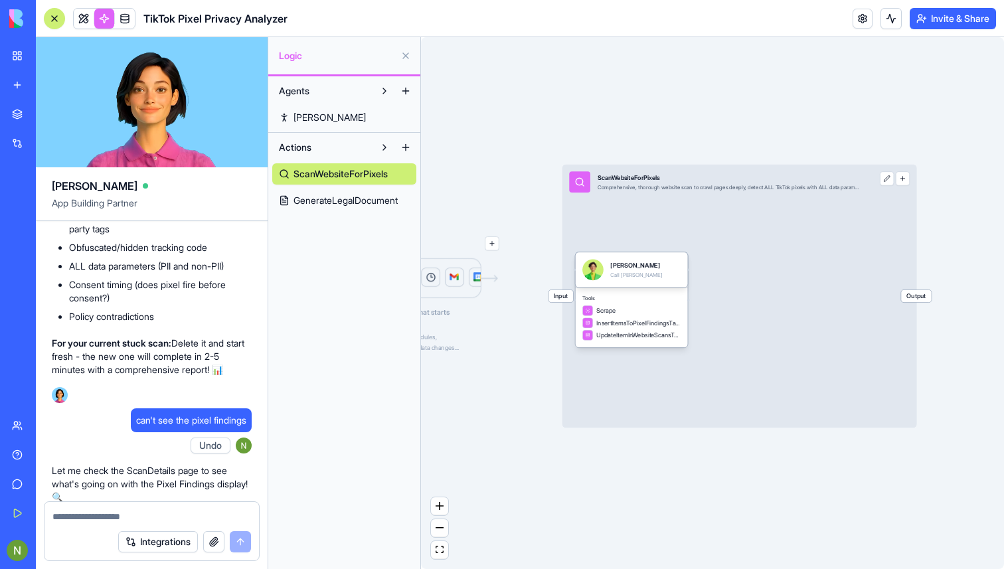
click at [907, 180] on button "button" at bounding box center [903, 178] width 14 height 14
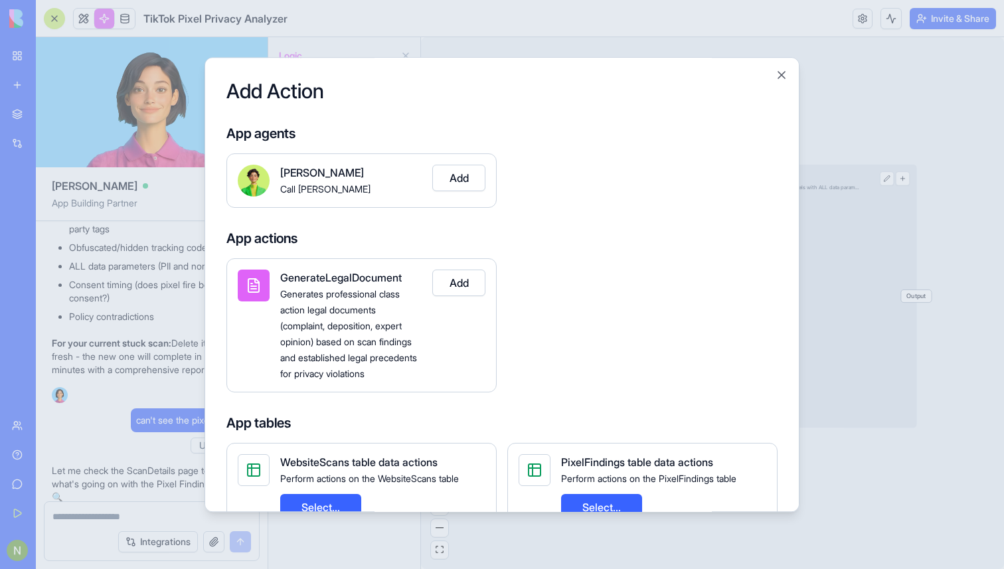
click at [455, 179] on button "Add" at bounding box center [458, 178] width 53 height 27
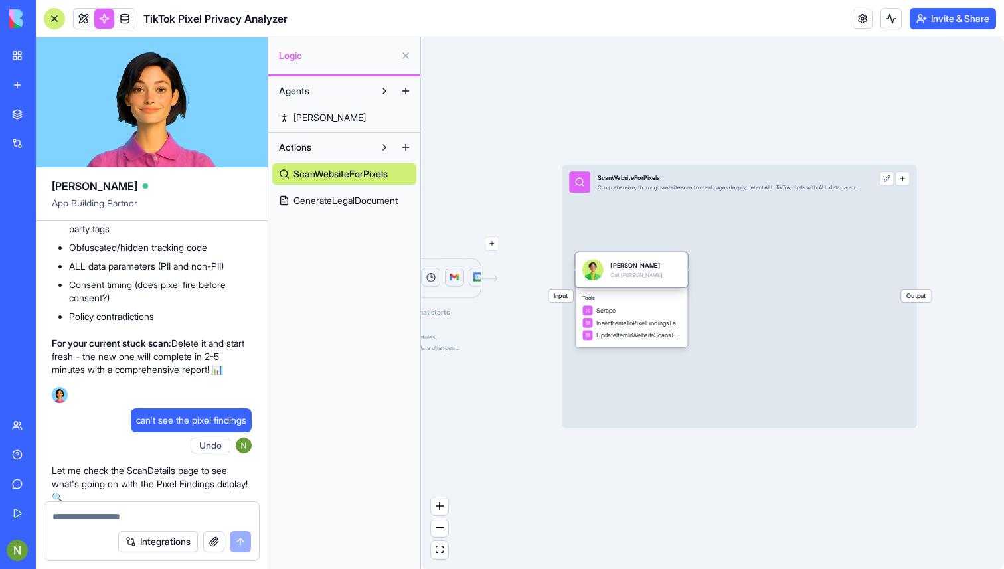
click at [619, 262] on div "[PERSON_NAME]" at bounding box center [636, 265] width 52 height 9
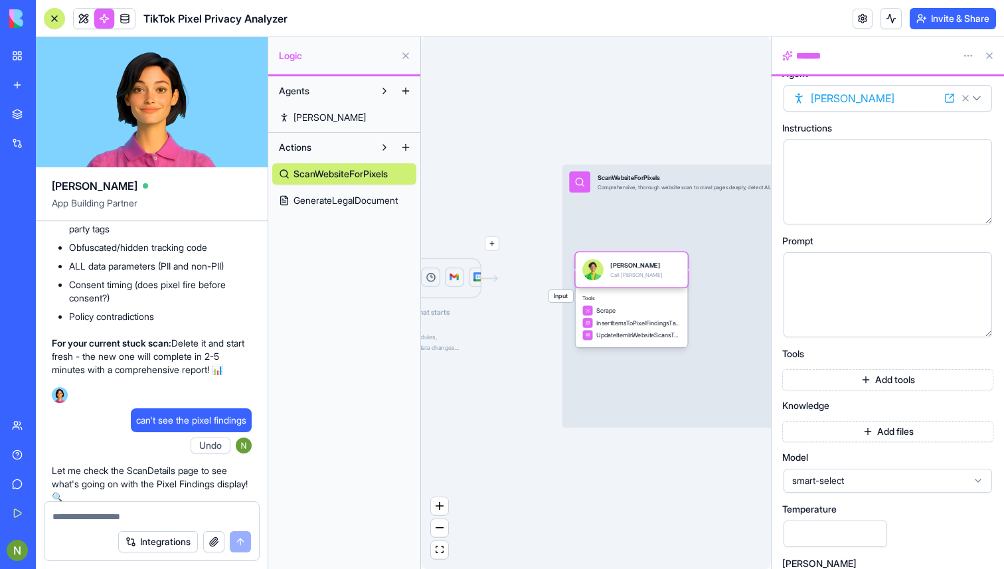
scroll to position [26, 0]
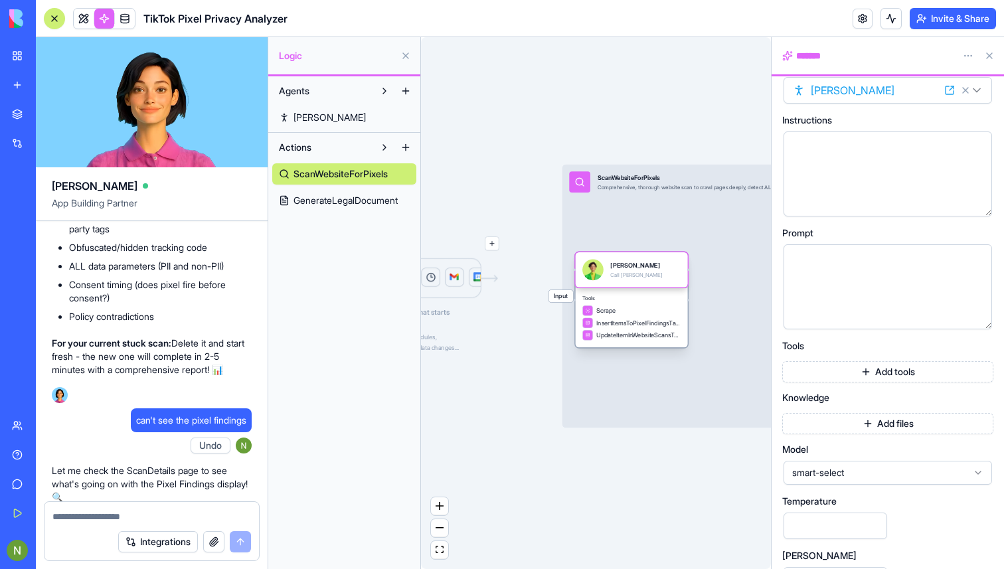
click at [634, 308] on div "Scrape" at bounding box center [631, 311] width 98 height 11
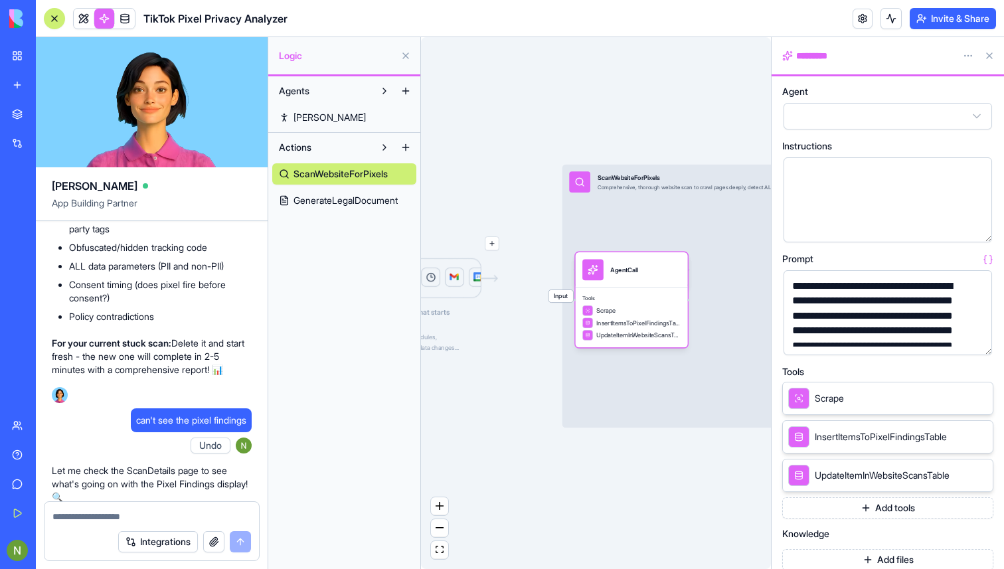
click at [905, 114] on html "My Workspace New app Marketplace Integrations Recent TikTok Pixel Privacy Analy…" at bounding box center [502, 284] width 1004 height 569
click at [610, 134] on html "My Workspace New app Marketplace Integrations Recent TikTok Pixel Privacy Analy…" at bounding box center [502, 284] width 1004 height 569
click at [395, 141] on button at bounding box center [384, 147] width 21 height 21
click at [995, 58] on button at bounding box center [989, 55] width 21 height 21
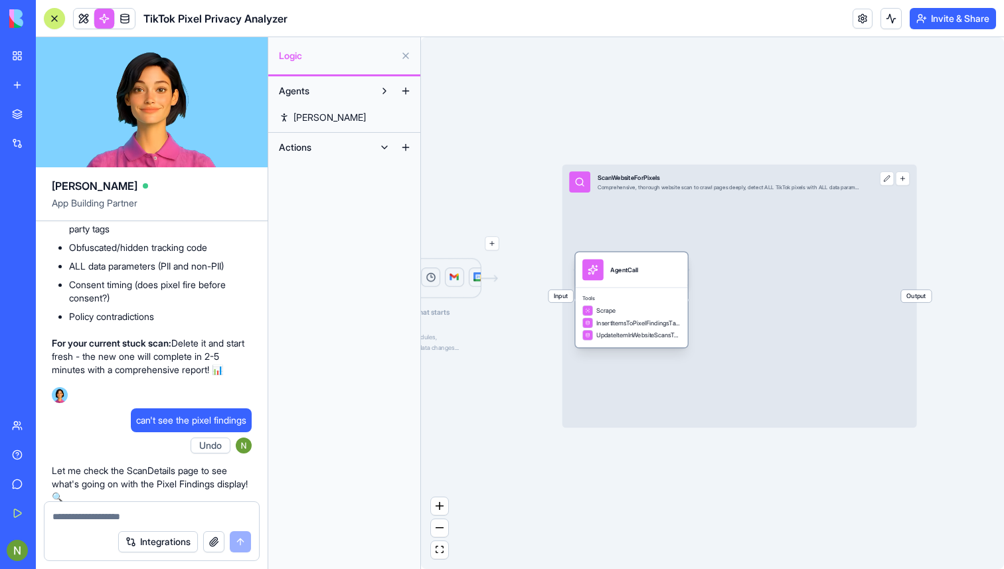
click at [638, 313] on div "Scrape" at bounding box center [631, 311] width 98 height 11
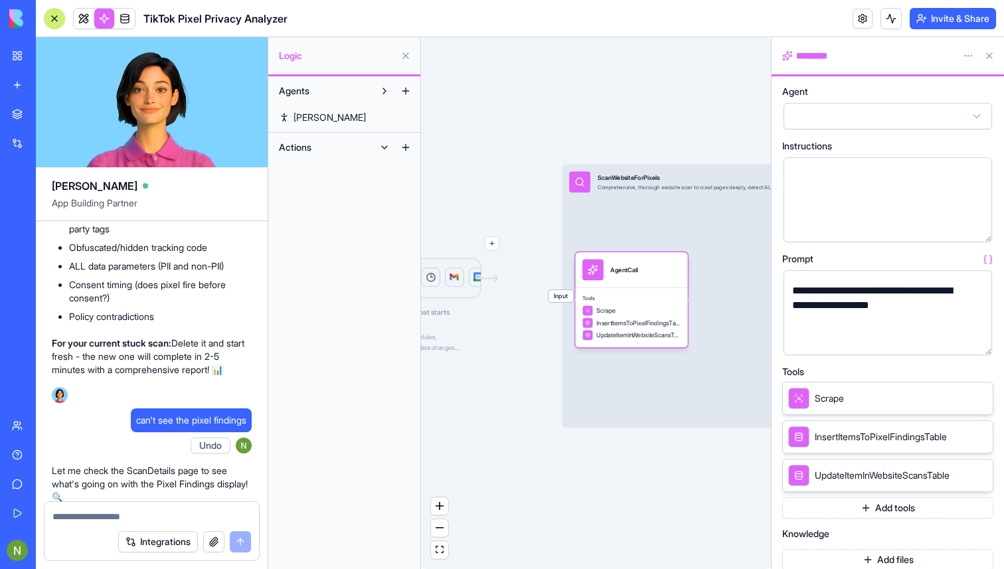
scroll to position [5034, 0]
click at [653, 479] on div "Triggers Choose what starts this action Forms, schedules, webhooks, data change…" at bounding box center [596, 303] width 350 height 532
click at [994, 58] on button at bounding box center [989, 55] width 21 height 21
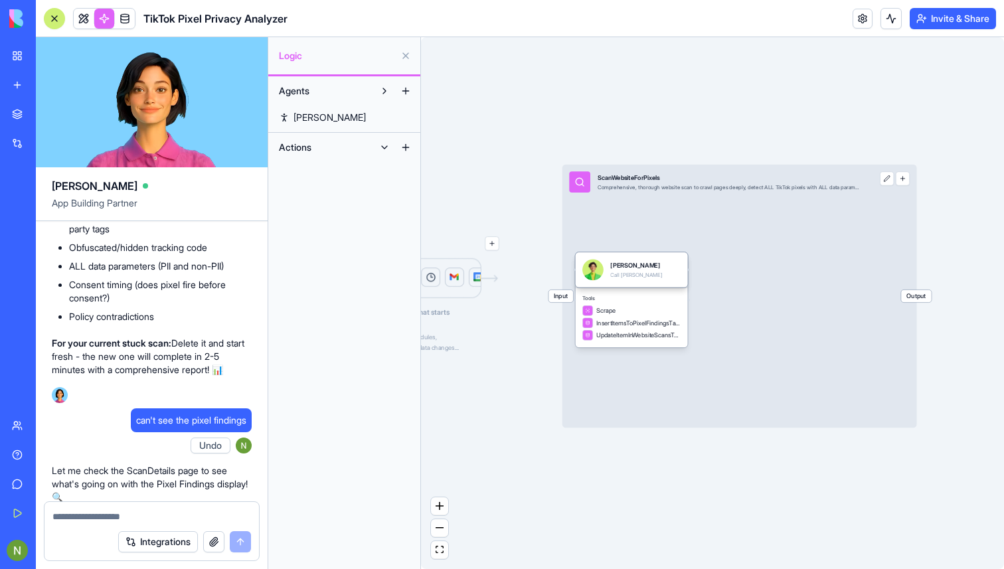
click at [60, 19] on button at bounding box center [54, 18] width 21 height 21
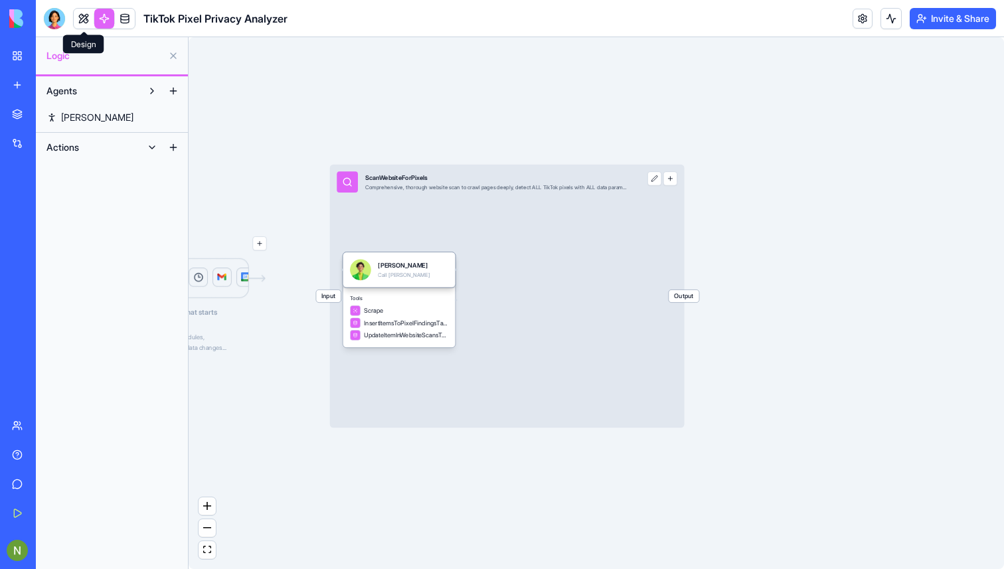
click at [102, 19] on link at bounding box center [104, 19] width 20 height 20
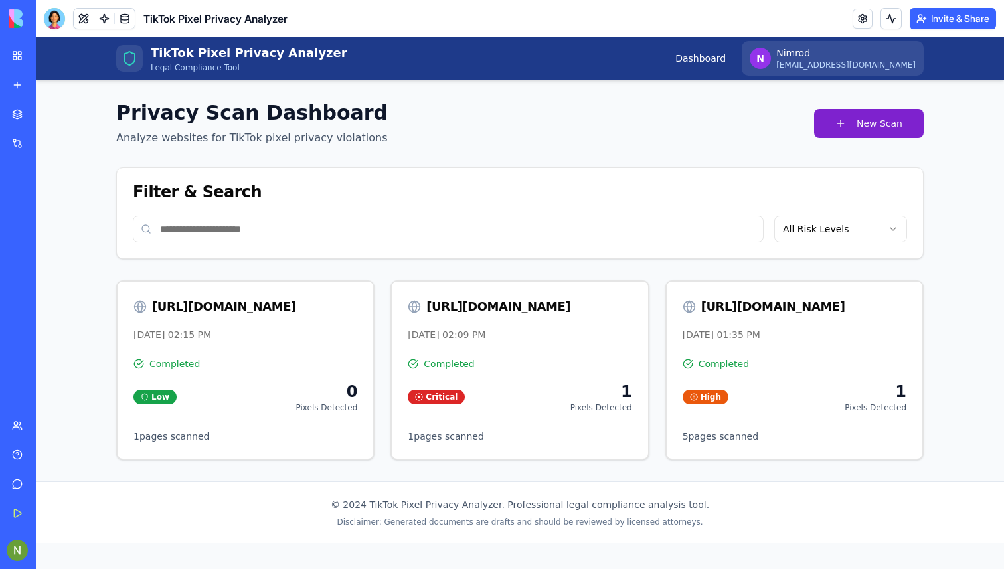
click at [841, 135] on button "New Scan" at bounding box center [869, 123] width 110 height 29
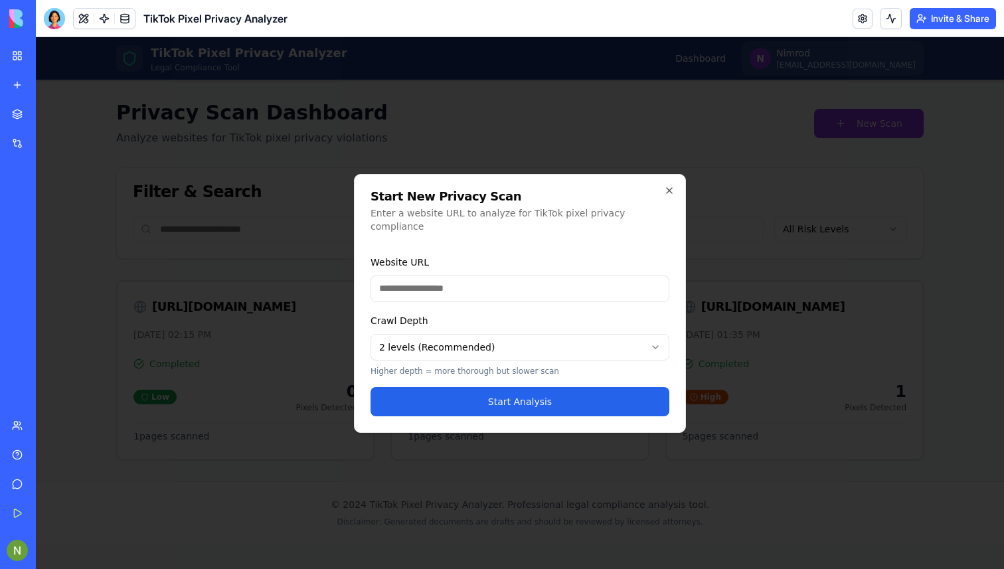
click at [407, 292] on input "Website URL" at bounding box center [520, 289] width 299 height 27
click at [545, 344] on body "TikTok Pixel Privacy Analyzer Legal Compliance Tool Dashboard N Nimrod [EMAIL_A…" at bounding box center [520, 303] width 968 height 532
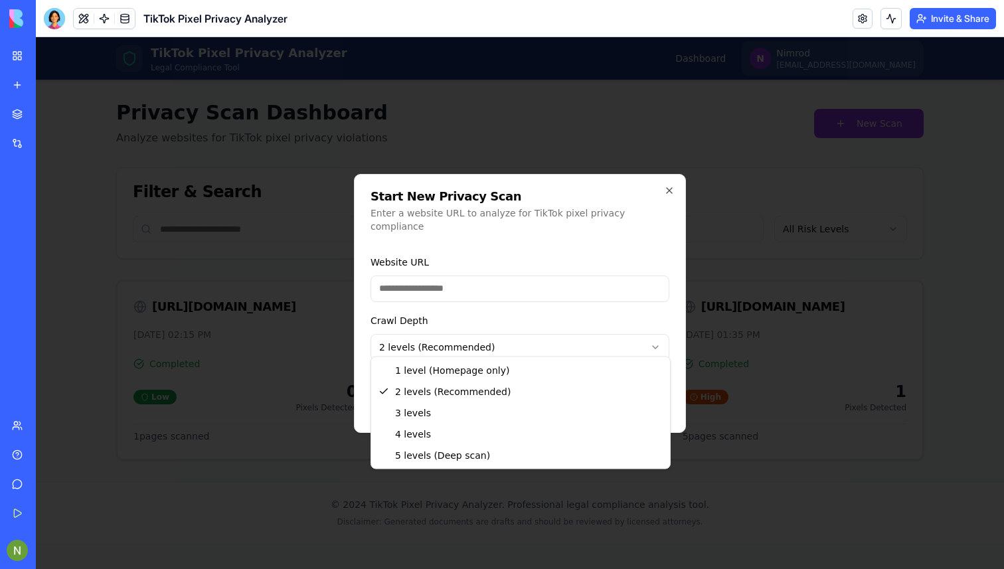
click at [479, 271] on body "TikTok Pixel Privacy Analyzer Legal Compliance Tool Dashboard N Nimrod [EMAIL_A…" at bounding box center [520, 303] width 968 height 532
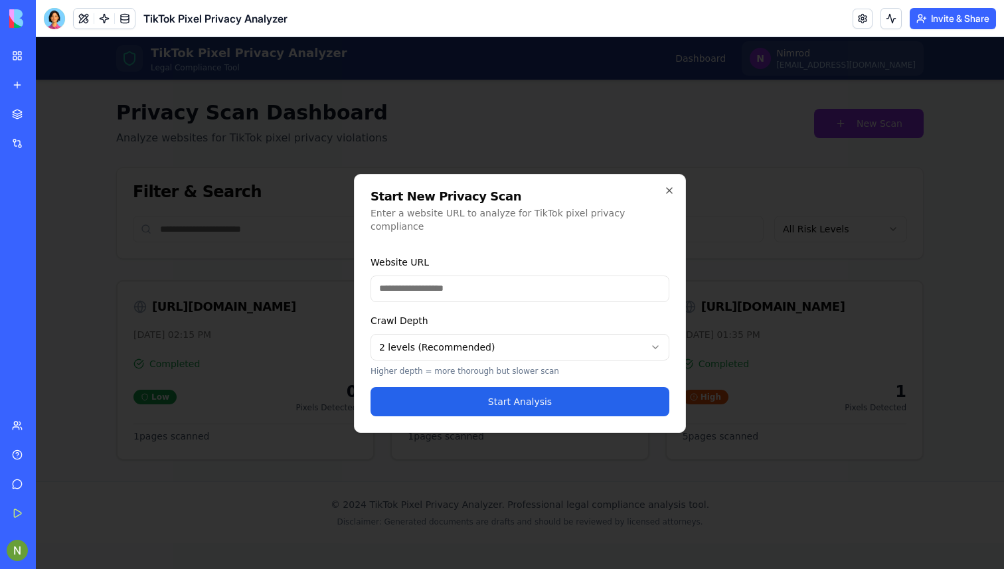
click at [525, 338] on body "TikTok Pixel Privacy Analyzer Legal Compliance Tool Dashboard N Nimrod [EMAIL_A…" at bounding box center [520, 303] width 968 height 532
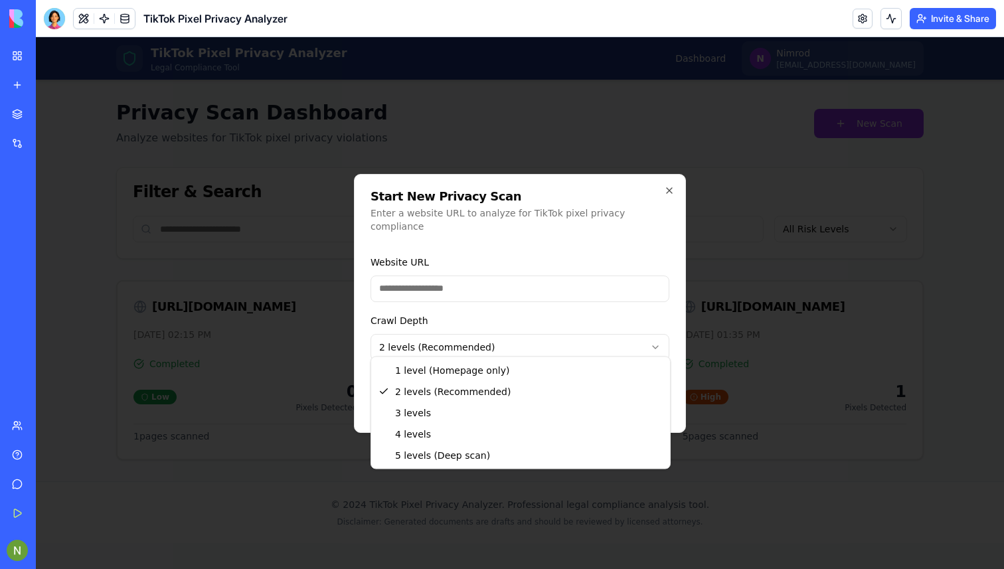
click at [537, 337] on body "TikTok Pixel Privacy Analyzer Legal Compliance Tool Dashboard N Nimrod [EMAIL_A…" at bounding box center [520, 303] width 968 height 532
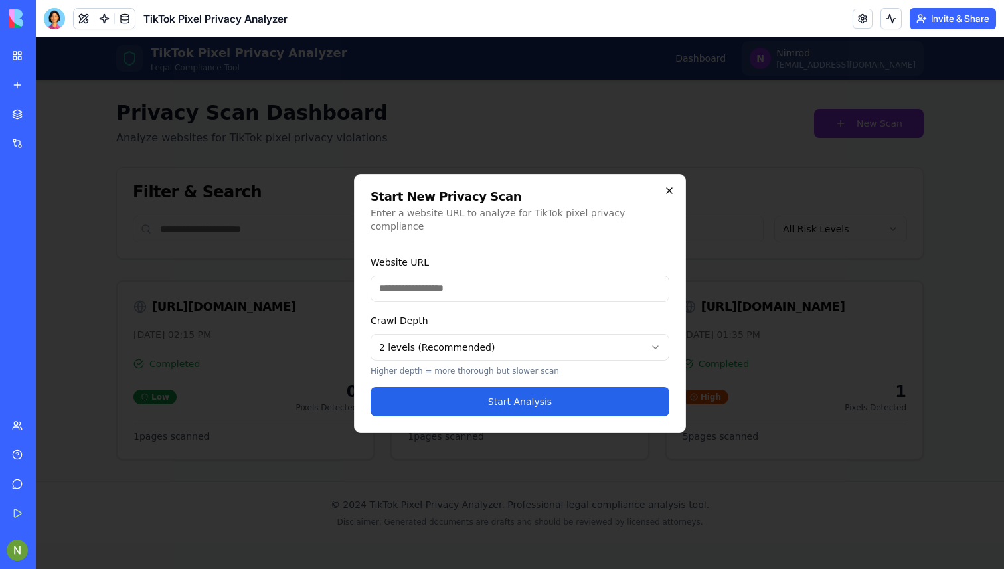
click at [667, 196] on icon "button" at bounding box center [669, 190] width 11 height 11
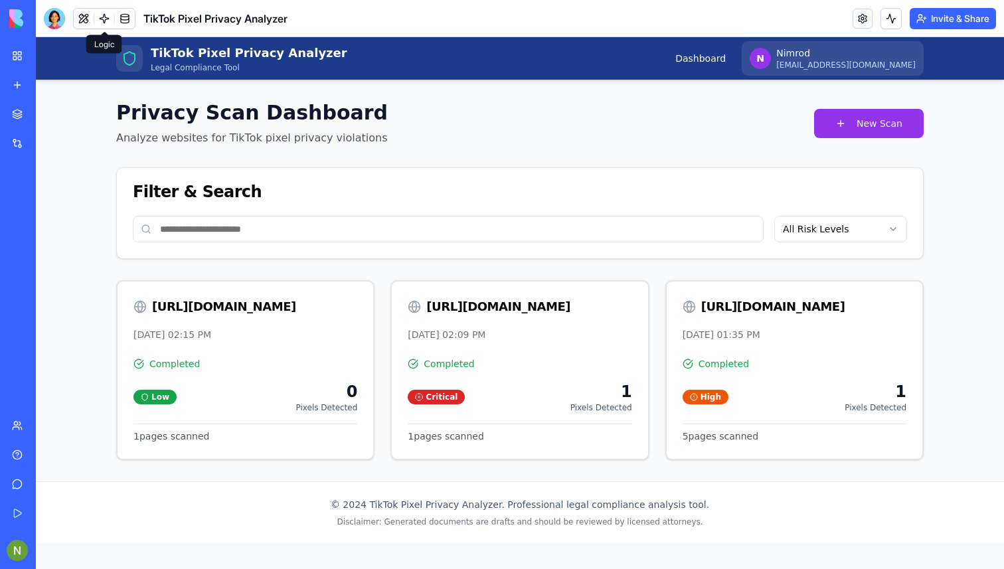
click at [101, 17] on link at bounding box center [104, 19] width 20 height 20
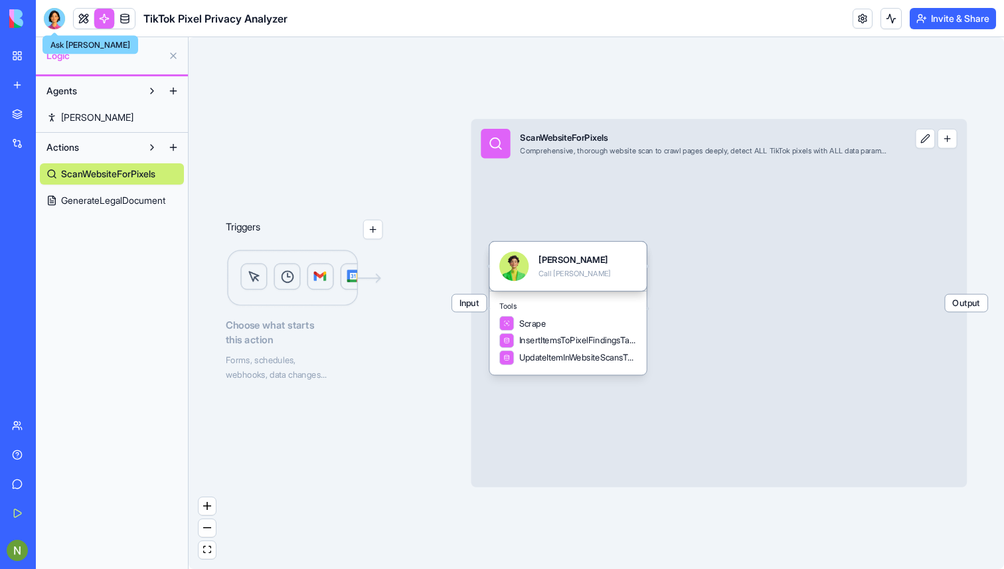
click at [54, 18] on div at bounding box center [54, 18] width 21 height 21
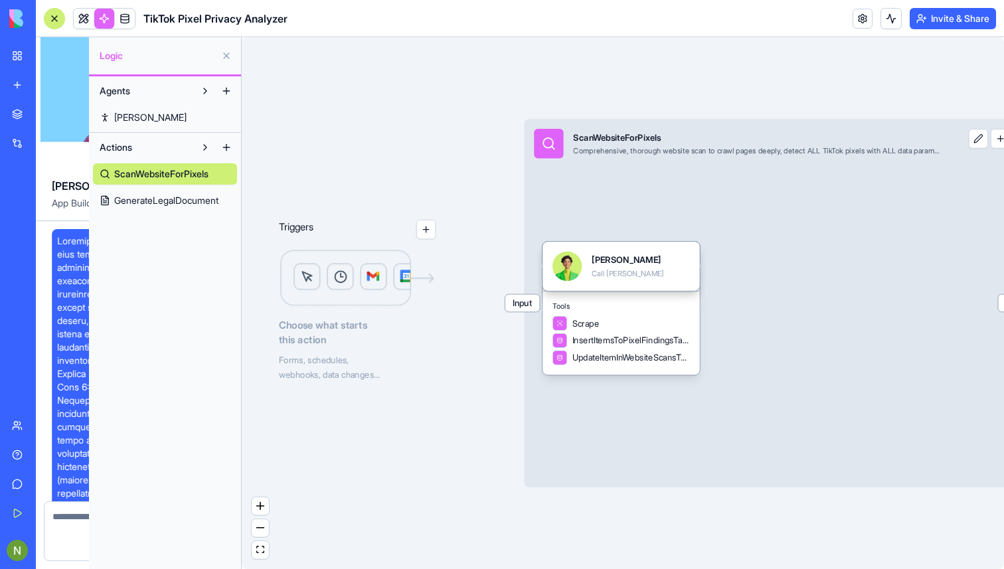
scroll to position [4666, 0]
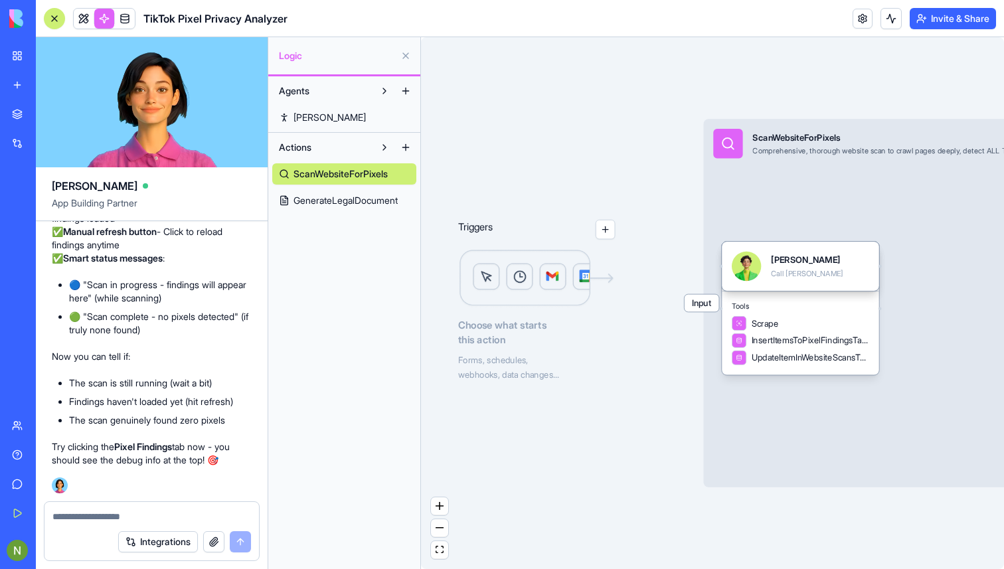
click at [138, 510] on textarea at bounding box center [151, 516] width 199 height 13
click at [103, 23] on link at bounding box center [104, 19] width 20 height 20
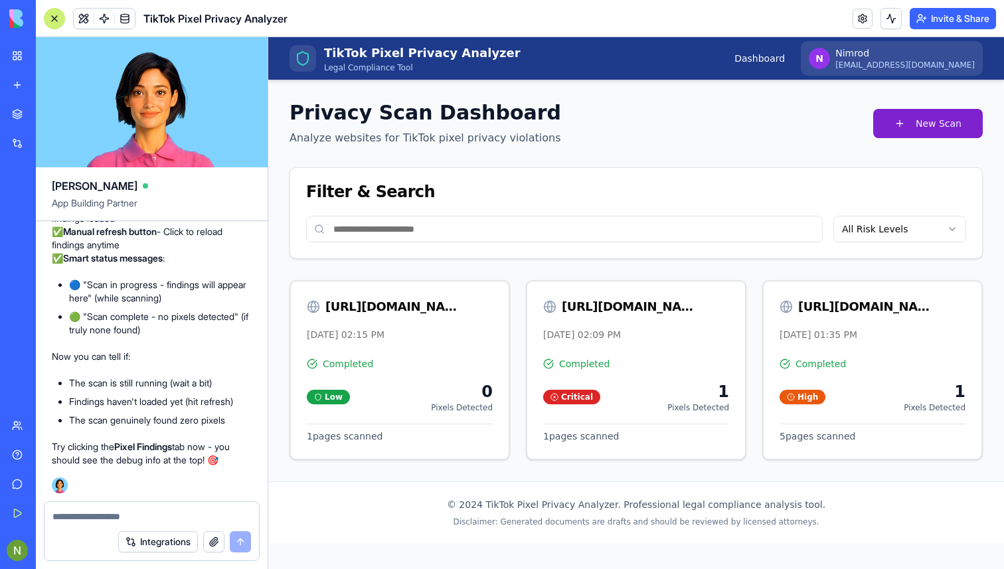
click at [927, 130] on button "New Scan" at bounding box center [928, 123] width 110 height 29
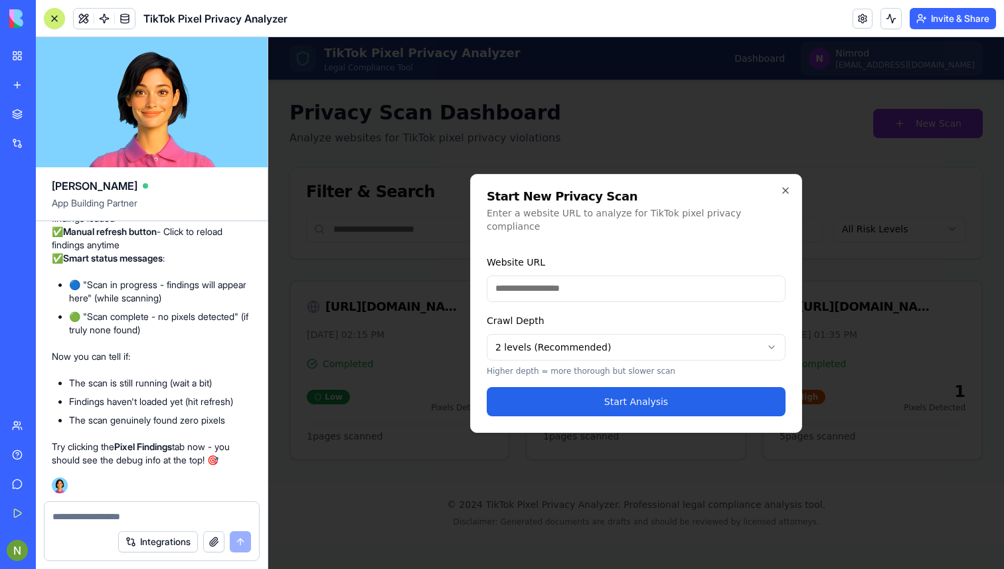
click at [81, 512] on textarea at bounding box center [151, 516] width 199 height 13
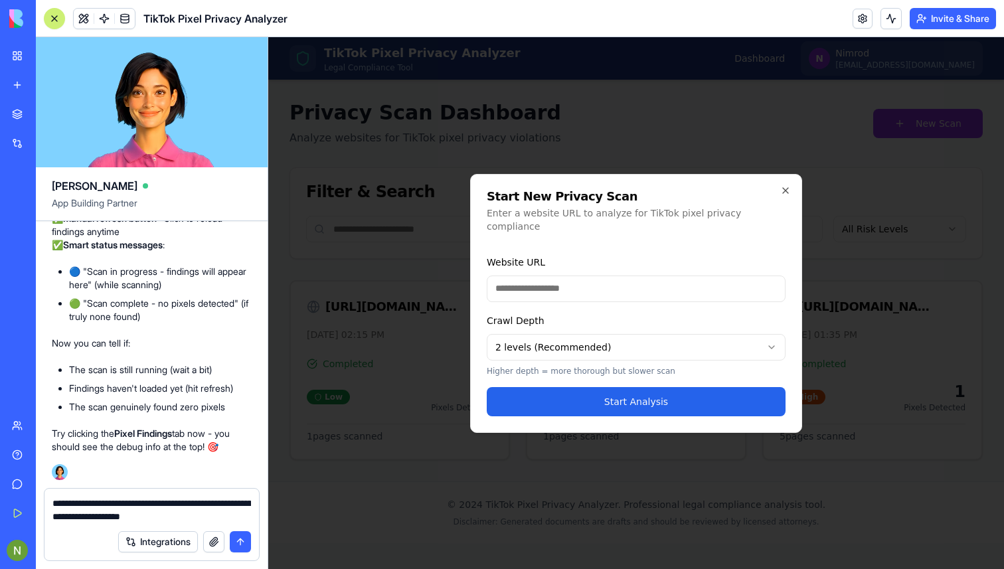
type textarea "**********"
click at [240, 541] on button "submit" at bounding box center [240, 541] width 21 height 21
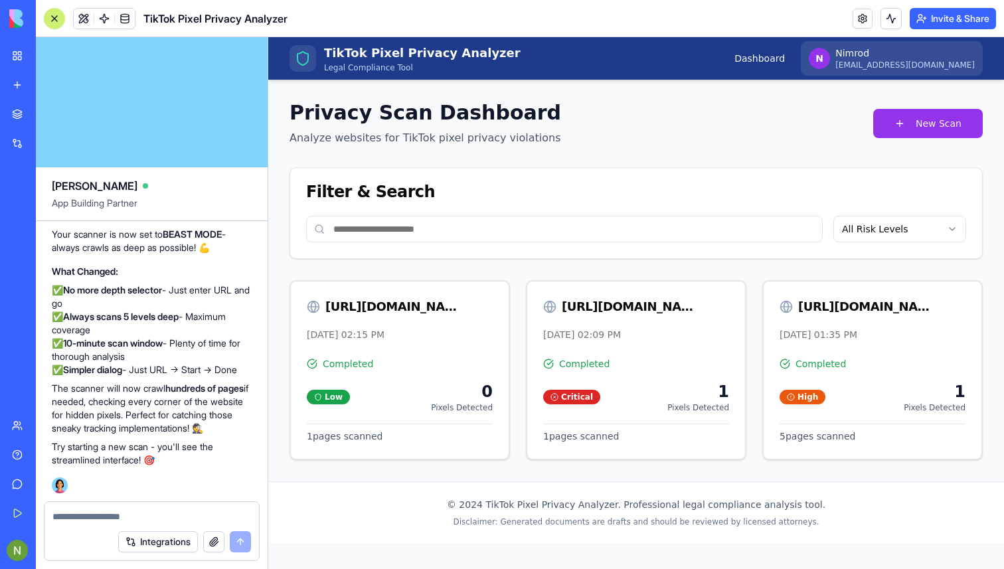
scroll to position [5091, 0]
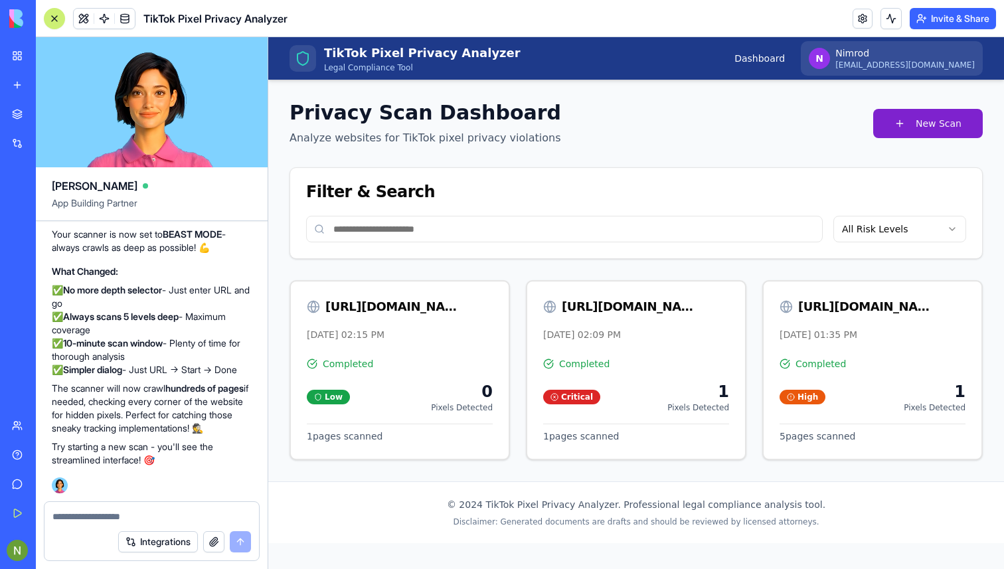
click at [927, 130] on button "New Scan" at bounding box center [928, 123] width 110 height 29
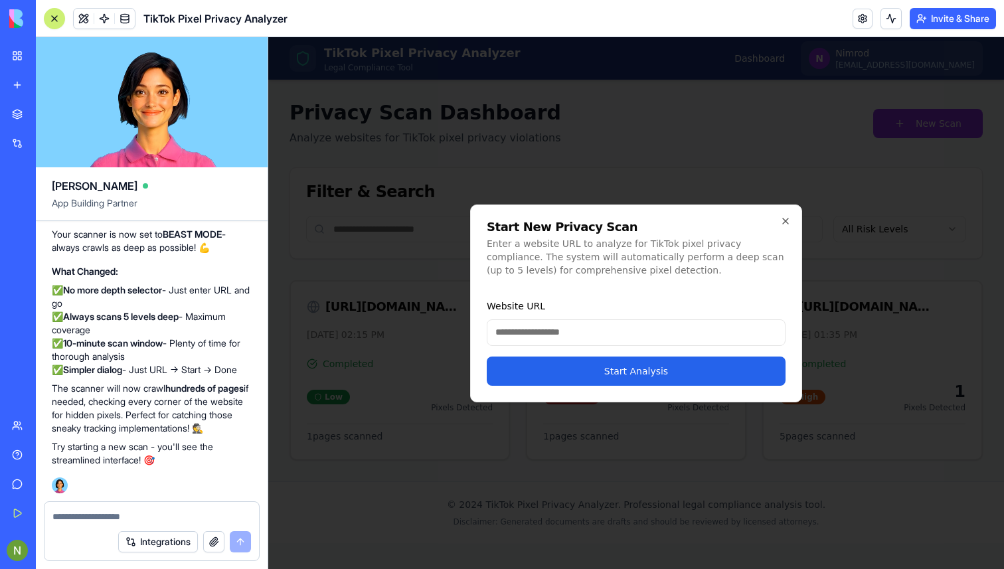
click at [566, 338] on input "Website URL" at bounding box center [636, 332] width 299 height 27
paste input "**********"
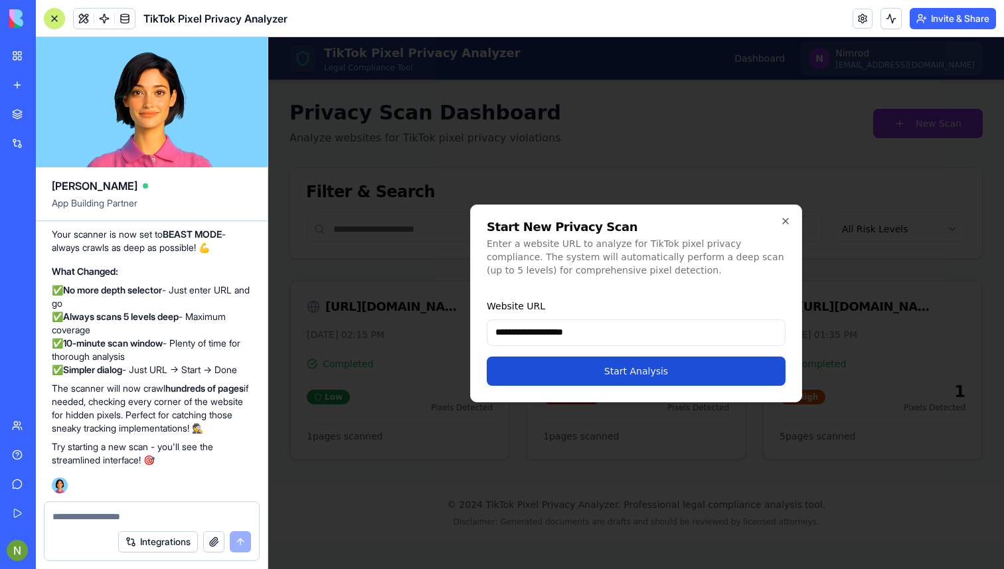
type input "**********"
click at [611, 368] on button "Start Analysis" at bounding box center [636, 371] width 299 height 29
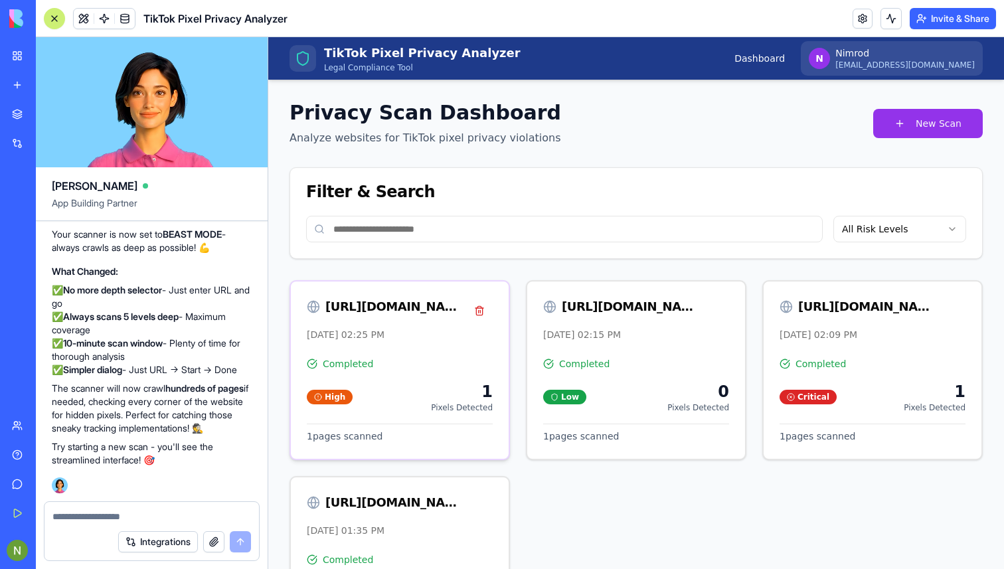
click at [379, 360] on div "Completed" at bounding box center [400, 363] width 186 height 13
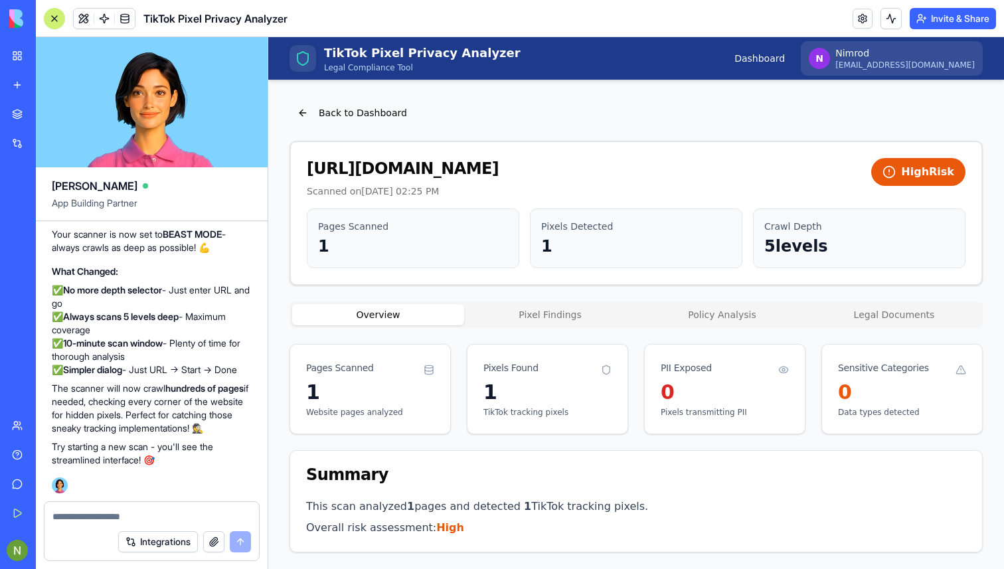
click at [577, 307] on button "Pixel Findings" at bounding box center [550, 314] width 172 height 21
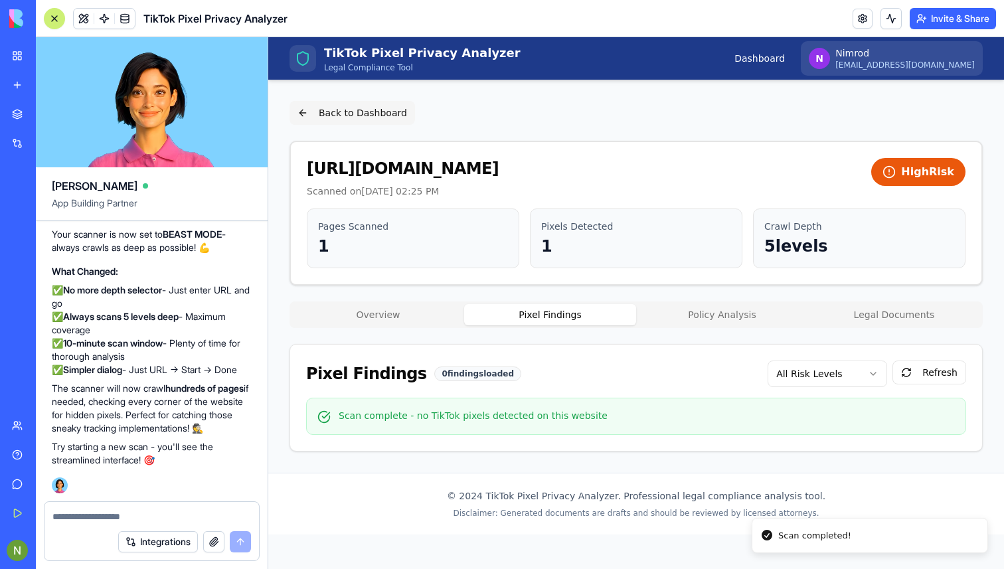
click at [308, 120] on button "Back to Dashboard" at bounding box center [353, 113] width 126 height 24
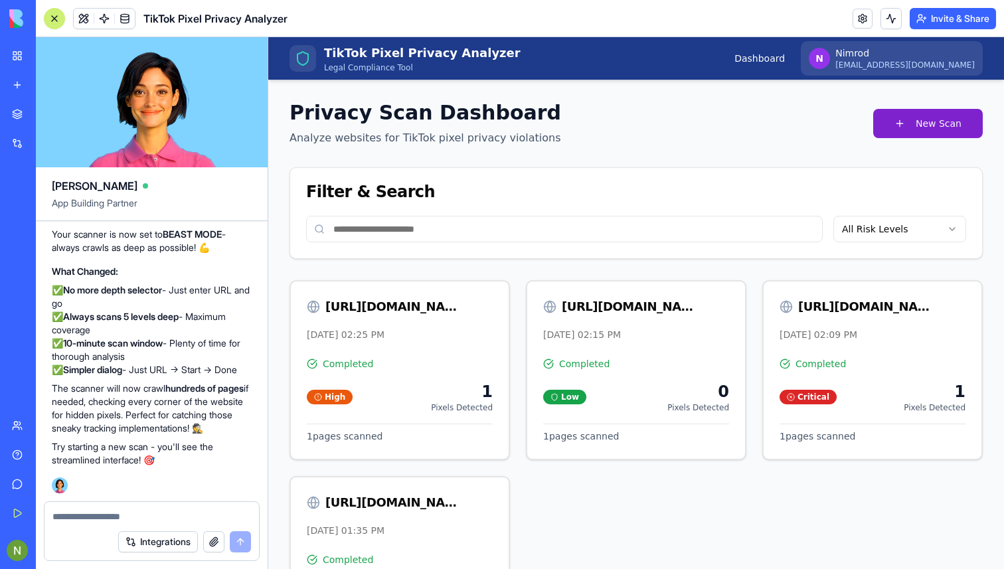
click at [950, 129] on button "New Scan" at bounding box center [928, 123] width 110 height 29
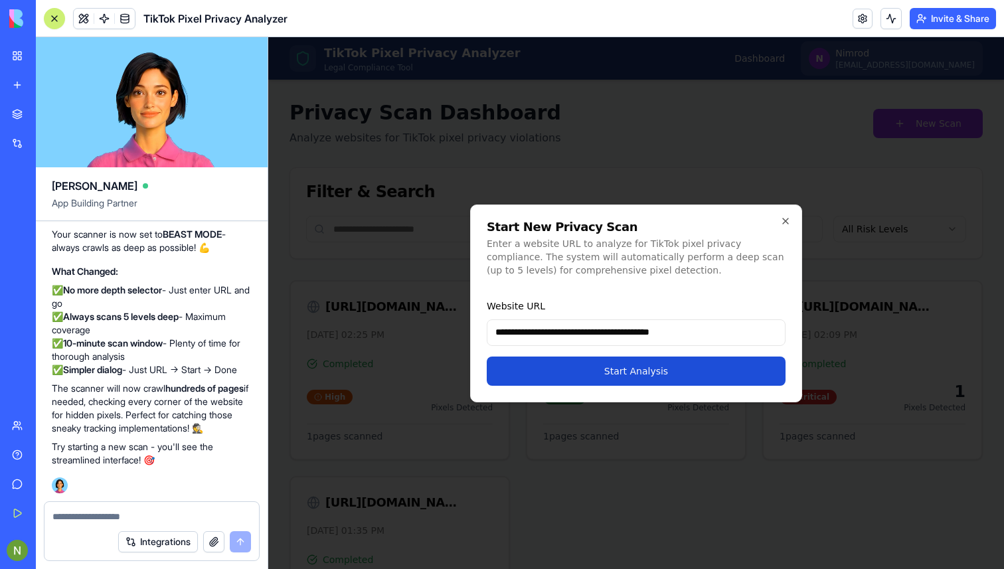
type input "**********"
click at [591, 370] on button "Start Analysis" at bounding box center [636, 371] width 299 height 29
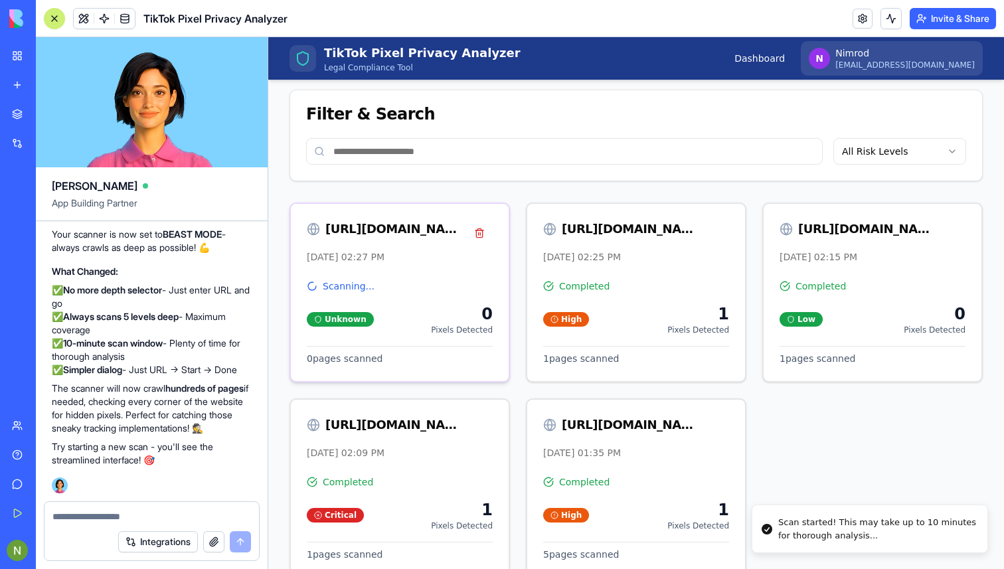
scroll to position [89, 0]
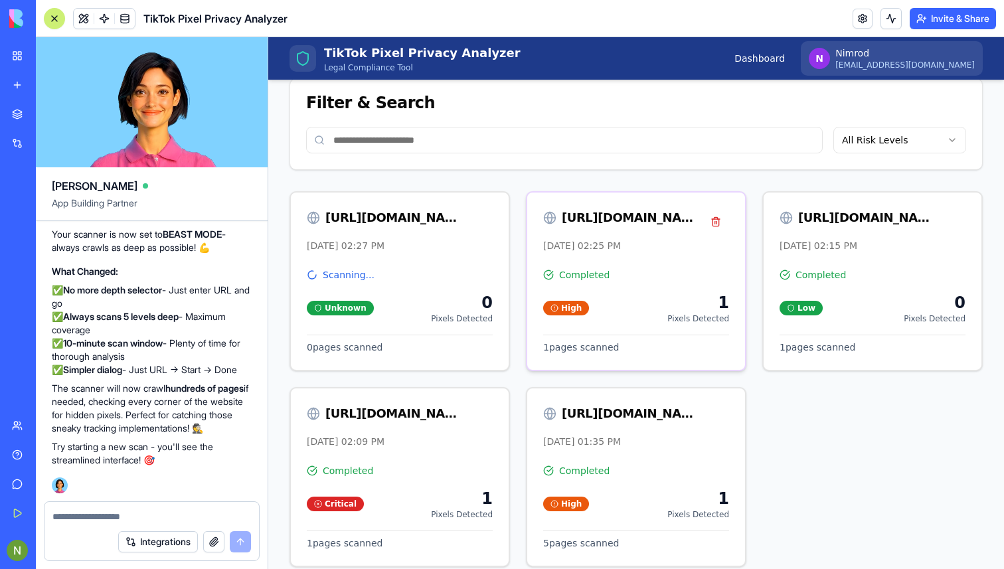
click at [611, 272] on div "Completed" at bounding box center [636, 274] width 186 height 13
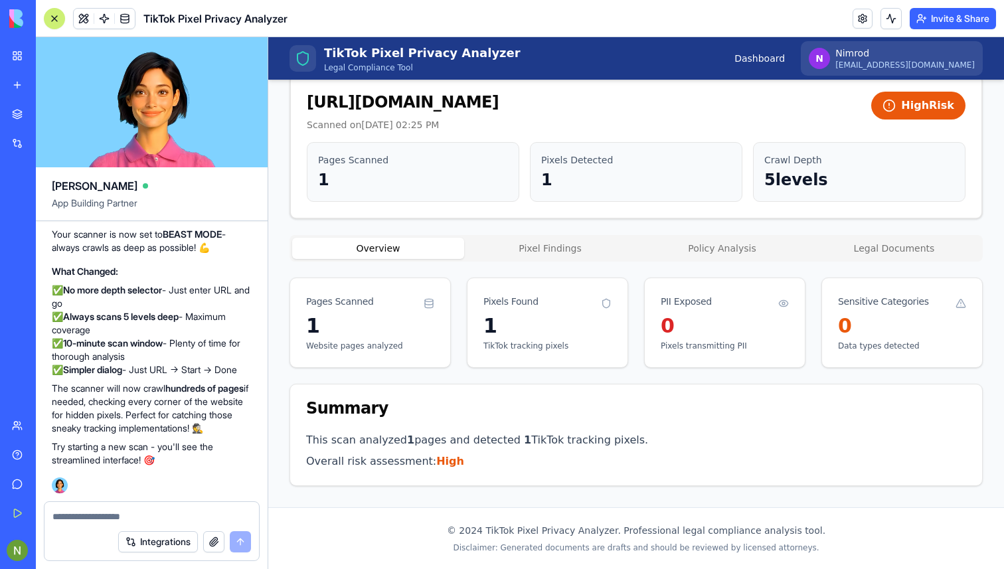
click at [525, 259] on div "Overview Pixel Findings Policy Analysis Legal Documents" at bounding box center [636, 248] width 693 height 27
click at [520, 252] on div "Back to Dashboard [URL][DOMAIN_NAME] Scanned on [DATE] 02:25 PM High Risk Pages…" at bounding box center [636, 261] width 693 height 452
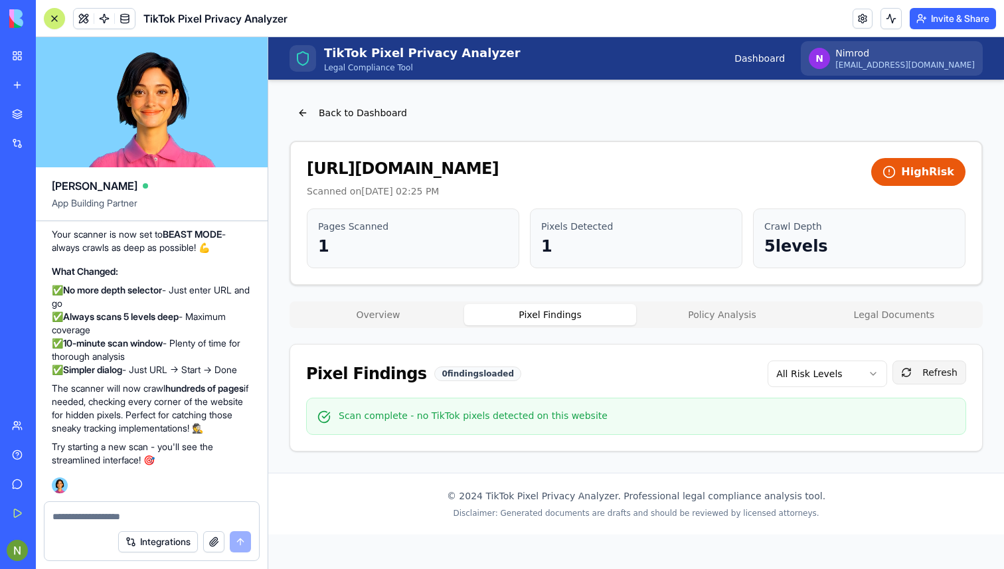
click at [932, 371] on button "Refresh" at bounding box center [930, 373] width 74 height 24
click at [667, 314] on button "Policy Analysis" at bounding box center [722, 314] width 172 height 21
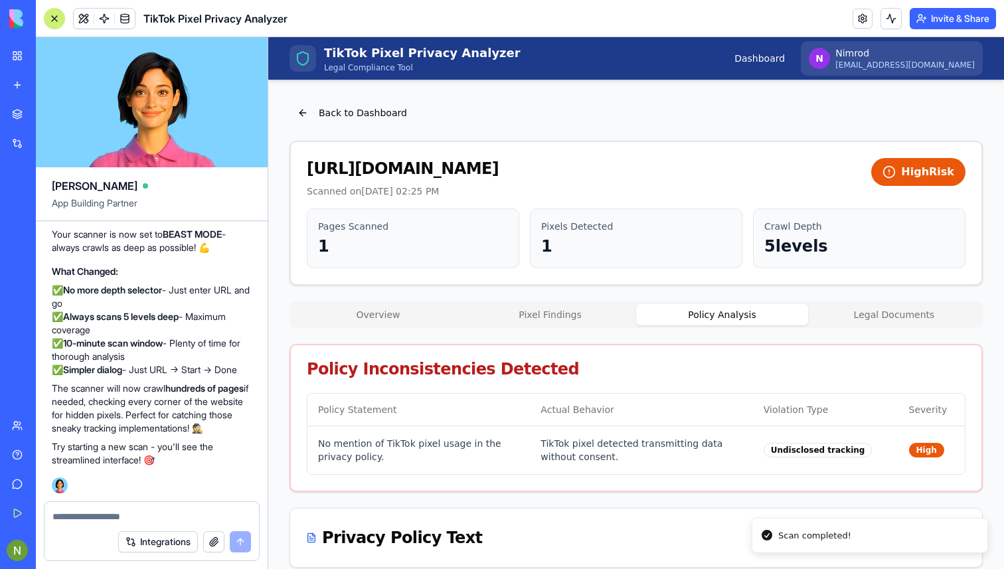
click at [359, 326] on div "Overview Pixel Findings Policy Analysis Legal Documents" at bounding box center [636, 315] width 693 height 27
click at [363, 322] on button "Overview" at bounding box center [378, 314] width 172 height 21
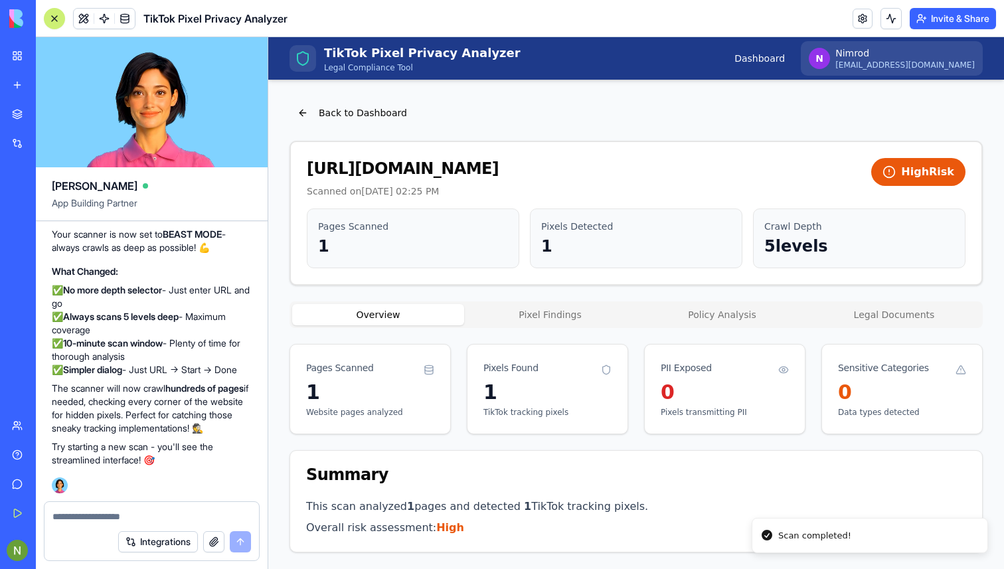
click at [534, 306] on button "Pixel Findings" at bounding box center [550, 314] width 172 height 21
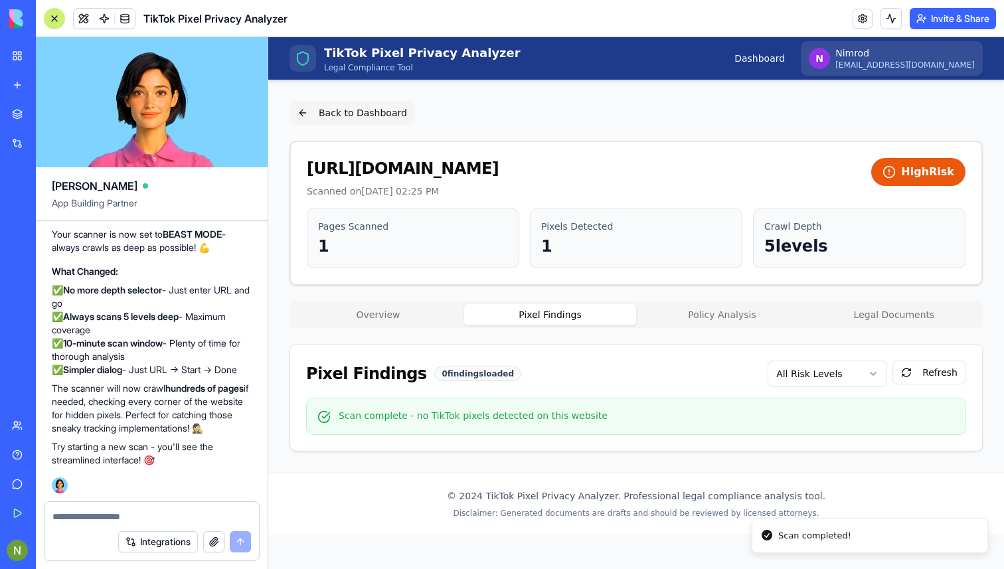
click at [340, 117] on button "Back to Dashboard" at bounding box center [353, 113] width 126 height 24
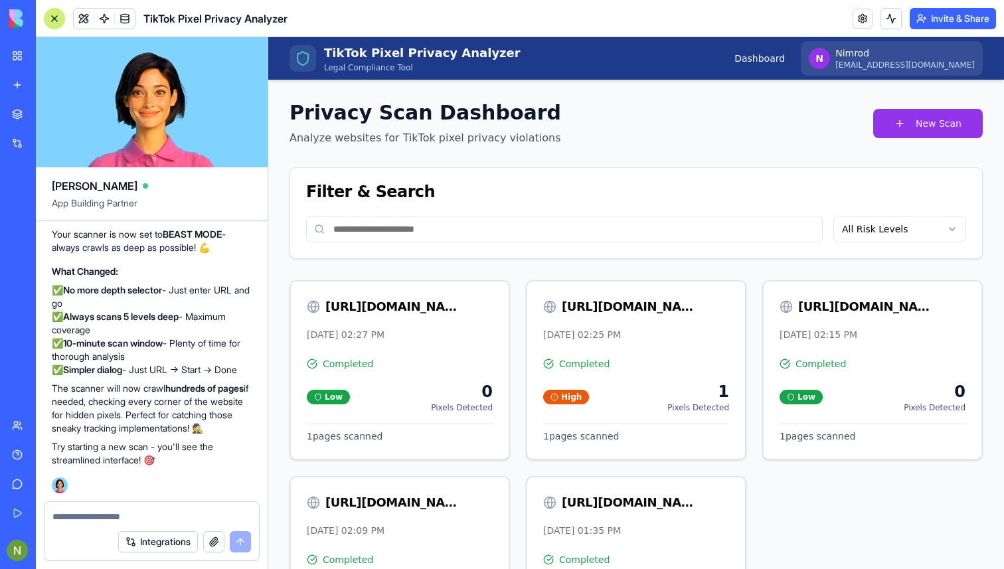
click at [399, 227] on input at bounding box center [564, 229] width 517 height 27
click at [945, 125] on button "New Scan" at bounding box center [928, 123] width 110 height 29
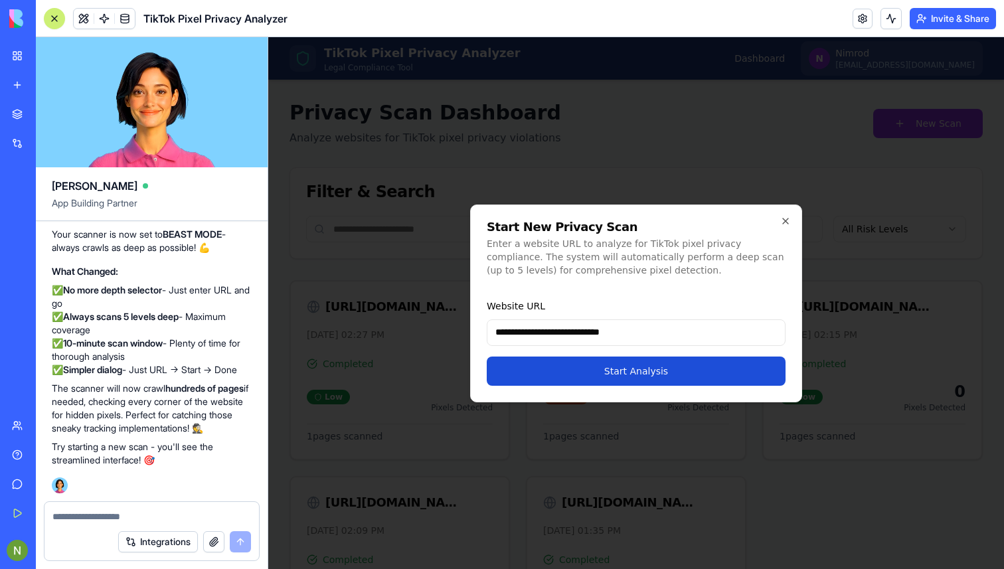
type input "**********"
click at [610, 365] on button "Start Analysis" at bounding box center [636, 371] width 299 height 29
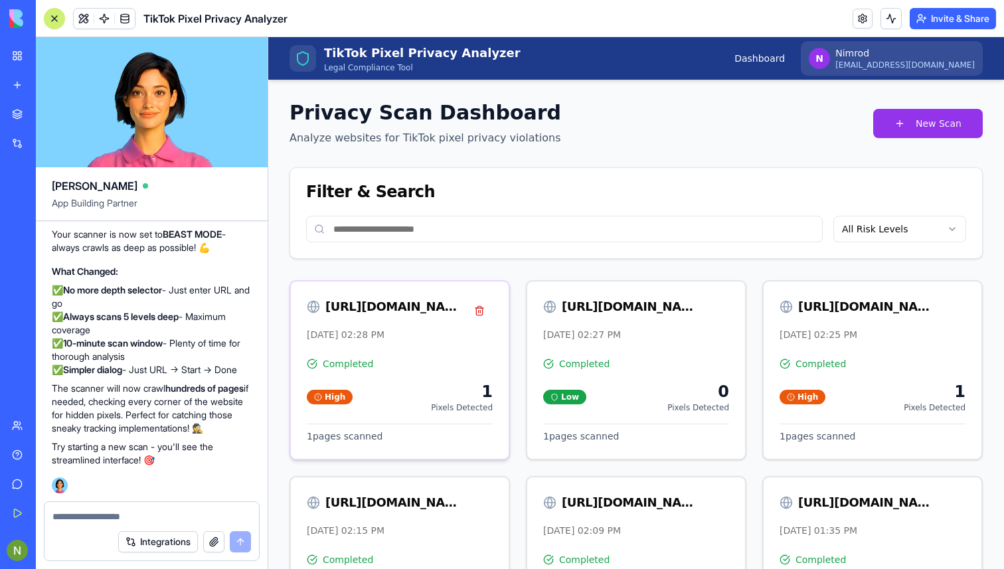
click at [390, 319] on div "[URL][DOMAIN_NAME]" at bounding box center [400, 311] width 186 height 27
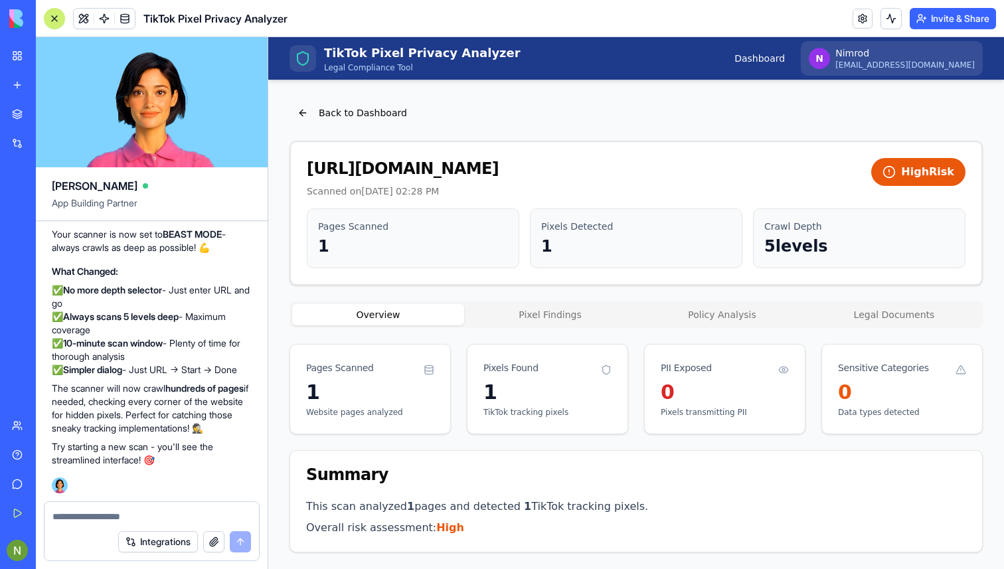
click at [542, 319] on button "Pixel Findings" at bounding box center [550, 314] width 172 height 21
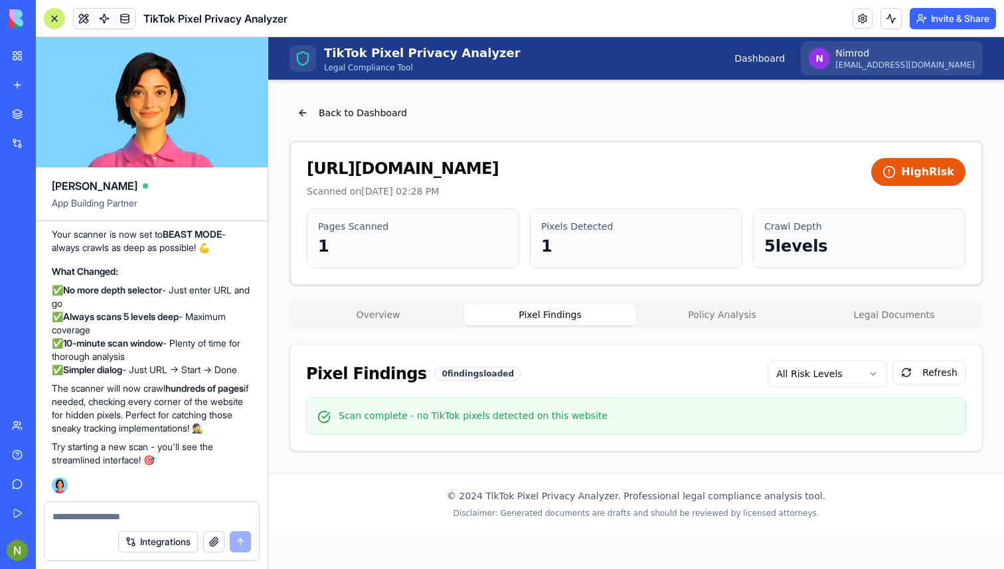
click at [72, 513] on textarea at bounding box center [151, 516] width 199 height 13
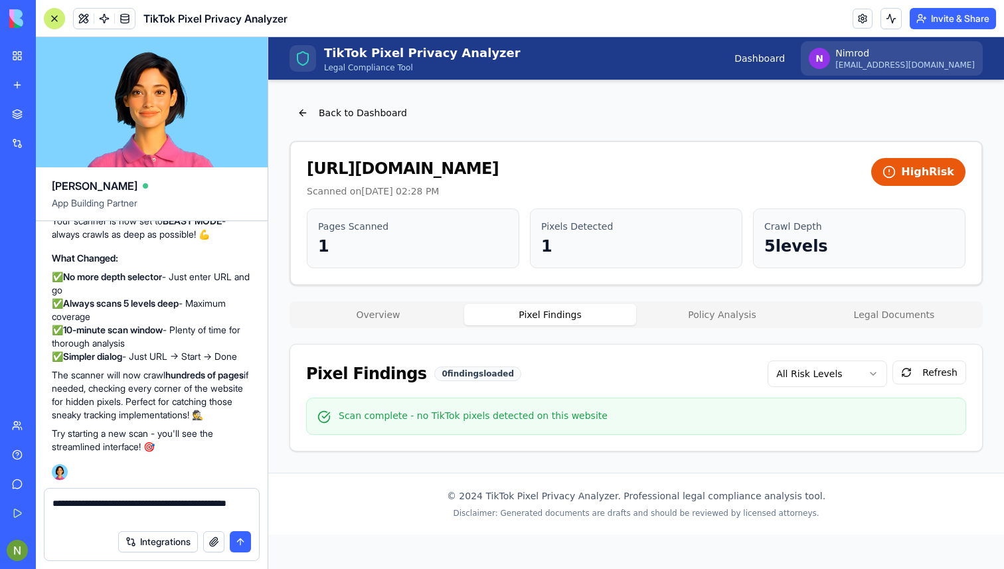
type textarea "**********"
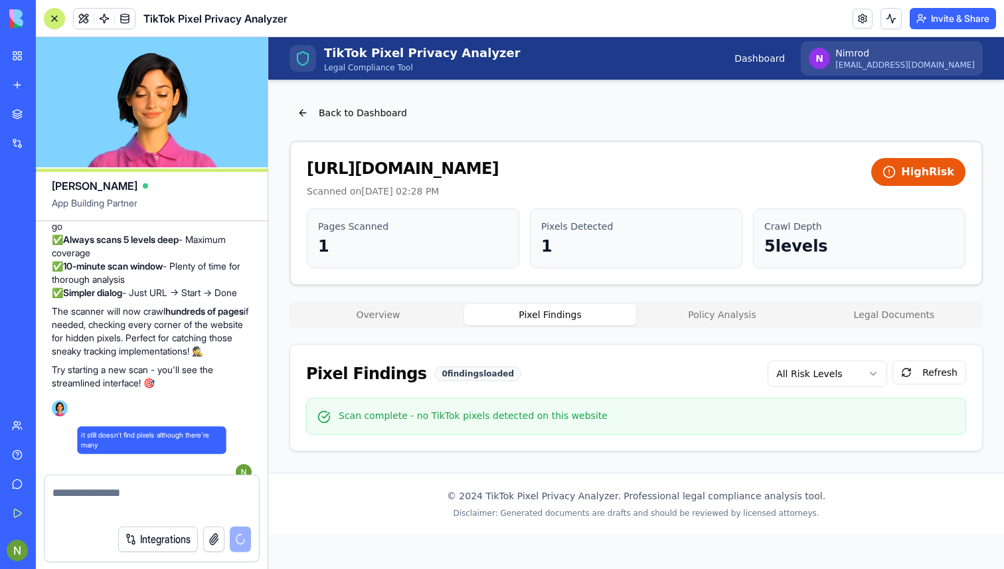
scroll to position [5155, 0]
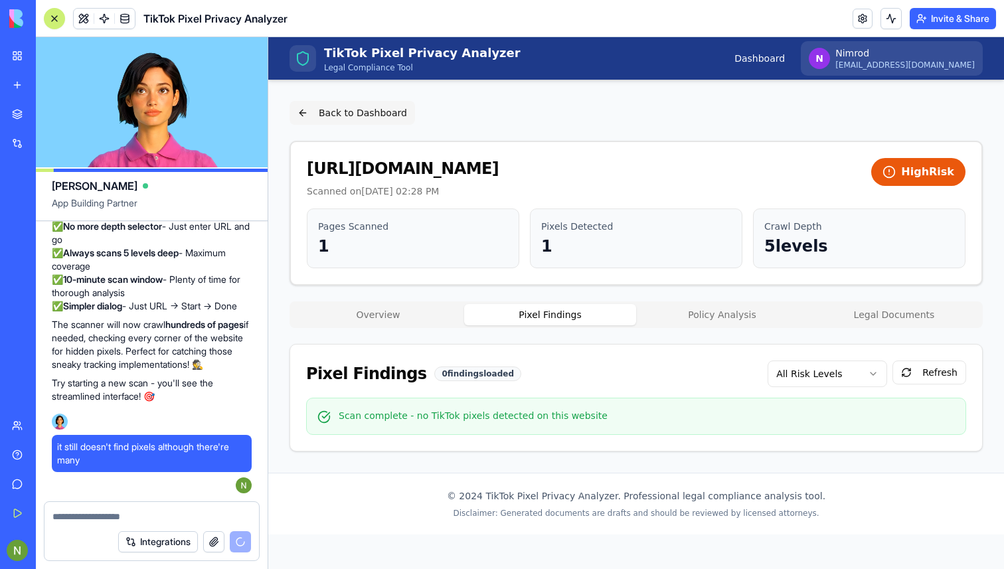
click at [296, 113] on button "Back to Dashboard" at bounding box center [353, 113] width 126 height 24
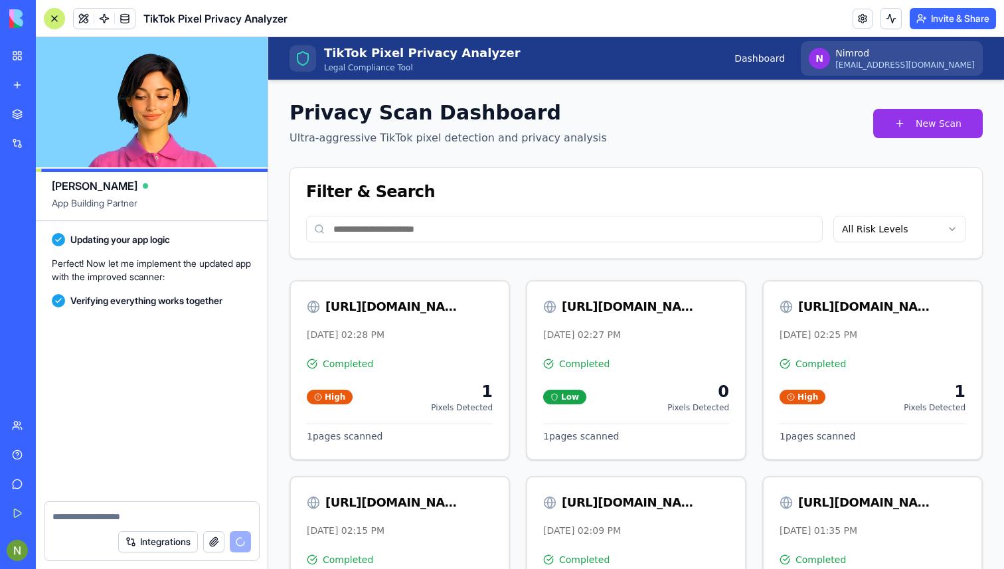
scroll to position [6037, 0]
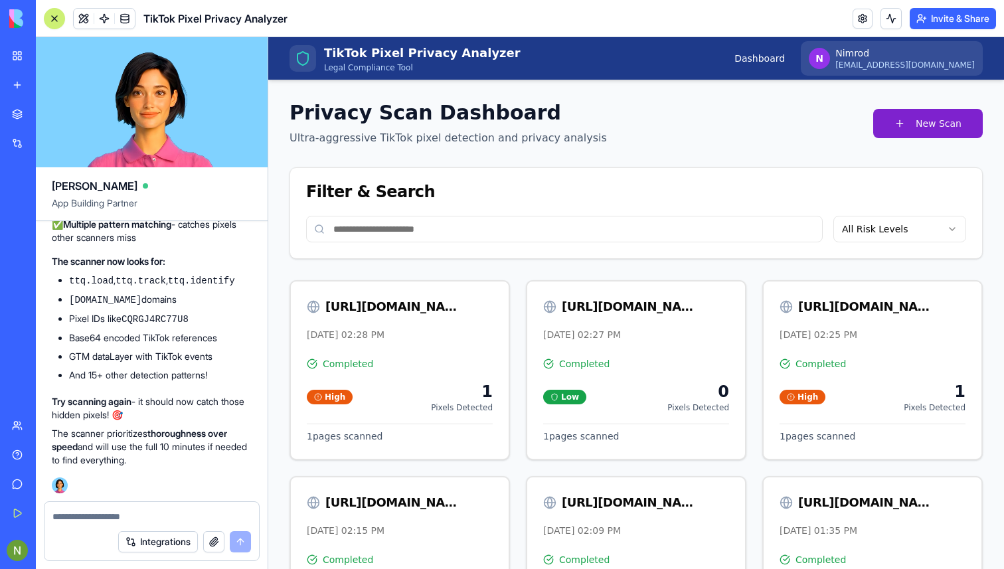
click at [933, 130] on button "New Scan" at bounding box center [928, 123] width 110 height 29
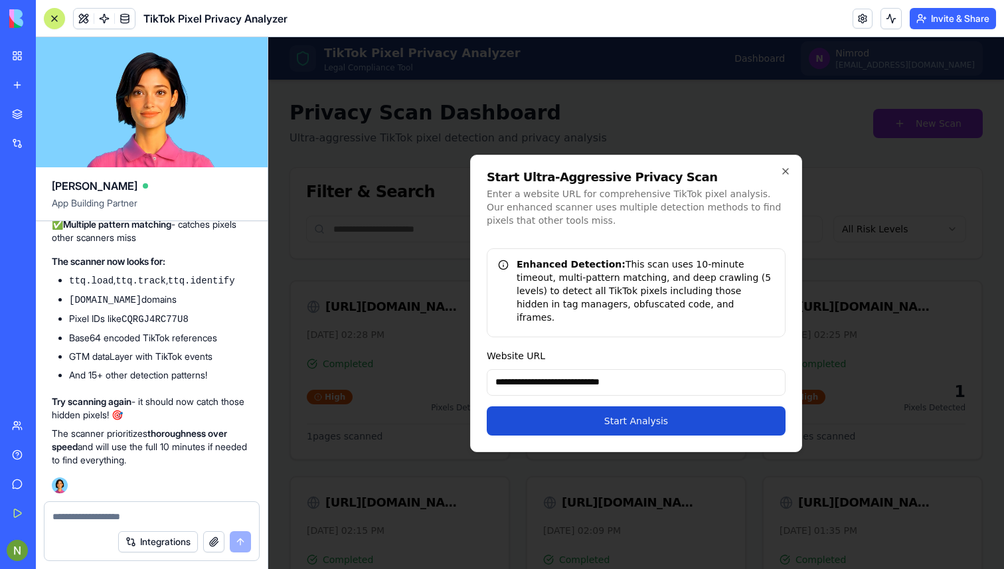
type input "**********"
click at [557, 418] on button "Start Analysis" at bounding box center [636, 420] width 299 height 29
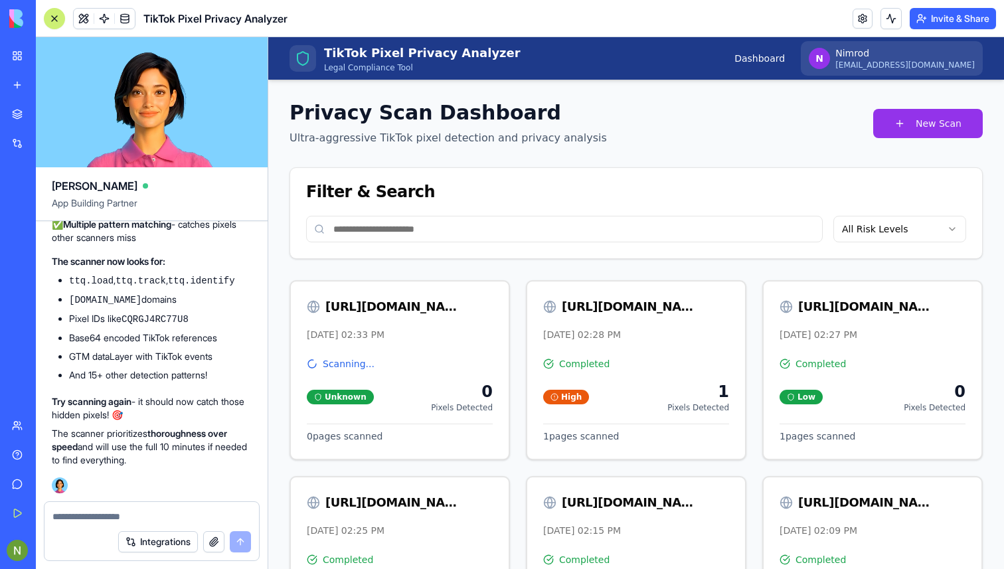
click at [84, 510] on textarea at bounding box center [151, 516] width 199 height 13
type textarea "*"
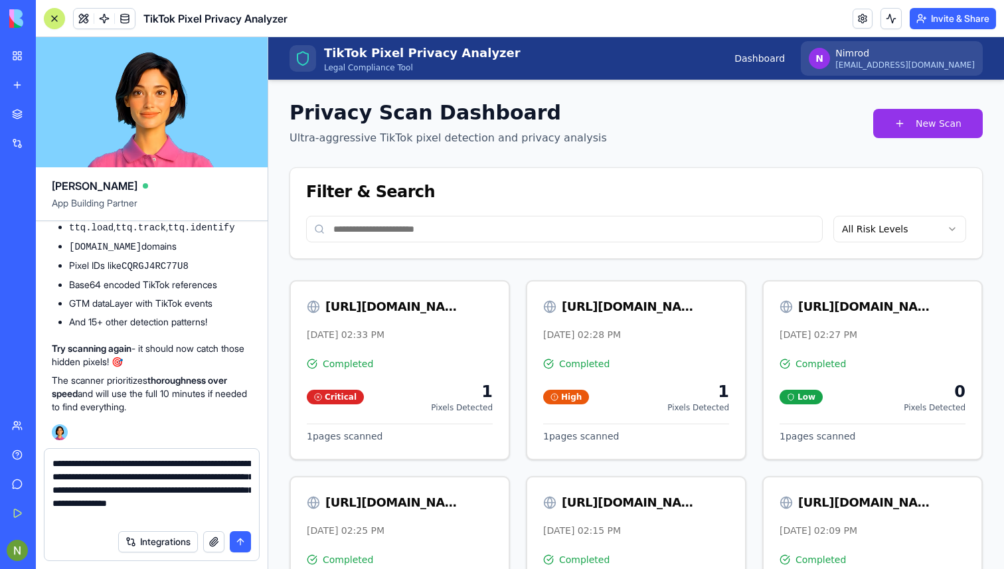
click at [52, 462] on textarea "**********" at bounding box center [151, 490] width 199 height 66
click at [207, 491] on textarea "**********" at bounding box center [151, 490] width 199 height 66
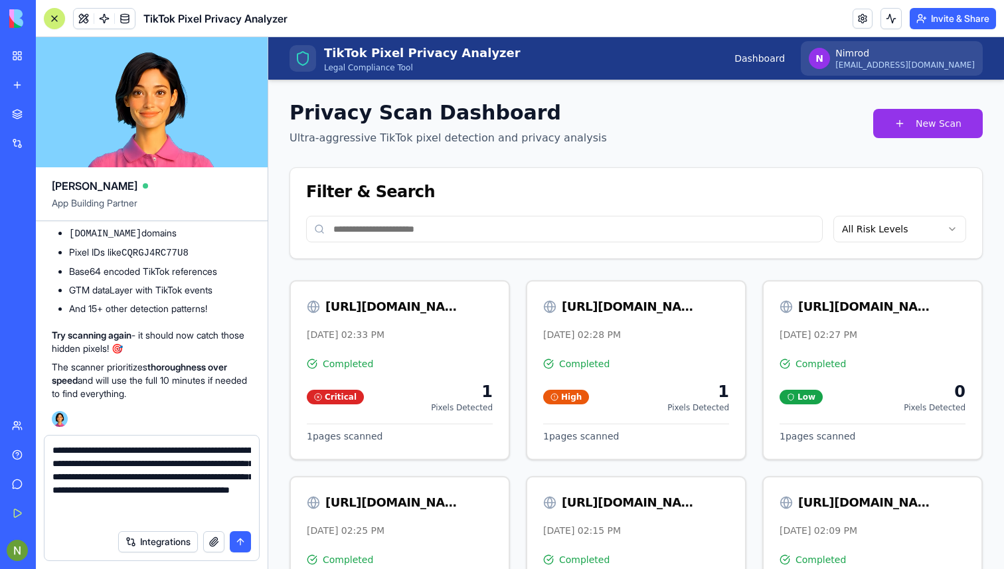
click at [247, 474] on textarea "**********" at bounding box center [151, 484] width 199 height 80
type textarea "**********"
click at [240, 540] on button "submit" at bounding box center [240, 541] width 21 height 21
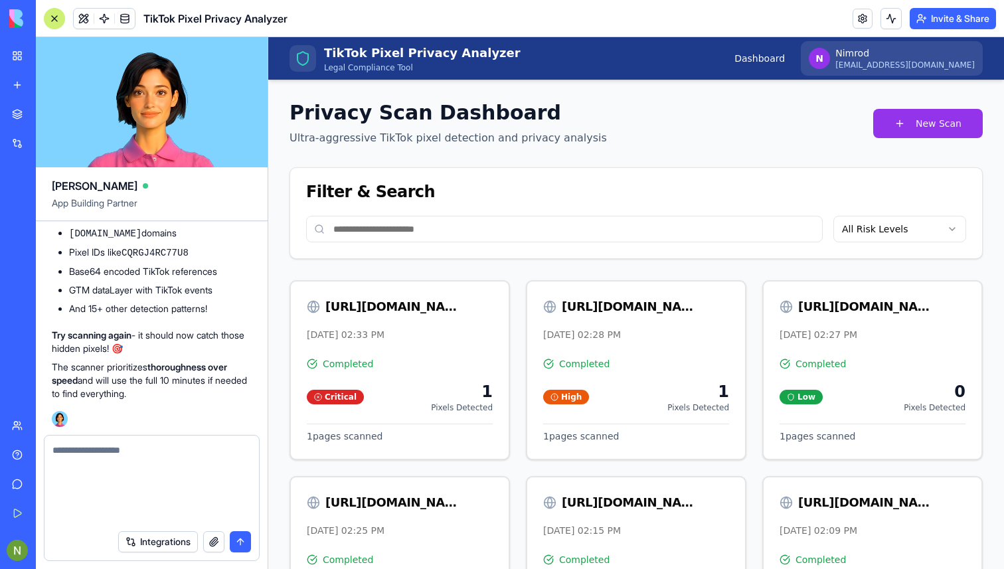
scroll to position [6154, 0]
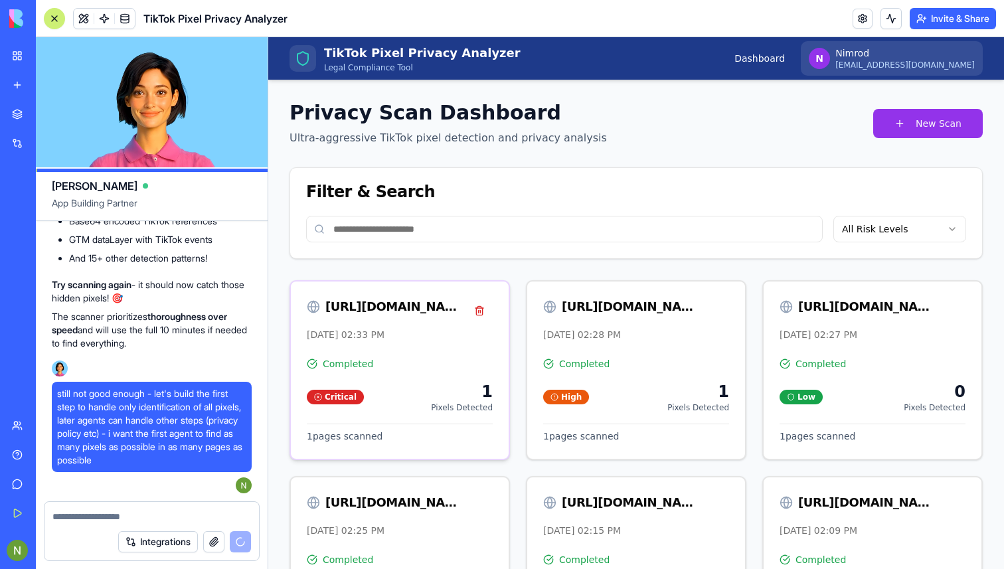
click at [387, 341] on div "[DATE] 02:33 PM" at bounding box center [400, 334] width 186 height 13
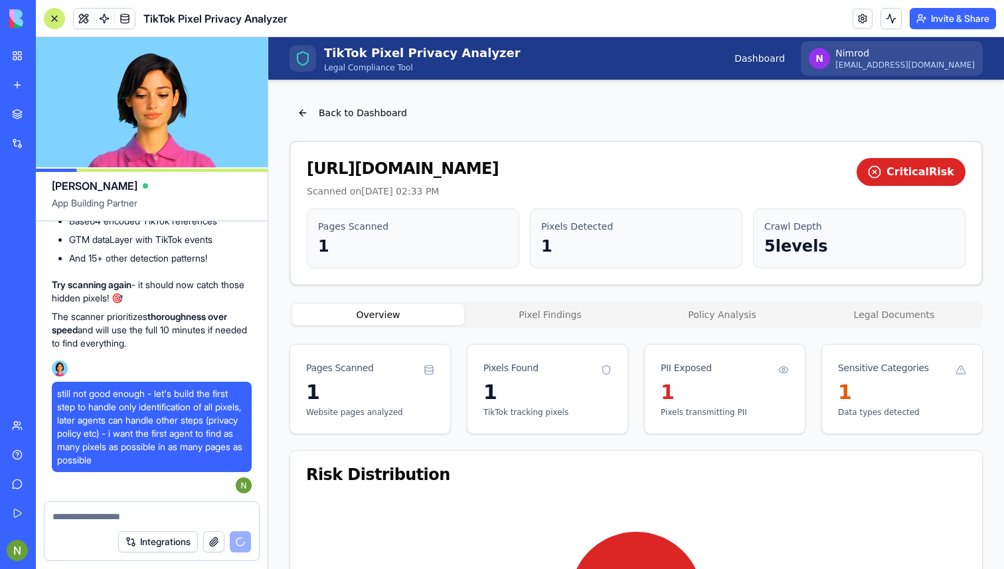
click at [549, 309] on button "Pixel Findings" at bounding box center [550, 314] width 172 height 21
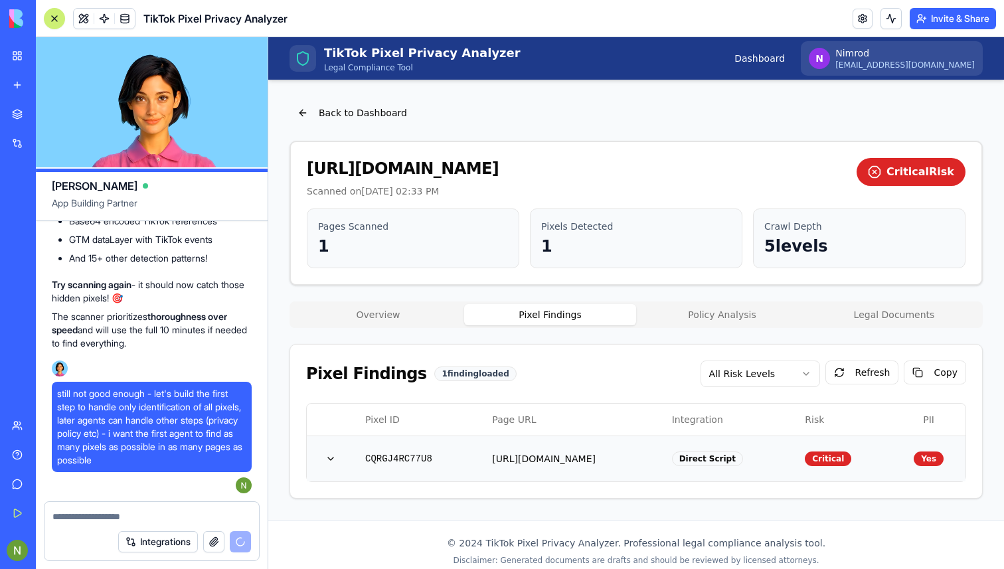
click at [563, 454] on td "[URL][DOMAIN_NAME]" at bounding box center [571, 459] width 179 height 46
click at [331, 460] on button "button" at bounding box center [330, 459] width 27 height 24
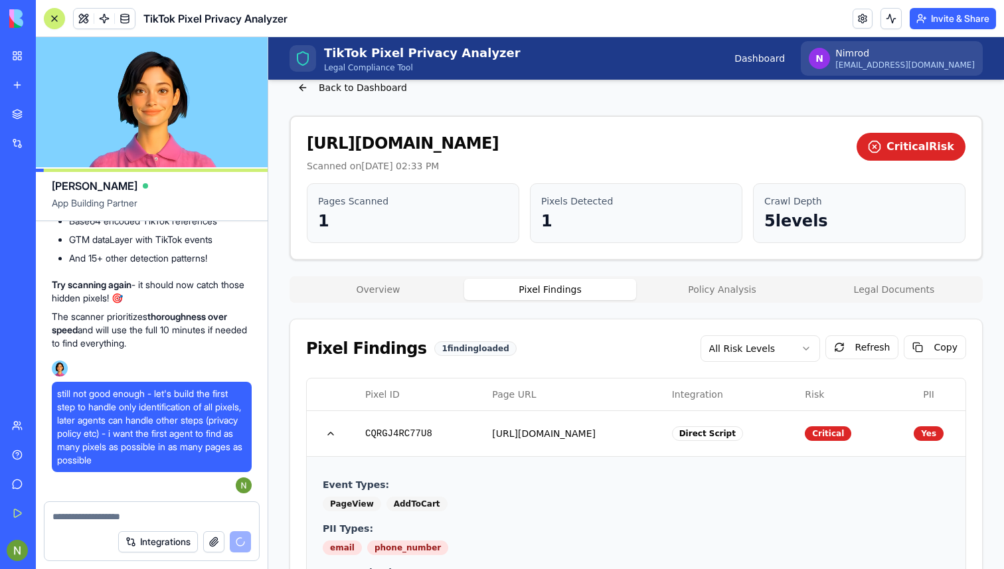
scroll to position [21, 0]
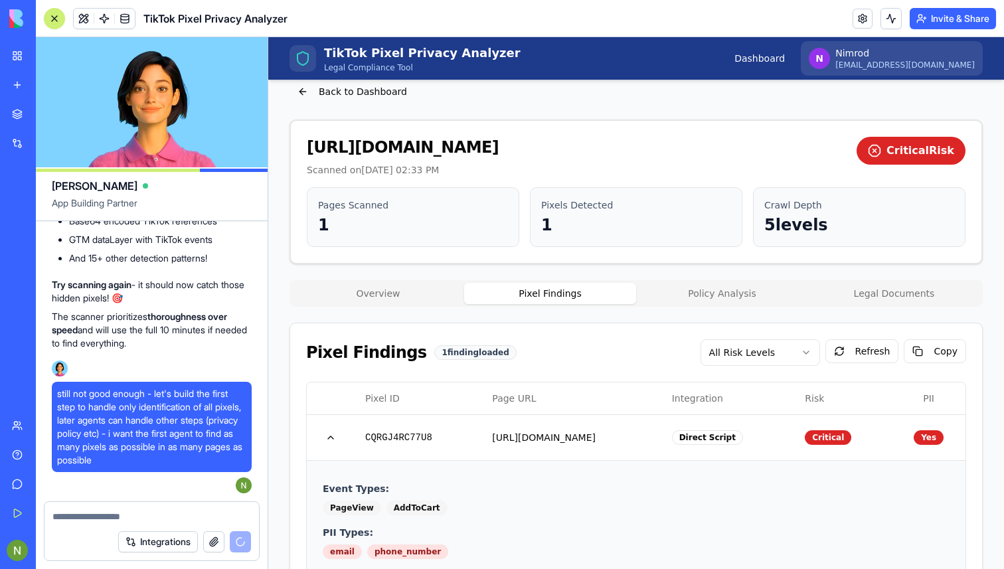
click at [730, 295] on button "Policy Analysis" at bounding box center [722, 293] width 172 height 21
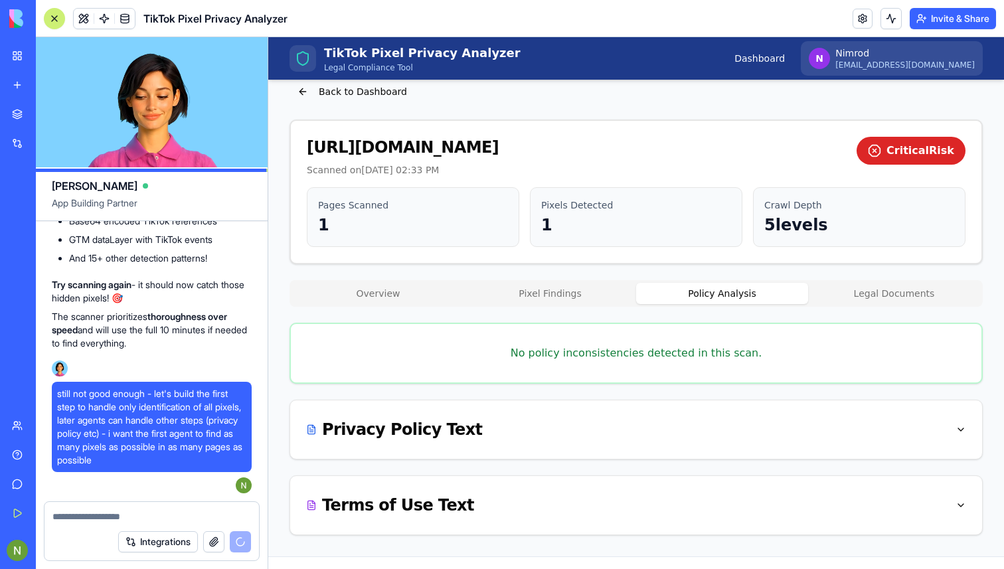
click at [551, 297] on button "Pixel Findings" at bounding box center [550, 293] width 172 height 21
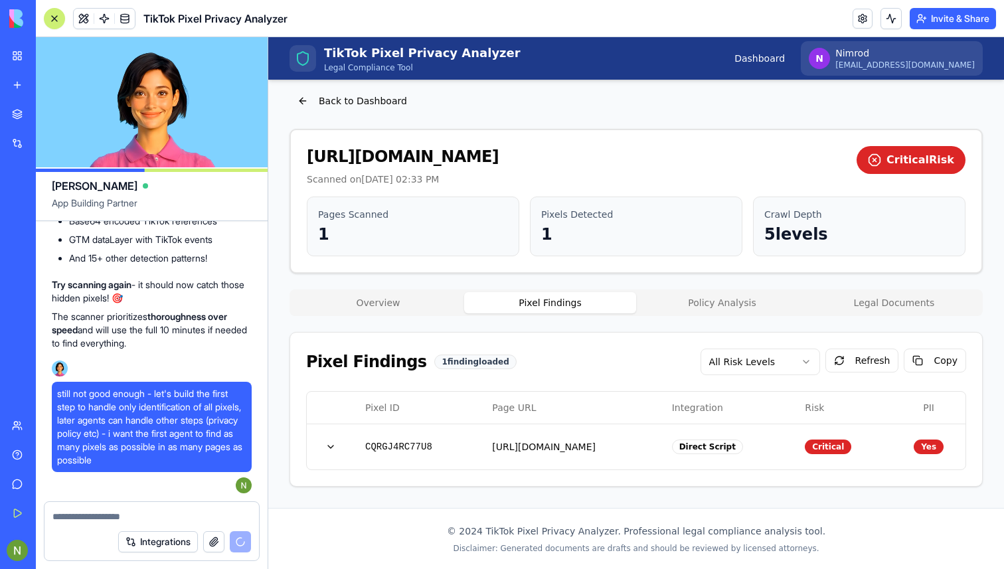
click at [422, 295] on button "Overview" at bounding box center [378, 302] width 172 height 21
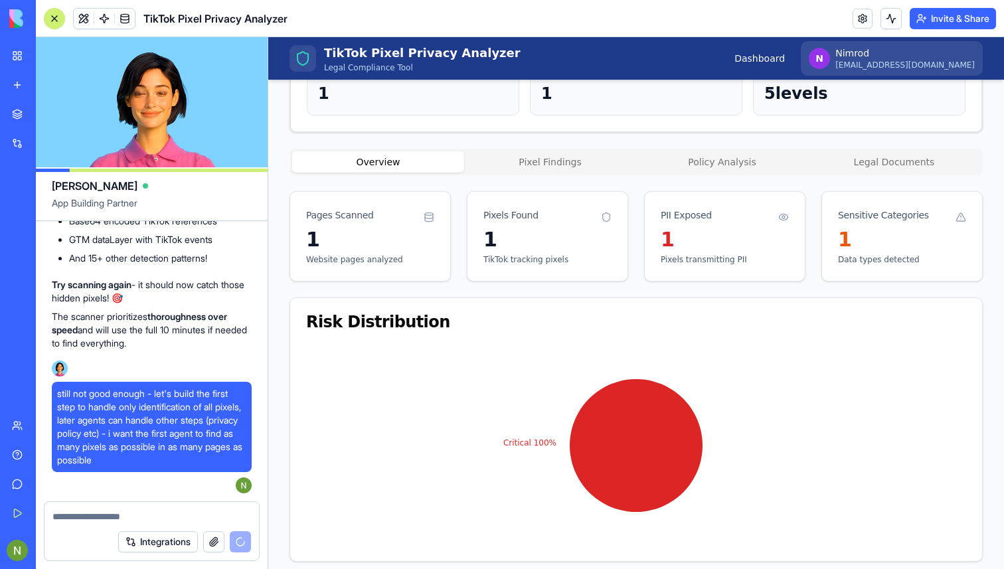
scroll to position [47, 0]
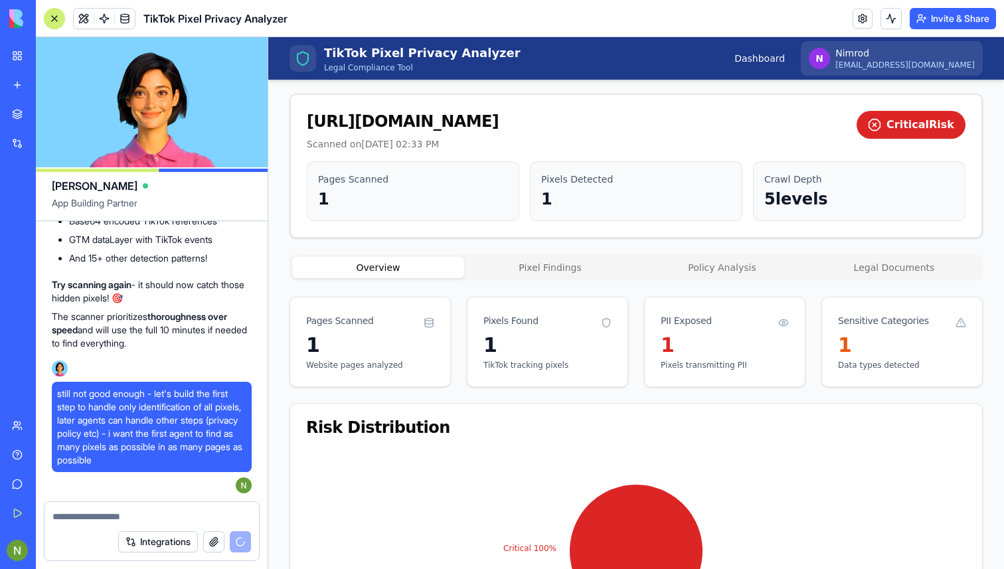
click at [543, 270] on div "Back to Dashboard [URL][DOMAIN_NAME] Scanned on [DATE] 02:33 PM Critical Risk P…" at bounding box center [636, 441] width 693 height 774
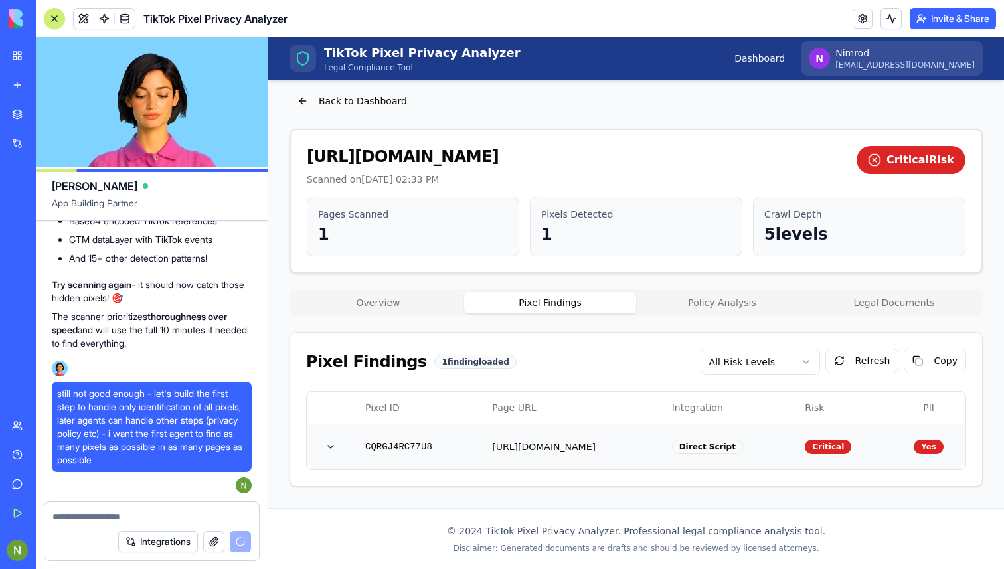
click at [580, 452] on td "[URL][DOMAIN_NAME]" at bounding box center [571, 447] width 179 height 46
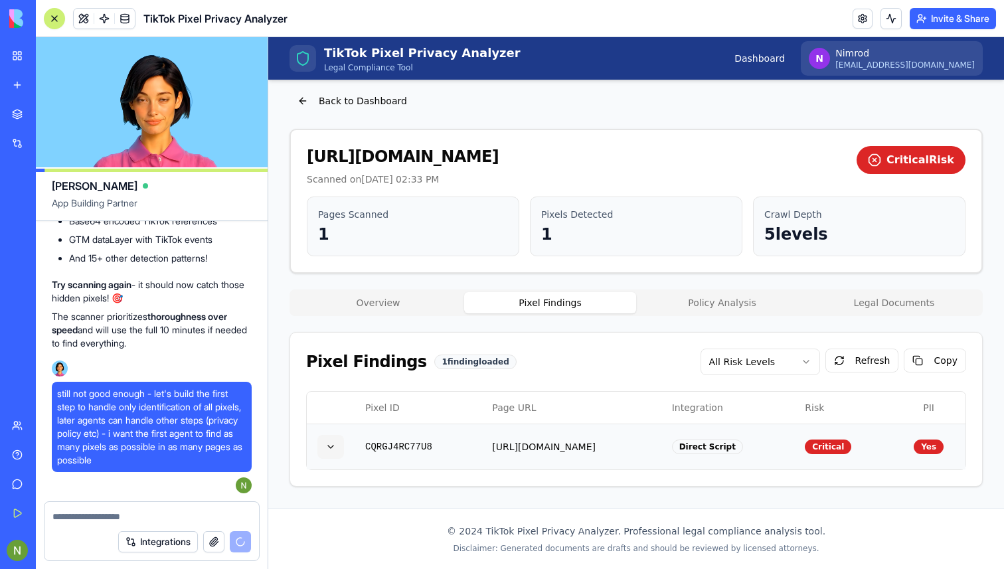
click at [323, 449] on button "button" at bounding box center [330, 447] width 27 height 24
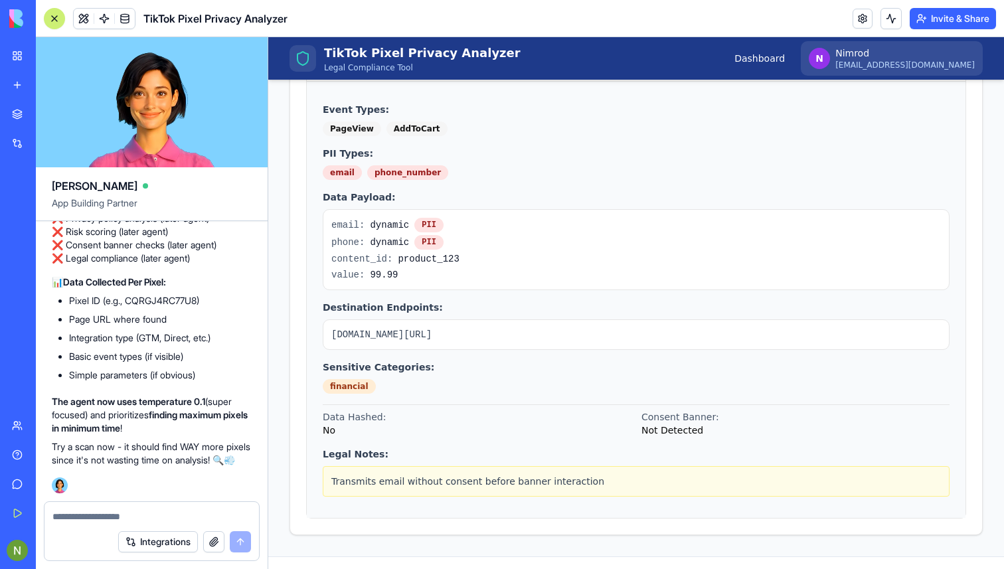
scroll to position [6776, 0]
click at [329, 50] on h1 "TikTok Pixel Privacy Analyzer" at bounding box center [422, 53] width 197 height 19
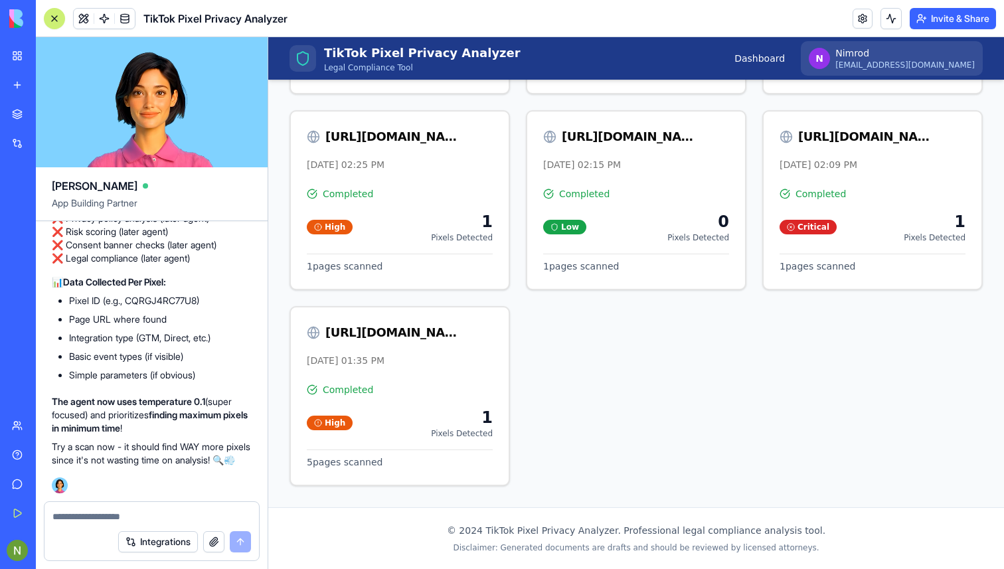
scroll to position [366, 0]
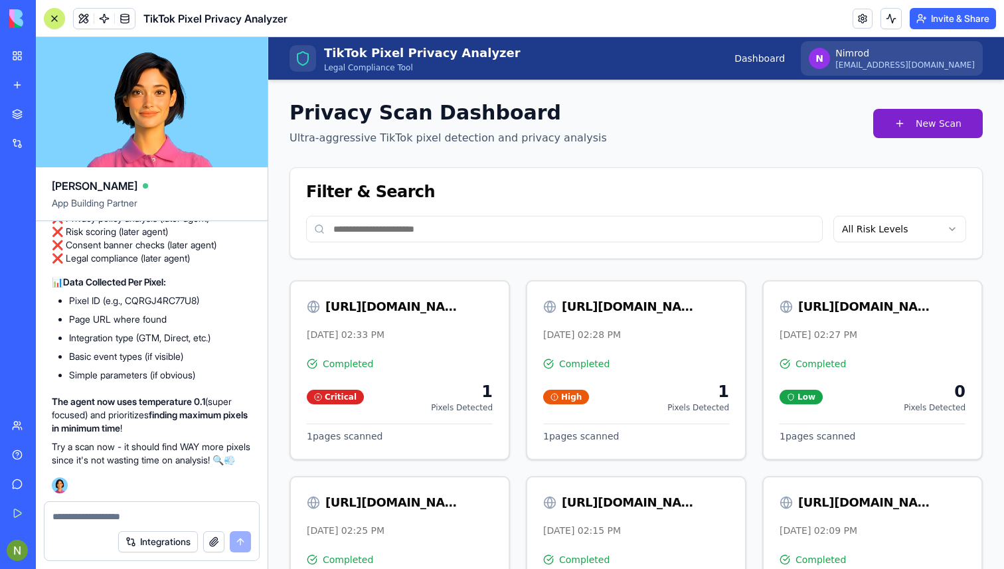
click at [930, 112] on button "New Scan" at bounding box center [928, 123] width 110 height 29
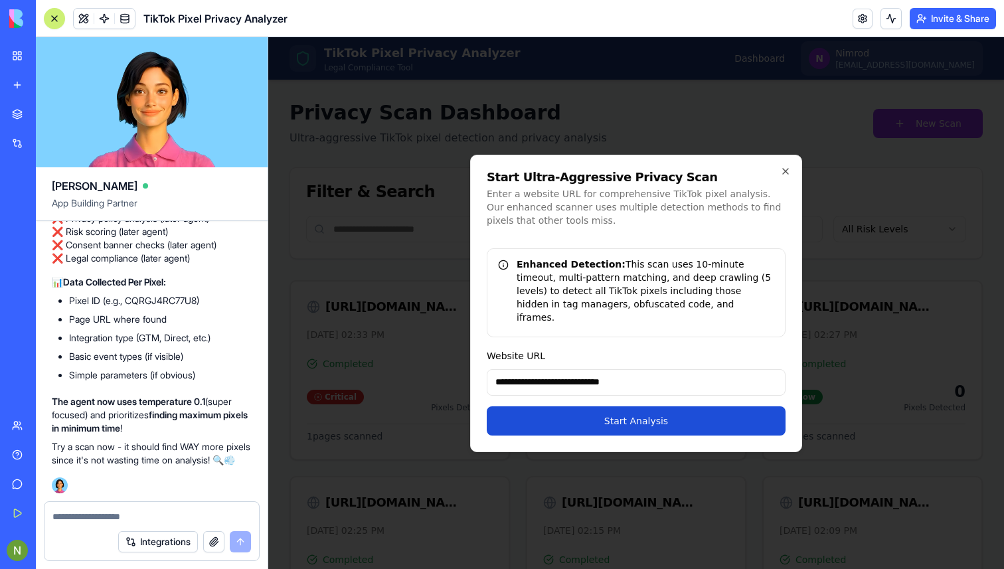
type input "**********"
click at [544, 423] on button "Start Analysis" at bounding box center [636, 420] width 299 height 29
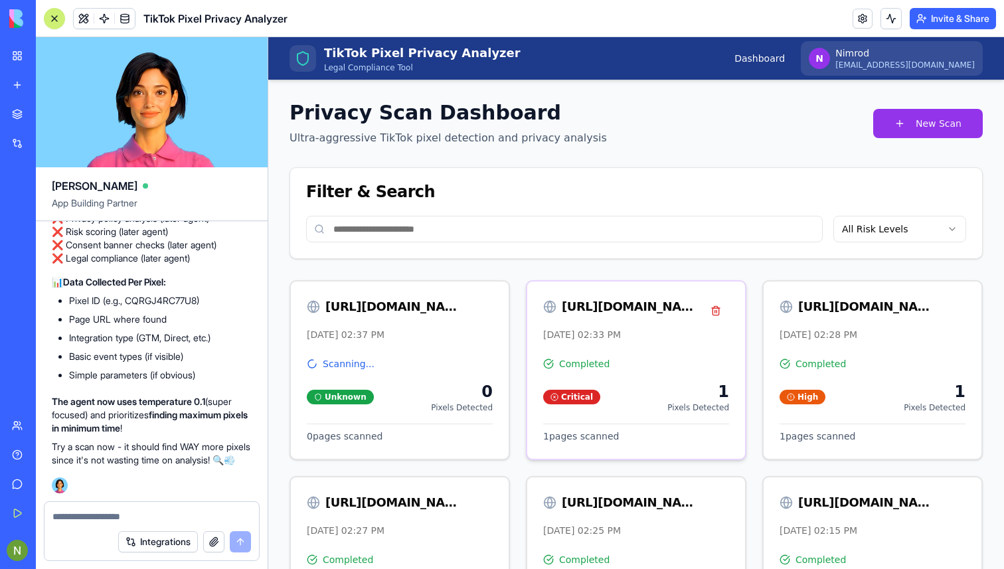
click at [595, 292] on div "[URL][DOMAIN_NAME] [DATE] 02:33 PM" at bounding box center [636, 320] width 218 height 76
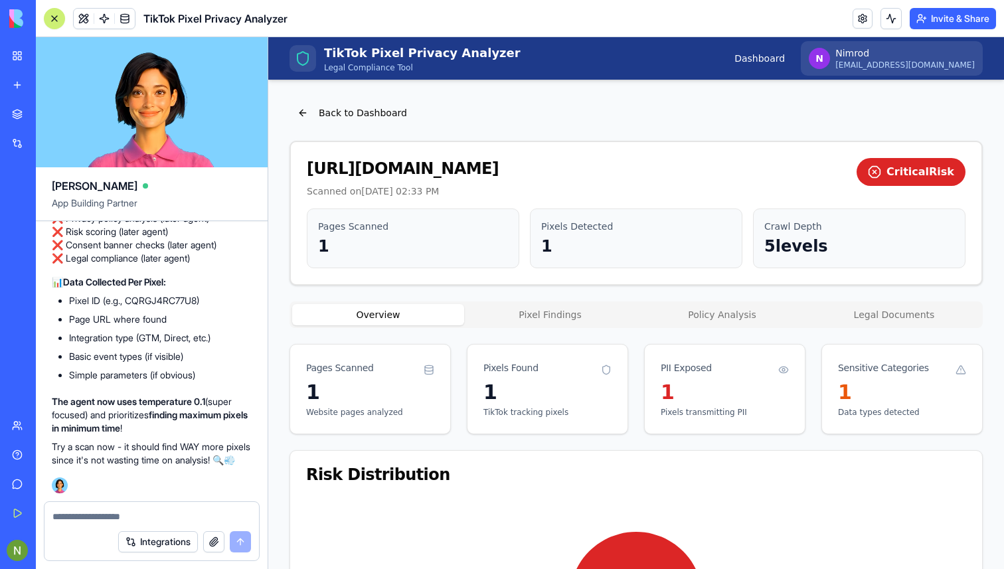
click at [580, 400] on div "1" at bounding box center [548, 393] width 128 height 24
click at [544, 309] on button "Pixel Findings" at bounding box center [550, 314] width 172 height 21
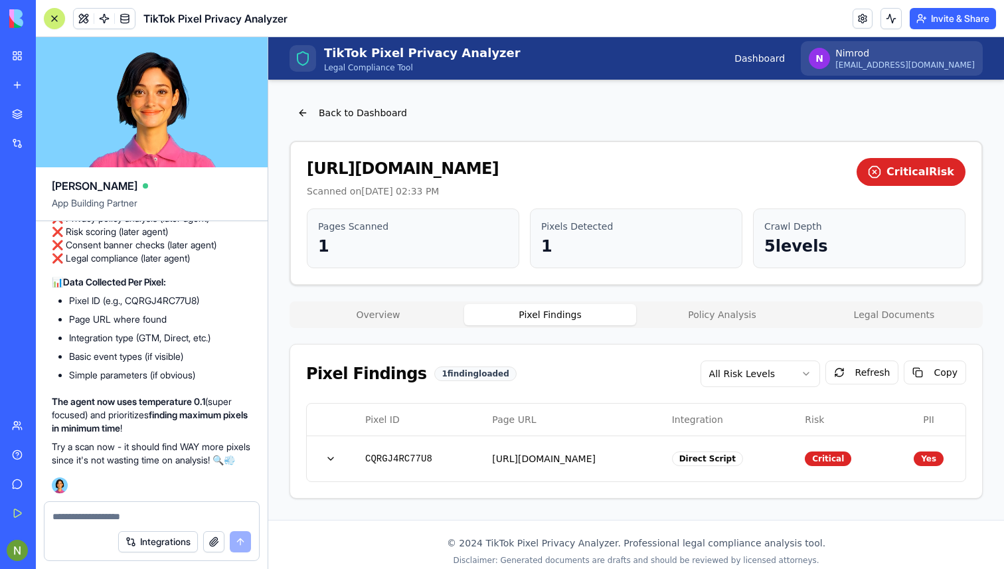
scroll to position [12, 0]
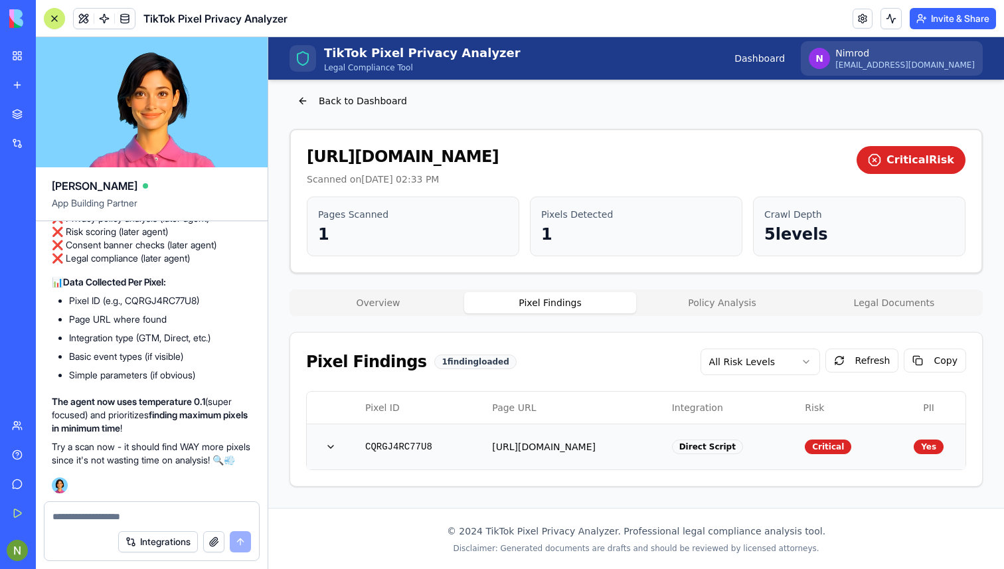
click at [616, 437] on td "[URL][DOMAIN_NAME]" at bounding box center [571, 447] width 179 height 46
click at [335, 444] on button "button" at bounding box center [330, 447] width 27 height 24
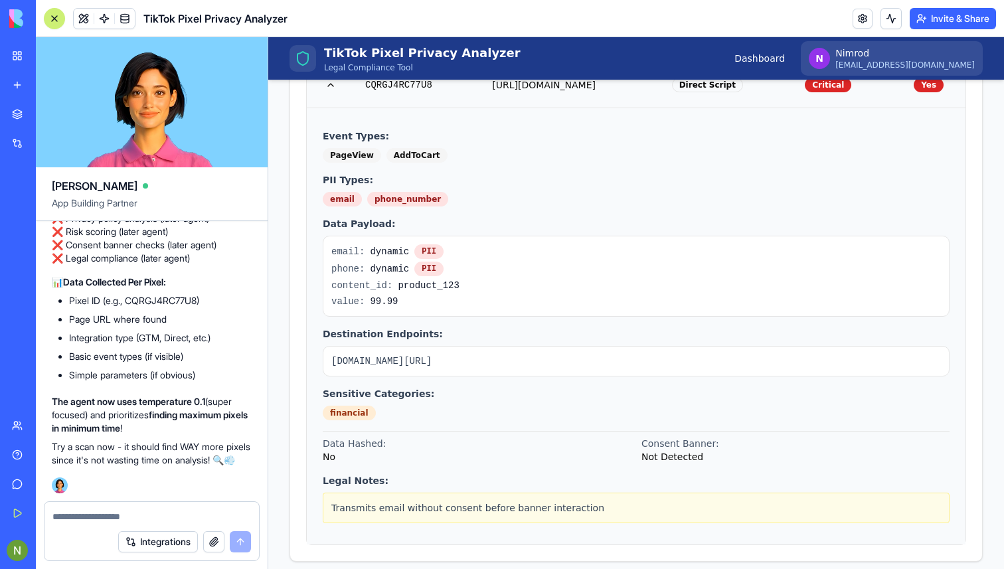
scroll to position [387, 0]
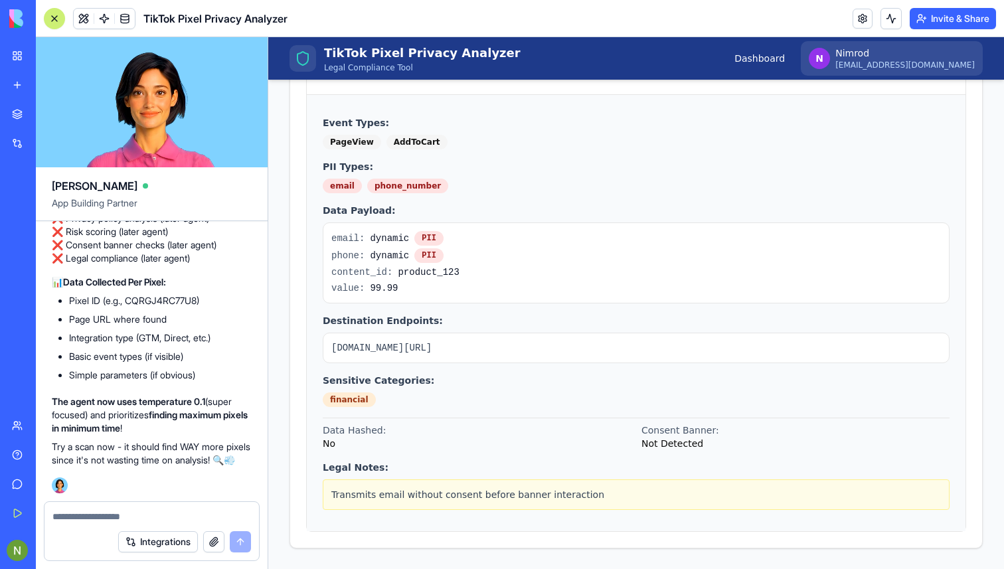
click at [383, 287] on span "99.99" at bounding box center [384, 288] width 28 height 13
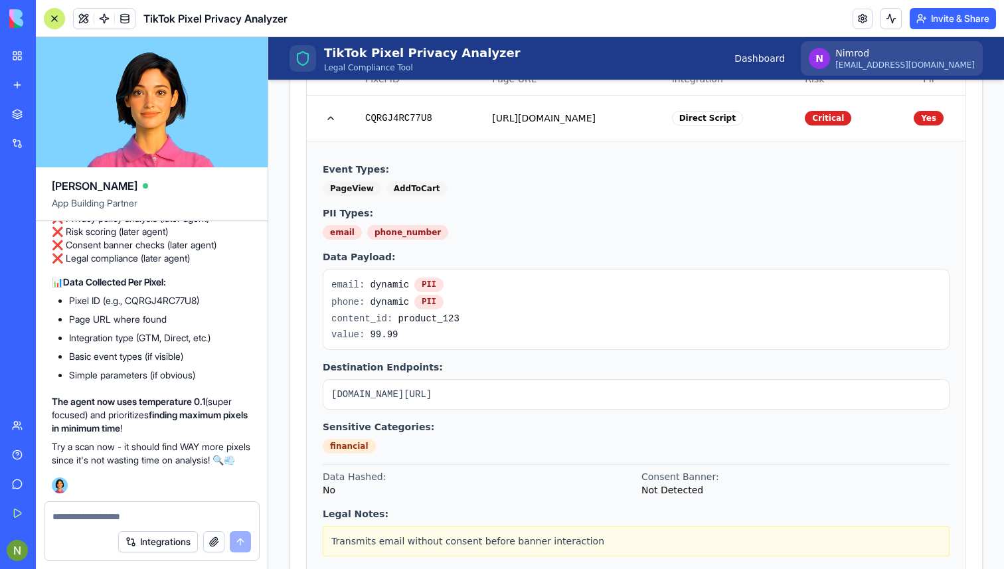
scroll to position [346, 0]
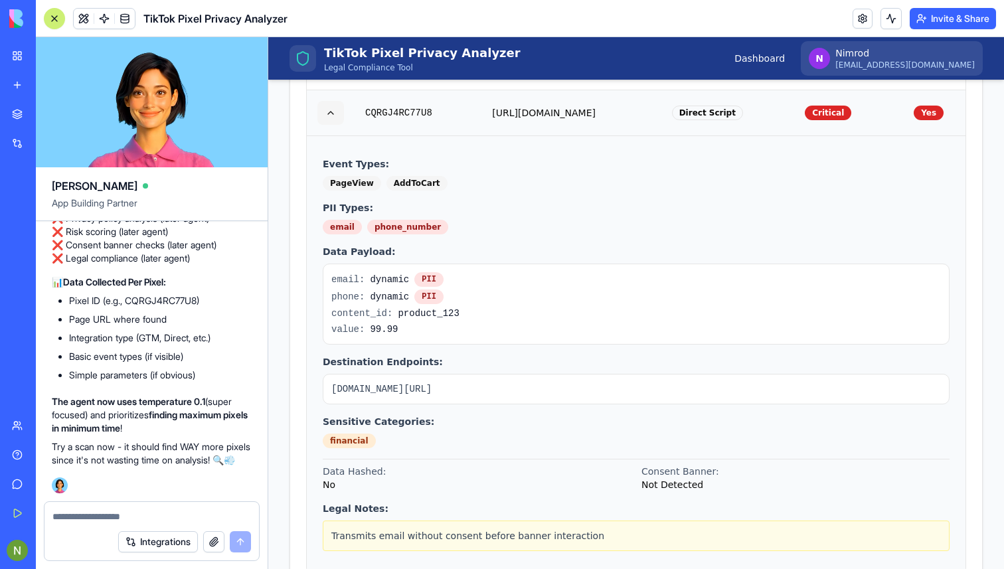
click at [330, 117] on button "button" at bounding box center [330, 113] width 27 height 24
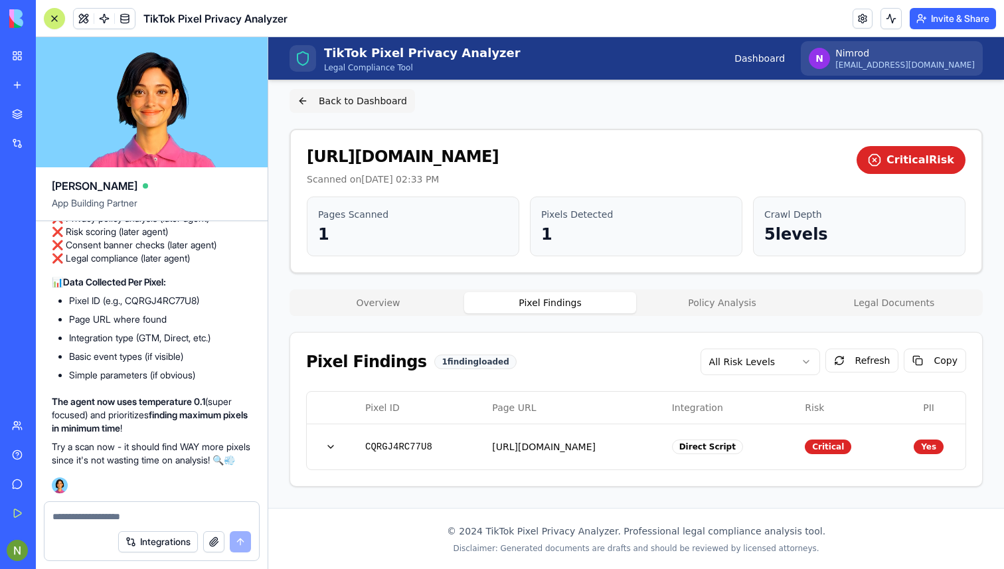
click at [302, 94] on button "Back to Dashboard" at bounding box center [353, 101] width 126 height 24
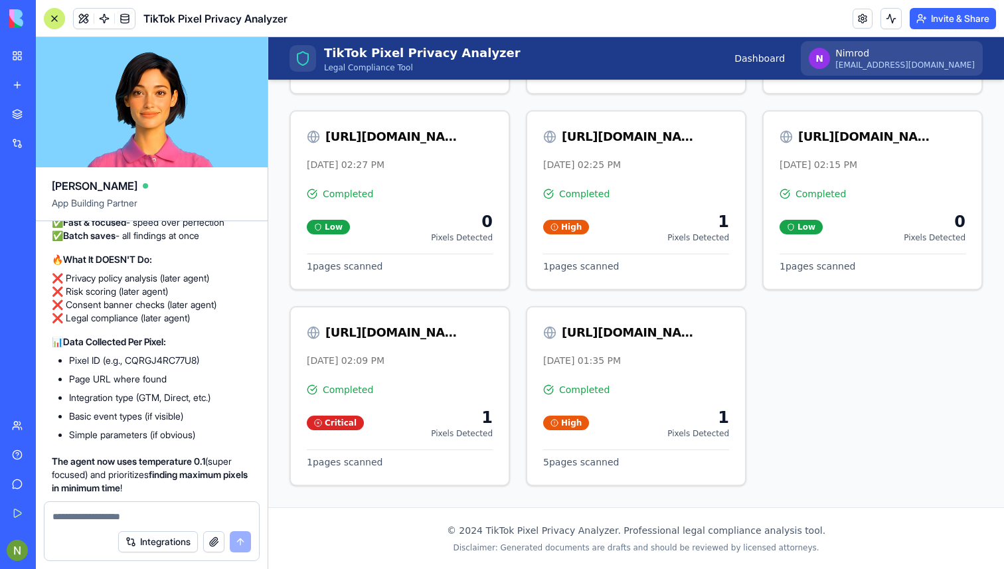
scroll to position [6528, 0]
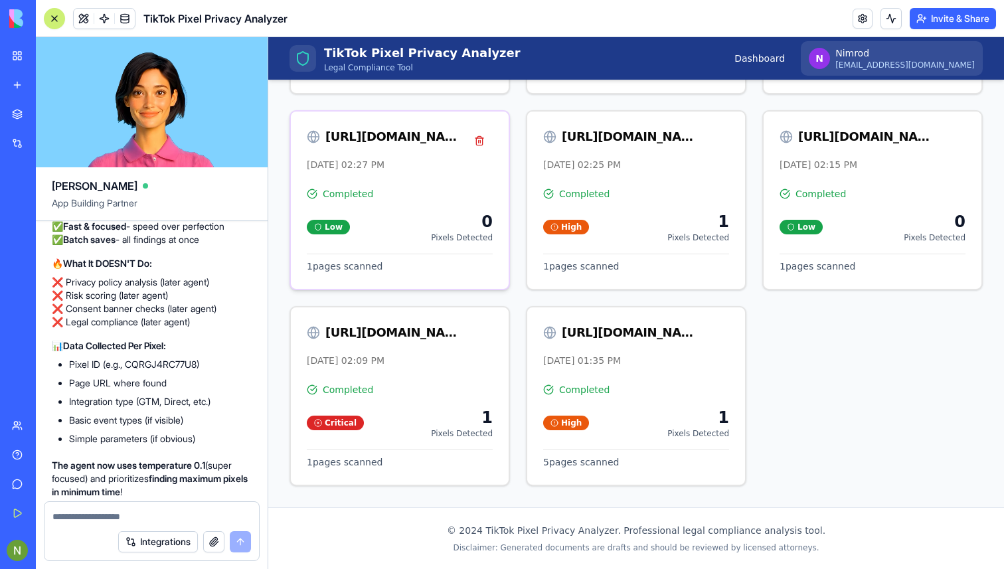
click at [480, 181] on div "[URL][DOMAIN_NAME] [DATE] 02:27 PM" at bounding box center [400, 150] width 218 height 76
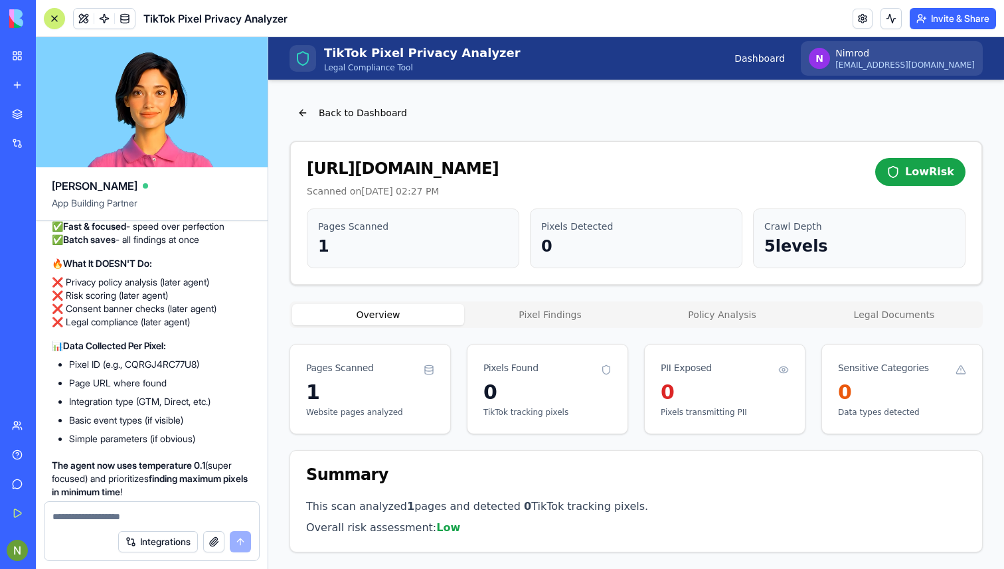
click at [393, 385] on div "1" at bounding box center [370, 393] width 128 height 24
click at [304, 107] on button "Back to Dashboard" at bounding box center [353, 113] width 126 height 24
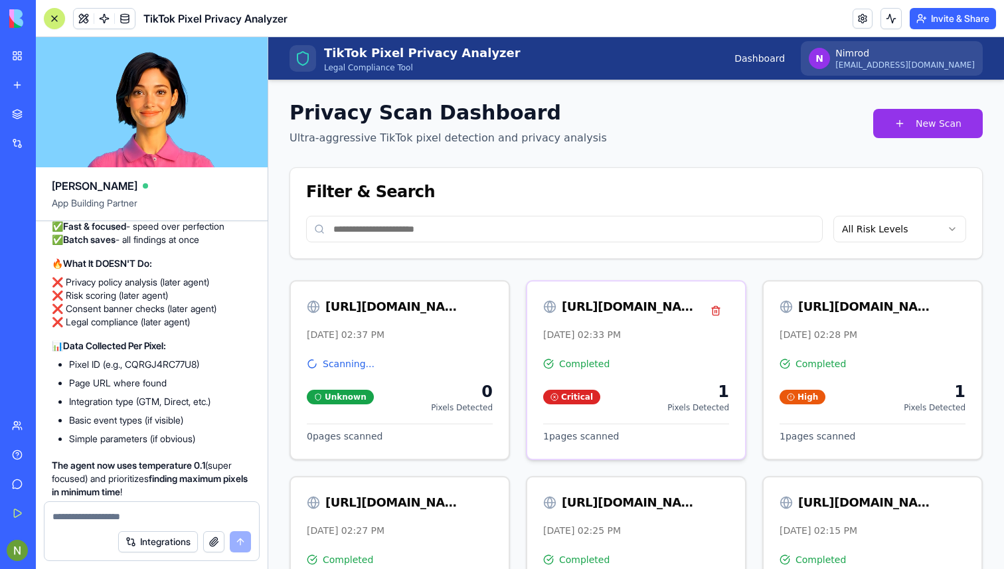
click at [634, 354] on div "[URL][DOMAIN_NAME] [DATE] 02:33 PM" at bounding box center [636, 320] width 218 height 76
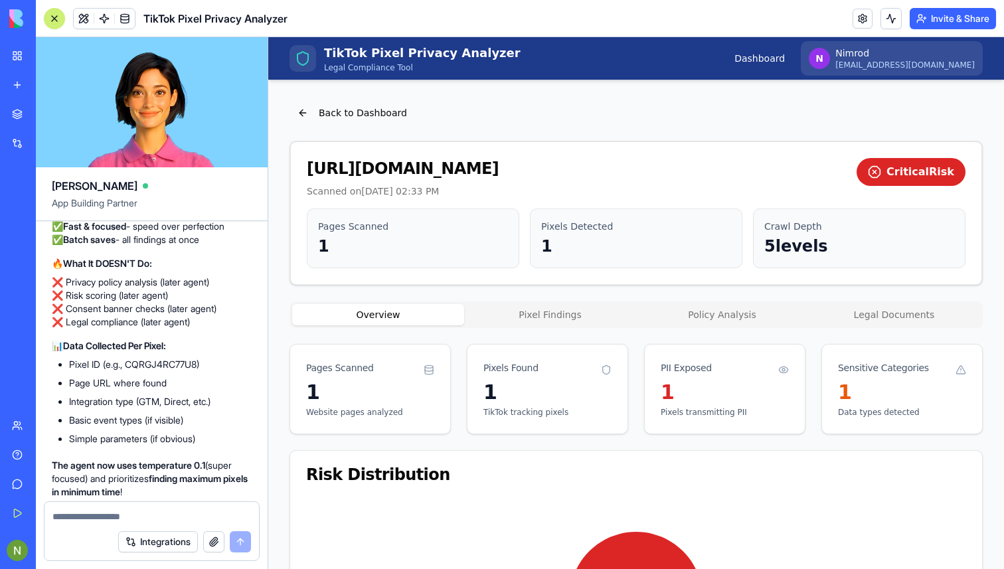
click at [78, 513] on textarea at bounding box center [151, 516] width 199 height 13
type textarea "**********"
click at [246, 543] on button "submit" at bounding box center [240, 541] width 21 height 21
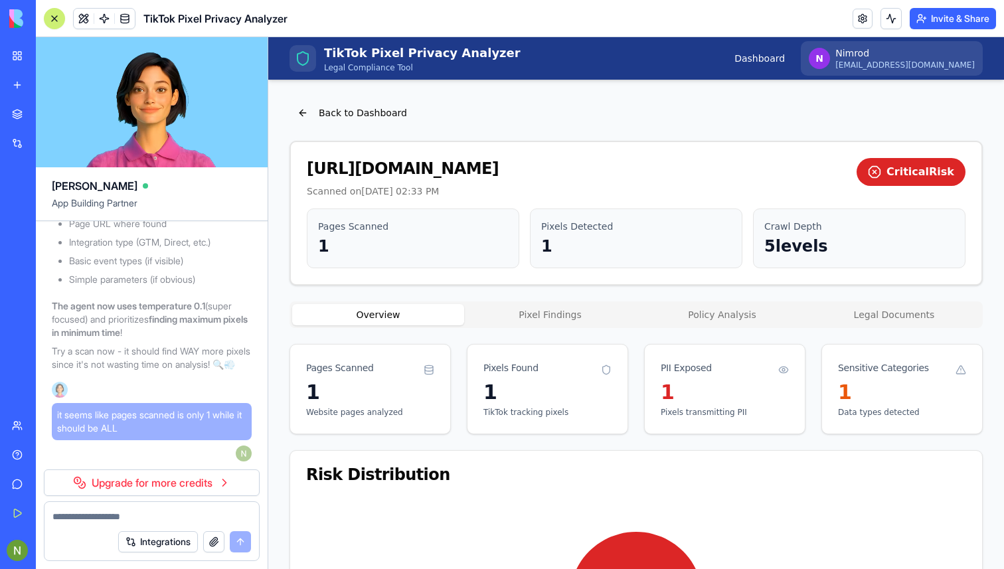
scroll to position [6872, 0]
click at [304, 120] on button "Back to Dashboard" at bounding box center [353, 113] width 126 height 24
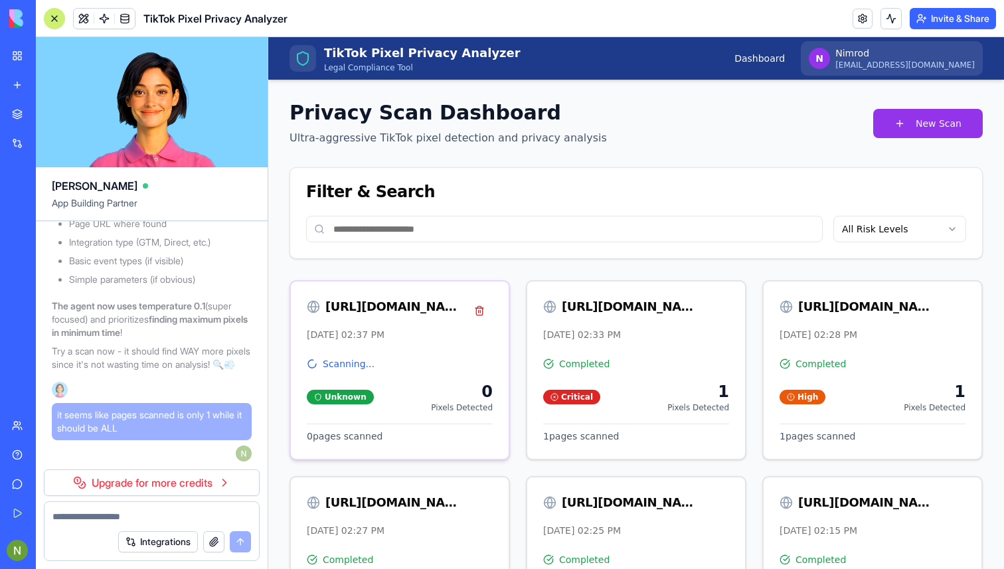
click at [415, 371] on div "Scanning... Unknown 0 Pixels Detected 0 pages scanned" at bounding box center [400, 408] width 218 height 102
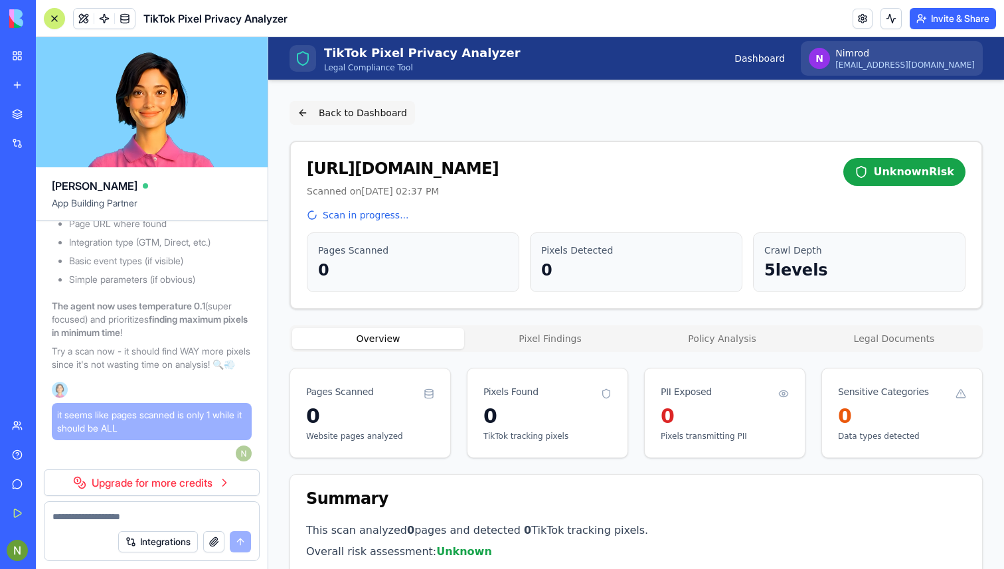
click at [303, 111] on button "Back to Dashboard" at bounding box center [353, 113] width 126 height 24
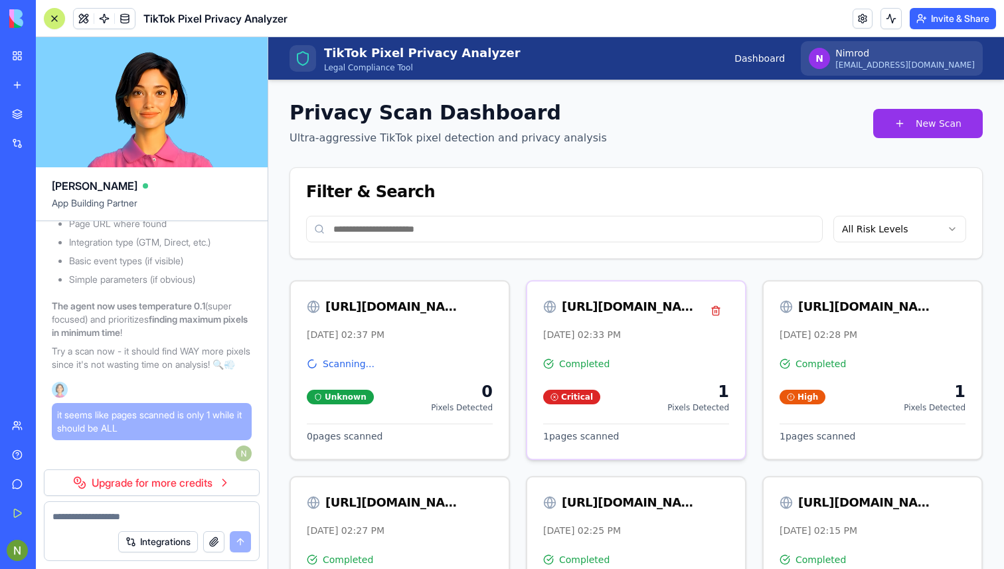
click at [665, 349] on div "[URL][DOMAIN_NAME] [DATE] 02:33 PM" at bounding box center [636, 320] width 218 height 76
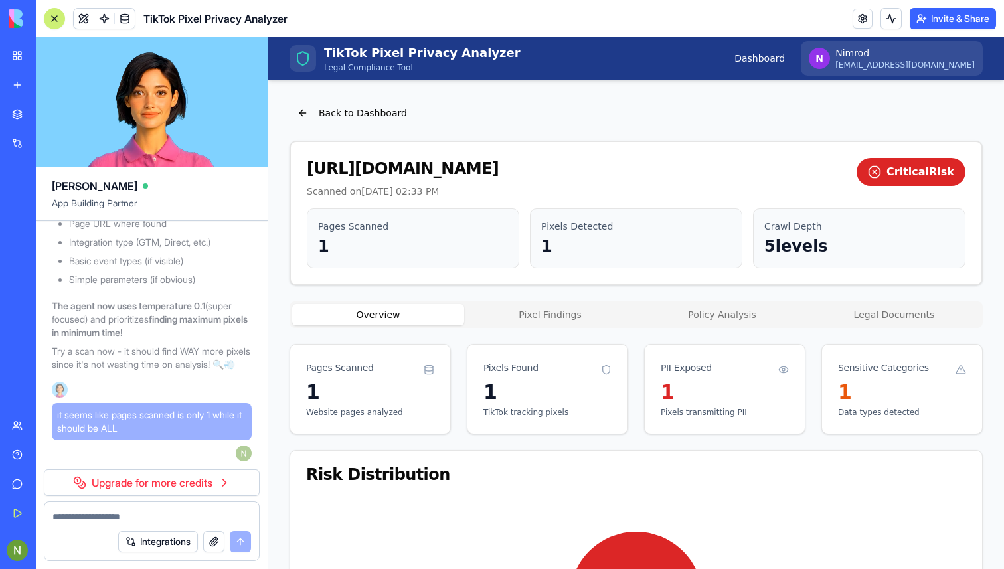
click at [232, 483] on link "Upgrade for more credits" at bounding box center [152, 483] width 216 height 27
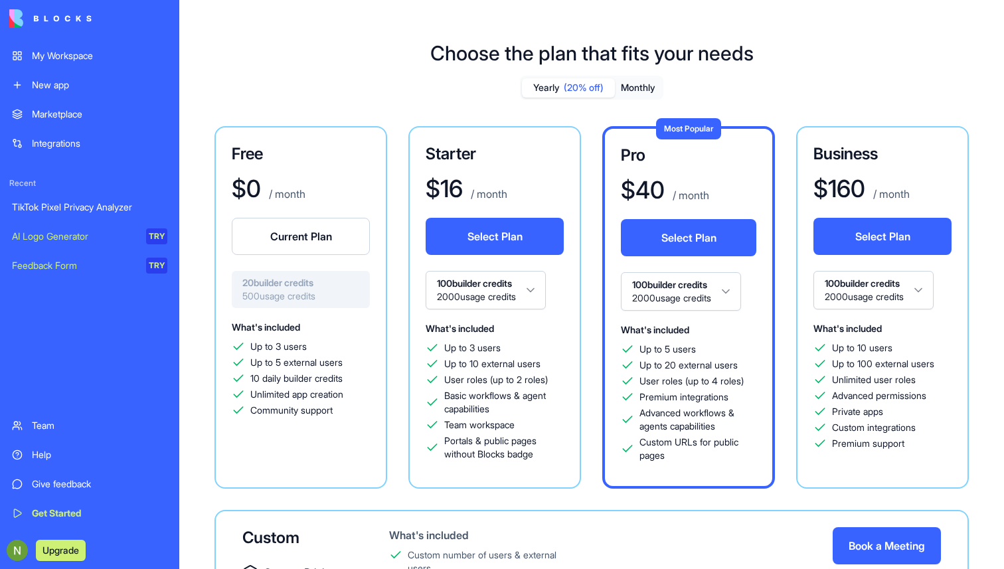
click at [634, 84] on button "Monthly" at bounding box center [638, 87] width 46 height 19
click at [448, 249] on button "Select Plan" at bounding box center [495, 236] width 138 height 37
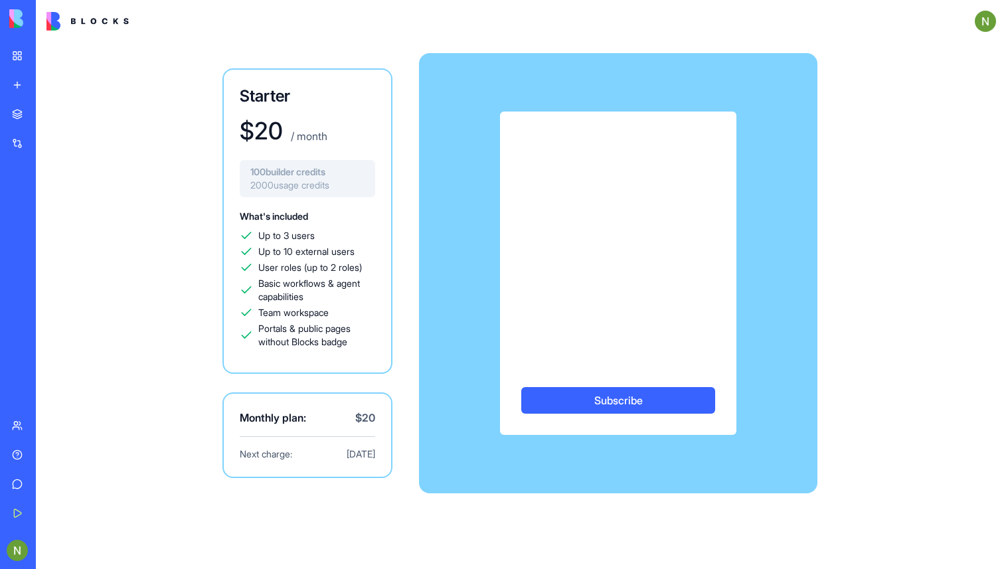
click at [585, 400] on button "Subscribe" at bounding box center [618, 400] width 194 height 27
click at [589, 401] on button "Subscribe" at bounding box center [618, 400] width 194 height 27
click at [864, 301] on div "Starter $ 20 / month 100 builder credits 2000 usage credits What's included Up …" at bounding box center [520, 274] width 850 height 462
click at [603, 402] on button "Subscribe" at bounding box center [618, 400] width 194 height 27
click at [23, 21] on img at bounding box center [50, 18] width 82 height 19
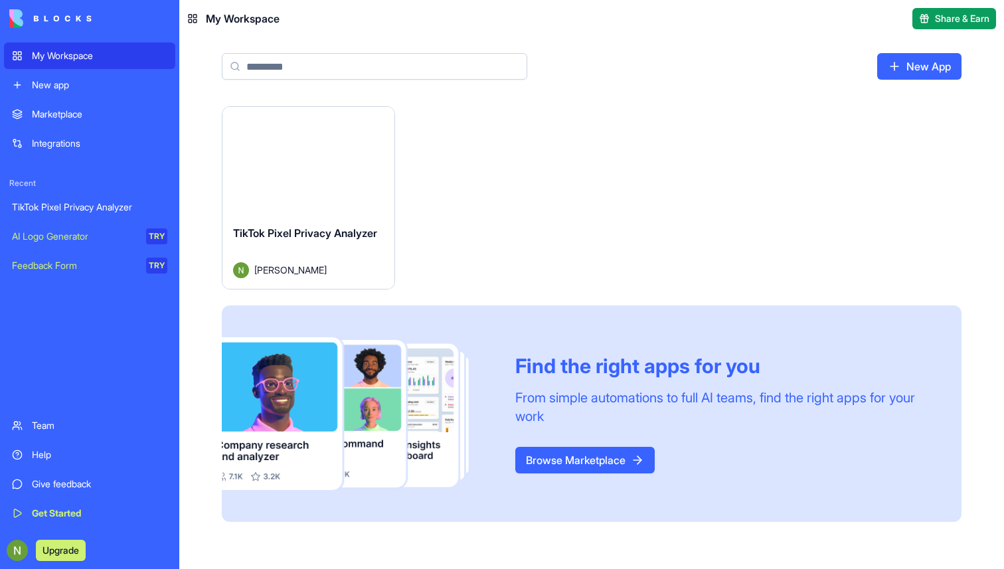
click at [325, 200] on div "Launch" at bounding box center [308, 161] width 172 height 108
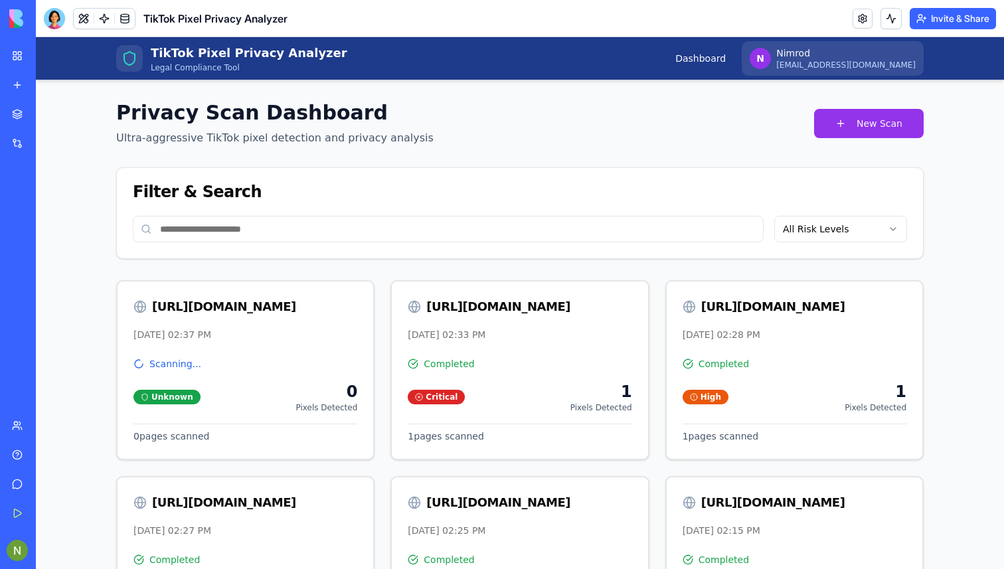
click at [19, 15] on img at bounding box center [50, 18] width 82 height 19
click at [49, 58] on div "My Workspace" at bounding box center [40, 55] width 17 height 13
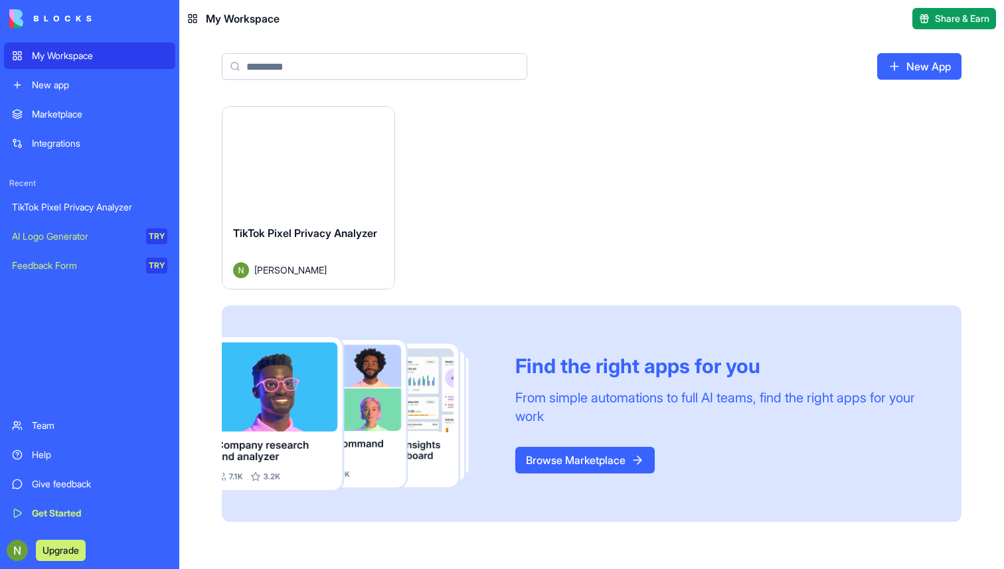
click at [64, 89] on div "New app" at bounding box center [99, 84] width 135 height 13
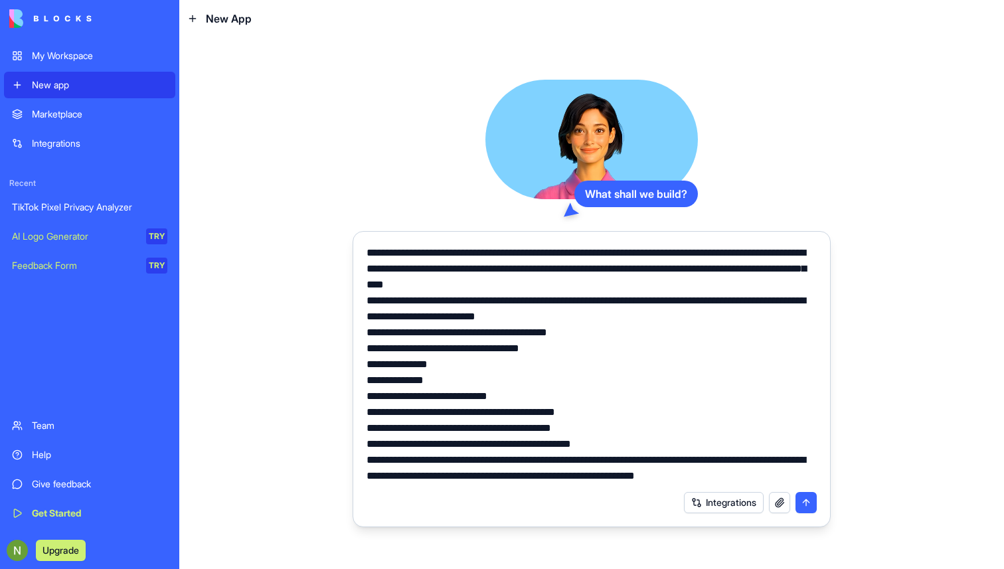
type textarea "**********"
click at [806, 505] on button "submit" at bounding box center [806, 502] width 21 height 21
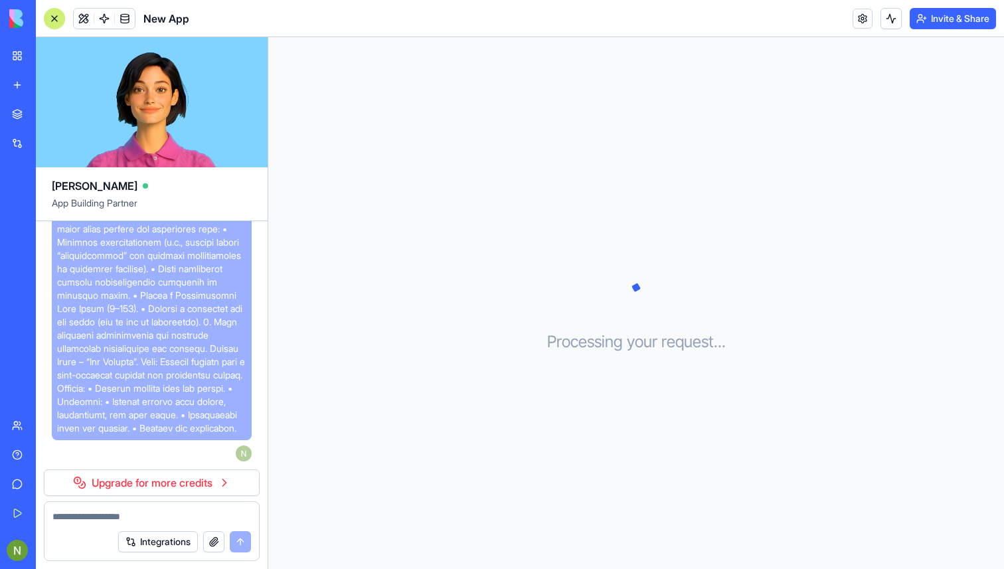
scroll to position [636, 0]
click at [181, 487] on link "Upgrade for more credits" at bounding box center [152, 483] width 216 height 27
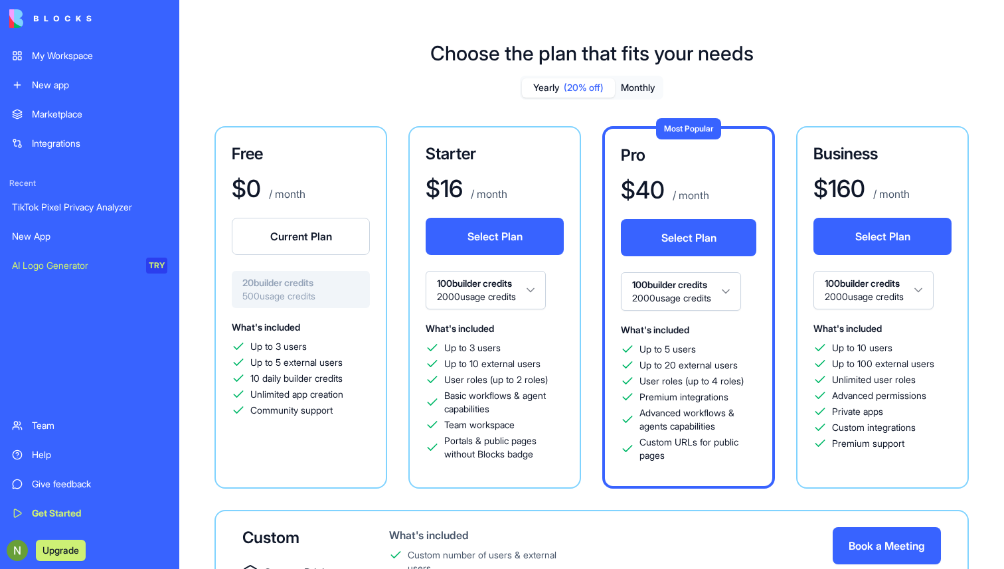
click at [636, 89] on button "Monthly" at bounding box center [638, 87] width 46 height 19
click at [498, 254] on button "Select Plan" at bounding box center [495, 236] width 138 height 37
click at [497, 240] on button "Select Plan" at bounding box center [495, 236] width 138 height 37
click at [503, 237] on button "Select Plan" at bounding box center [495, 236] width 138 height 37
click at [496, 241] on button "Select Plan" at bounding box center [495, 236] width 138 height 37
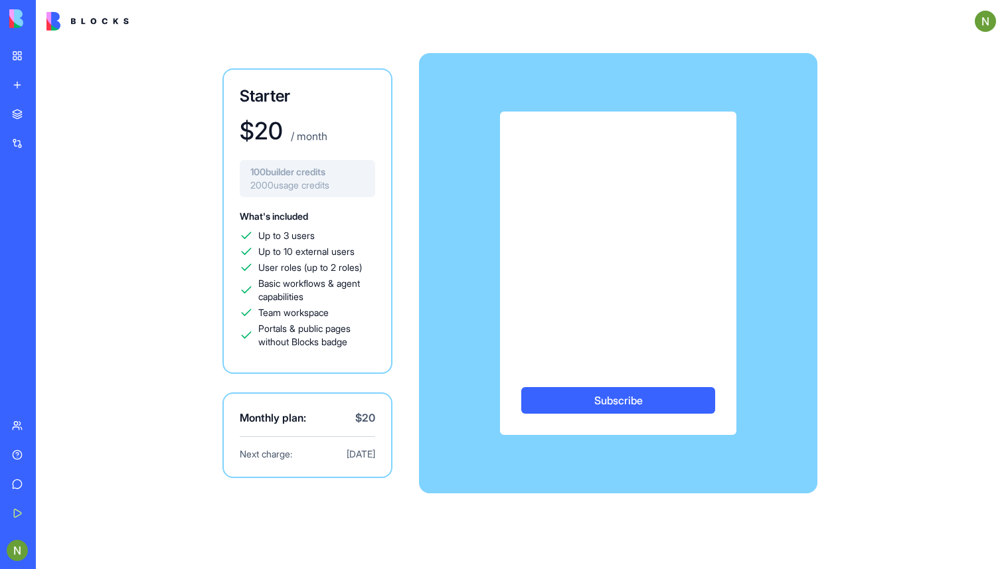
click at [628, 398] on button "Subscribe" at bounding box center [618, 400] width 194 height 27
click at [599, 391] on button "Subscribe" at bounding box center [618, 400] width 194 height 27
click at [282, 34] on div at bounding box center [520, 21] width 968 height 43
click at [49, 54] on div "My Workspace" at bounding box center [40, 55] width 17 height 13
